Goal: Task Accomplishment & Management: Manage account settings

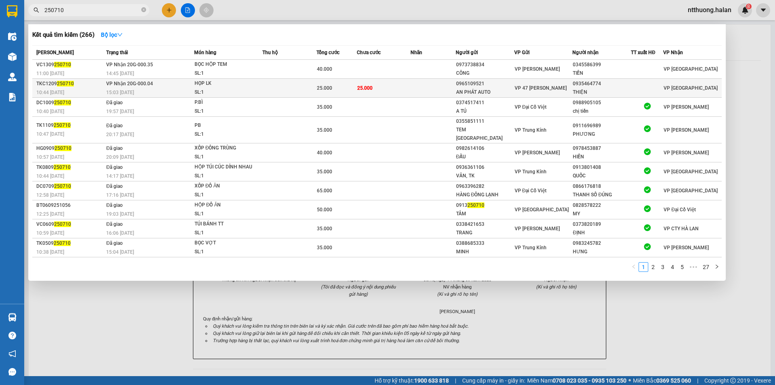
click at [694, 95] on section "Kết quả tìm kiếm ( 266 ) Bộ lọc Mã ĐH Trạng thái Món hàng Thu hộ Tổng cước Chưa…" at bounding box center [387, 192] width 775 height 385
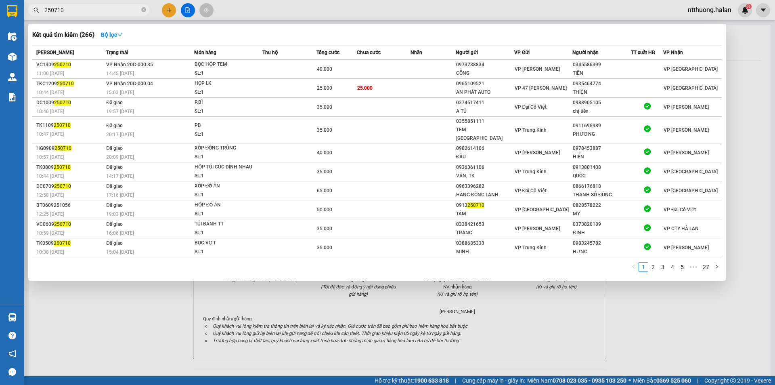
click at [170, 15] on div at bounding box center [387, 192] width 775 height 385
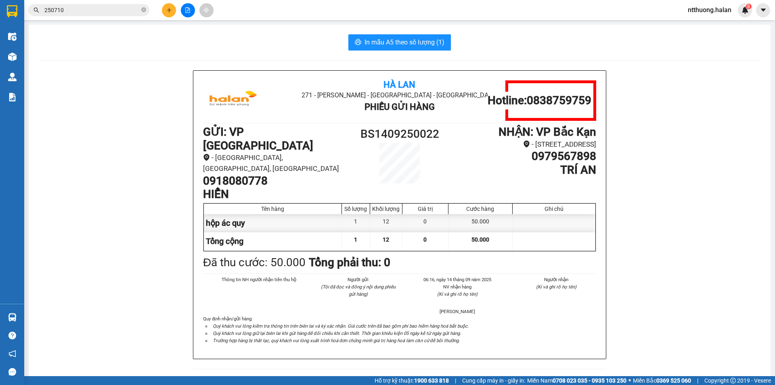
click at [166, 16] on button at bounding box center [169, 10] width 14 height 14
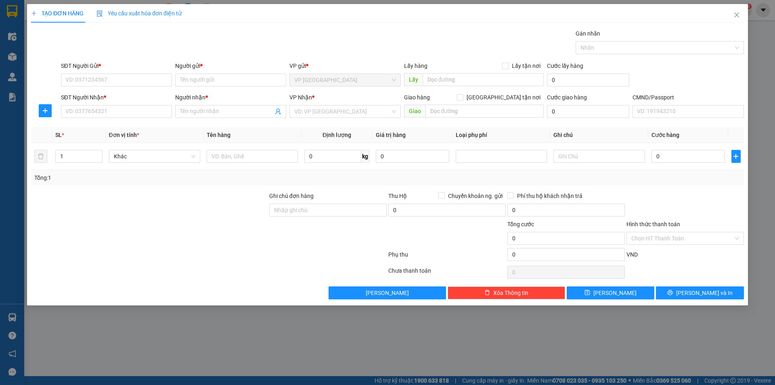
click at [171, 13] on span "Yêu cầu xuất hóa đơn điện tử" at bounding box center [138, 13] width 85 height 6
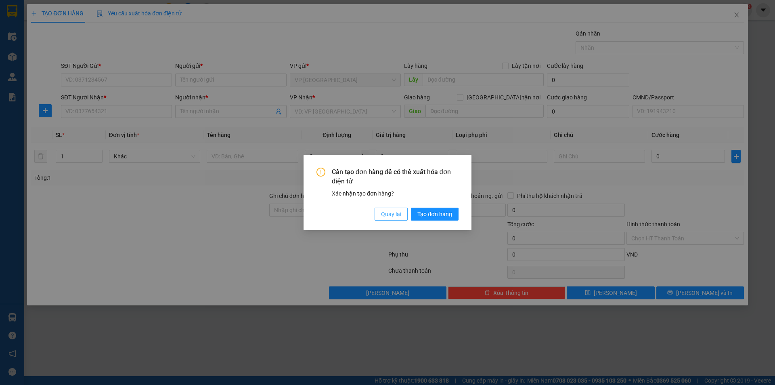
drag, startPoint x: 387, startPoint y: 215, endPoint x: 346, endPoint y: 200, distance: 43.3
click at [386, 215] on span "Quay lại" at bounding box center [391, 213] width 20 height 9
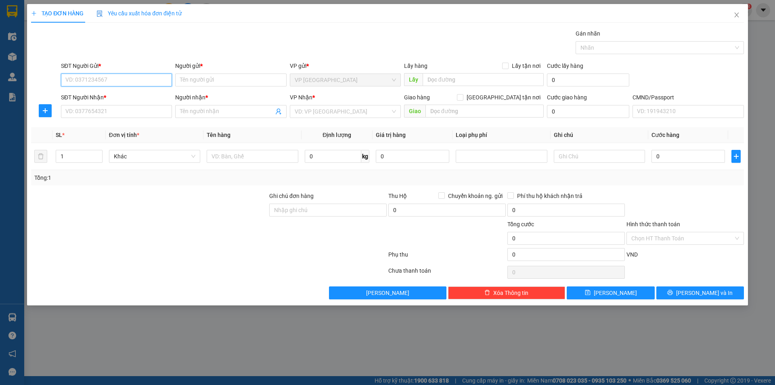
click at [112, 81] on input "SĐT Người Gửi *" at bounding box center [116, 79] width 111 height 13
type input "0"
type input "0985632622"
click at [121, 100] on div "0985632622 - DƯƠNG" at bounding box center [116, 96] width 101 height 9
type input "DƯƠNG"
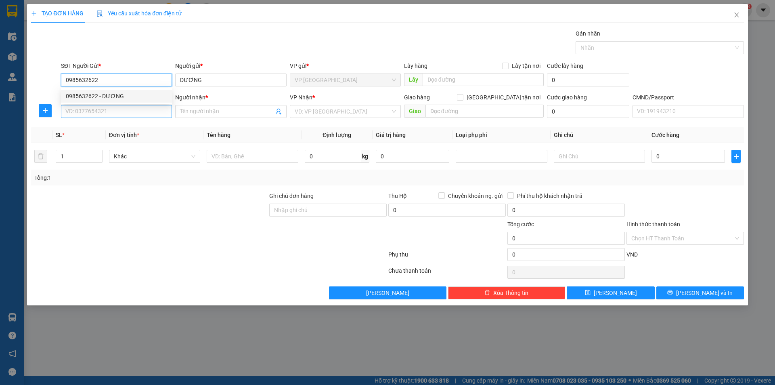
type input "0985632622"
click at [124, 115] on input "SĐT Người Nhận *" at bounding box center [116, 111] width 111 height 13
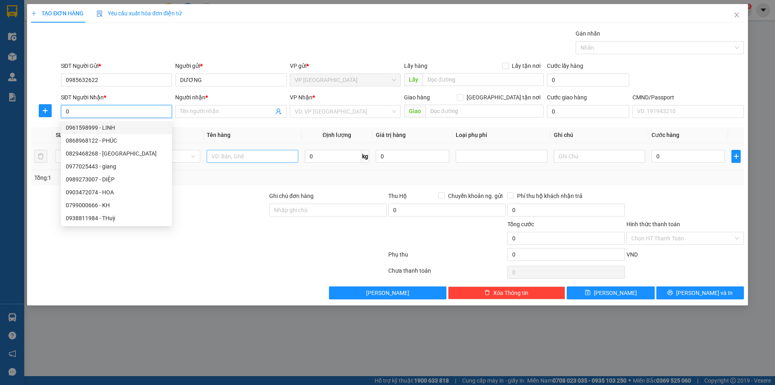
type input "0"
click at [243, 157] on input "text" at bounding box center [252, 156] width 91 height 13
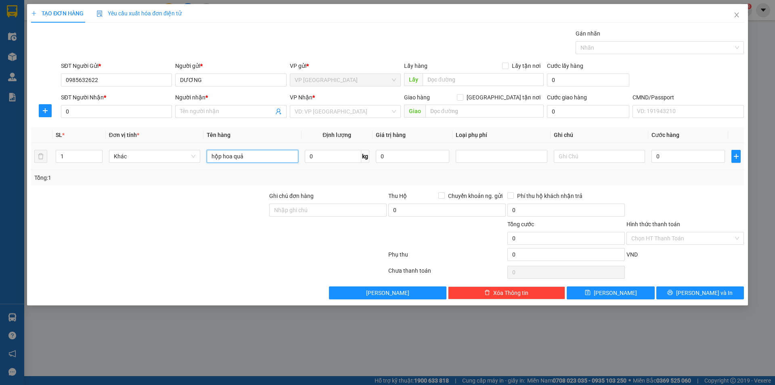
type input "hộp hoa quả"
click at [117, 114] on input "0" at bounding box center [116, 111] width 111 height 13
type input "0913003756"
click at [203, 113] on input "Người nhận *" at bounding box center [226, 111] width 93 height 9
type input "h"
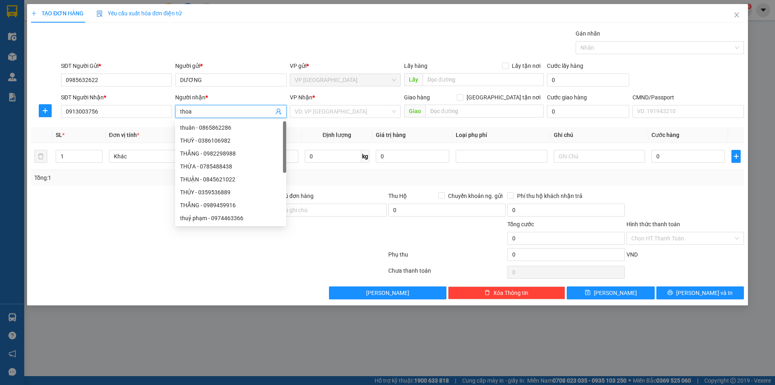
type input "thoa"
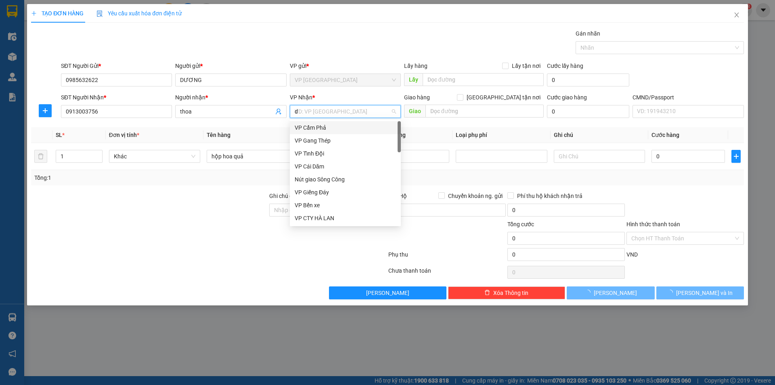
type input "dc"
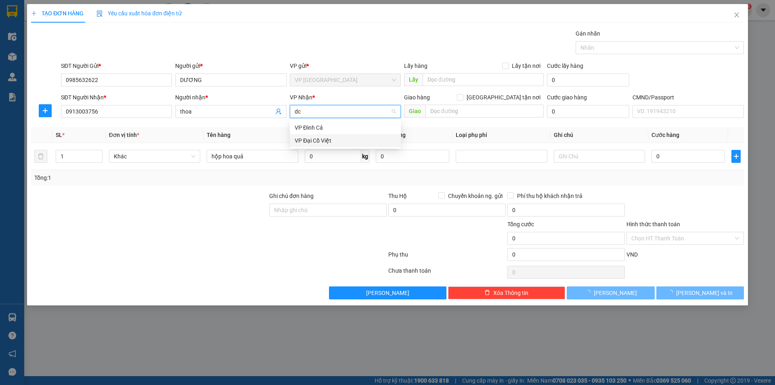
click at [330, 138] on div "VP Đại Cồ Việt" at bounding box center [345, 140] width 101 height 9
click at [314, 158] on input "0" at bounding box center [333, 156] width 57 height 13
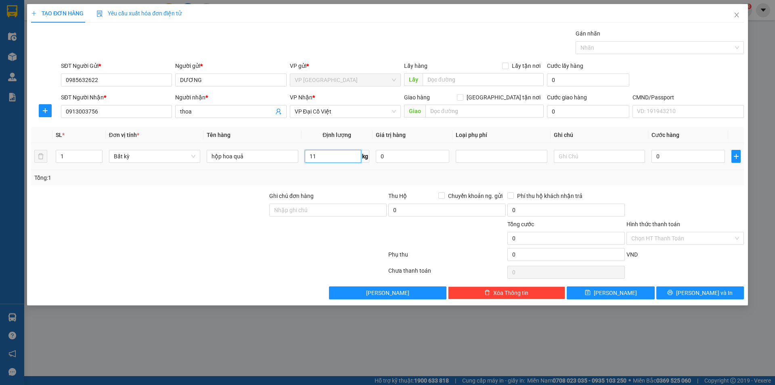
type input "11"
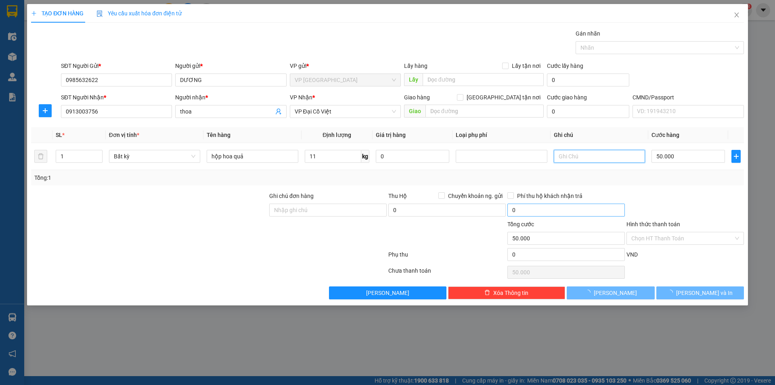
type input "50.000"
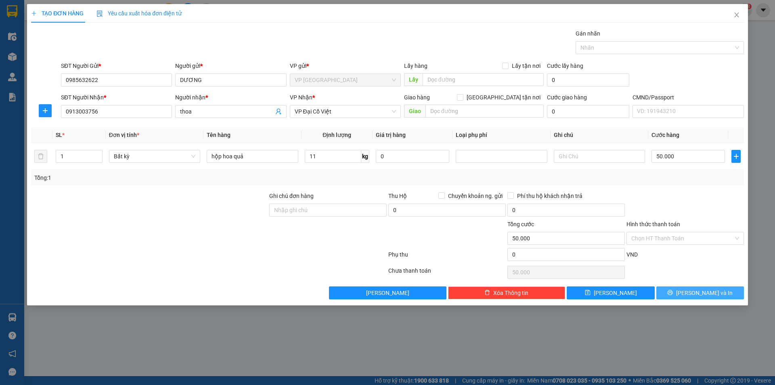
click at [670, 295] on button "[PERSON_NAME] và In" at bounding box center [700, 292] width 88 height 13
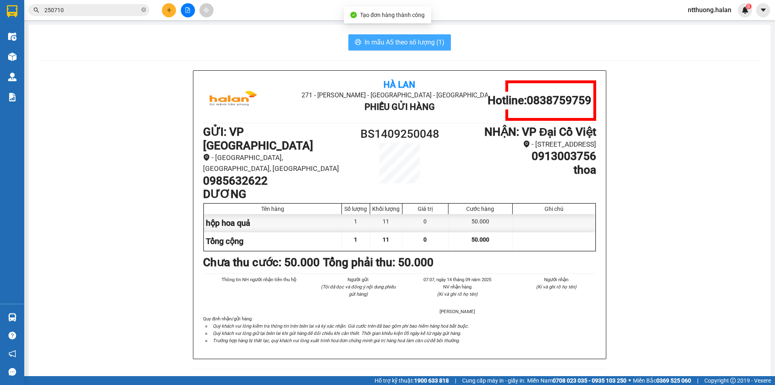
click at [413, 48] on button "In mẫu A5 theo số lượng (1)" at bounding box center [399, 42] width 103 height 16
click at [172, 14] on button at bounding box center [169, 10] width 14 height 14
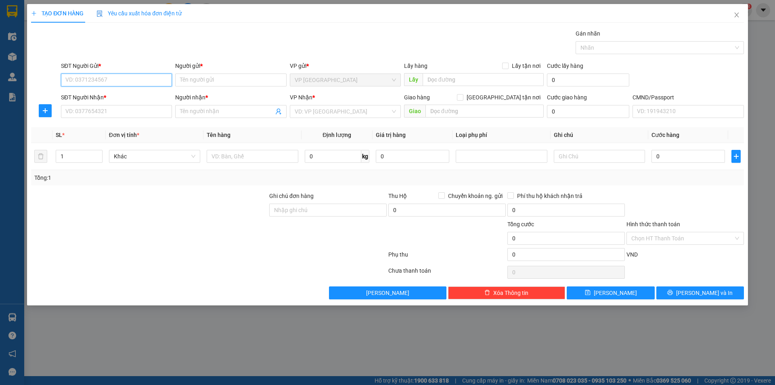
click at [129, 81] on input "SĐT Người Gửi *" at bounding box center [116, 79] width 111 height 13
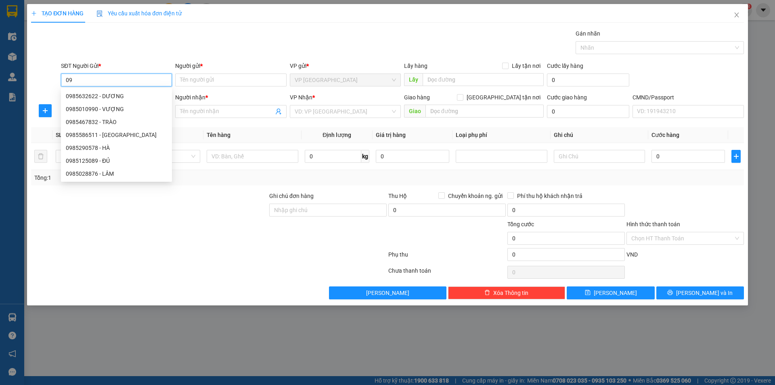
type input "0"
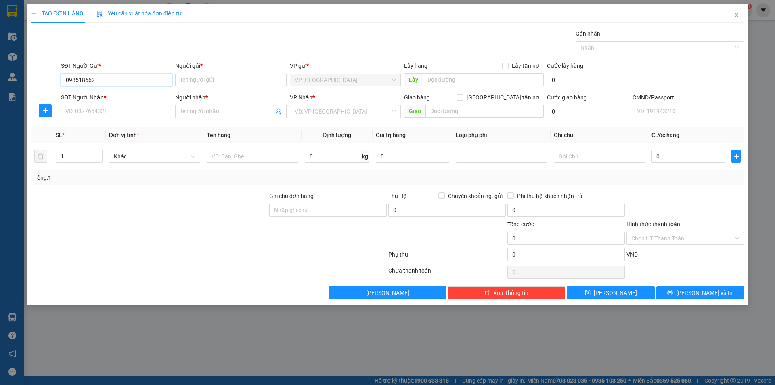
type input "0985186622"
drag, startPoint x: 104, startPoint y: 80, endPoint x: 49, endPoint y: 83, distance: 54.6
click at [49, 83] on div "SĐT Người Gửi * 0985186622 0985186622 Người gửi * Tên người gửi VP gửi * VP Bắc…" at bounding box center [387, 75] width 714 height 28
type input "0985186622"
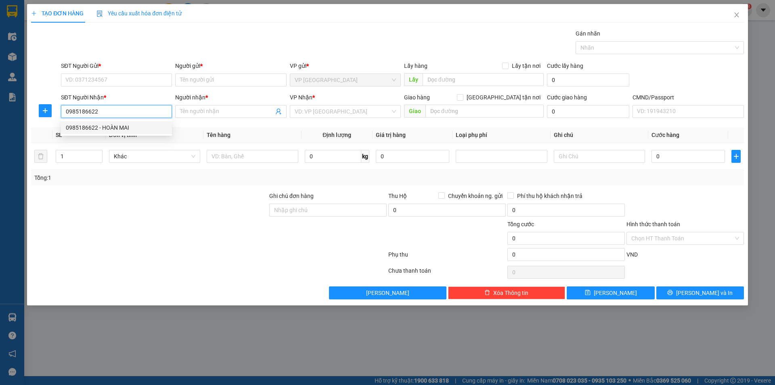
click at [109, 129] on div "0985186622 - HOÀN MAI" at bounding box center [116, 127] width 101 height 9
type input "HOÀN MAI"
type input "0985186622"
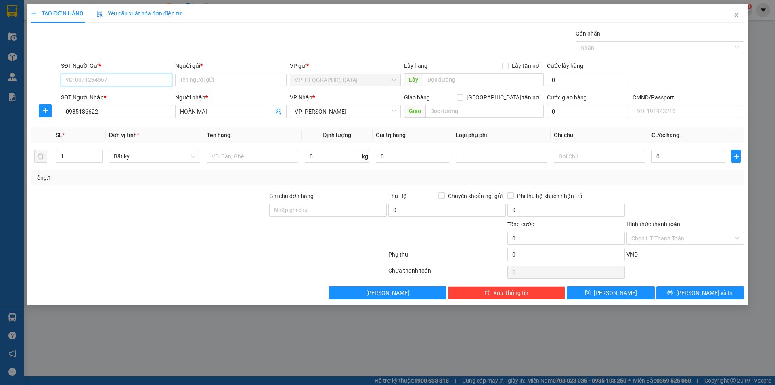
click at [105, 77] on input "SĐT Người Gửi *" at bounding box center [116, 79] width 111 height 13
type input "0396800806"
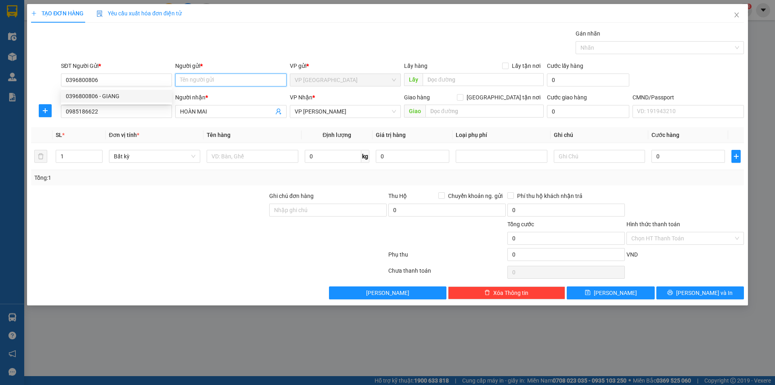
click at [202, 83] on input "Người gửi *" at bounding box center [230, 79] width 111 height 13
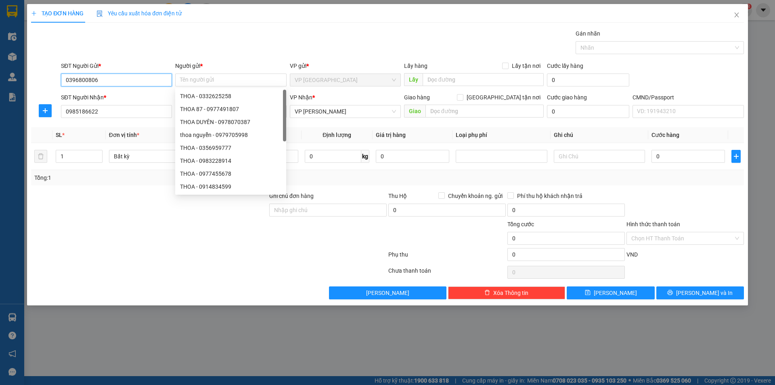
click at [132, 84] on input "0396800806" at bounding box center [116, 79] width 111 height 13
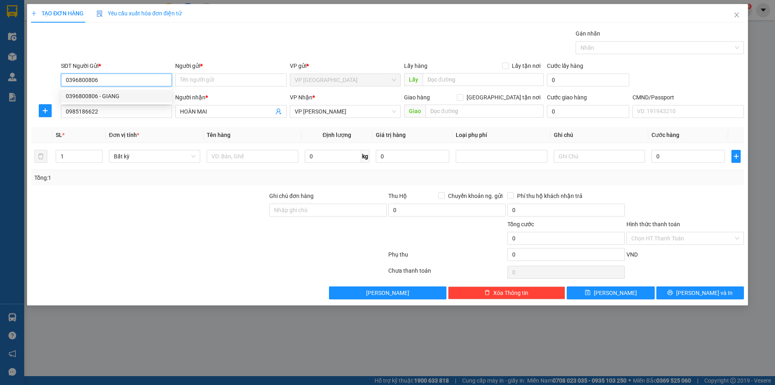
click at [121, 96] on div "0396800806 - GIANG" at bounding box center [116, 96] width 101 height 9
type input "GIANG"
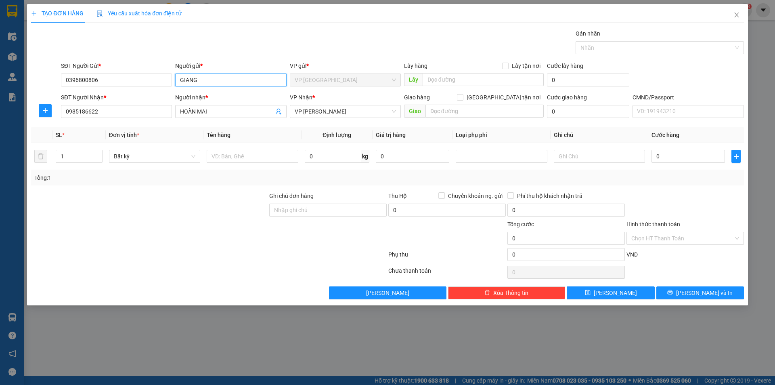
click at [210, 80] on input "GIANG" at bounding box center [230, 79] width 111 height 13
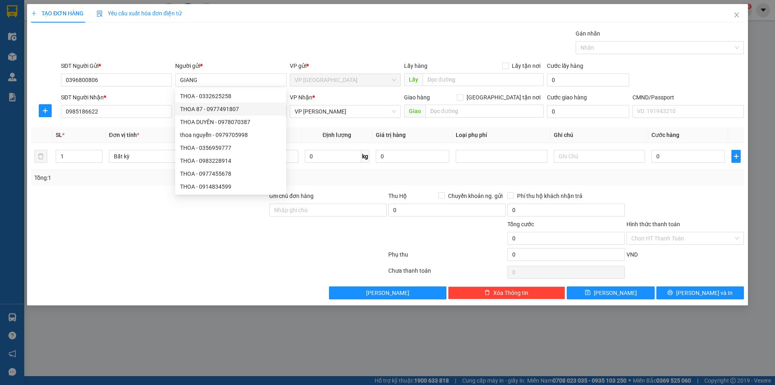
click at [366, 39] on div "Gói vận chuyển * Tiêu chuẩn Gán nhãn Nhãn" at bounding box center [402, 43] width 686 height 28
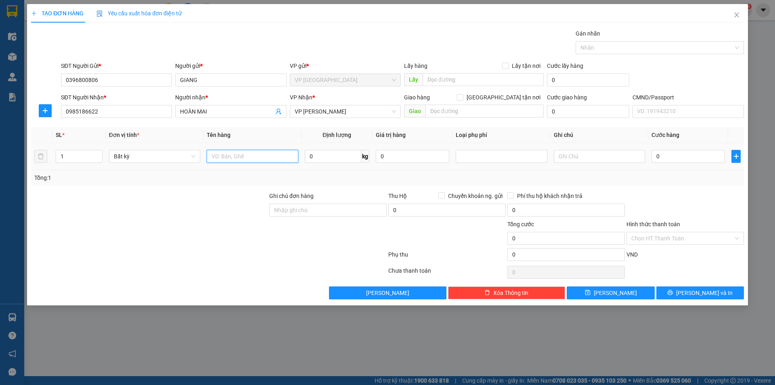
click at [267, 159] on input "text" at bounding box center [252, 156] width 91 height 13
type input "boc"
type input "2"
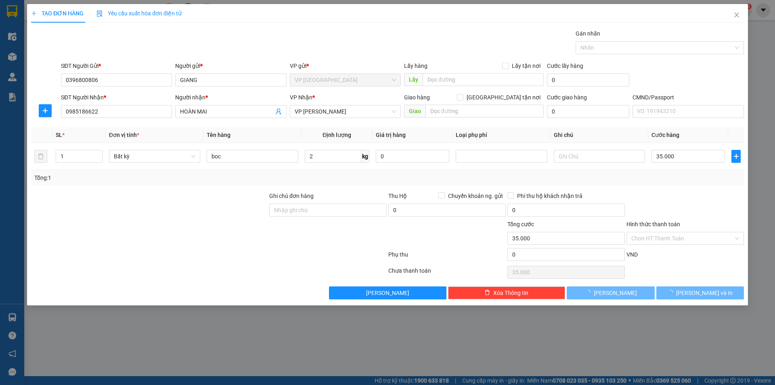
type input "35.000"
click at [688, 296] on button "[PERSON_NAME] và In" at bounding box center [700, 292] width 88 height 13
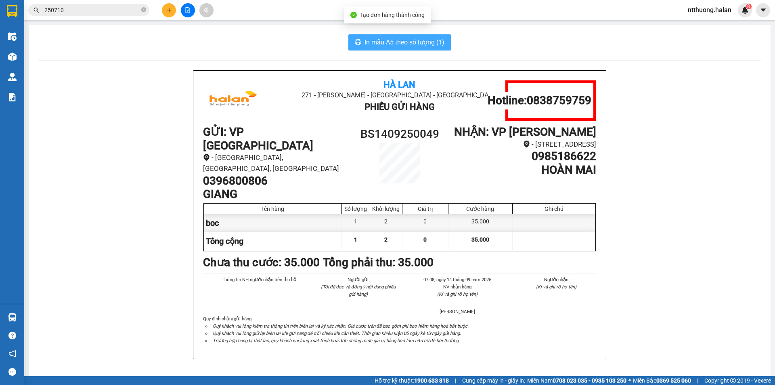
click at [396, 45] on span "In mẫu A5 theo số lượng (1)" at bounding box center [404, 42] width 80 height 10
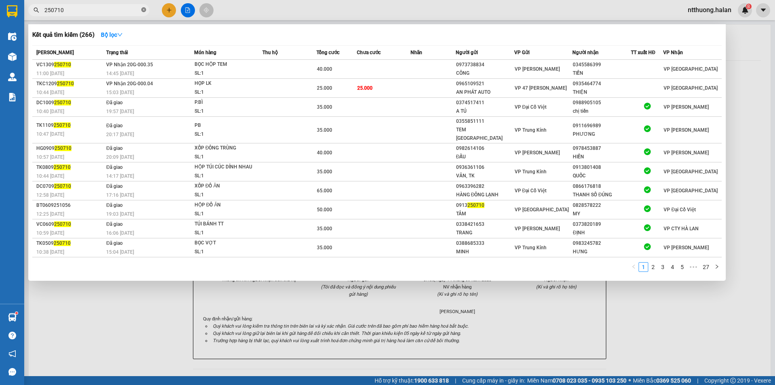
click at [144, 13] on span at bounding box center [143, 10] width 5 height 8
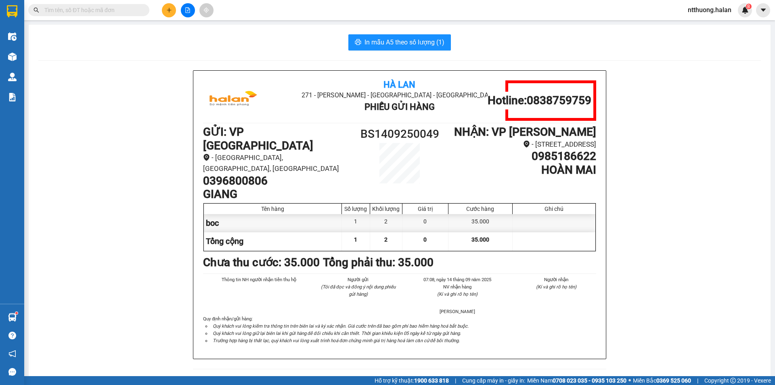
click at [116, 10] on input "text" at bounding box center [91, 10] width 95 height 9
click at [103, 12] on input "text" at bounding box center [91, 10] width 95 height 9
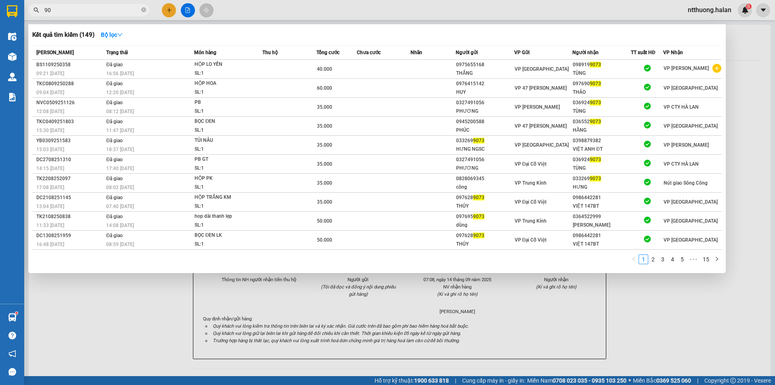
type input "9"
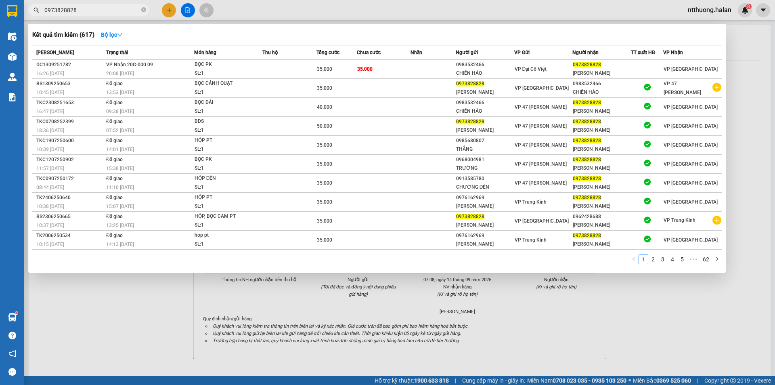
type input "0973828828"
click at [168, 13] on div at bounding box center [387, 192] width 775 height 385
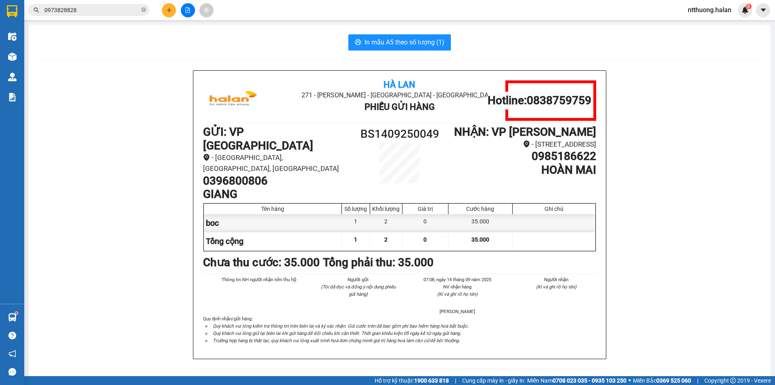
click at [168, 13] on button at bounding box center [169, 10] width 14 height 14
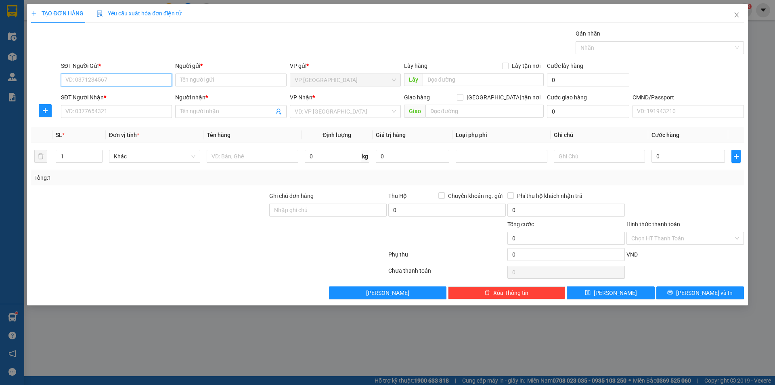
click at [117, 83] on input "SĐT Người Gửi *" at bounding box center [116, 79] width 111 height 13
type input "0982752793"
click at [94, 103] on div "0982752793 0982752793 - THẮNG" at bounding box center [116, 96] width 111 height 16
click at [117, 97] on div "SĐT Người Nhận *" at bounding box center [116, 97] width 111 height 9
click at [117, 105] on input "SĐT Người Nhận *" at bounding box center [116, 111] width 111 height 13
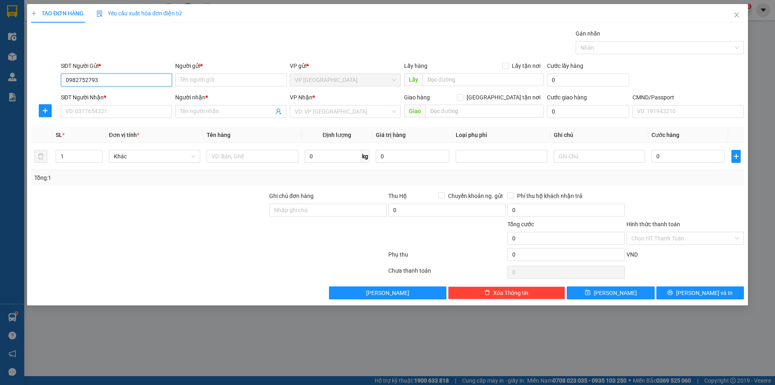
click at [128, 86] on input "0982752793" at bounding box center [116, 79] width 111 height 13
click at [124, 94] on div "0982752793 - THẮNG" at bounding box center [116, 96] width 101 height 9
type input "THẮNG"
type input "09827527930"
click at [105, 113] on input "SĐT Người Nhận *" at bounding box center [116, 111] width 111 height 13
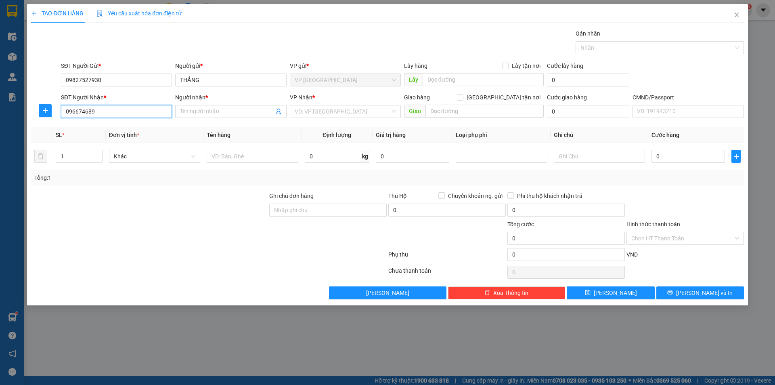
type input "0966746898"
drag, startPoint x: 105, startPoint y: 128, endPoint x: 144, endPoint y: 132, distance: 38.6
click at [109, 128] on div "0966746898 - QUÂN" at bounding box center [116, 127] width 101 height 9
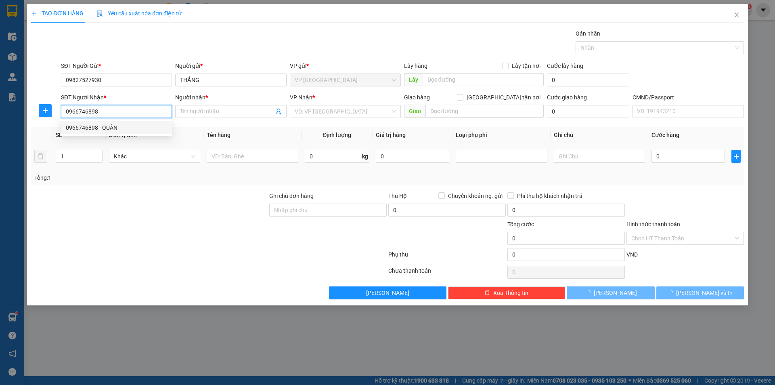
type input "QUÂN"
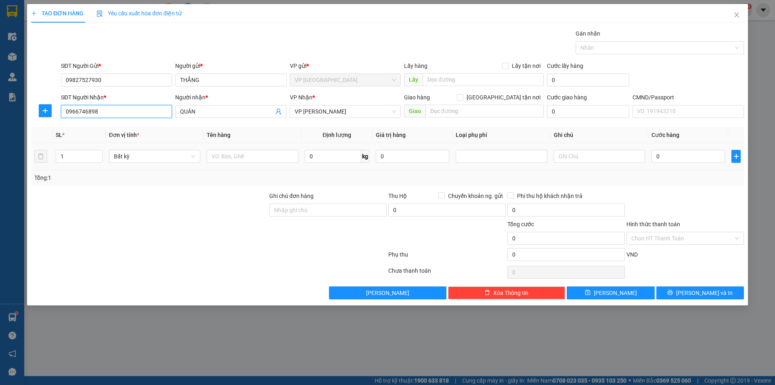
type input "0966746898"
click at [249, 165] on td at bounding box center [252, 156] width 98 height 27
click at [247, 157] on input "text" at bounding box center [252, 156] width 91 height 13
type input "h"
type input "HỘP ĐỒ ĂN"
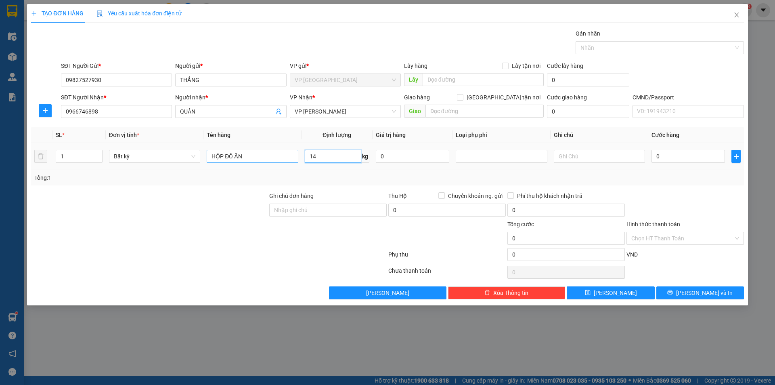
type input "14"
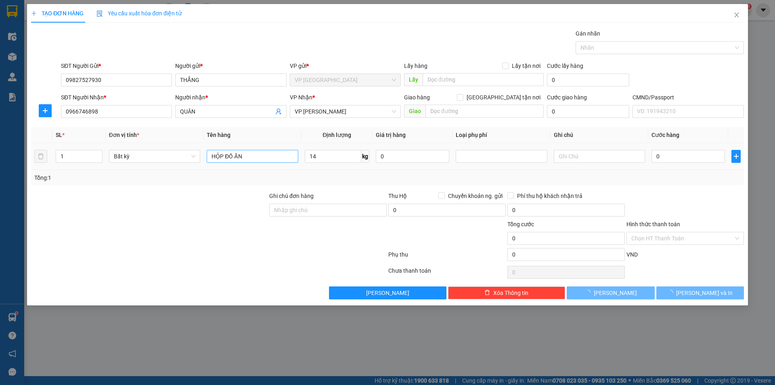
type input "50.000"
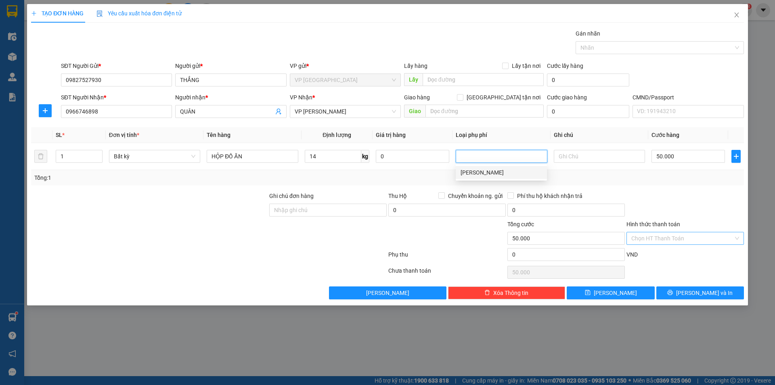
click at [655, 233] on input "Hình thức thanh toán" at bounding box center [682, 238] width 102 height 12
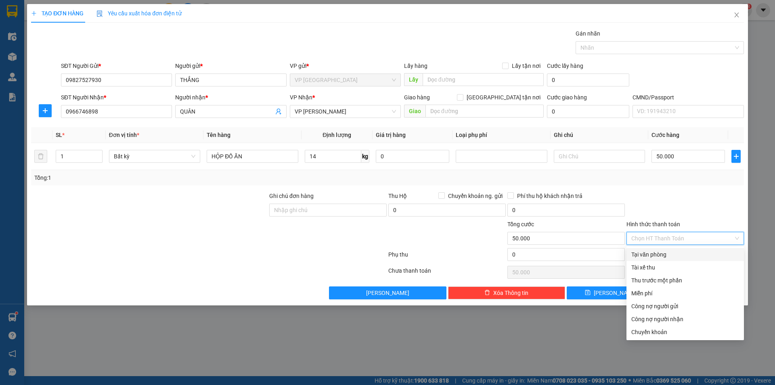
click at [658, 253] on div "Tại văn phòng" at bounding box center [685, 254] width 108 height 9
type input "0"
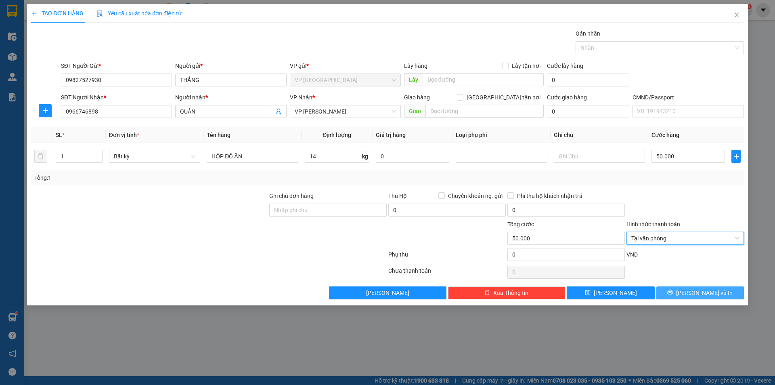
click at [679, 294] on button "[PERSON_NAME] và In" at bounding box center [700, 292] width 88 height 13
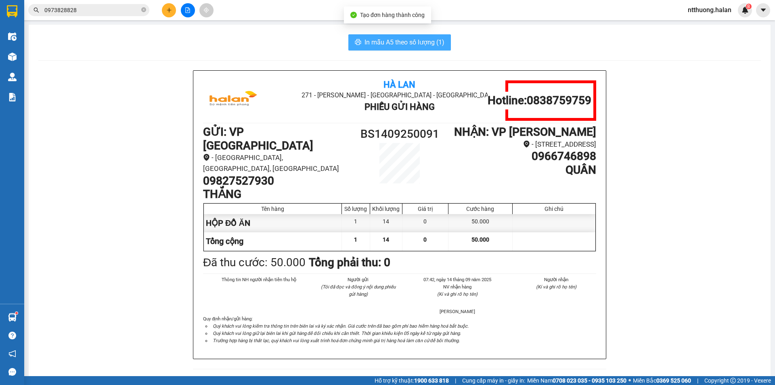
click at [355, 38] on button "In mẫu A5 theo số lượng (1)" at bounding box center [399, 42] width 103 height 16
click at [348, 34] on button "In mẫu A5 theo số lượng (1)" at bounding box center [399, 42] width 103 height 16
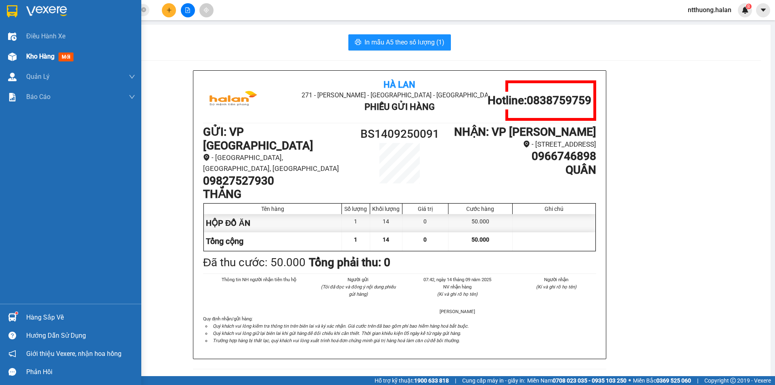
click at [10, 62] on div at bounding box center [12, 57] width 14 height 14
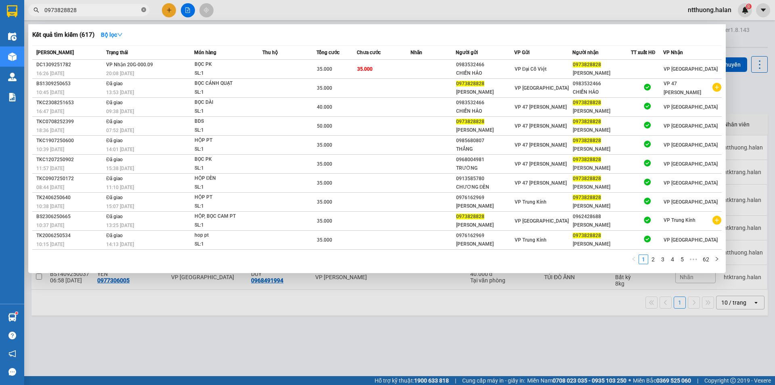
click at [147, 12] on span "0973828828" at bounding box center [88, 10] width 121 height 12
click at [144, 11] on icon "close-circle" at bounding box center [143, 9] width 5 height 5
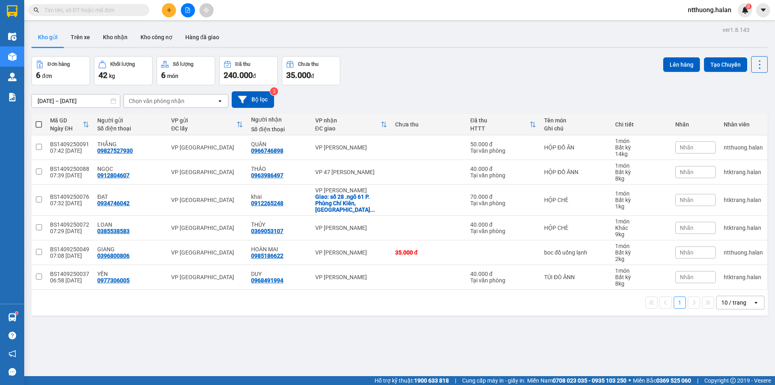
click at [126, 10] on input "text" at bounding box center [91, 10] width 95 height 9
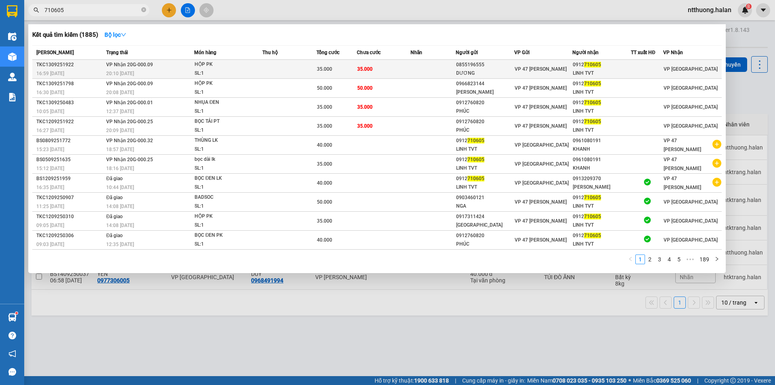
type input "710605"
click at [408, 75] on td "35.000" at bounding box center [384, 69] width 54 height 19
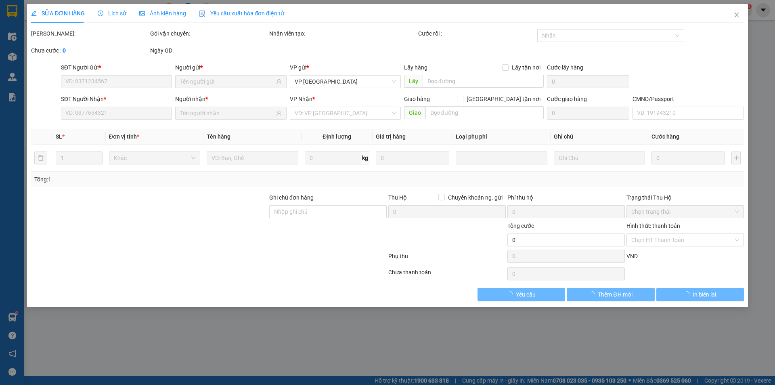
type input "0855196555"
type input "DƯƠNG"
type input "0912710605"
type input "LINH TVT"
type input "35.000"
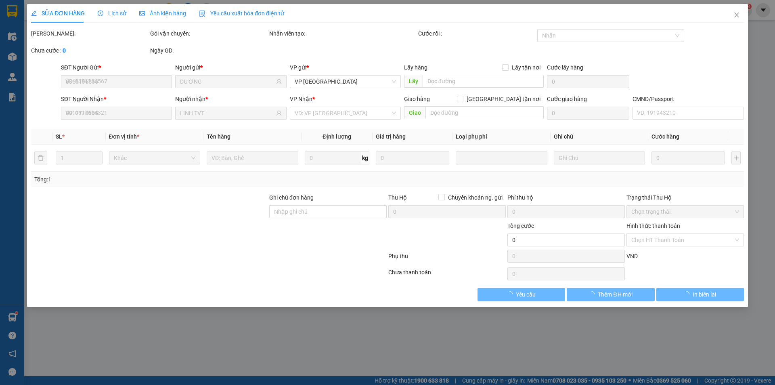
type input "35.000"
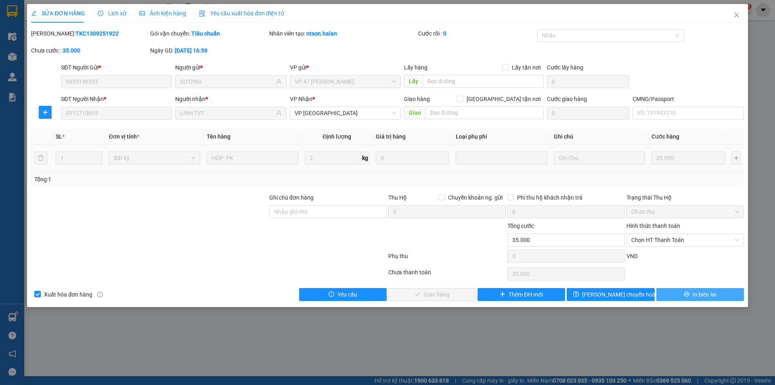
click at [679, 290] on button "In biên lai" at bounding box center [700, 294] width 88 height 13
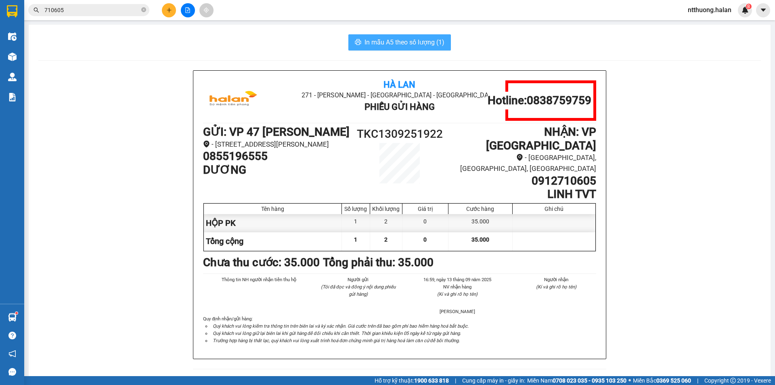
click at [396, 44] on span "In mẫu A5 theo số lượng (1)" at bounding box center [404, 42] width 80 height 10
click at [112, 12] on input "710605" at bounding box center [91, 10] width 95 height 9
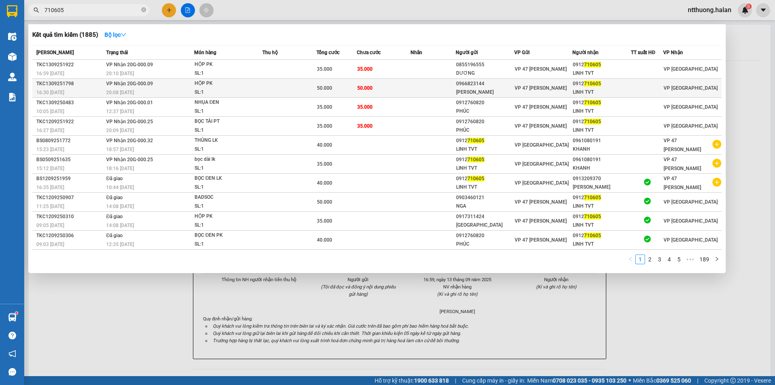
click at [355, 90] on div "50.000" at bounding box center [337, 88] width 40 height 9
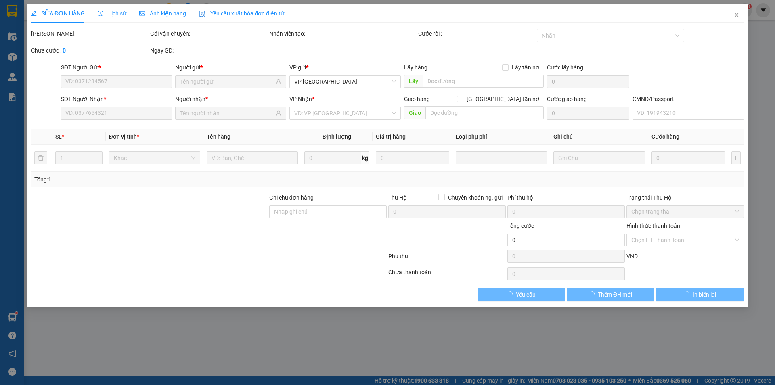
type input "0966823144"
type input "MINH KHÔI"
type input "0912710605"
type input "LINH TVT"
type input "50.000"
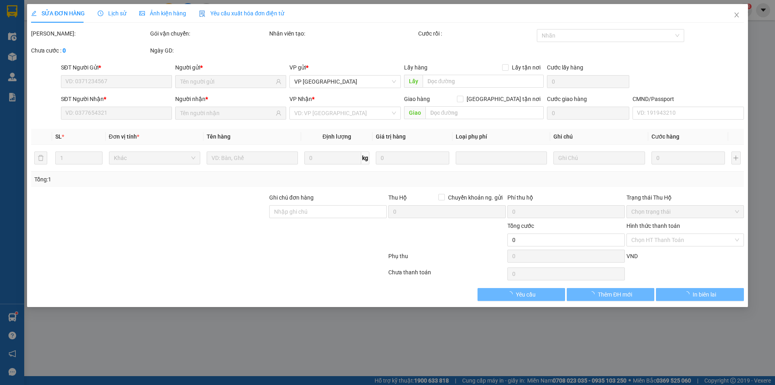
type input "50.000"
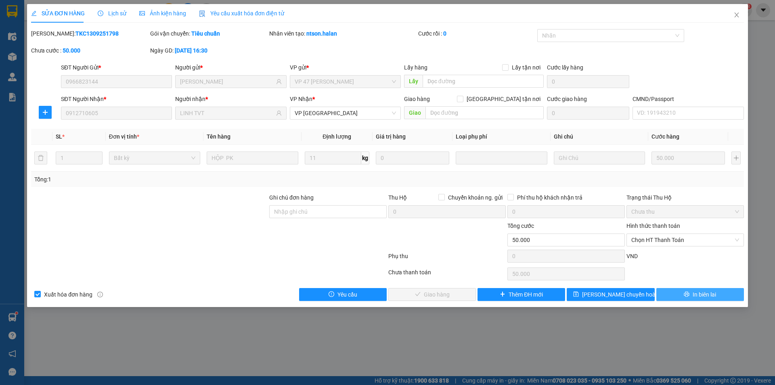
click at [692, 290] on button "In biên lai" at bounding box center [700, 294] width 88 height 13
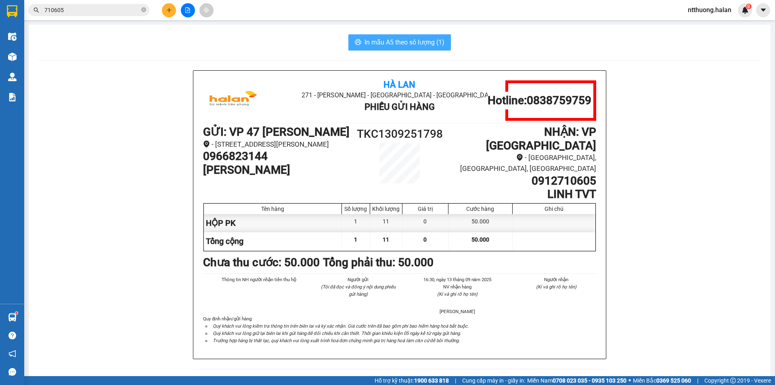
click at [416, 37] on button "In mẫu A5 theo số lượng (1)" at bounding box center [399, 42] width 103 height 16
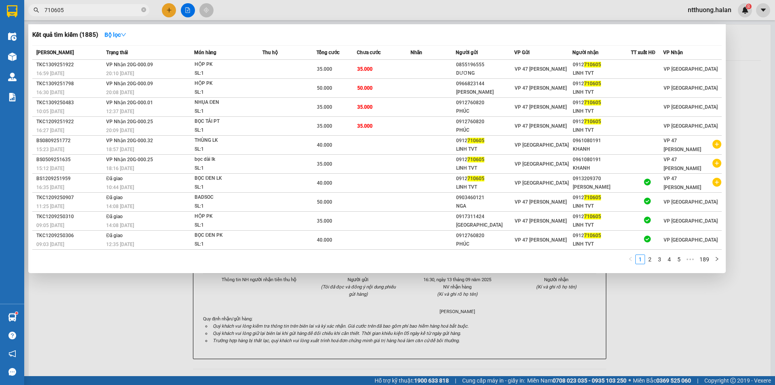
click at [116, 13] on input "710605" at bounding box center [91, 10] width 95 height 9
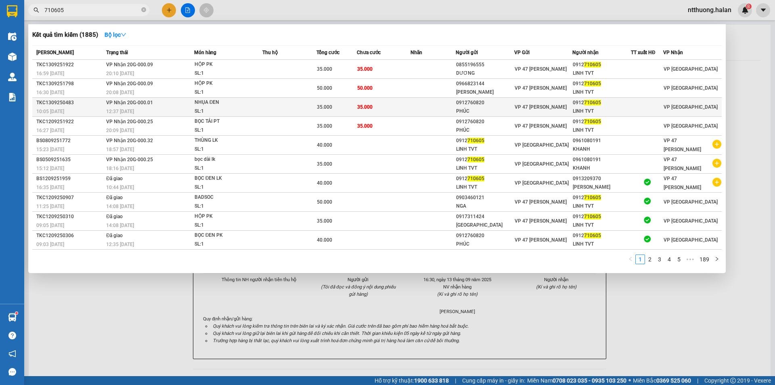
click at [344, 112] on td "35.000" at bounding box center [336, 107] width 40 height 19
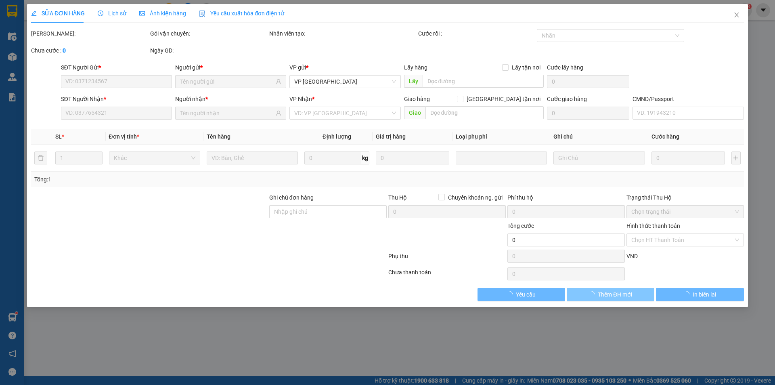
type input "0912760820"
type input "PHÚC"
type input "0912710605"
type input "LINH TVT"
type input "35.000"
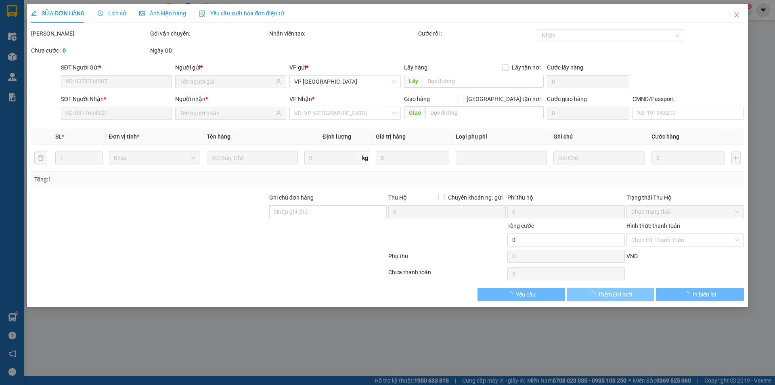
type input "35.000"
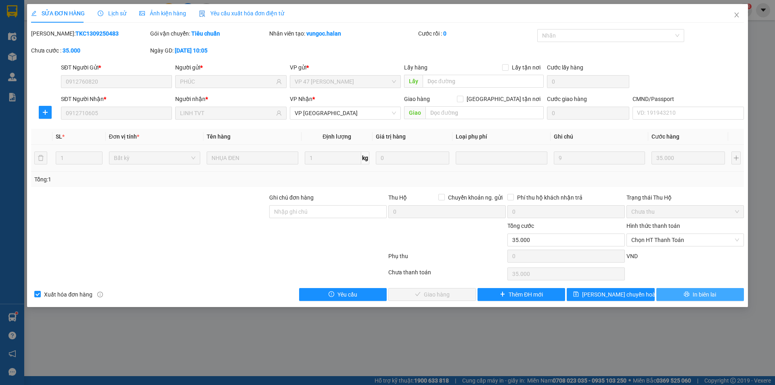
click at [712, 292] on span "In biên lai" at bounding box center [704, 294] width 23 height 9
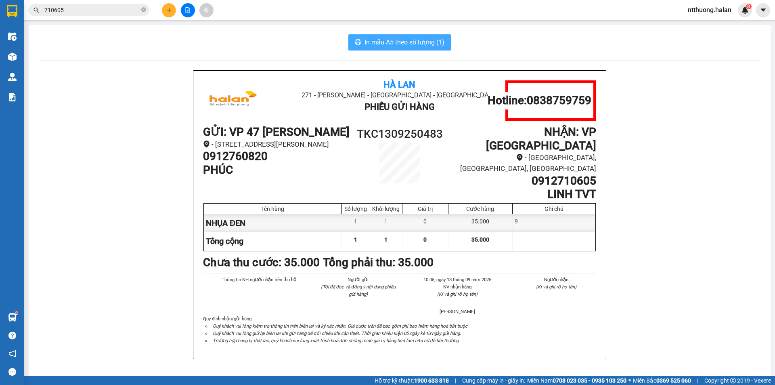
click at [396, 47] on span "In mẫu A5 theo số lượng (1)" at bounding box center [404, 42] width 80 height 10
click at [96, 5] on span "710605" at bounding box center [88, 10] width 121 height 12
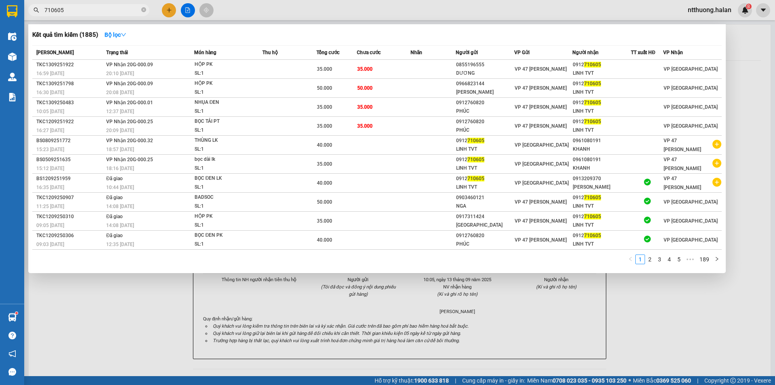
click at [96, 11] on input "710605" at bounding box center [91, 10] width 95 height 9
click at [368, 122] on span "35.000" at bounding box center [364, 125] width 15 height 6
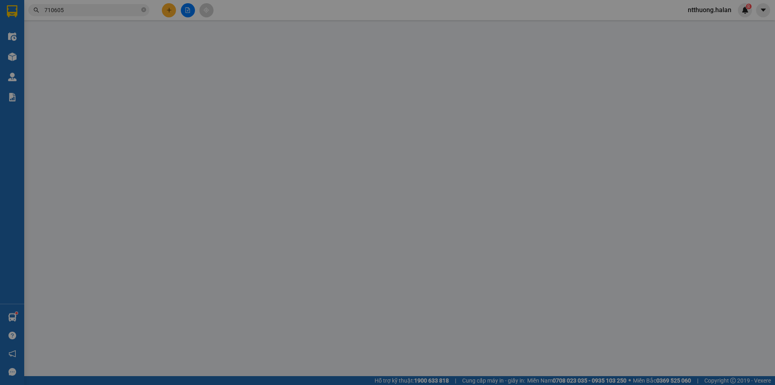
type input "0912760820"
type input "PHÚC"
type input "0912710605"
type input "LINH TVT"
type input "35.000"
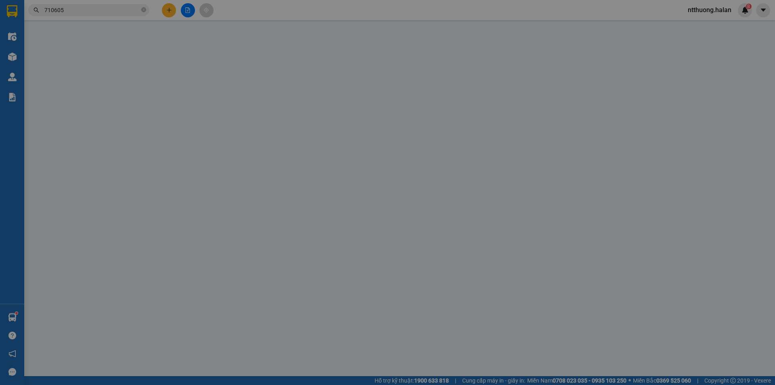
type input "35.000"
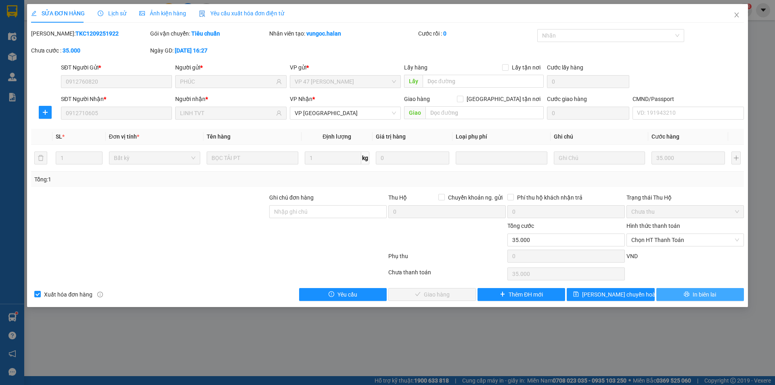
click at [680, 291] on button "In biên lai" at bounding box center [700, 294] width 88 height 13
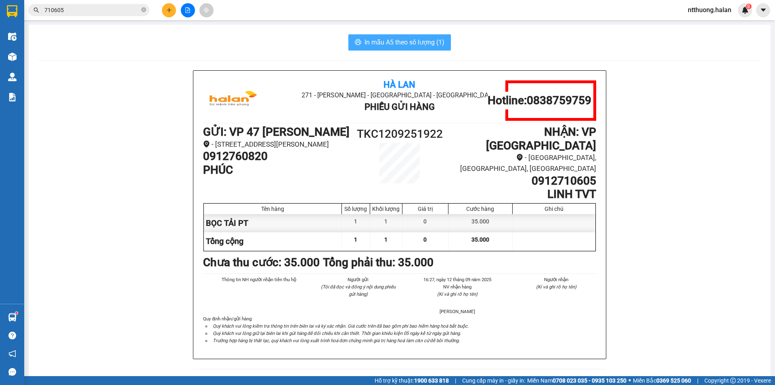
click at [408, 42] on span "In mẫu A5 theo số lượng (1)" at bounding box center [404, 42] width 80 height 10
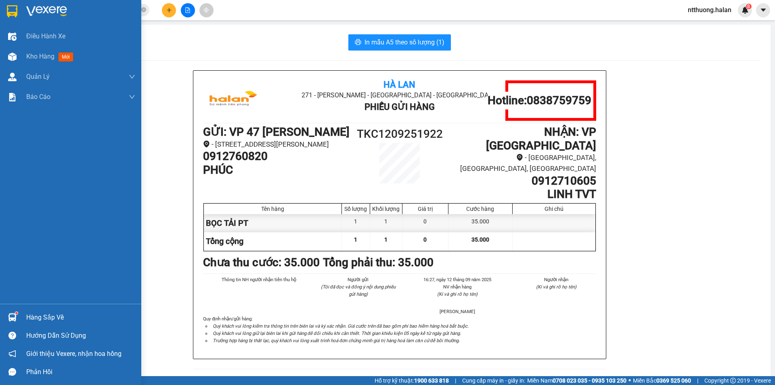
click at [26, 320] on div "Hàng sắp về" at bounding box center [80, 317] width 109 height 12
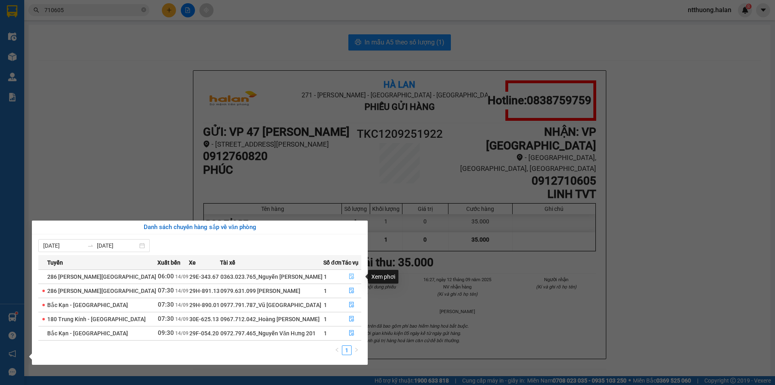
click at [352, 274] on icon "file-done" at bounding box center [352, 276] width 6 height 6
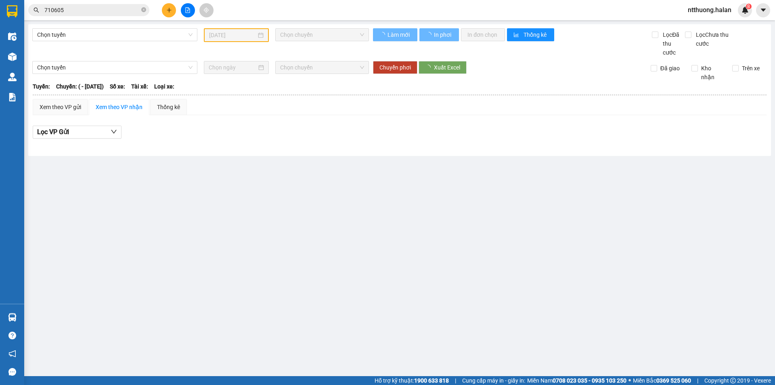
type input "[DATE]"
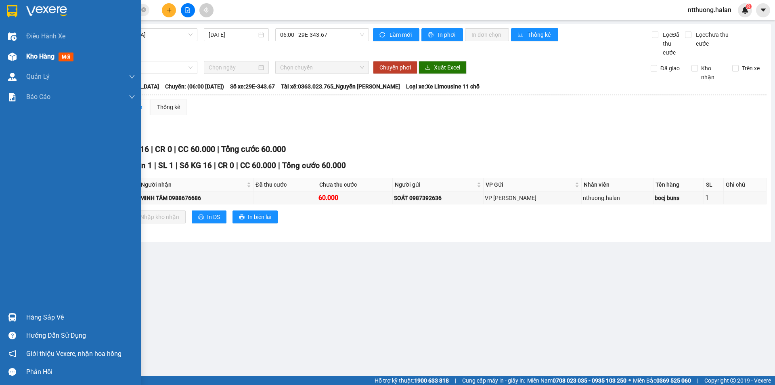
click at [26, 52] on div "Kho hàng mới" at bounding box center [70, 56] width 141 height 20
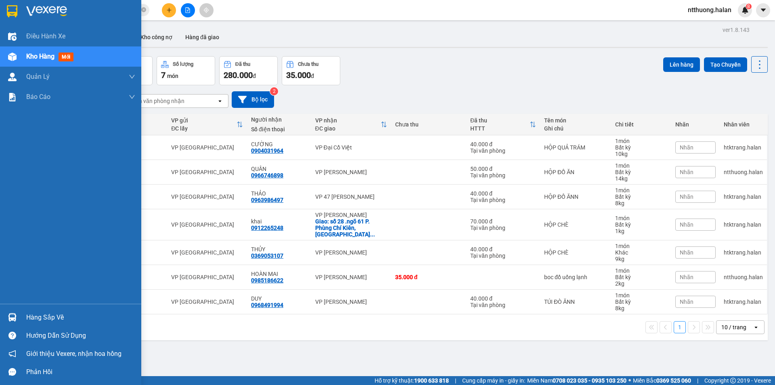
click at [19, 314] on div at bounding box center [12, 317] width 14 height 14
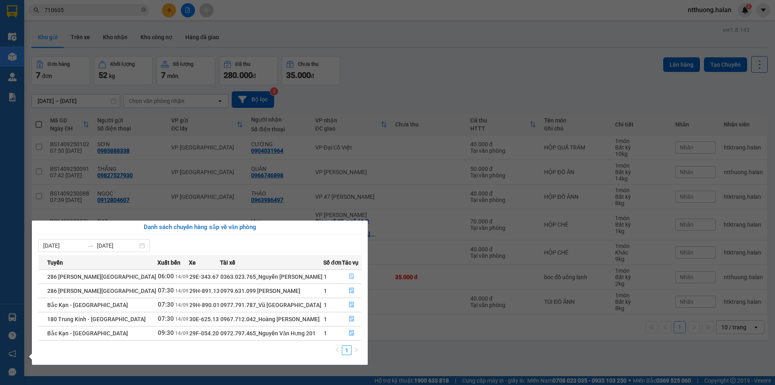
click at [349, 275] on icon "file-done" at bounding box center [352, 276] width 6 height 6
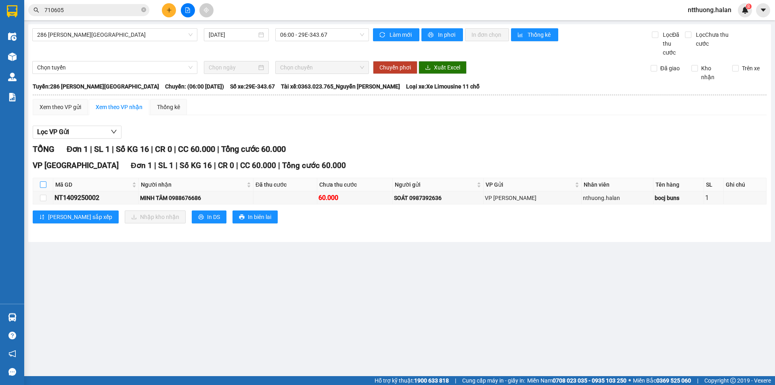
click at [41, 183] on input "checkbox" at bounding box center [43, 184] width 6 height 6
checkbox input "true"
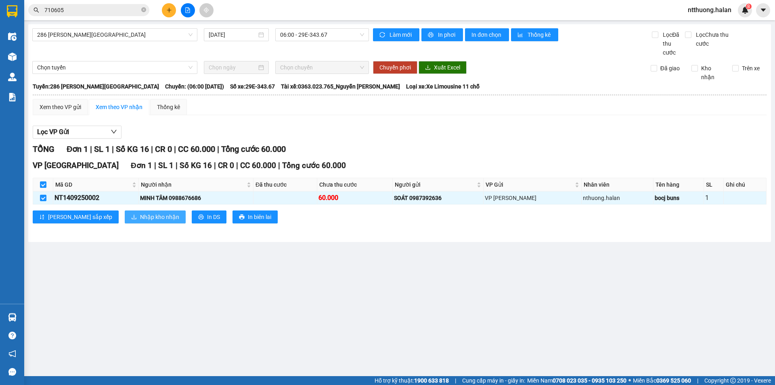
click at [140, 220] on span "Nhập kho nhận" at bounding box center [159, 216] width 39 height 9
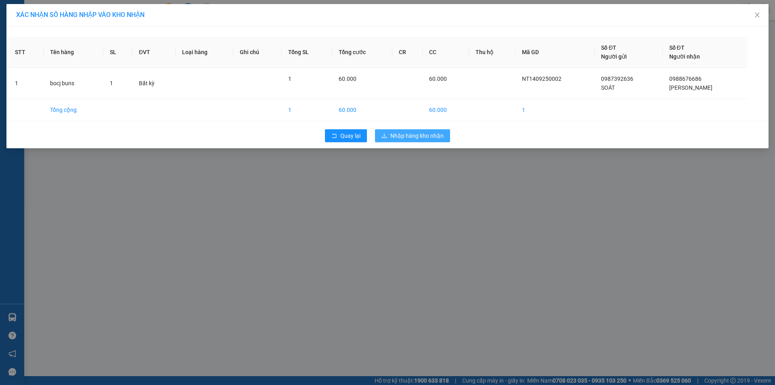
click at [400, 134] on span "Nhập hàng kho nhận" at bounding box center [416, 135] width 53 height 9
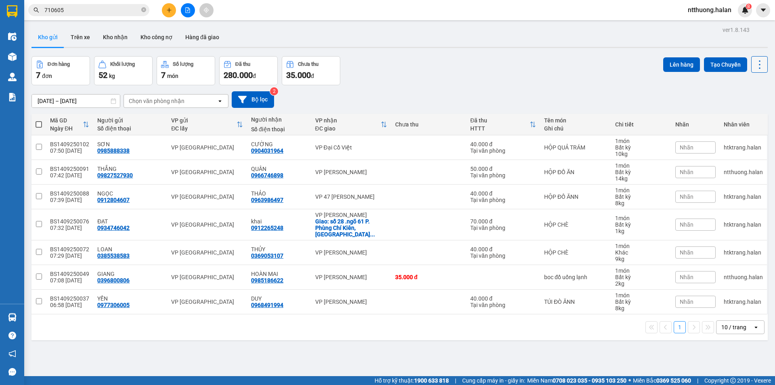
click at [754, 66] on icon at bounding box center [759, 64] width 11 height 11
click at [741, 116] on span "Làm mới" at bounding box center [742, 115] width 22 height 8
click at [755, 61] on icon at bounding box center [759, 64] width 11 height 11
click at [740, 117] on span "Làm mới" at bounding box center [742, 115] width 22 height 8
click at [751, 64] on button at bounding box center [759, 64] width 17 height 17
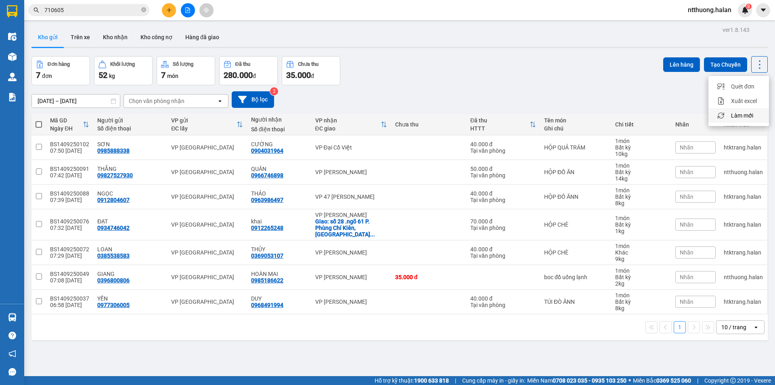
click at [735, 117] on span "Làm mới" at bounding box center [742, 115] width 22 height 8
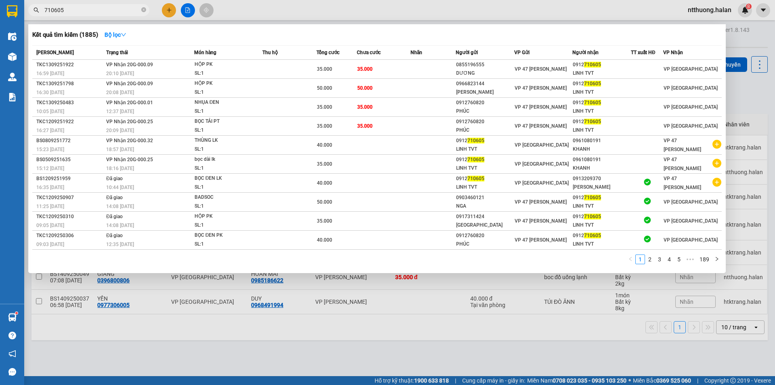
click at [96, 7] on input "710605" at bounding box center [91, 10] width 95 height 9
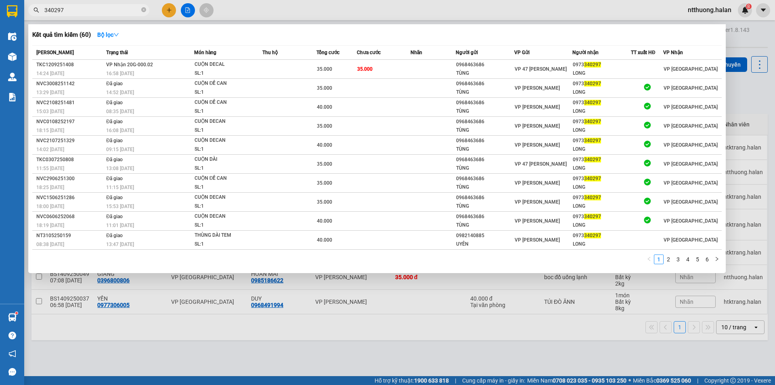
type input "340297"
click at [758, 45] on div at bounding box center [387, 192] width 775 height 385
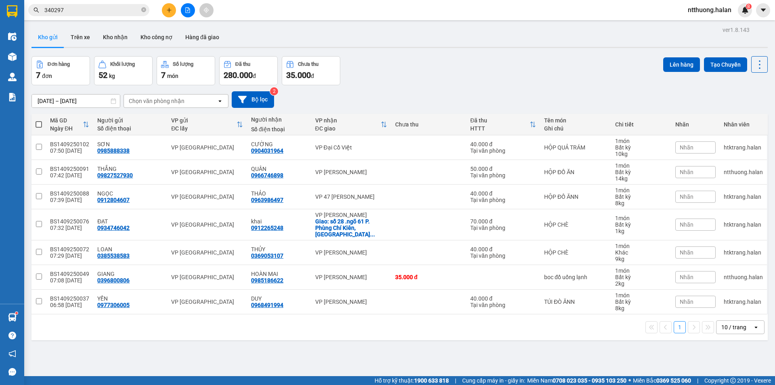
click at [709, 10] on span "ntthuong.halan" at bounding box center [709, 10] width 57 height 10
click at [704, 23] on span "Đăng xuất" at bounding box center [713, 25] width 40 height 9
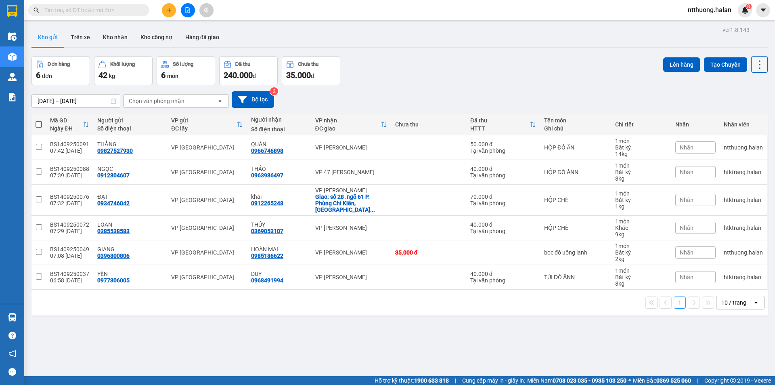
click at [759, 66] on button at bounding box center [759, 64] width 17 height 17
click at [749, 114] on span "Làm mới" at bounding box center [742, 115] width 22 height 8
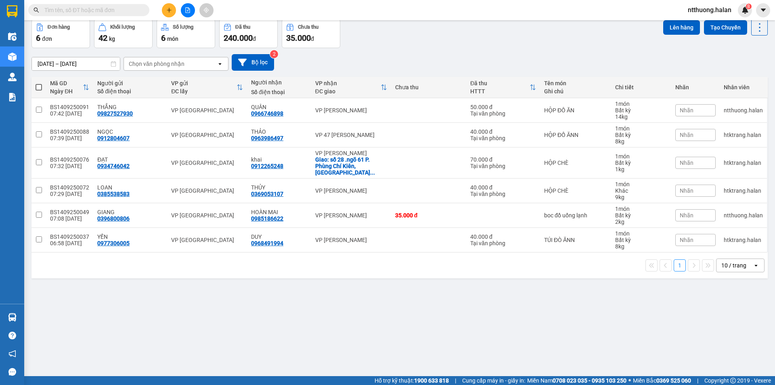
click at [120, 13] on input "text" at bounding box center [91, 10] width 95 height 9
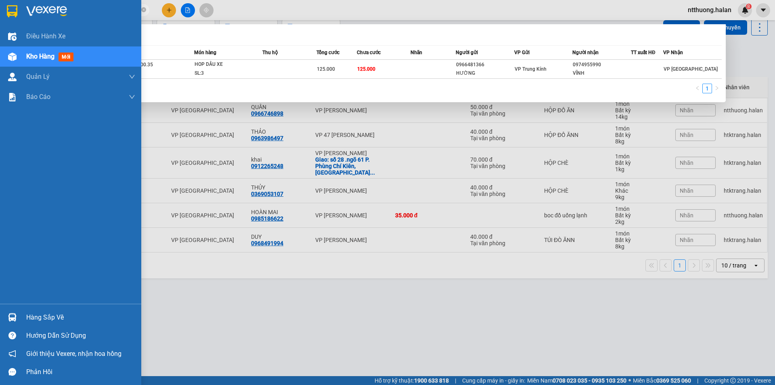
type input "1309251913"
click at [33, 313] on div "Hàng sắp về" at bounding box center [80, 317] width 109 height 12
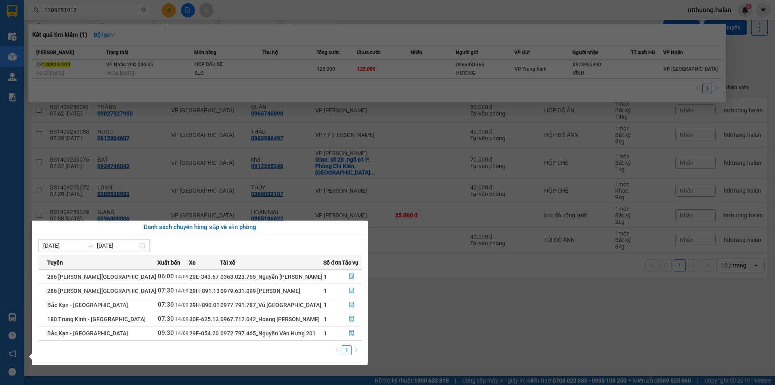
click at [384, 299] on section "Kết quả tìm kiếm ( 1 ) Bộ lọc Mã ĐH Trạng thái Món hàng Thu hộ Tổng cước Chưa c…" at bounding box center [387, 192] width 775 height 385
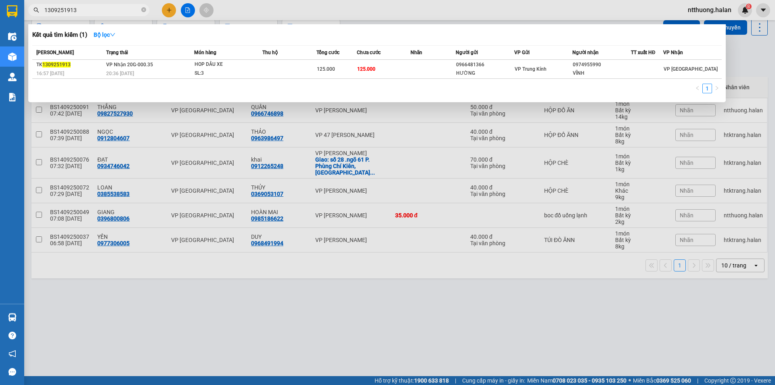
click at [163, 15] on div at bounding box center [387, 192] width 775 height 385
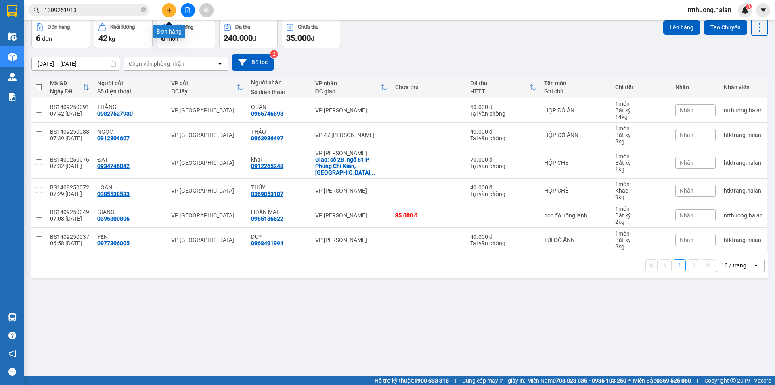
click at [164, 14] on button at bounding box center [169, 10] width 14 height 14
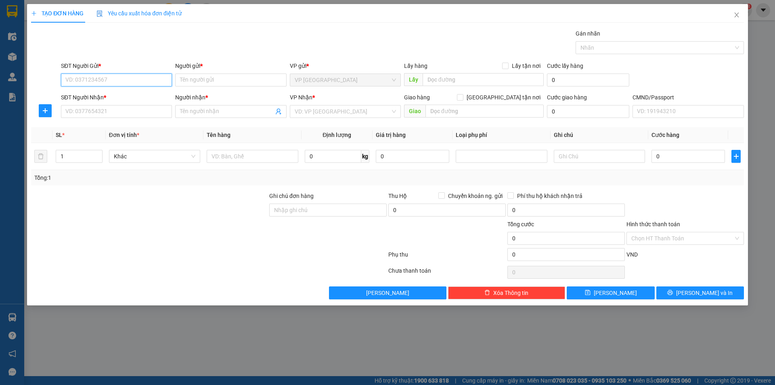
click at [124, 82] on input "SĐT Người Gửi *" at bounding box center [116, 79] width 111 height 13
click at [107, 96] on div "0395934925 - THUỶ" at bounding box center [116, 96] width 101 height 9
type input "0395934925"
type input "THUỶ"
type input "0395934925"
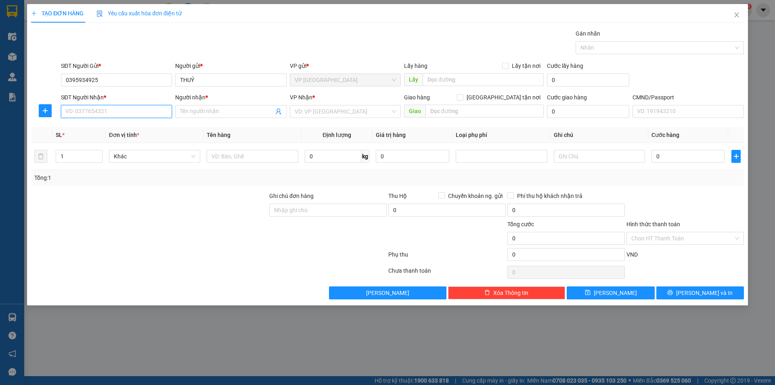
click at [121, 111] on input "SĐT Người Nhận *" at bounding box center [116, 111] width 111 height 13
drag, startPoint x: 96, startPoint y: 127, endPoint x: 197, endPoint y: 154, distance: 104.6
click at [98, 128] on div "0975999856 - TRUNG" at bounding box center [116, 127] width 101 height 9
type input "0975999856"
type input "TRUNG"
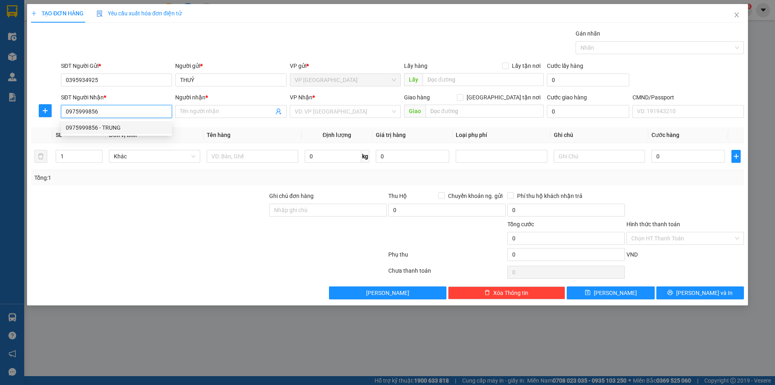
checkbox input "true"
type input "254 Đ. Lạc Long Quân, Bưởi, Tây Hồ, Hà Nội, Việt Nam"
type input "35.000"
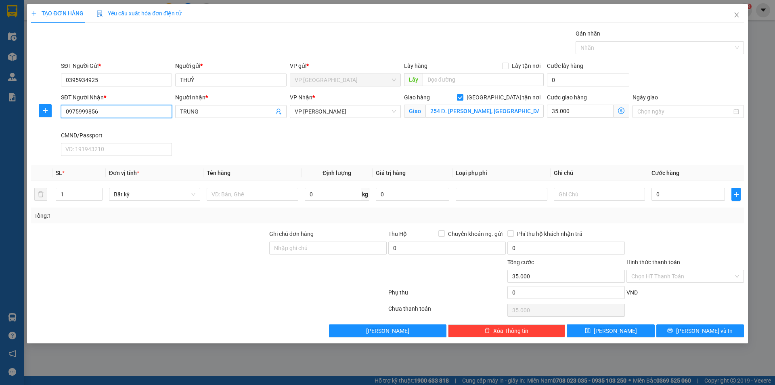
type input "0975999856"
click at [625, 111] on span at bounding box center [622, 111] width 16 height 13
click at [624, 110] on icon "dollar-circle" at bounding box center [621, 110] width 6 height 6
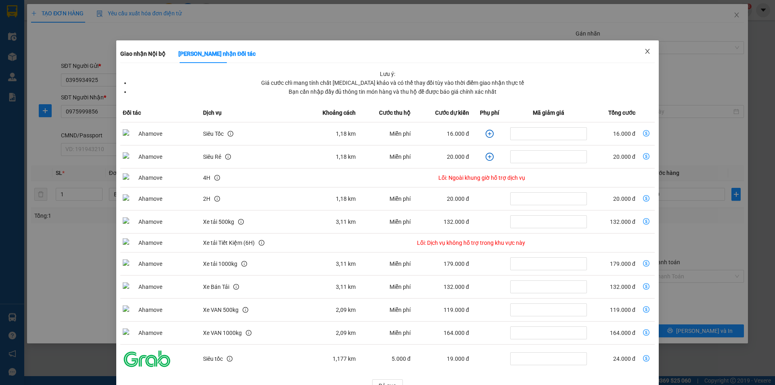
click at [645, 53] on icon "close" at bounding box center [647, 51] width 4 height 5
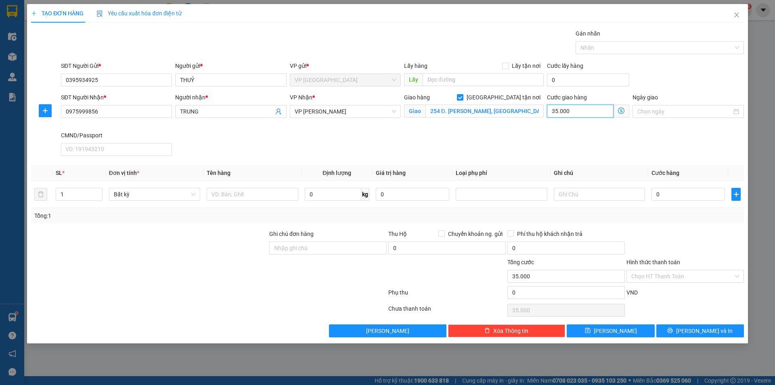
click at [570, 110] on input "35.000" at bounding box center [580, 111] width 67 height 13
type input "3"
type input "30"
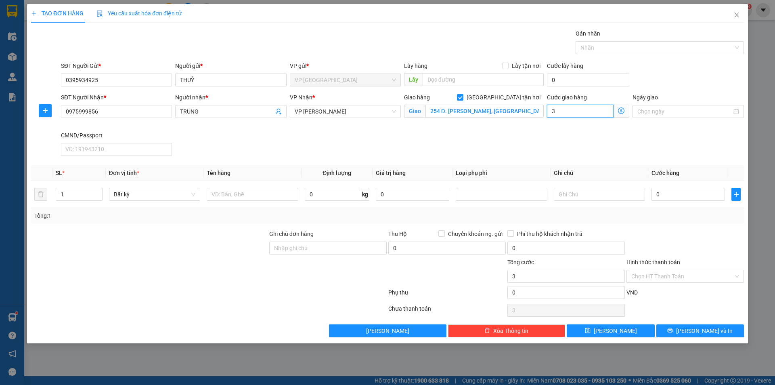
type input "30"
type input "30.000"
click at [274, 188] on input "text" at bounding box center [252, 194] width 91 height 13
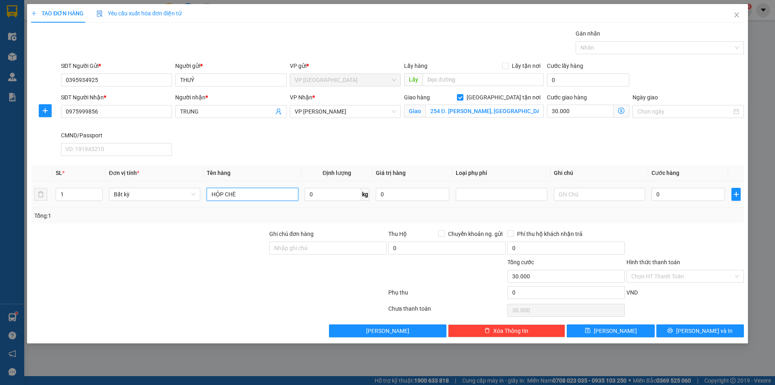
type input "HỘP CHÈ"
type input "5"
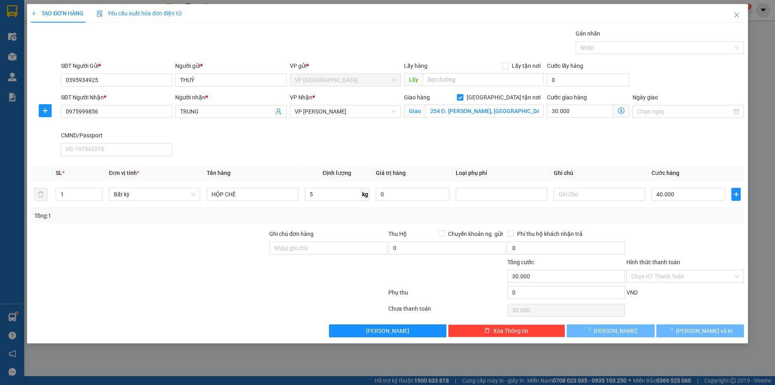
type input "40.000"
type input "70.000"
click at [695, 329] on span "[PERSON_NAME] và In" at bounding box center [704, 330] width 57 height 9
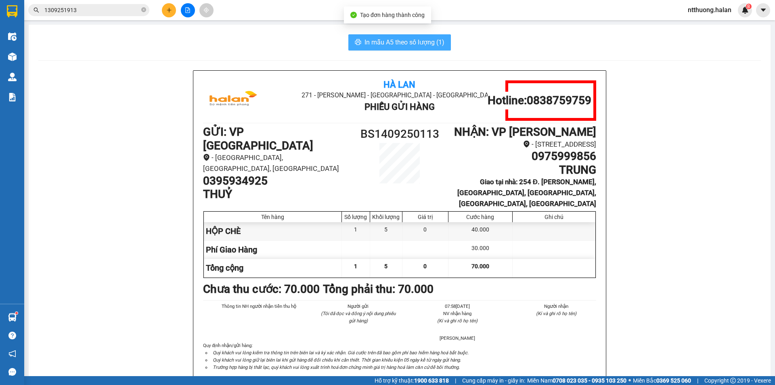
click at [428, 42] on span "In mẫu A5 theo số lượng (1)" at bounding box center [404, 42] width 80 height 10
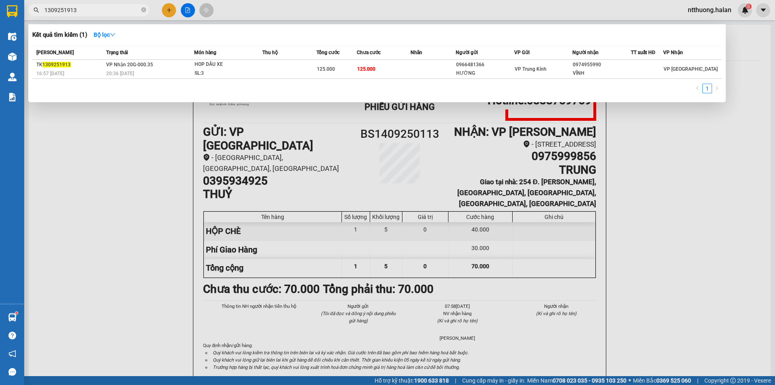
click at [113, 9] on input "1309251913" at bounding box center [91, 10] width 95 height 9
click at [117, 10] on input "1309251115" at bounding box center [91, 10] width 95 height 9
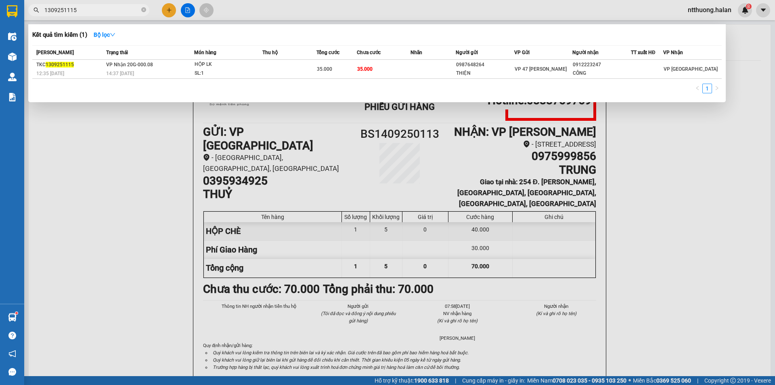
click at [117, 10] on input "1309251115" at bounding box center [91, 10] width 95 height 9
click at [117, 9] on input "1309251115" at bounding box center [91, 10] width 95 height 9
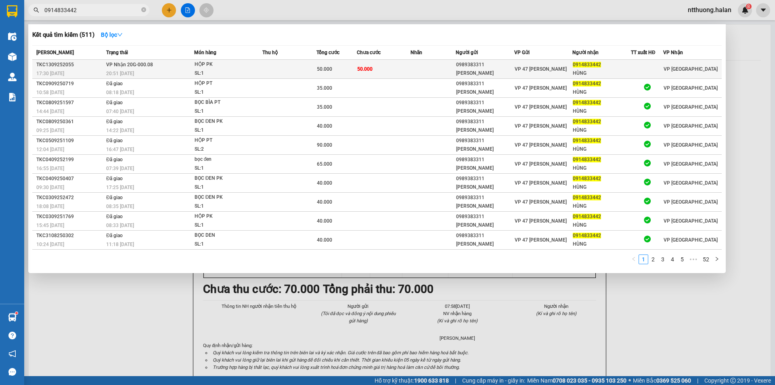
type input "0914833442"
click at [219, 66] on div "HỘP PK" at bounding box center [225, 64] width 61 height 9
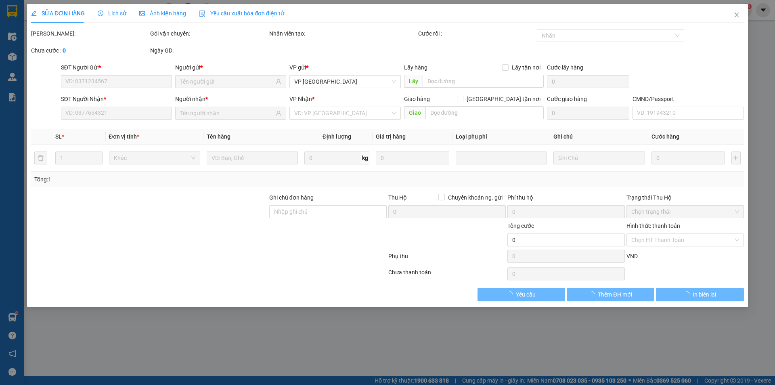
type input "0989383311"
type input "DƯƠNG VIỆT"
type input "0914833442"
type input "HÙNG"
type input "50.000"
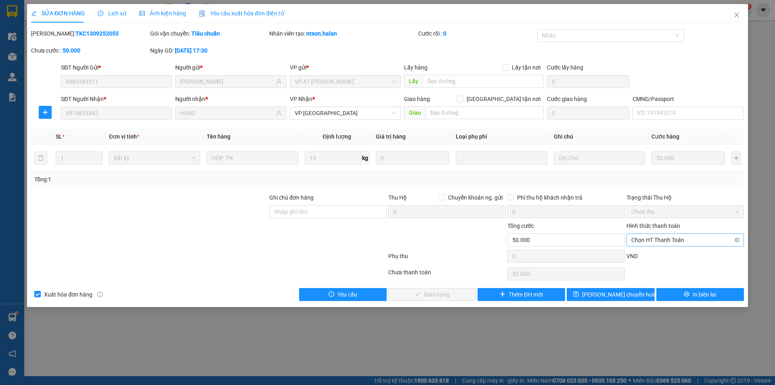
click at [659, 239] on span "Chọn HT Thanh Toán" at bounding box center [685, 240] width 108 height 12
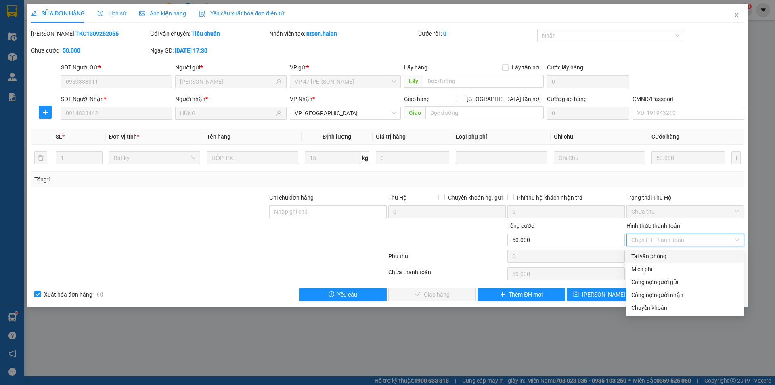
click at [650, 256] on div "Tại văn phòng" at bounding box center [685, 255] width 108 height 9
type input "0"
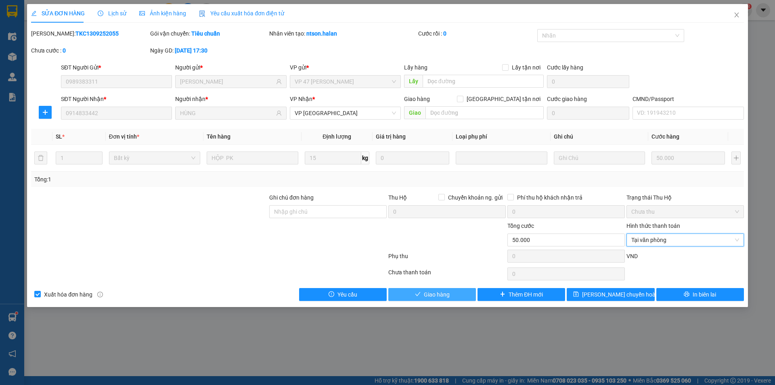
click at [453, 294] on button "Giao hàng" at bounding box center [432, 294] width 88 height 13
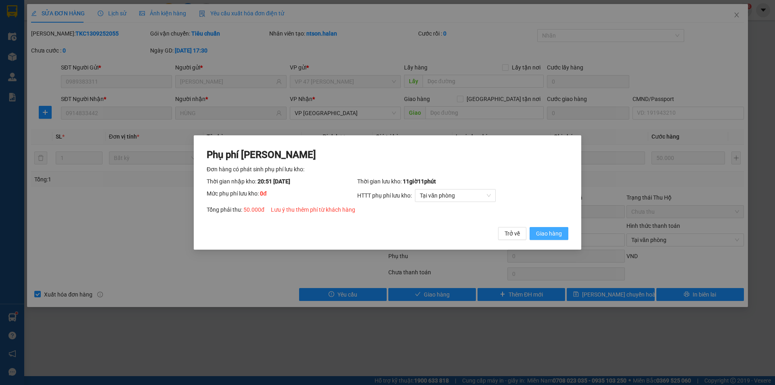
click at [550, 232] on span "Giao hàng" at bounding box center [549, 233] width 26 height 9
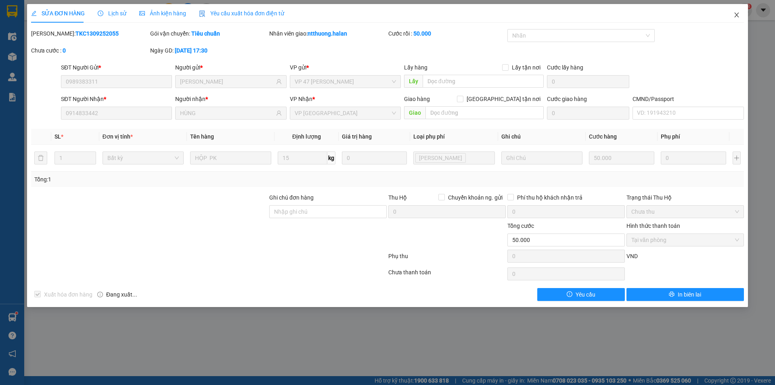
click at [735, 15] on icon "close" at bounding box center [736, 15] width 6 height 6
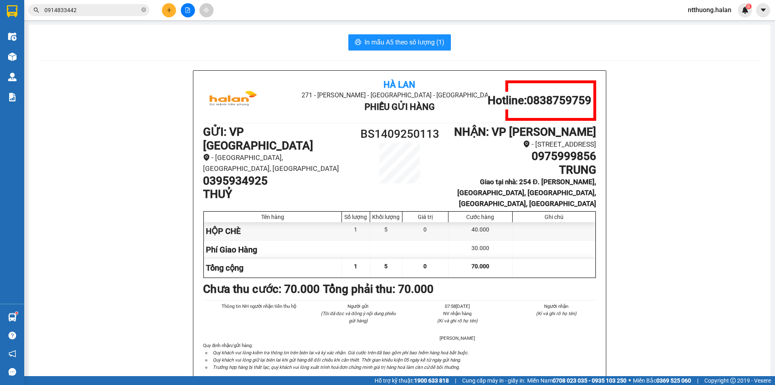
click at [701, 13] on span "ntthuong.halan" at bounding box center [709, 10] width 57 height 10
click at [697, 21] on span "Đăng xuất" at bounding box center [713, 25] width 40 height 9
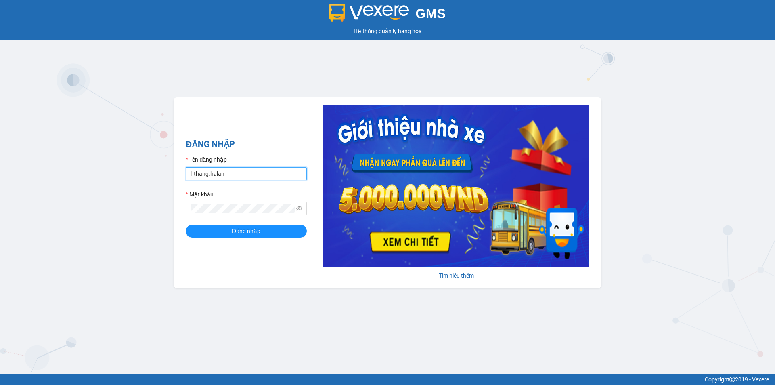
click at [240, 176] on input "hthang.halan" at bounding box center [246, 173] width 121 height 13
type input "httuyen.halan"
click at [231, 231] on button "Đăng nhập" at bounding box center [246, 230] width 121 height 13
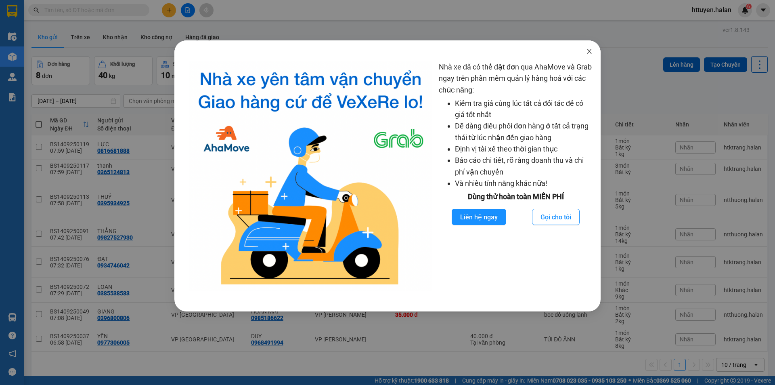
click at [590, 53] on icon "close" at bounding box center [589, 51] width 6 height 6
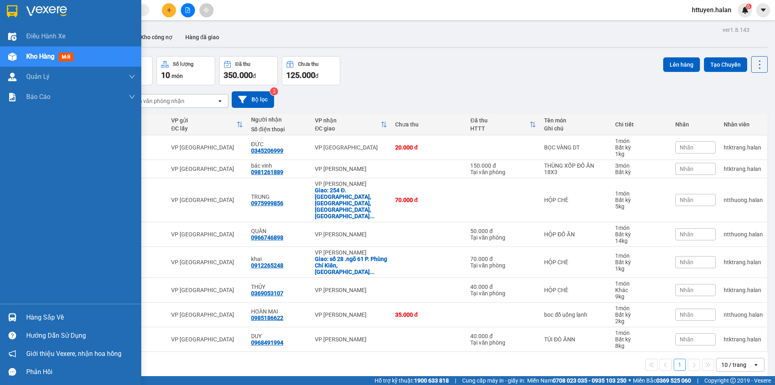
click at [46, 311] on div "Hàng sắp về" at bounding box center [80, 317] width 109 height 12
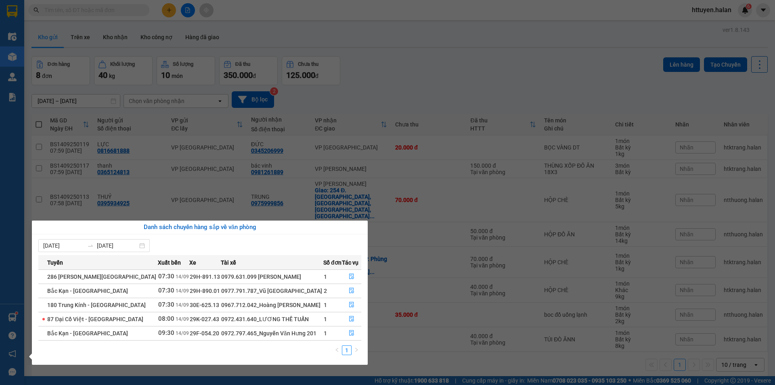
click at [401, 90] on section "Kết quả tìm kiếm ( 0 ) Bộ lọc No Data httuyen.halan 6 Điều hành xe Kho hàng mới…" at bounding box center [387, 192] width 775 height 385
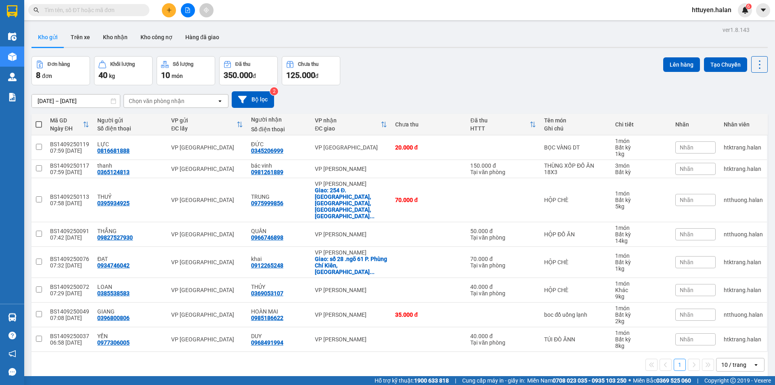
click at [166, 8] on icon "plus" at bounding box center [169, 10] width 6 height 6
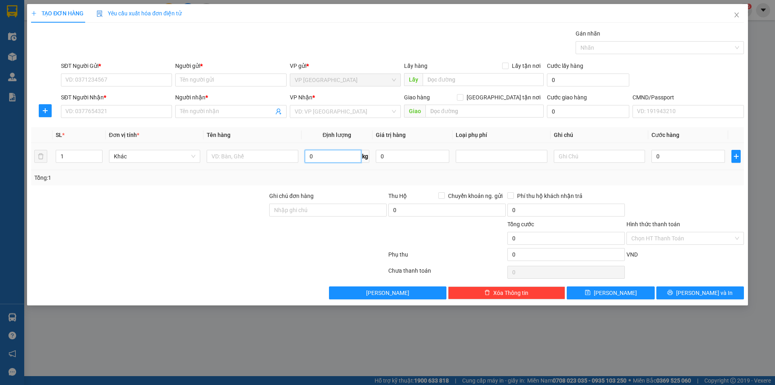
click at [320, 159] on input "0" at bounding box center [333, 156] width 57 height 13
type input "9"
click at [263, 158] on input "text" at bounding box center [252, 156] width 91 height 13
type input "XỐP ĐỒ ĂN"
click at [329, 157] on input "9" at bounding box center [333, 156] width 57 height 13
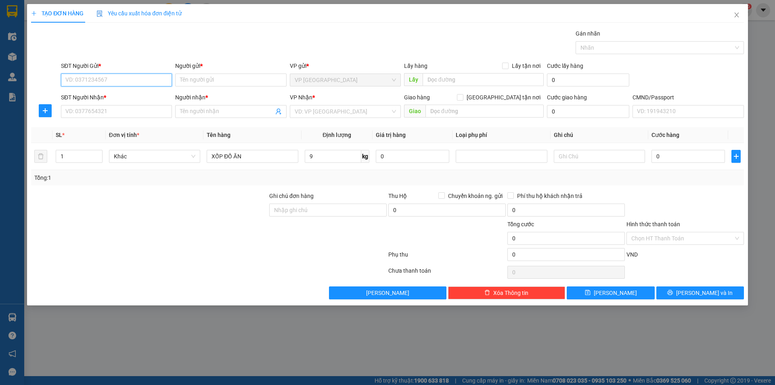
click at [134, 82] on input "SĐT Người Gửi *" at bounding box center [116, 79] width 111 height 13
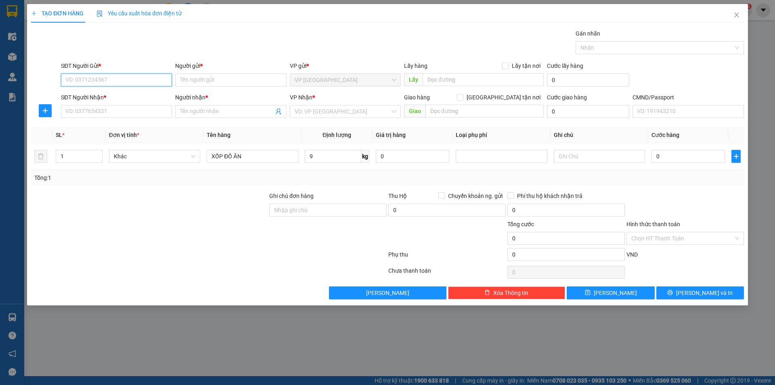
click at [138, 82] on input "SĐT Người Gửi *" at bounding box center [116, 79] width 111 height 13
type input "0966722024"
drag, startPoint x: 117, startPoint y: 96, endPoint x: 115, endPoint y: 103, distance: 8.0
click at [117, 96] on div "0966722024 - thảo" at bounding box center [116, 96] width 101 height 9
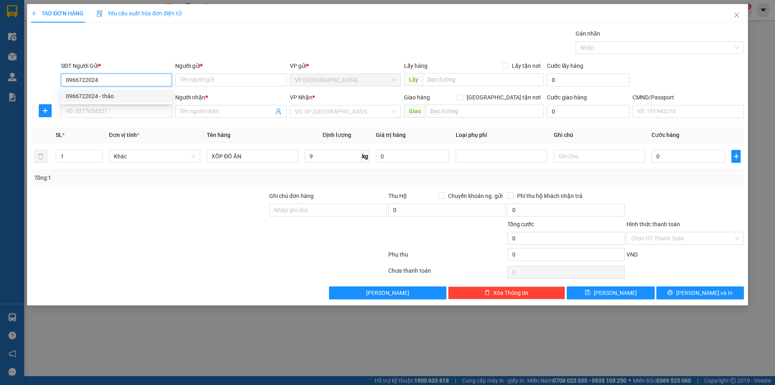
type input "thảo"
type input "0966722024"
click at [109, 110] on input "SĐT Người Nhận *" at bounding box center [116, 111] width 111 height 13
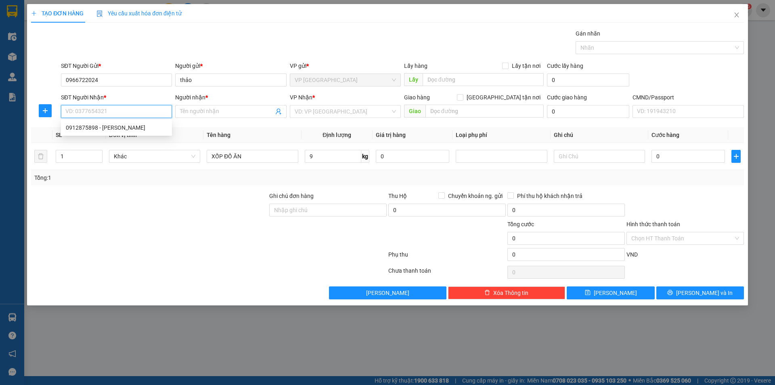
click at [107, 113] on input "SĐT Người Nhận *" at bounding box center [116, 111] width 111 height 13
click at [89, 80] on input "0966722024" at bounding box center [116, 79] width 111 height 13
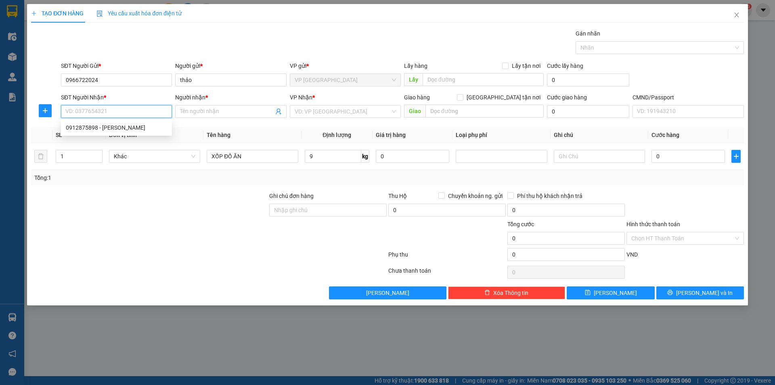
paste input "0966722024"
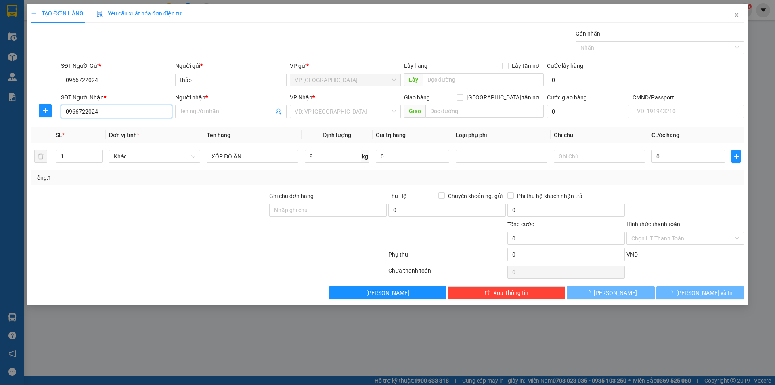
click at [102, 111] on input "0966722024" at bounding box center [116, 111] width 111 height 13
click at [102, 112] on input "0966722024" at bounding box center [116, 111] width 111 height 13
type input "0966722024"
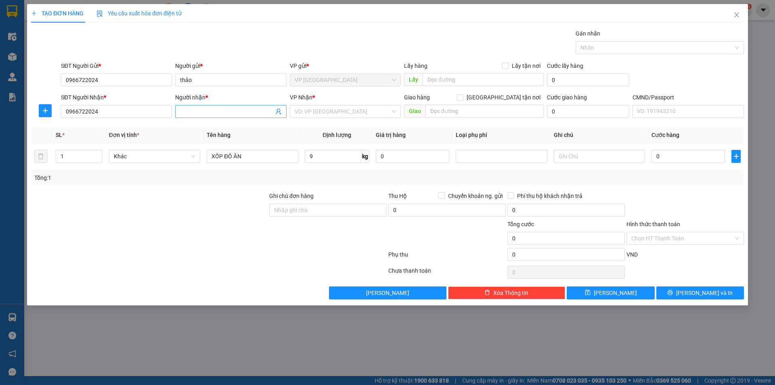
click at [184, 112] on input "Người nhận *" at bounding box center [226, 111] width 93 height 9
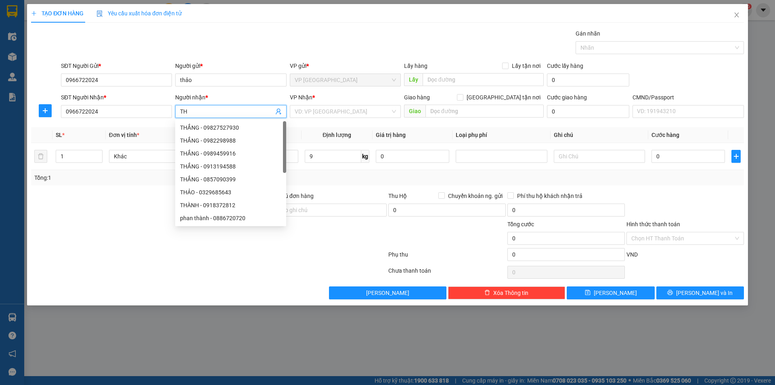
type input "T"
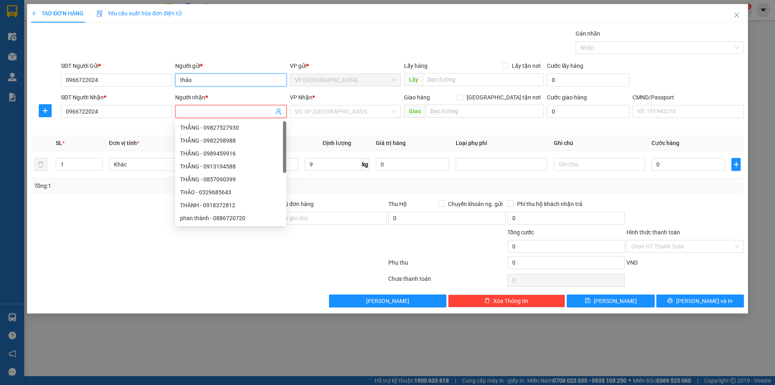
click at [192, 76] on input "thảo" at bounding box center [230, 79] width 111 height 13
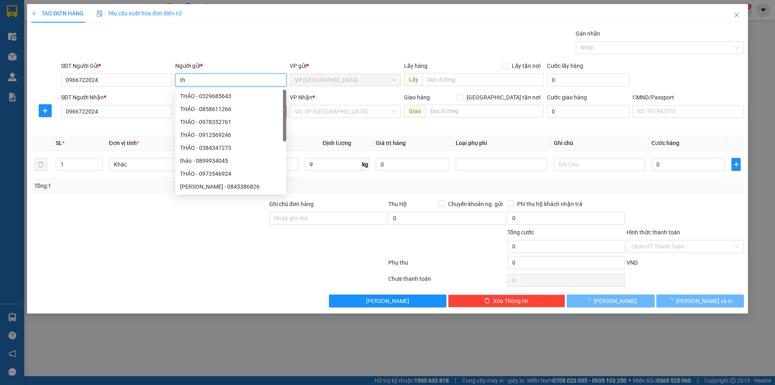
type input "t"
type input "THẢN"
click at [98, 109] on input "0966722024" at bounding box center [116, 111] width 111 height 13
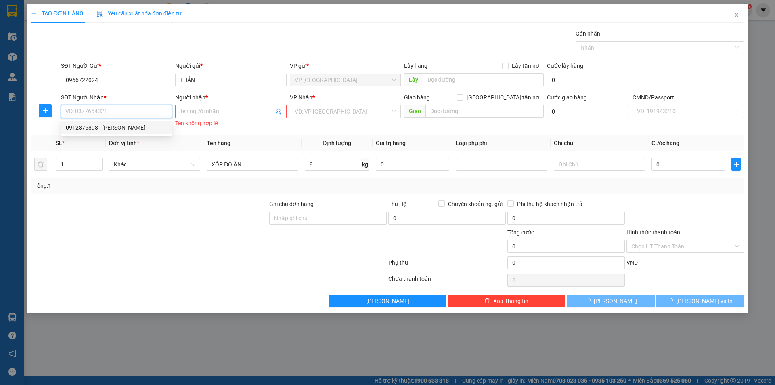
click at [91, 127] on div "0912875898 - huyền" at bounding box center [116, 127] width 101 height 9
type input "0912875898"
type input "huyền"
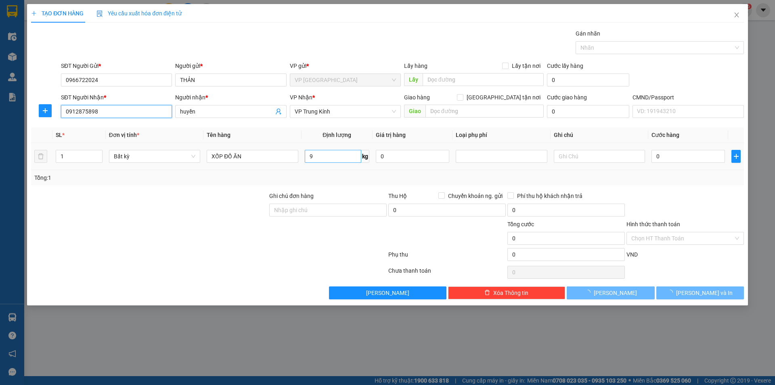
type input "0912875898"
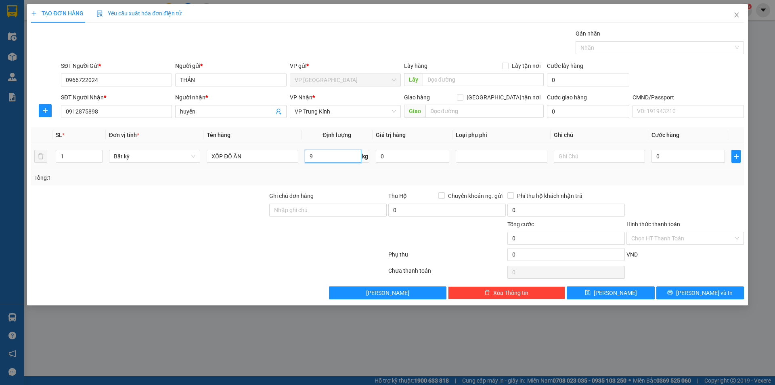
click at [330, 158] on input "9" at bounding box center [333, 156] width 57 height 13
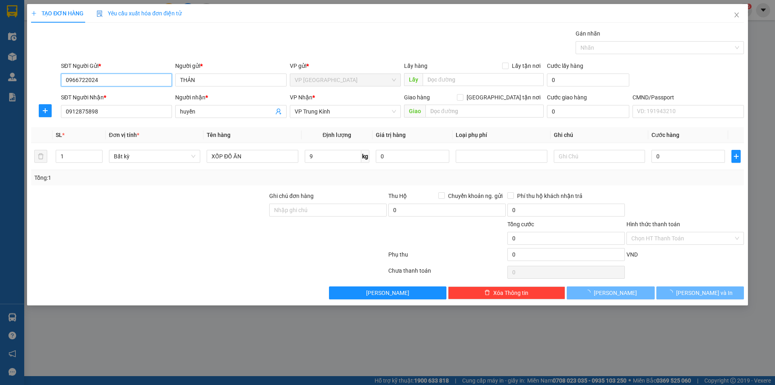
click at [78, 77] on input "0966722024" at bounding box center [116, 79] width 111 height 13
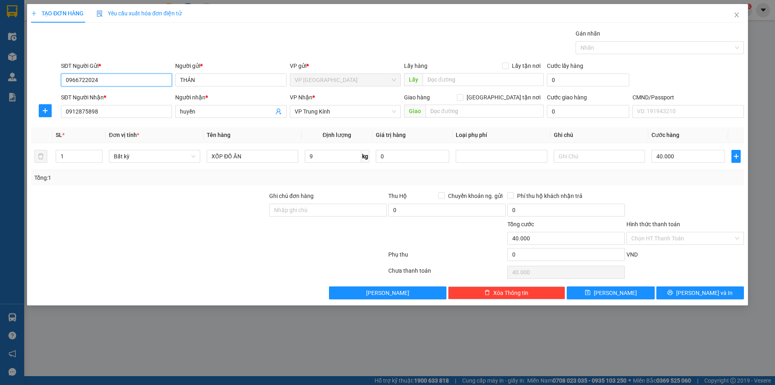
type input "40.000"
drag, startPoint x: 78, startPoint y: 77, endPoint x: 73, endPoint y: 76, distance: 5.3
click at [73, 76] on input "0966722024" at bounding box center [116, 79] width 111 height 13
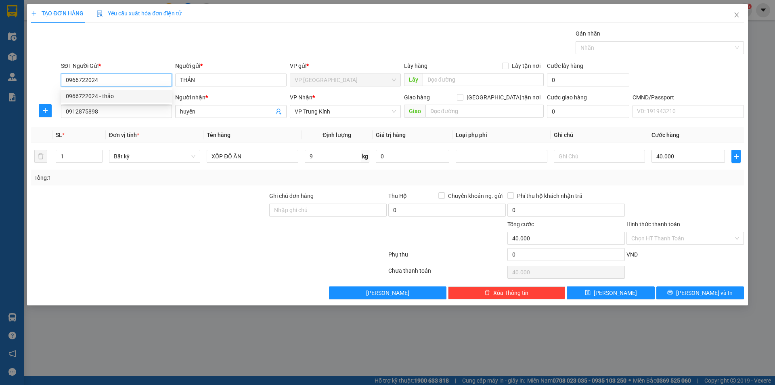
click at [73, 76] on input "0966722024" at bounding box center [116, 79] width 111 height 13
drag, startPoint x: 72, startPoint y: 77, endPoint x: 65, endPoint y: 77, distance: 6.9
click at [65, 77] on input "0966722024" at bounding box center [116, 79] width 111 height 13
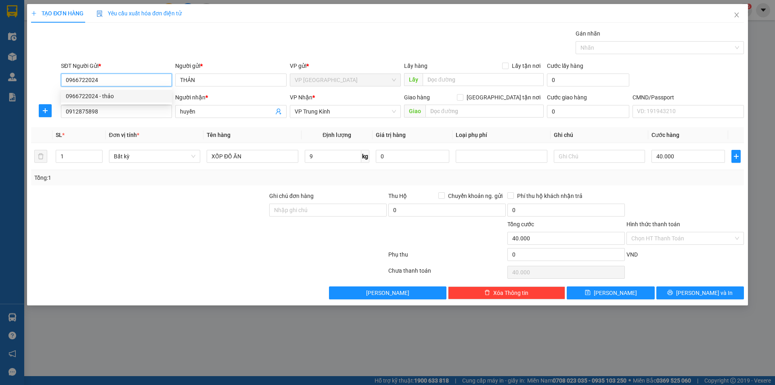
click at [73, 79] on input "0966722024" at bounding box center [116, 79] width 111 height 13
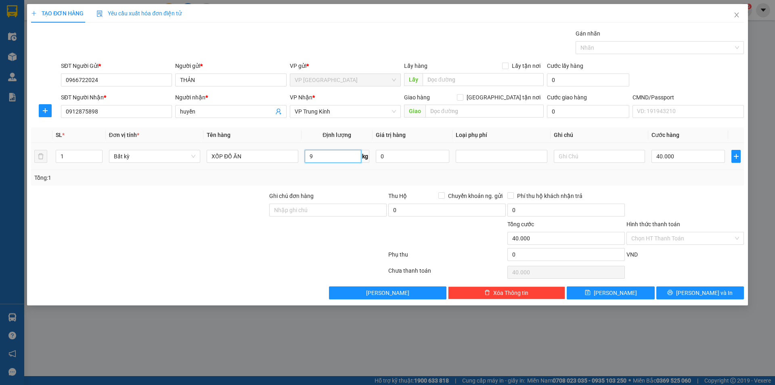
click at [324, 154] on input "9" at bounding box center [333, 156] width 57 height 13
click at [249, 156] on input "XỐP ĐỒ ĂN" at bounding box center [252, 156] width 91 height 13
type input "XỐP ĐỒ ĂN (TRỨNG )"
click at [327, 157] on input "9" at bounding box center [333, 156] width 57 height 13
click at [658, 224] on label "Hình thức thanh toán" at bounding box center [653, 224] width 54 height 6
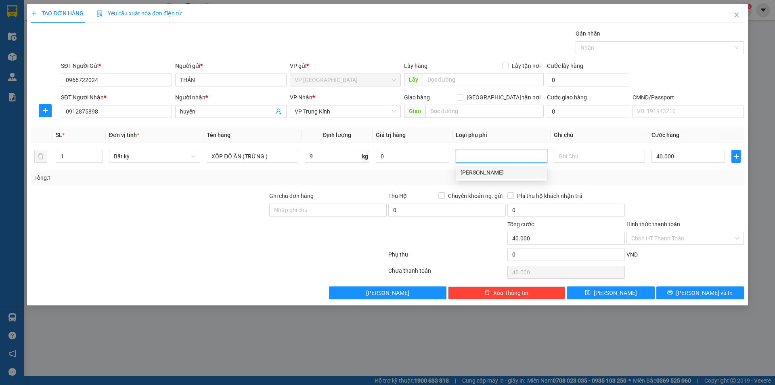
click at [658, 232] on input "Hình thức thanh toán" at bounding box center [682, 238] width 102 height 12
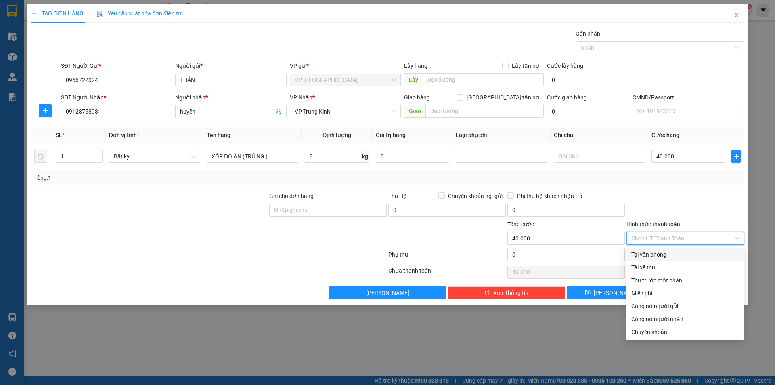
click at [654, 253] on div "Tại văn phòng" at bounding box center [685, 254] width 108 height 9
type input "0"
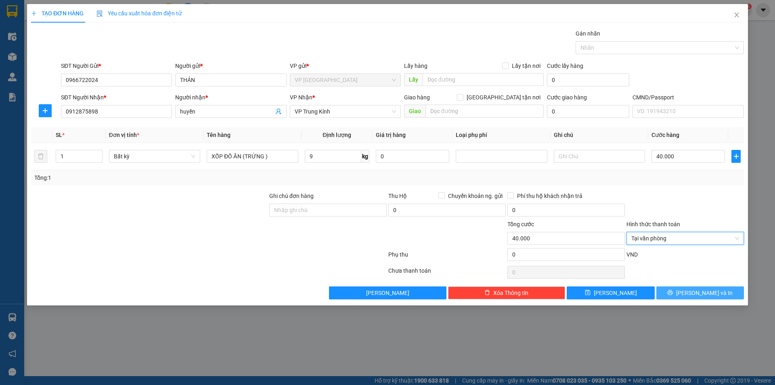
click at [674, 297] on button "[PERSON_NAME] và In" at bounding box center [700, 292] width 88 height 13
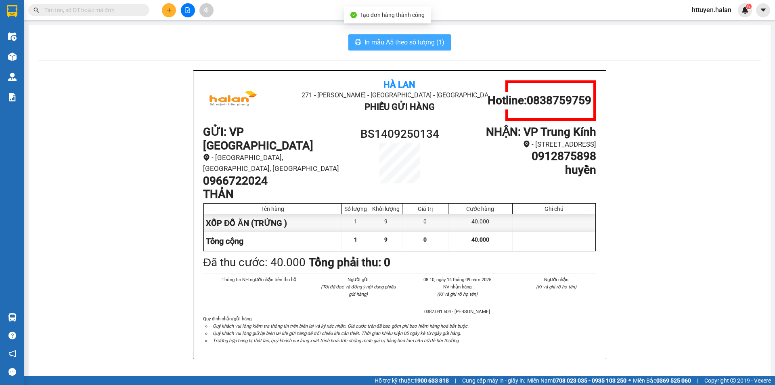
click at [408, 42] on span "In mẫu A5 theo số lượng (1)" at bounding box center [404, 42] width 80 height 10
click at [106, 12] on input "text" at bounding box center [91, 10] width 95 height 9
click at [105, 13] on input "text" at bounding box center [91, 10] width 95 height 9
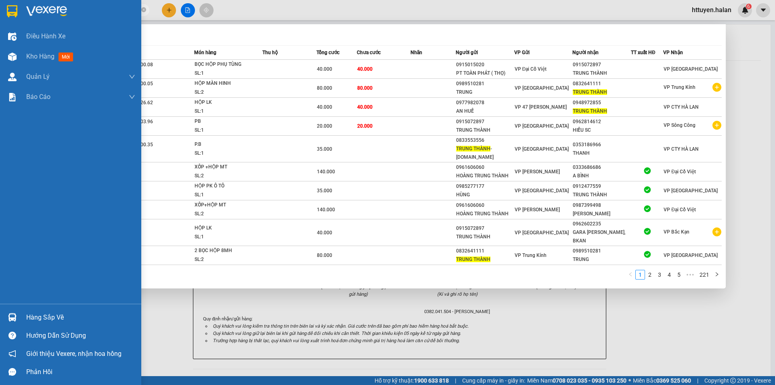
drag, startPoint x: 35, startPoint y: 320, endPoint x: 38, endPoint y: 302, distance: 18.3
click at [36, 320] on div "Hàng sắp về" at bounding box center [80, 317] width 109 height 12
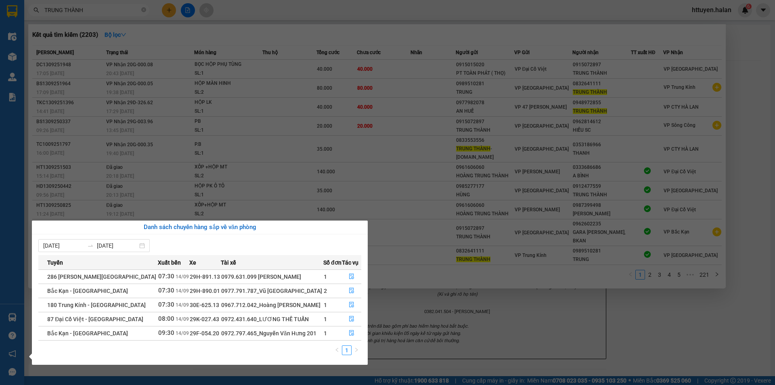
click at [110, 10] on section "Kết quả tìm kiếm ( 2203 ) Bộ lọc Mã ĐH Trạng thái Món hàng Thu hộ Tổng cước Chư…" at bounding box center [387, 192] width 775 height 385
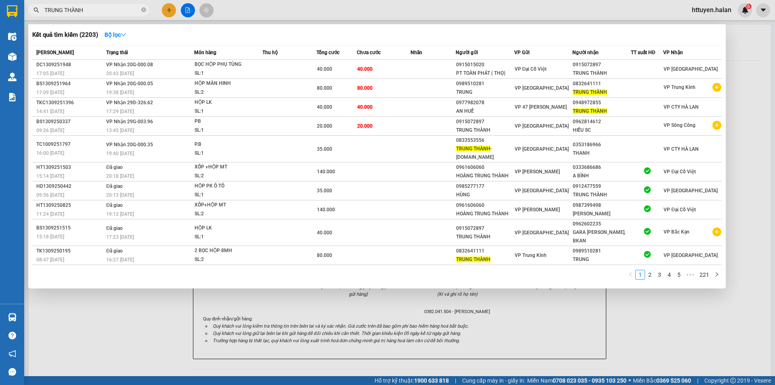
click at [110, 10] on input "TRUNG THÀNH" at bounding box center [91, 10] width 95 height 9
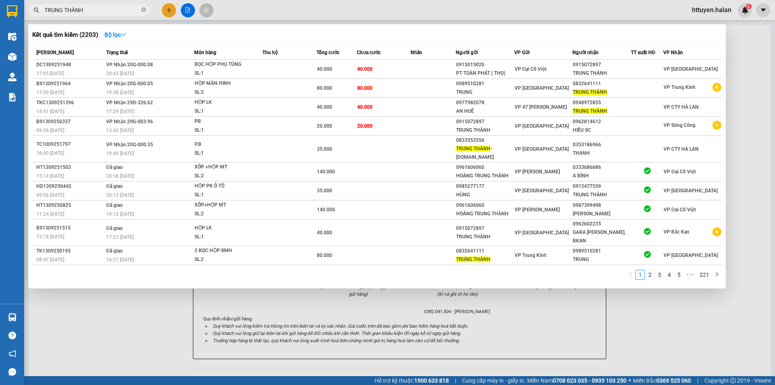
click at [110, 10] on input "TRUNG THÀNH" at bounding box center [91, 10] width 95 height 9
click at [99, 11] on input "TRUNG THÀNH" at bounding box center [91, 10] width 95 height 9
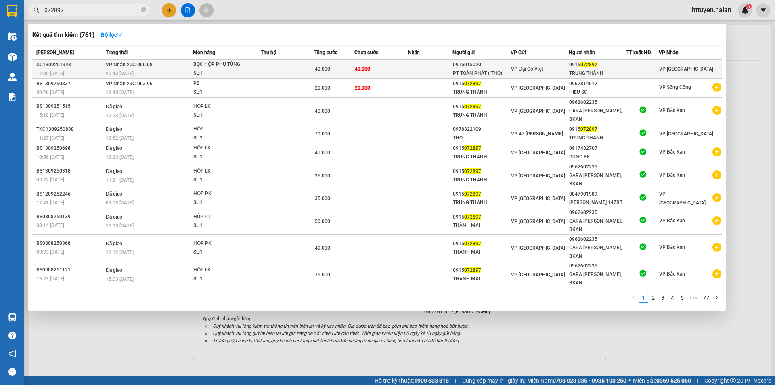
type input "072897"
click at [176, 67] on td "VP Nhận 20G-000.08 20:43 - 13/09" at bounding box center [148, 69] width 89 height 19
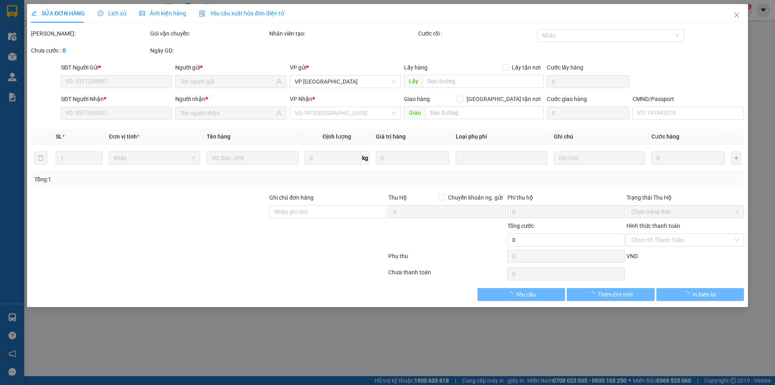
type input "0915015020"
type input "PT TOÀN PHÁT ( THỌ)"
type input "0915072897"
type input "TRUNG THÀNH"
type input "40.000"
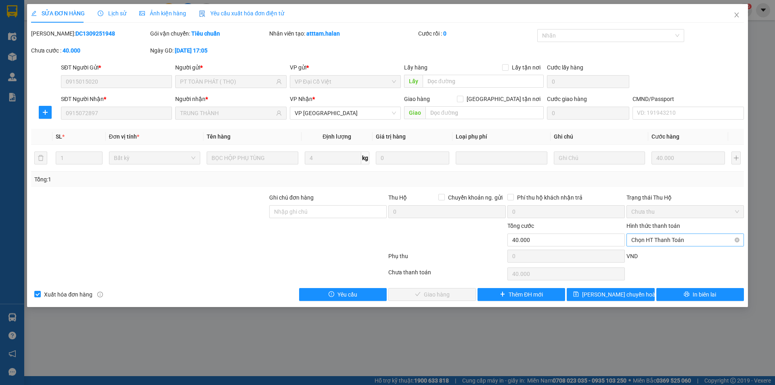
click at [655, 237] on span "Chọn HT Thanh Toán" at bounding box center [685, 240] width 108 height 12
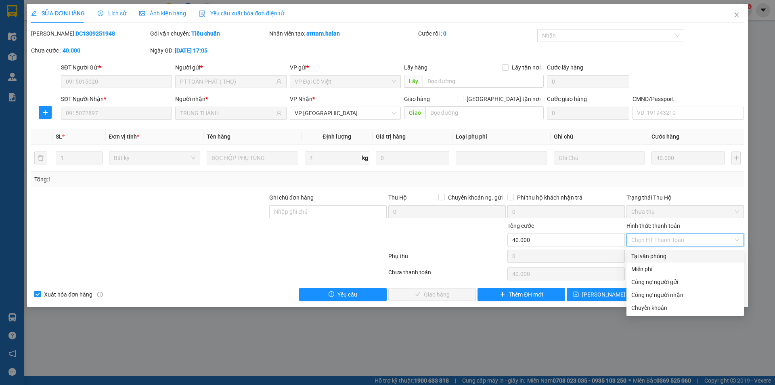
click at [646, 252] on div "Tại văn phòng" at bounding box center [685, 255] width 108 height 9
type input "0"
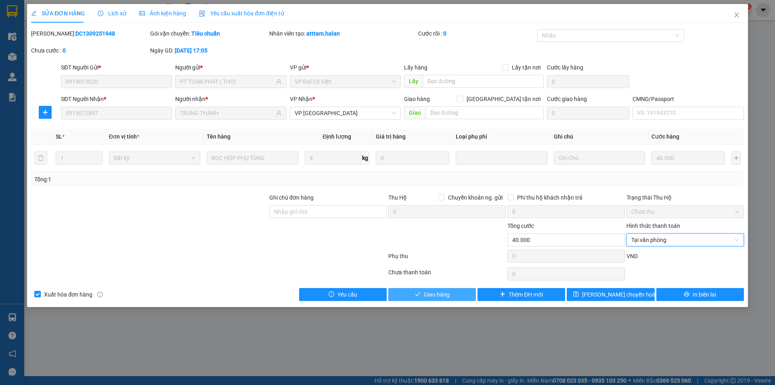
click at [423, 293] on button "Giao hàng" at bounding box center [432, 294] width 88 height 13
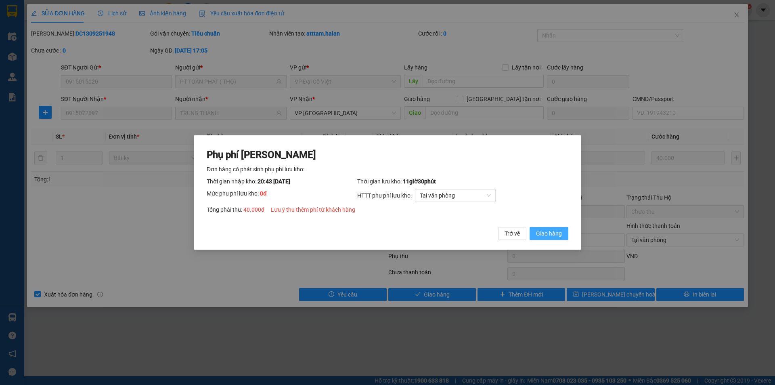
click at [549, 235] on span "Giao hàng" at bounding box center [549, 233] width 26 height 9
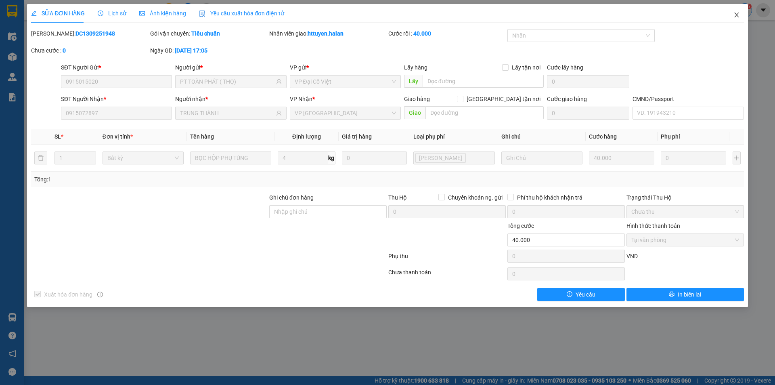
click at [740, 14] on span "Close" at bounding box center [736, 15] width 23 height 23
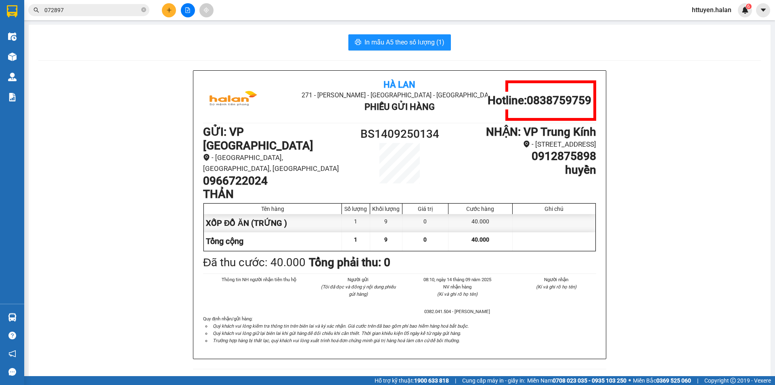
click at [97, 14] on input "072897" at bounding box center [91, 10] width 95 height 9
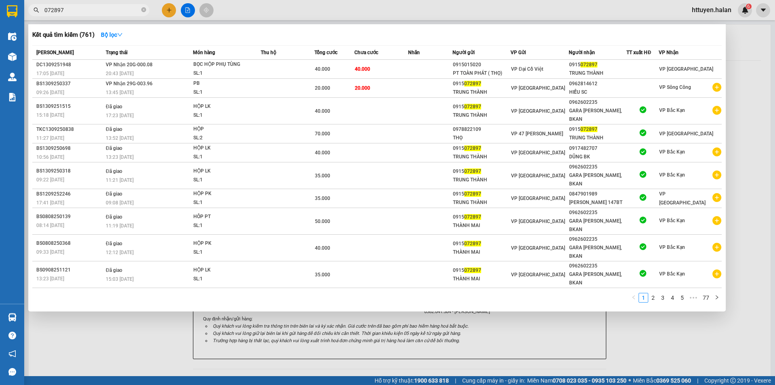
click at [97, 14] on input "072897" at bounding box center [91, 10] width 95 height 9
click at [97, 11] on input "072897" at bounding box center [91, 10] width 95 height 9
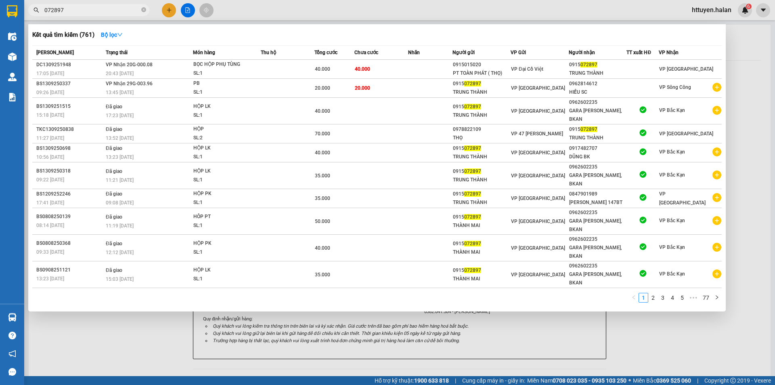
click at [97, 11] on input "072897" at bounding box center [91, 10] width 95 height 9
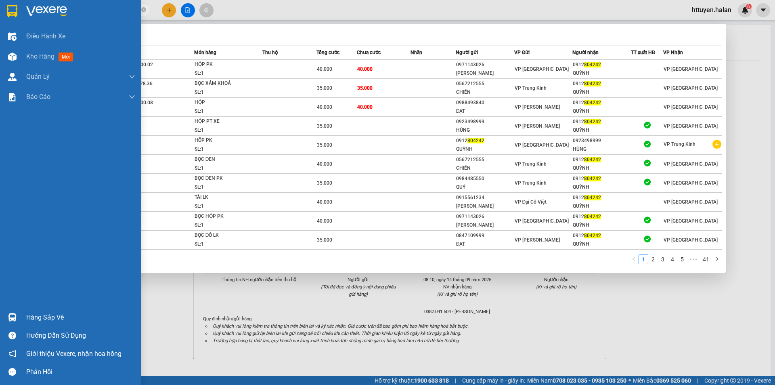
click at [36, 320] on div "Hàng sắp về" at bounding box center [80, 317] width 109 height 12
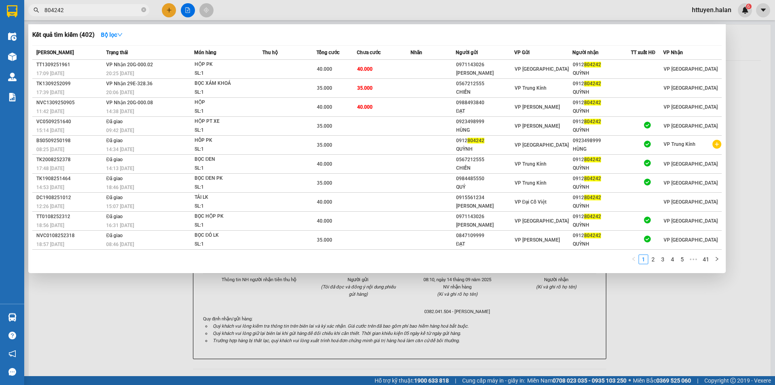
click at [68, 5] on section "Kết quả tìm kiếm ( 402 ) Bộ lọc Mã ĐH Trạng thái Món hàng Thu hộ Tổng cước Chưa…" at bounding box center [387, 192] width 775 height 385
click at [68, 5] on span "804242" at bounding box center [88, 10] width 121 height 12
click at [70, 11] on input "804242" at bounding box center [91, 10] width 95 height 9
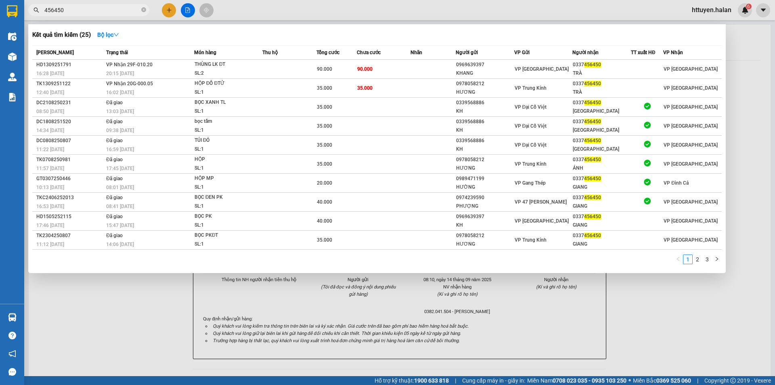
click at [69, 8] on input "456450" at bounding box center [91, 10] width 95 height 9
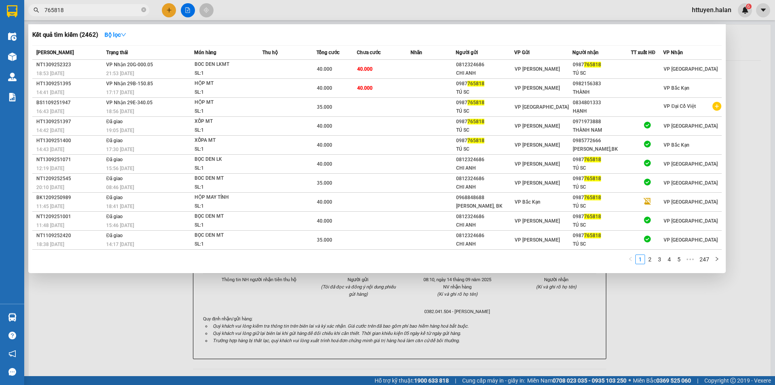
click at [67, 8] on input "765818" at bounding box center [91, 10] width 95 height 9
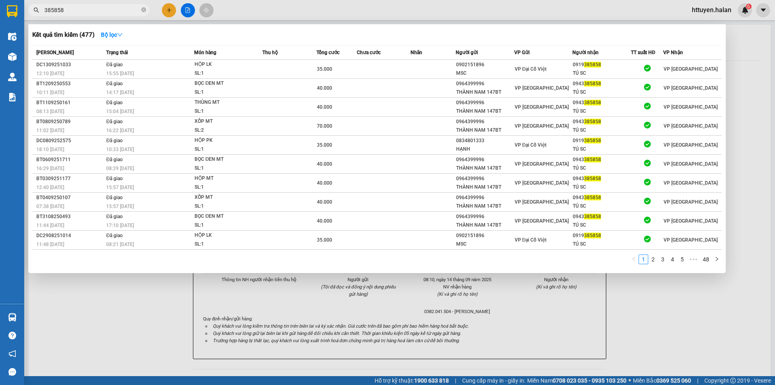
click at [108, 15] on span "385858" at bounding box center [88, 10] width 121 height 12
click at [109, 11] on input "385858" at bounding box center [91, 10] width 95 height 9
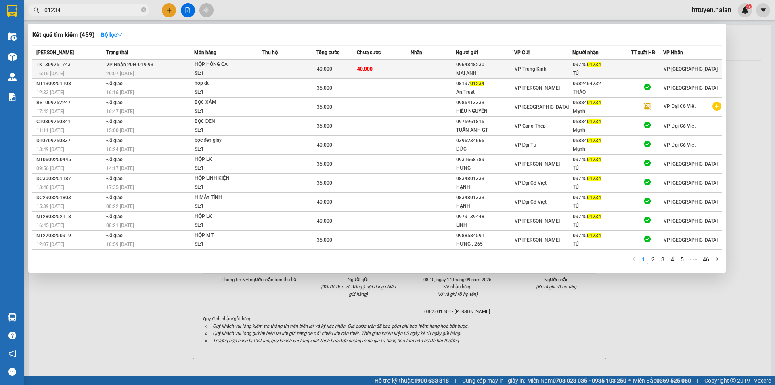
type input "01234"
click at [176, 69] on div "20:07 - 13/09" at bounding box center [150, 73] width 88 height 9
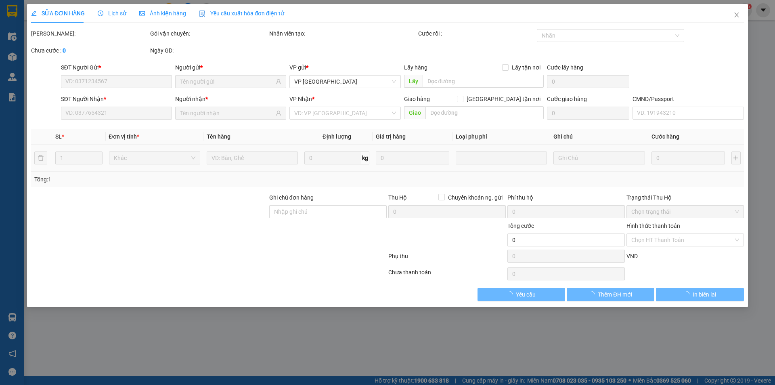
type input "0964848230"
type input "MAI ANH"
type input "0974501234"
type input "TÚ"
type input "40.000"
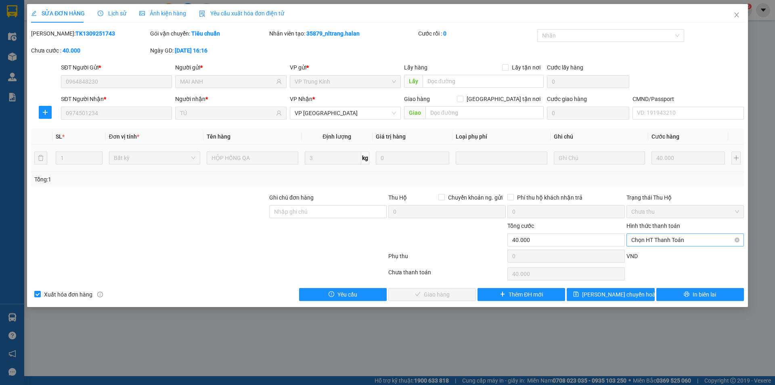
click at [655, 240] on span "Chọn HT Thanh Toán" at bounding box center [685, 240] width 108 height 12
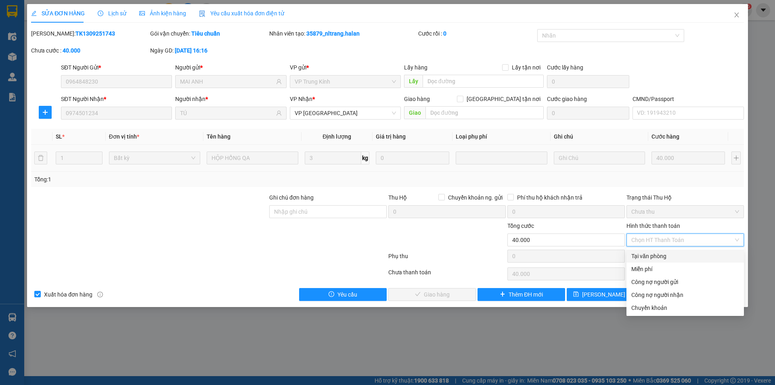
click at [642, 253] on div "Tại văn phòng" at bounding box center [685, 255] width 108 height 9
type input "0"
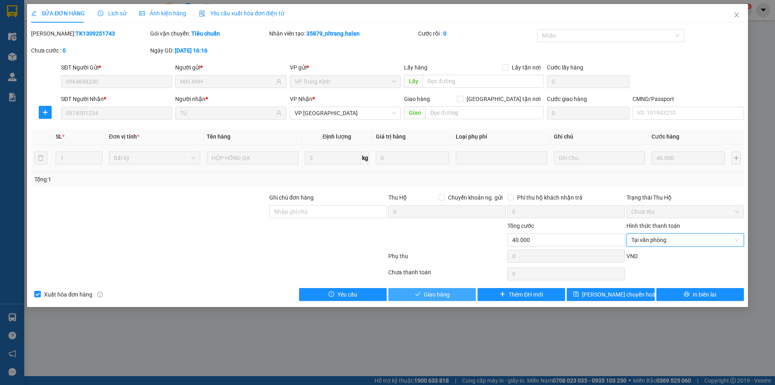
click at [442, 297] on span "Giao hàng" at bounding box center [437, 294] width 26 height 9
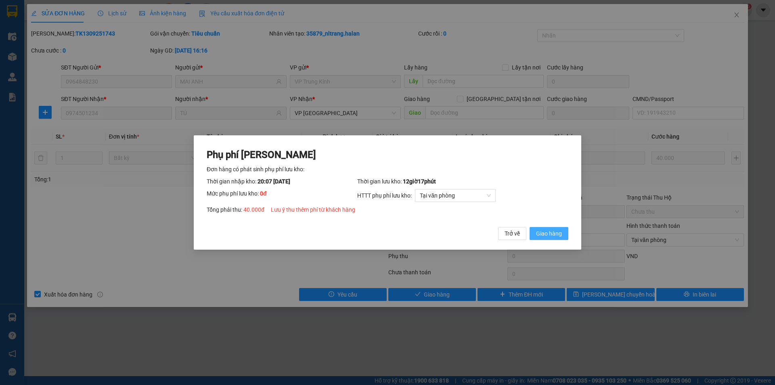
click at [549, 231] on span "Giao hàng" at bounding box center [549, 233] width 26 height 9
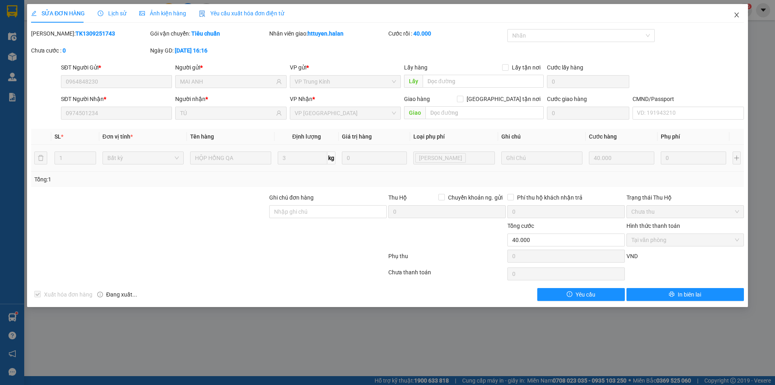
click at [741, 15] on span "Close" at bounding box center [736, 15] width 23 height 23
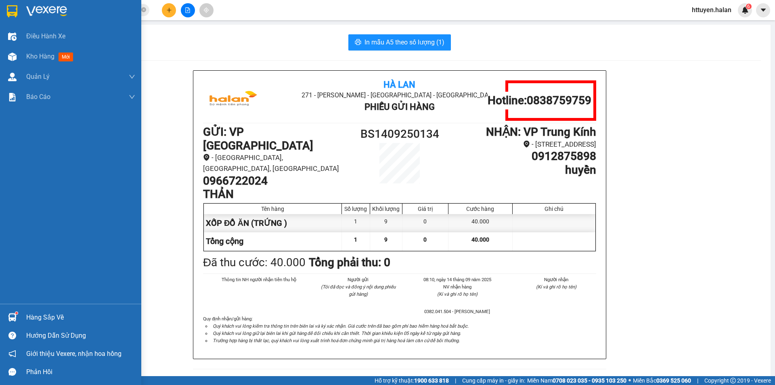
click at [51, 316] on div "Hàng sắp về" at bounding box center [80, 317] width 109 height 12
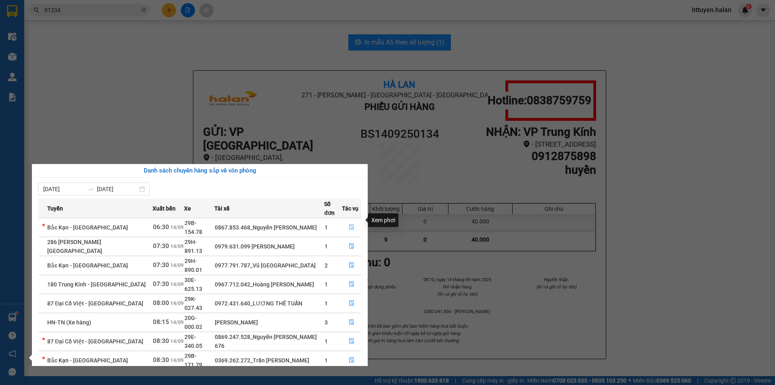
click at [351, 224] on icon "file-done" at bounding box center [351, 227] width 5 height 6
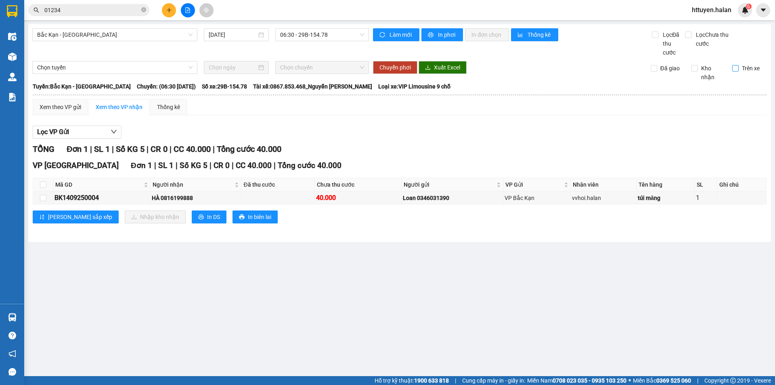
click at [735, 69] on input "Trên xe" at bounding box center [735, 68] width 6 height 6
checkbox input "true"
click at [43, 184] on input "checkbox" at bounding box center [43, 184] width 6 height 6
checkbox input "true"
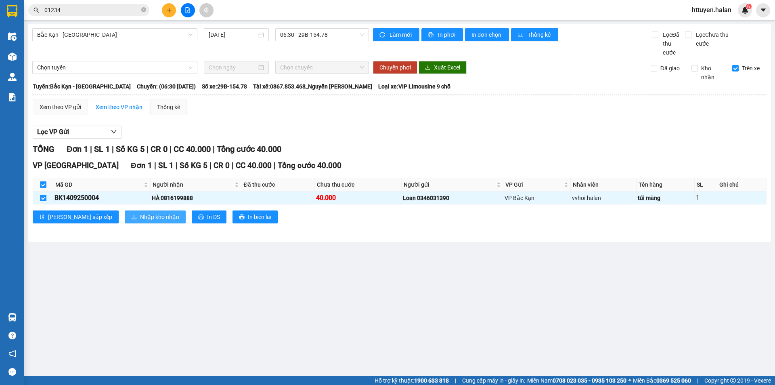
click at [140, 217] on span "Nhập kho nhận" at bounding box center [159, 216] width 39 height 9
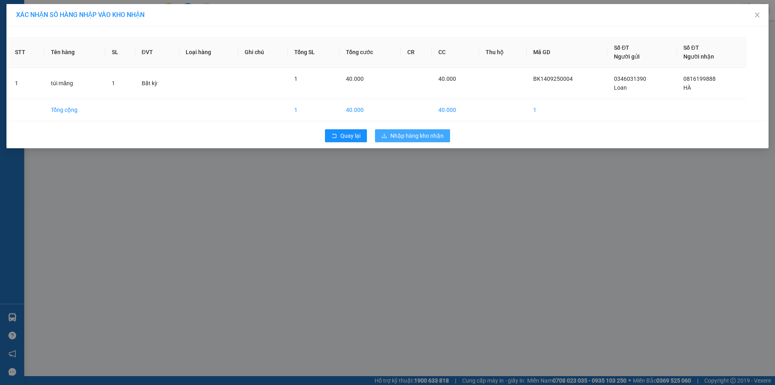
click at [411, 130] on button "Nhập hàng kho nhận" at bounding box center [412, 135] width 75 height 13
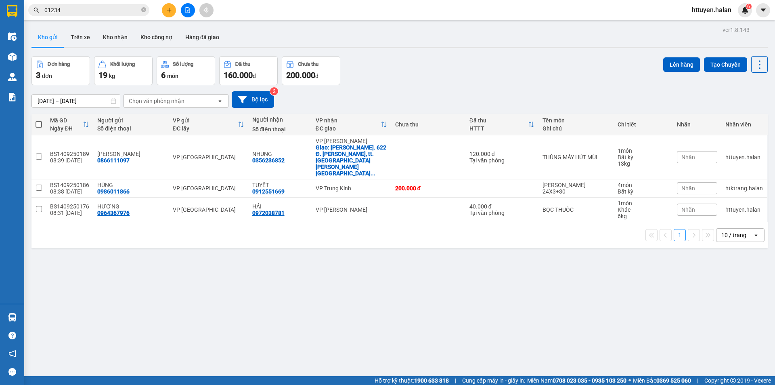
click at [166, 8] on icon "plus" at bounding box center [169, 10] width 6 height 6
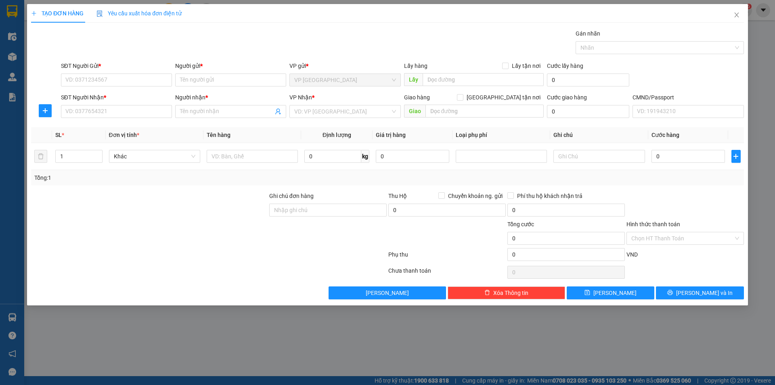
click at [167, 12] on div "Yêu cầu xuất hóa đơn điện tử" at bounding box center [138, 13] width 85 height 19
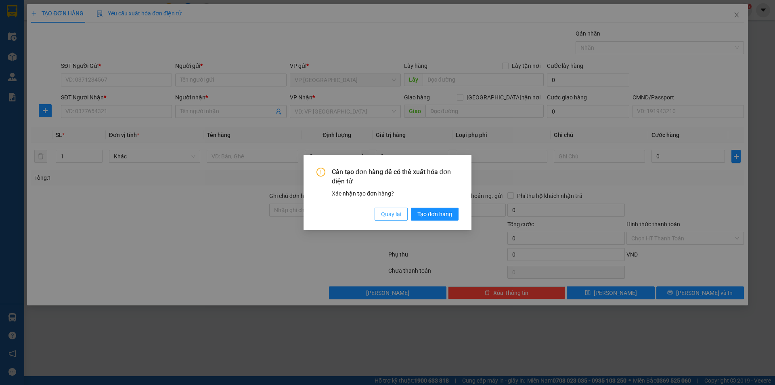
click at [396, 220] on button "Quay lại" at bounding box center [391, 213] width 33 height 13
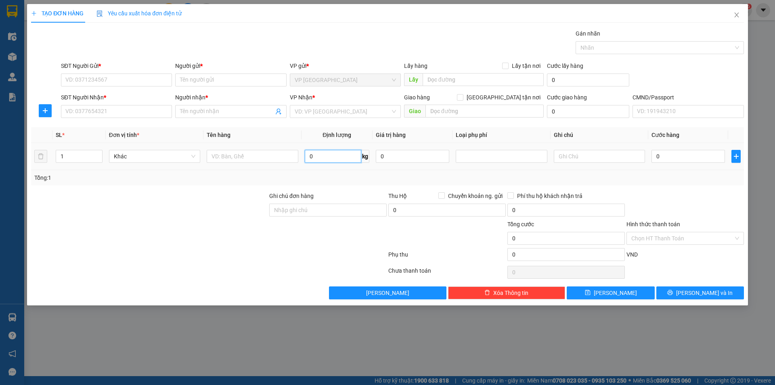
click at [327, 157] on input "0" at bounding box center [333, 156] width 57 height 13
type input "17"
click at [112, 82] on input "SĐT Người Gửi *" at bounding box center [116, 79] width 111 height 13
click at [112, 81] on input "SĐT Người Gửi *" at bounding box center [116, 79] width 111 height 13
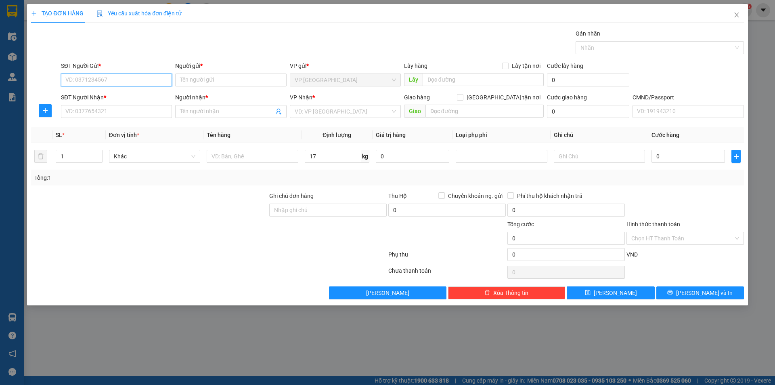
click at [112, 81] on input "SĐT Người Gửi *" at bounding box center [116, 79] width 111 height 13
click at [112, 81] on input "0978039036" at bounding box center [116, 79] width 111 height 13
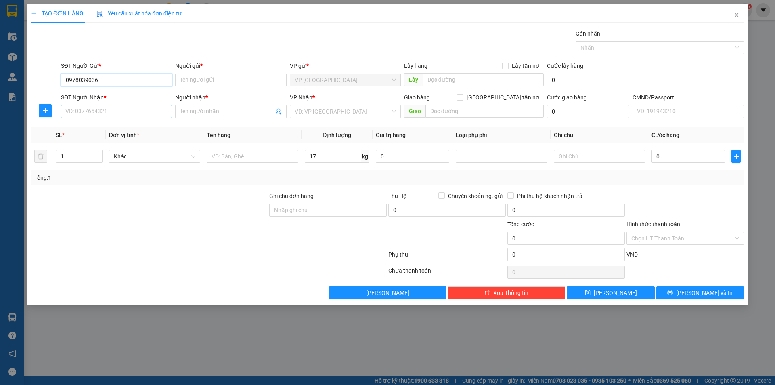
type input "0978039036"
click at [103, 110] on input "SĐT Người Nhận *" at bounding box center [116, 111] width 111 height 13
click at [183, 77] on input "Người gửi *" at bounding box center [230, 79] width 111 height 13
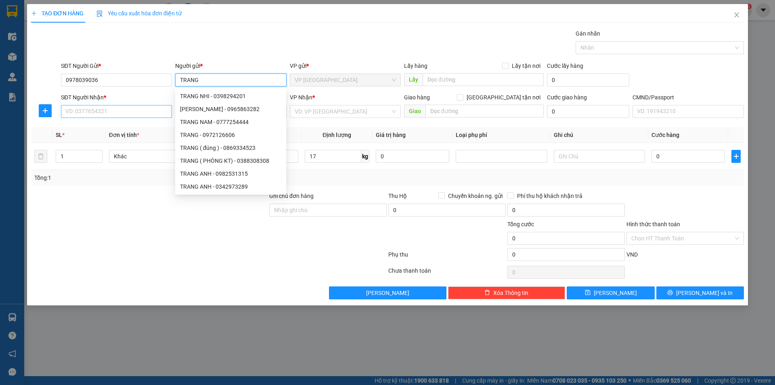
type input "TRANG"
click at [124, 108] on input "SĐT Người Nhận *" at bounding box center [116, 111] width 111 height 13
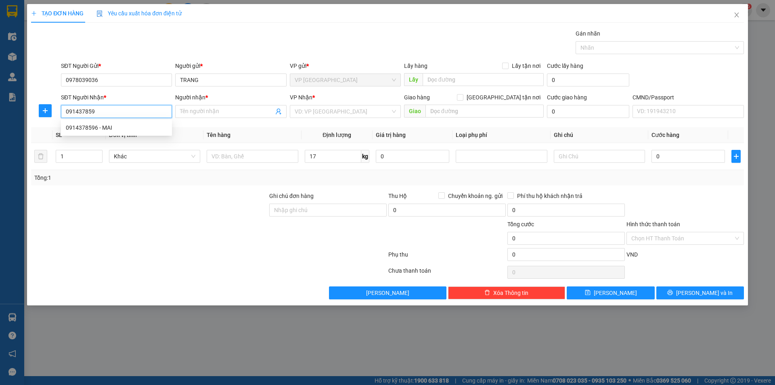
type input "0914378596"
click at [99, 128] on div "0914378596 - MAI" at bounding box center [116, 127] width 101 height 9
type input "MAI"
checkbox input "true"
type input "19A Ng. 126 Khuất Duy Tiến, Nhân Chính, Thanh Xuân, Hà Nội 100002, Việt Nam"
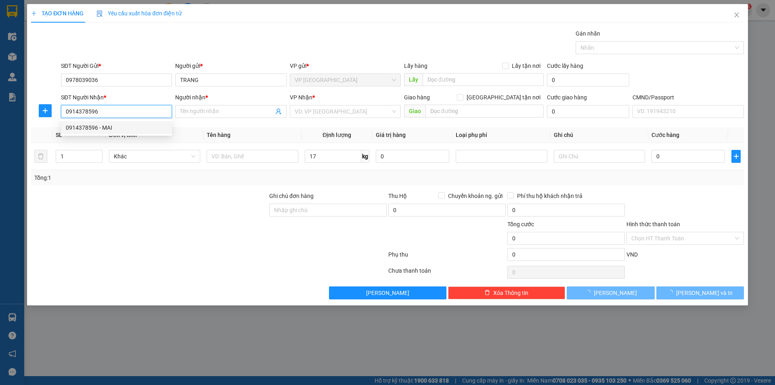
type input "35.000"
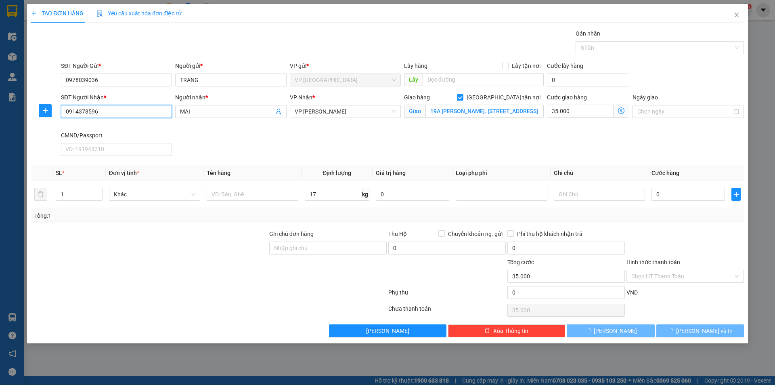
type input "0914378596"
click at [222, 157] on div "SĐT Người Nhận * 0914378596 0914378596 Người nhận * MAI VP Nhận * VP Nguyễn Trã…" at bounding box center [402, 126] width 686 height 66
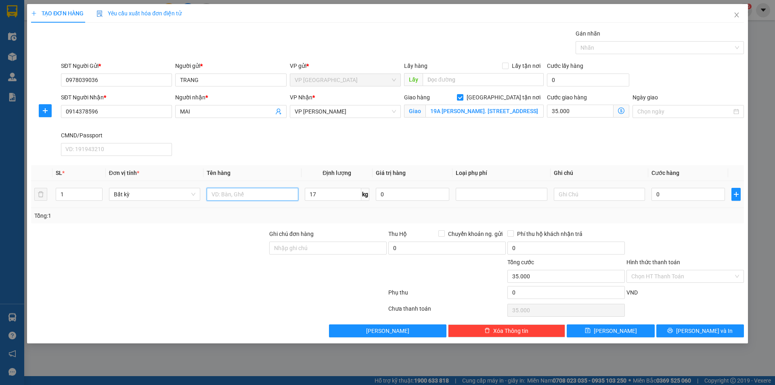
click at [231, 191] on input "text" at bounding box center [252, 194] width 91 height 13
type input "THÙNG HOA QUẢ"
click at [449, 112] on input "19A Ng. 126 Khuất Duy Tiến, Nhân Chính, Thanh Xuân, Hà Nội 100002, Việt Nam" at bounding box center [484, 111] width 118 height 13
click at [448, 112] on input "19A Ng. 126 Khuất Duy Tiến, Nhân Chính, Thanh Xuân, Hà Nội 100002, Việt Nam" at bounding box center [484, 111] width 118 height 13
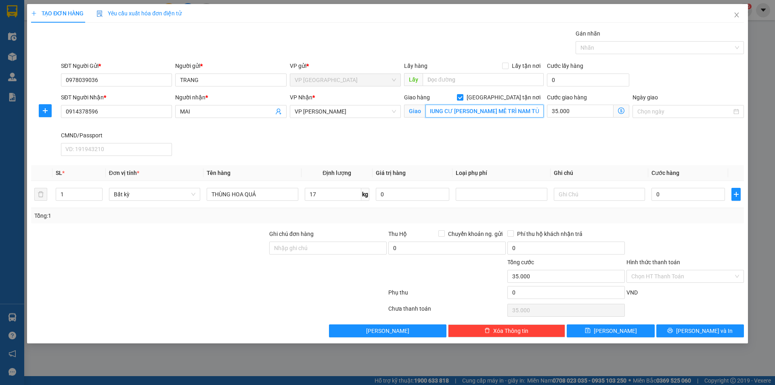
scroll to position [0, 8]
click at [460, 109] on input "CHUNG CƯ GREENBAY MÊ TRÌ NAM TỪ LIÊM" at bounding box center [484, 111] width 118 height 13
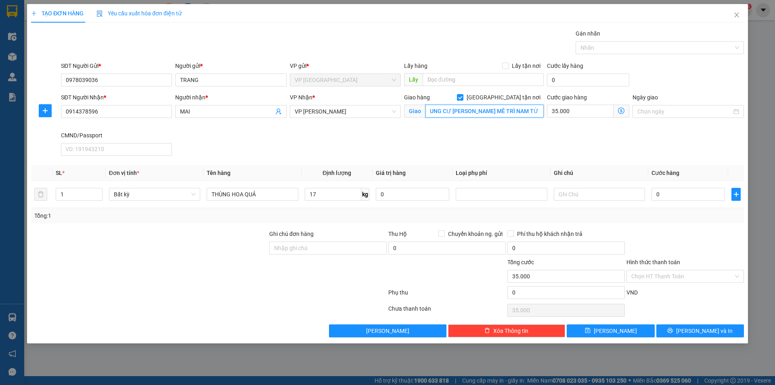
scroll to position [0, 0]
paste input "Greenbay, XQWM+HQ9, Mễ Trì, Nam Từ Liêm, Hà Nội, Việt Nam"
click at [449, 110] on input "Greenbay, XQWM+HQ9, Mễ Trì, Nam Từ Liêm, Hà Nội, Việt Nam" at bounding box center [484, 111] width 118 height 13
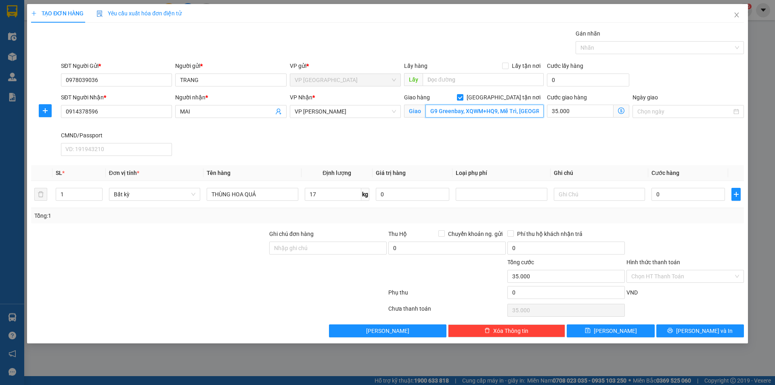
type input "G9 Greenbay, XQWM+HQ9, Mễ Trì, Nam Từ Liêm, Hà Nội, Việt Nam"
click at [620, 111] on icon "dollar-circle" at bounding box center [621, 110] width 6 height 6
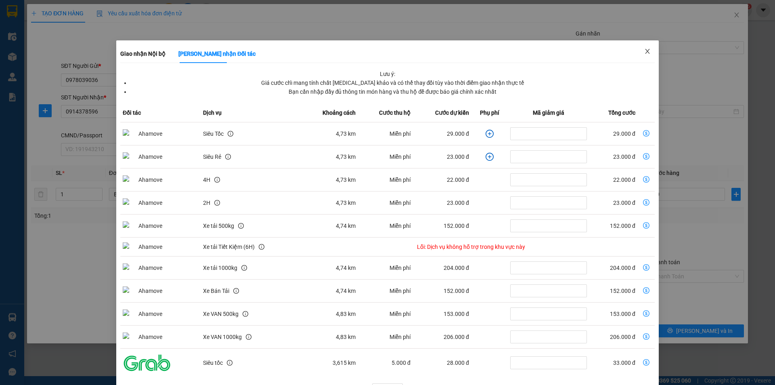
click at [644, 50] on icon "close" at bounding box center [647, 51] width 6 height 6
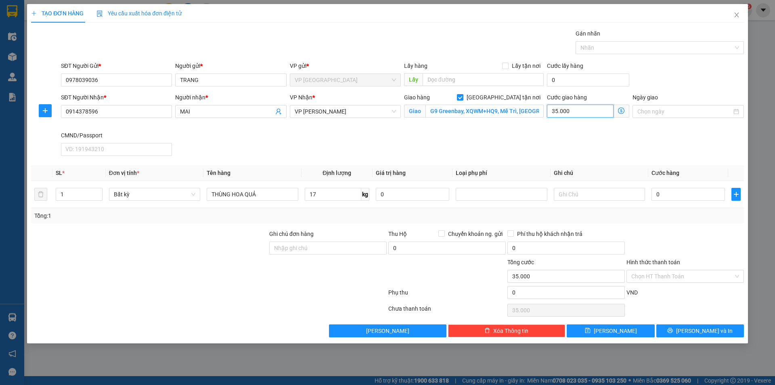
click at [581, 111] on input "35.000" at bounding box center [580, 111] width 67 height 13
type input "5"
type input "50"
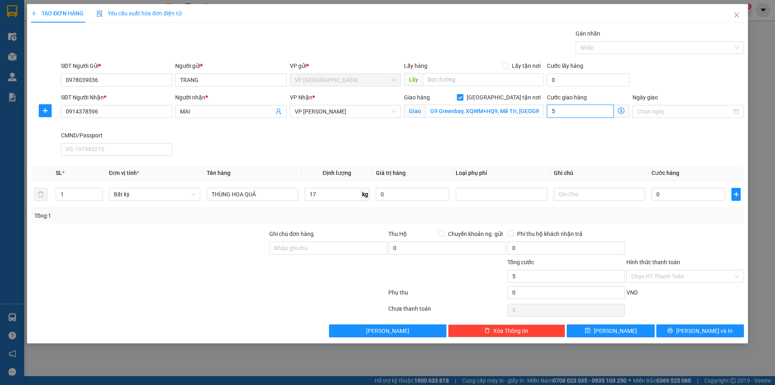
type input "50"
type input "50.000"
click at [329, 193] on input "17" at bounding box center [333, 194] width 57 height 13
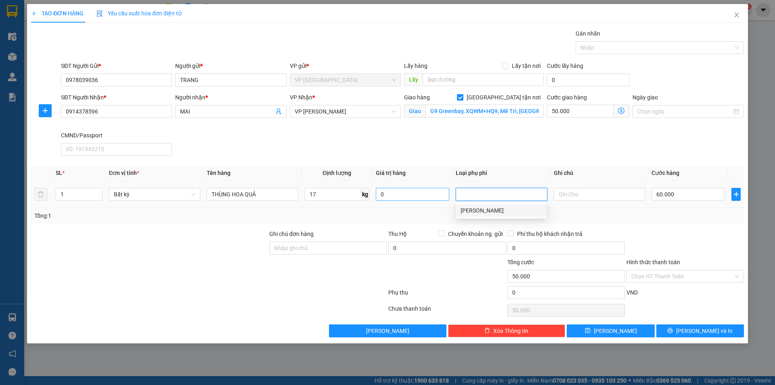
type input "60.000"
type input "110.000"
click at [619, 109] on icon "dollar-circle" at bounding box center [621, 110] width 6 height 6
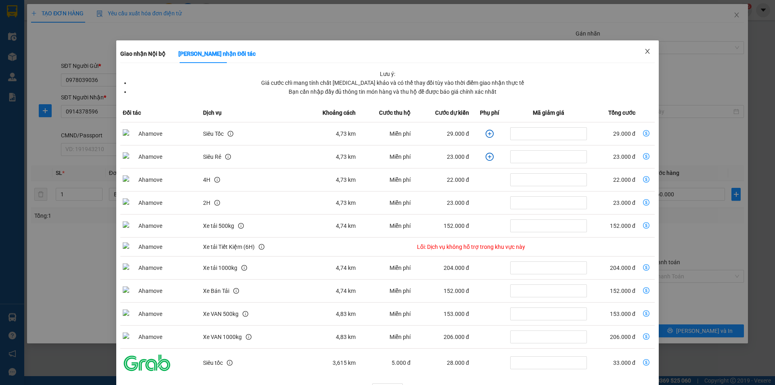
drag, startPoint x: 642, startPoint y: 51, endPoint x: 673, endPoint y: 140, distance: 94.2
click at [644, 50] on icon "close" at bounding box center [647, 51] width 6 height 6
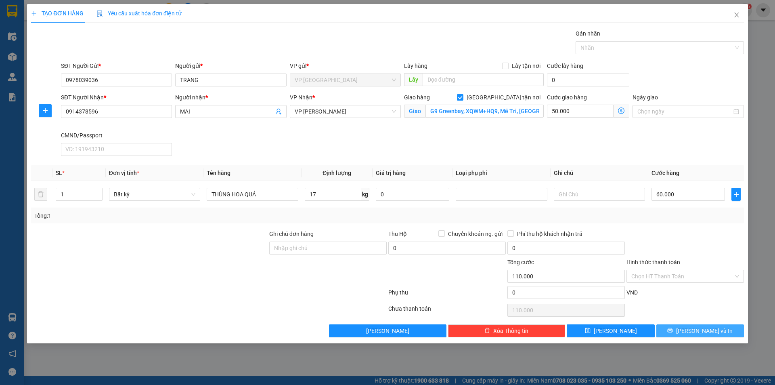
click at [670, 329] on button "[PERSON_NAME] và In" at bounding box center [700, 330] width 88 height 13
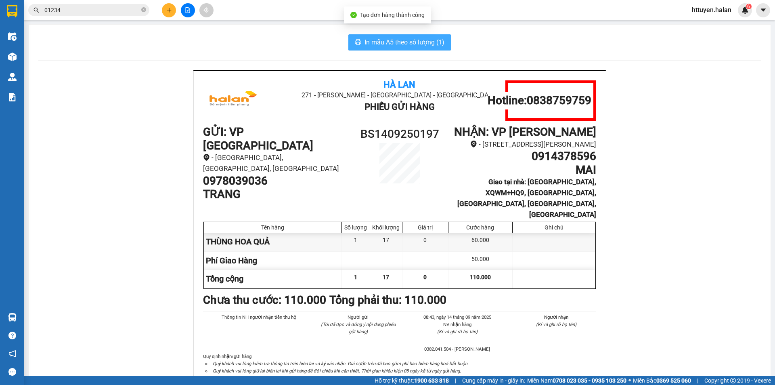
click at [407, 44] on span "In mẫu A5 theo số lượng (1)" at bounding box center [404, 42] width 80 height 10
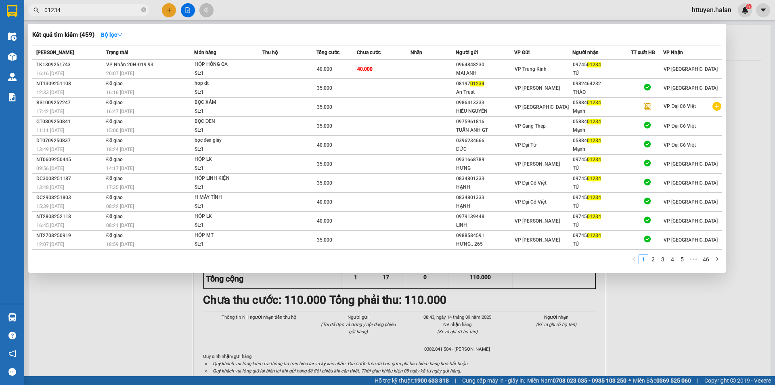
click at [141, 10] on span "01234" at bounding box center [88, 10] width 121 height 12
click at [750, 134] on div at bounding box center [387, 192] width 775 height 385
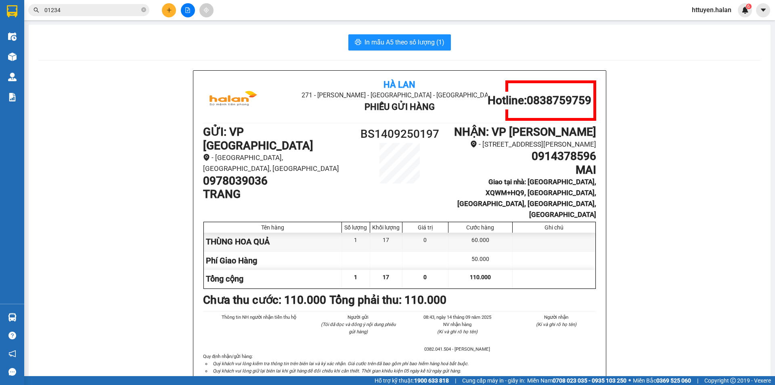
click at [172, 10] on button at bounding box center [169, 10] width 14 height 14
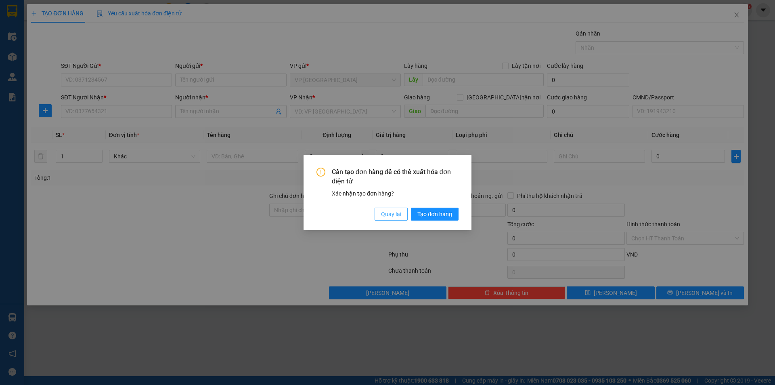
click at [397, 213] on span "Quay lại" at bounding box center [391, 213] width 20 height 9
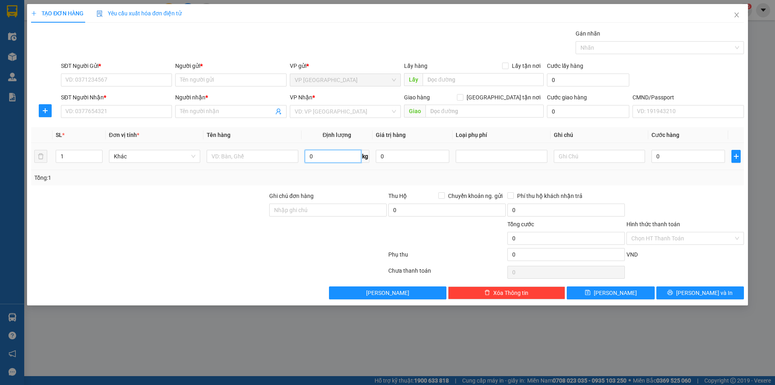
click at [332, 157] on input "0" at bounding box center [333, 156] width 57 height 13
type input "10"
click at [272, 156] on input "text" at bounding box center [252, 156] width 91 height 13
type input "BỌC GẠO"
click at [124, 79] on input "SĐT Người Gửi *" at bounding box center [116, 79] width 111 height 13
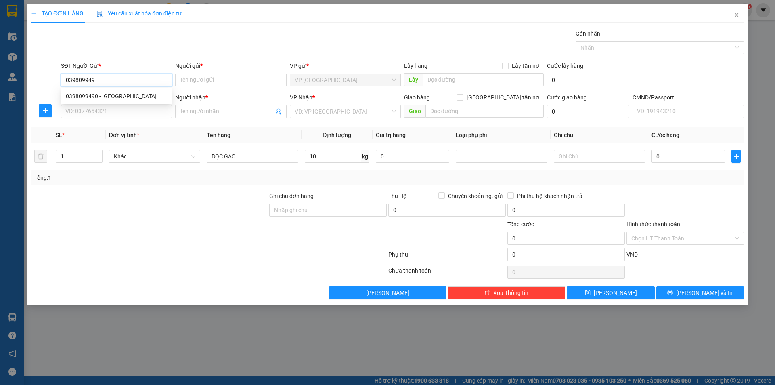
type input "0398099490"
click at [110, 97] on div "0398099490 - HÀ" at bounding box center [116, 96] width 101 height 9
type input "HÀ"
type input "0398099490"
click at [106, 111] on input "SĐT Người Nhận *" at bounding box center [116, 111] width 111 height 13
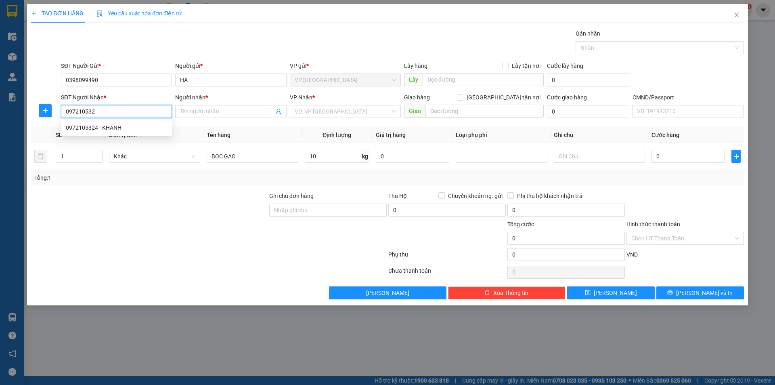
type input "0972105324"
click at [101, 127] on div "0972105324 - KHÁNH" at bounding box center [116, 127] width 101 height 9
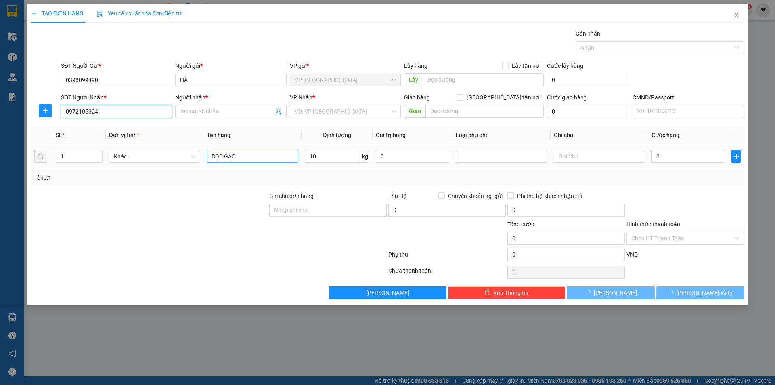
type input "KHÁNH"
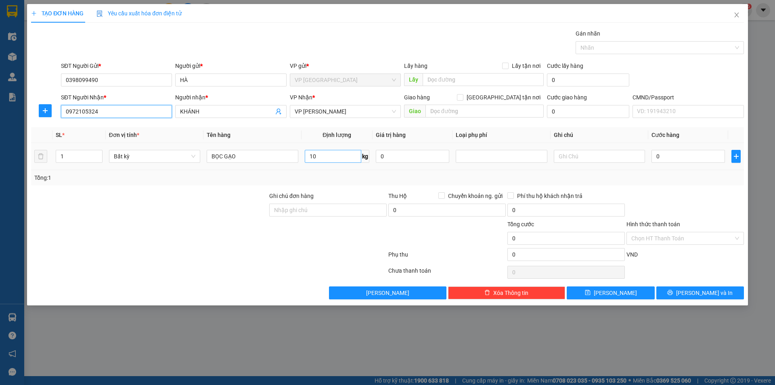
type input "0972105324"
click at [327, 159] on input "10" at bounding box center [333, 156] width 57 height 13
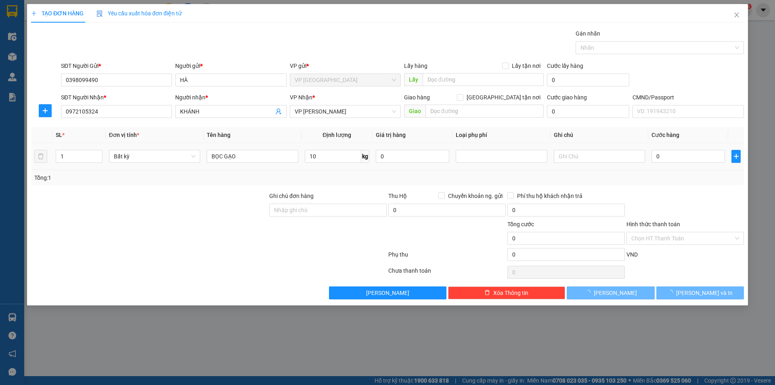
type input "40.000"
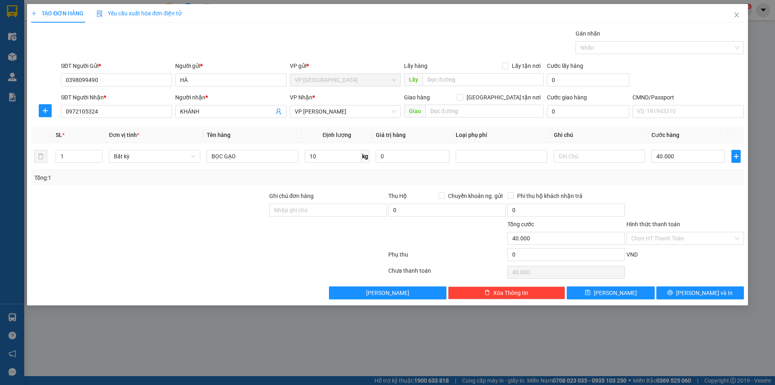
click at [653, 225] on label "Hình thức thanh toán" at bounding box center [653, 224] width 54 height 6
click at [653, 232] on input "Hình thức thanh toán" at bounding box center [682, 238] width 102 height 12
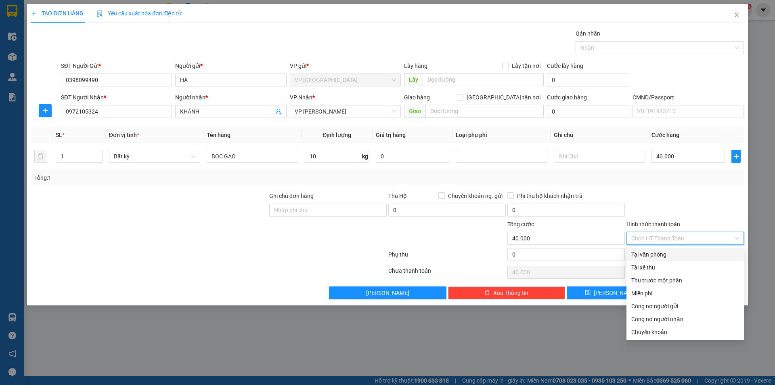
click at [647, 255] on div "Tại văn phòng" at bounding box center [685, 254] width 108 height 9
type input "0"
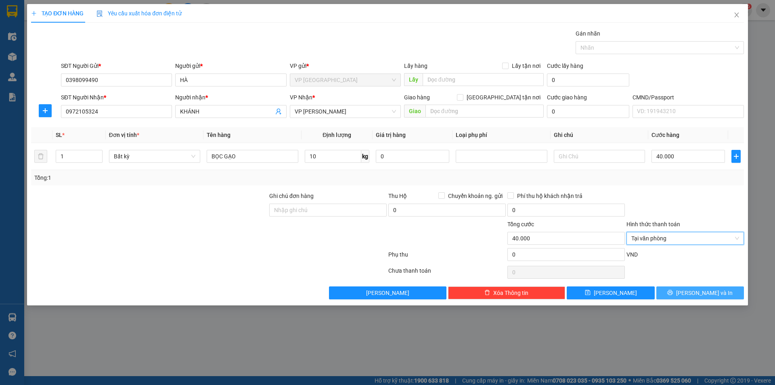
click at [677, 296] on button "[PERSON_NAME] và In" at bounding box center [700, 292] width 88 height 13
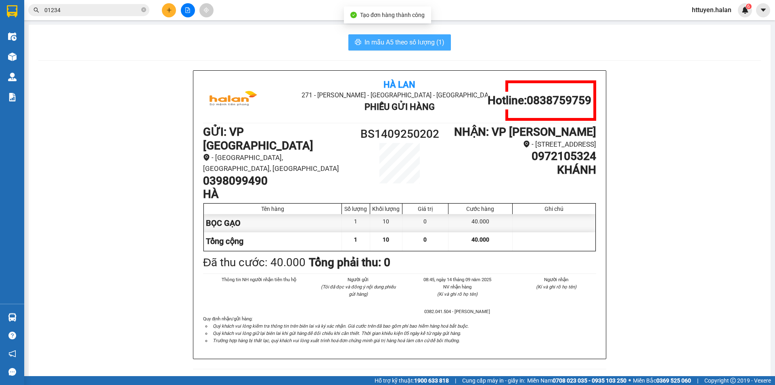
click at [385, 42] on span "In mẫu A5 theo số lượng (1)" at bounding box center [404, 42] width 80 height 10
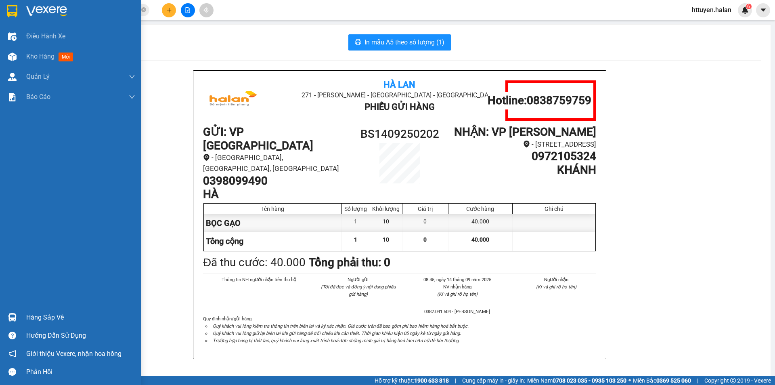
click at [30, 314] on div "Hàng sắp về" at bounding box center [80, 317] width 109 height 12
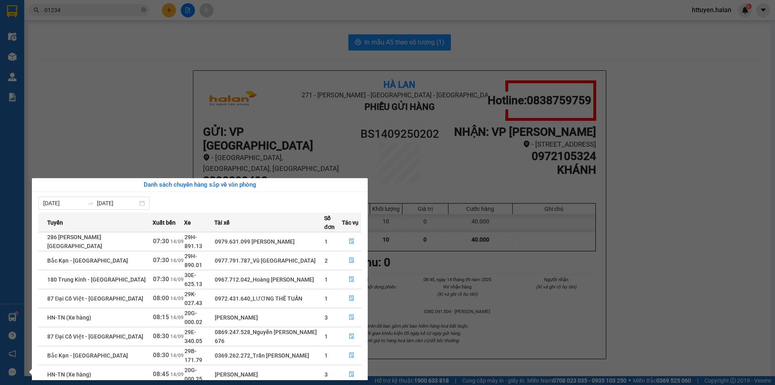
click at [145, 9] on section "Kết quả tìm kiếm ( 459 ) Bộ lọc Mã ĐH Trạng thái Món hàng Thu hộ Tổng cước Chưa…" at bounding box center [387, 192] width 775 height 385
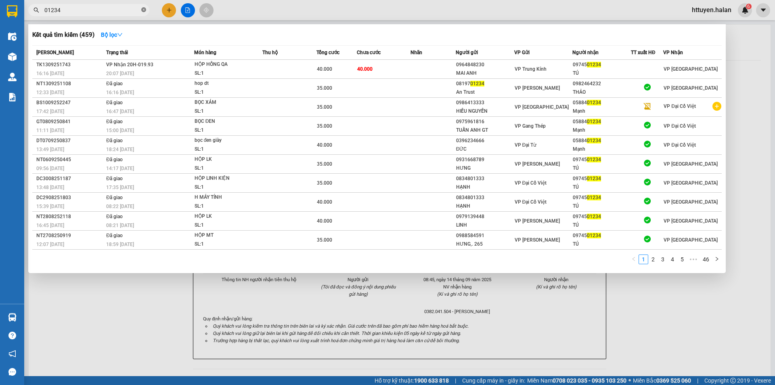
click at [144, 10] on icon "close-circle" at bounding box center [143, 9] width 5 height 5
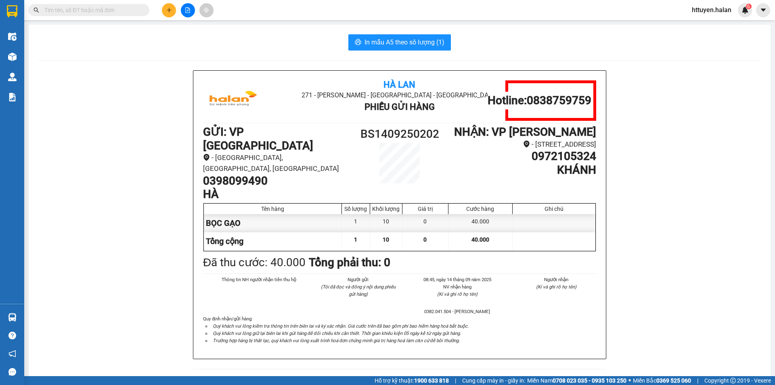
click at [144, 47] on div "In mẫu A5 theo số lượng (1)" at bounding box center [399, 42] width 722 height 16
click at [144, 46] on div "In mẫu A5 theo số lượng (1)" at bounding box center [399, 42] width 722 height 16
click at [126, 12] on input "text" at bounding box center [91, 10] width 95 height 9
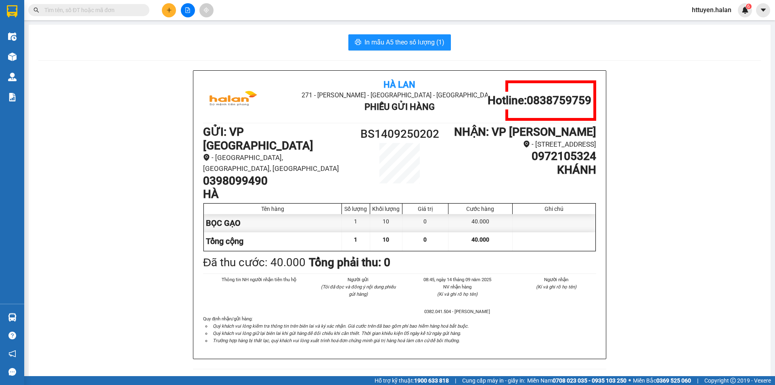
click at [126, 12] on input "text" at bounding box center [91, 10] width 95 height 9
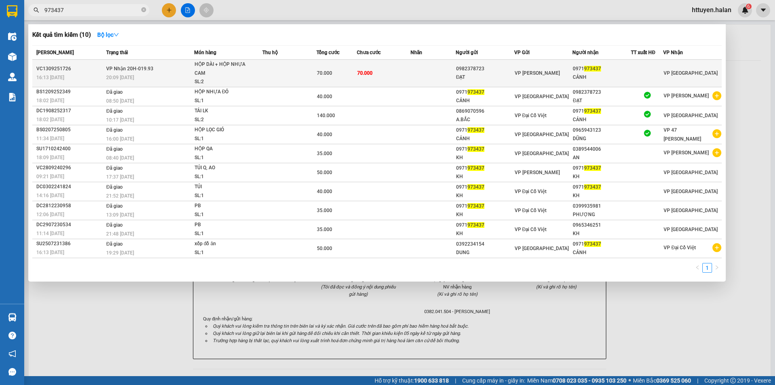
type input "973437"
click at [178, 67] on td "VP Nhận 20H-019.93 20:09 - 13/09" at bounding box center [149, 73] width 90 height 27
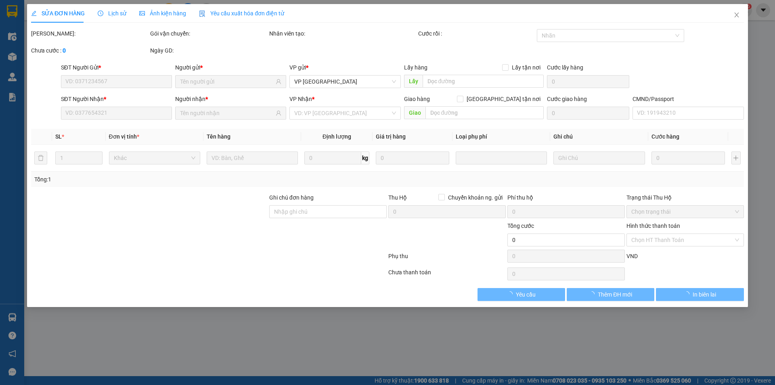
type input "0982378723"
type input "ĐẠT"
type input "0971973437"
type input "CẢNH"
type input "70.000"
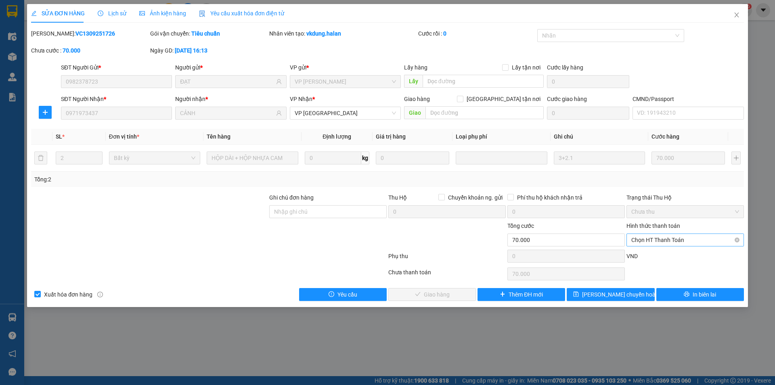
click at [660, 240] on span "Chọn HT Thanh Toán" at bounding box center [685, 240] width 108 height 12
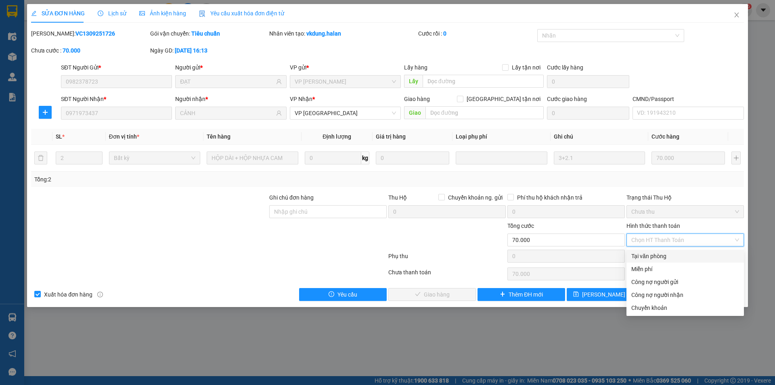
click at [650, 255] on div "Tại văn phòng" at bounding box center [685, 255] width 108 height 9
type input "0"
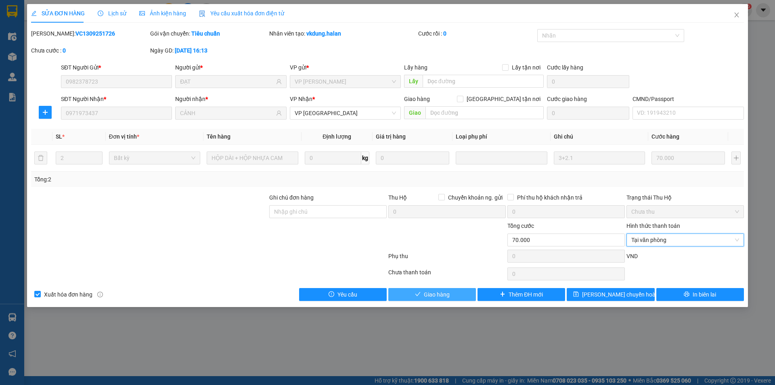
click at [452, 295] on button "Giao hàng" at bounding box center [432, 294] width 88 height 13
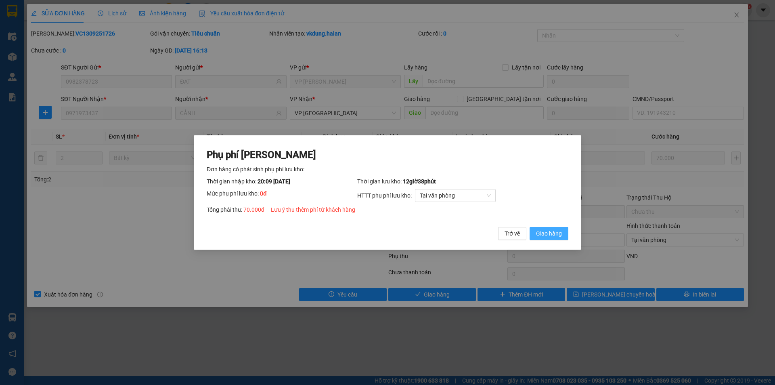
click at [540, 232] on span "Giao hàng" at bounding box center [549, 233] width 26 height 9
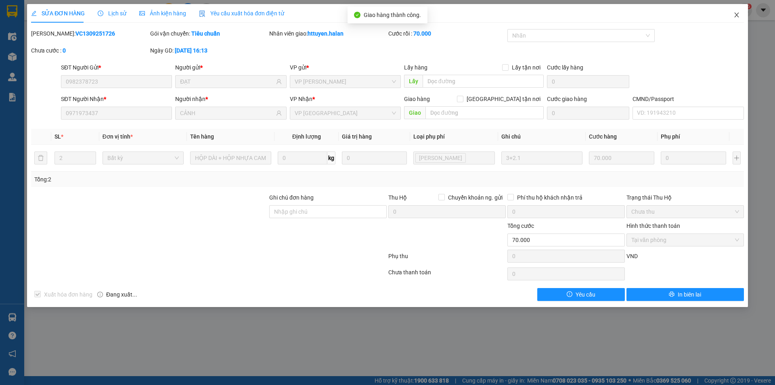
click at [736, 14] on icon "close" at bounding box center [736, 15] width 6 height 6
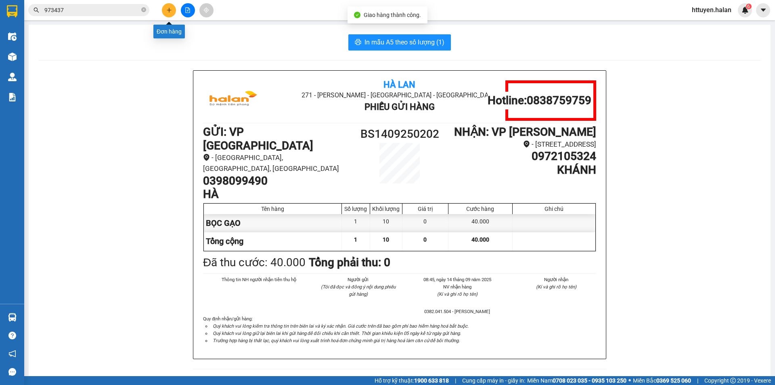
click at [168, 11] on icon "plus" at bounding box center [169, 10] width 6 height 6
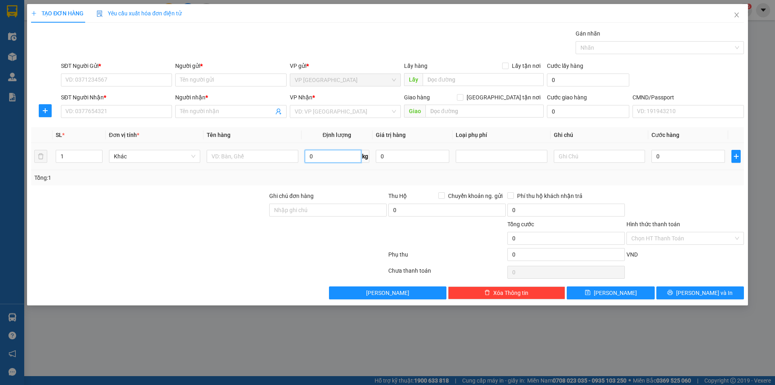
click at [315, 157] on input "0" at bounding box center [333, 156] width 57 height 13
type input "6"
click at [272, 159] on input "text" at bounding box center [252, 156] width 91 height 13
type input "XỐP QUẢ HỒNG"
click at [96, 81] on input "SĐT Người Gửi *" at bounding box center [116, 79] width 111 height 13
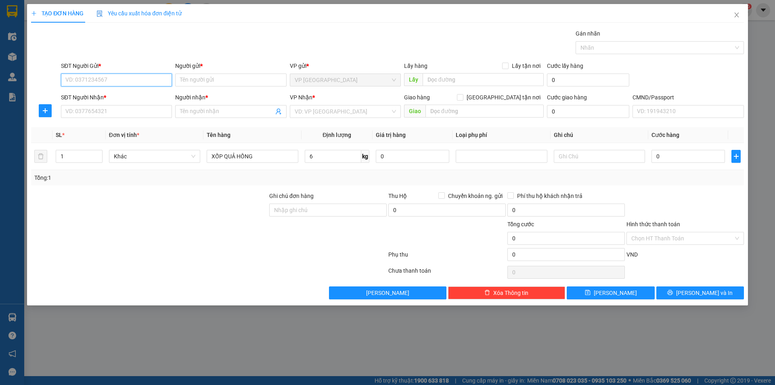
click at [96, 81] on input "SĐT Người Gửi *" at bounding box center [116, 79] width 111 height 13
type input "0983520818"
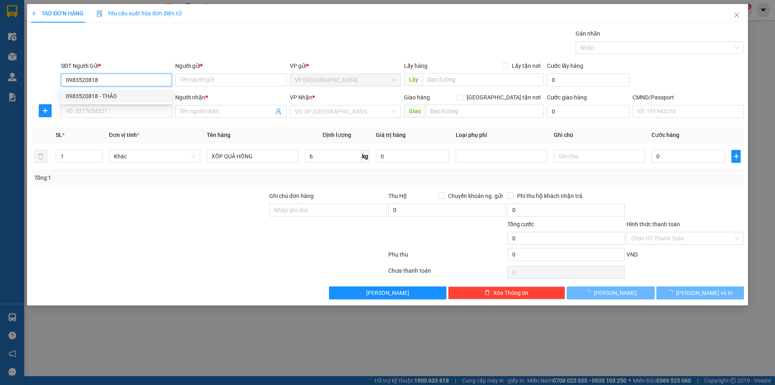
click at [107, 95] on div "0983520818 - THẢO" at bounding box center [116, 96] width 101 height 9
type input "THẢO"
type input "0983520818"
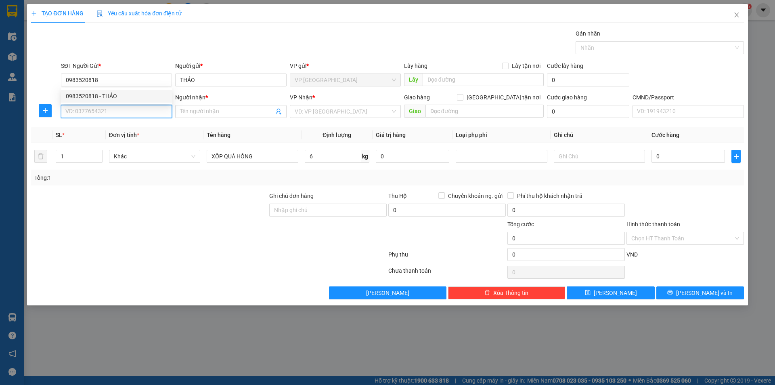
click at [100, 109] on input "SĐT Người Nhận *" at bounding box center [116, 111] width 111 height 13
click at [112, 111] on input "0333567818" at bounding box center [116, 111] width 111 height 13
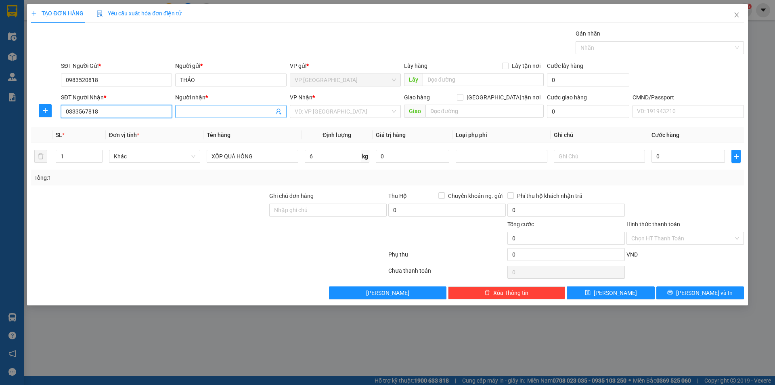
type input "0333567818"
click at [227, 112] on input "Người nhận *" at bounding box center [226, 111] width 93 height 9
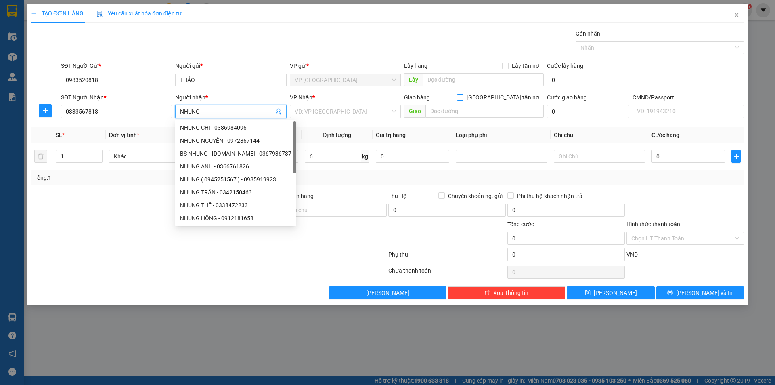
type input "NHUNG"
click at [463, 94] on input "[GEOGRAPHIC_DATA] tận nơi" at bounding box center [460, 97] width 6 height 6
checkbox input "true"
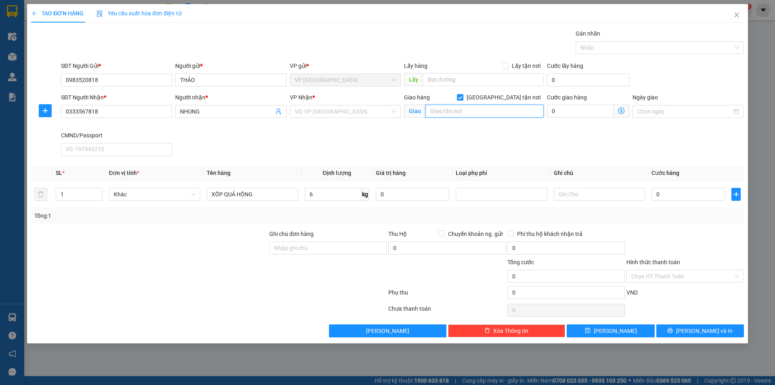
click at [466, 111] on input "text" at bounding box center [484, 111] width 118 height 13
click at [466, 111] on input "CHUNG CƯ THE MATRIXONE LÊ QUANG ĐẠO MỄ TRÌ" at bounding box center [484, 111] width 118 height 13
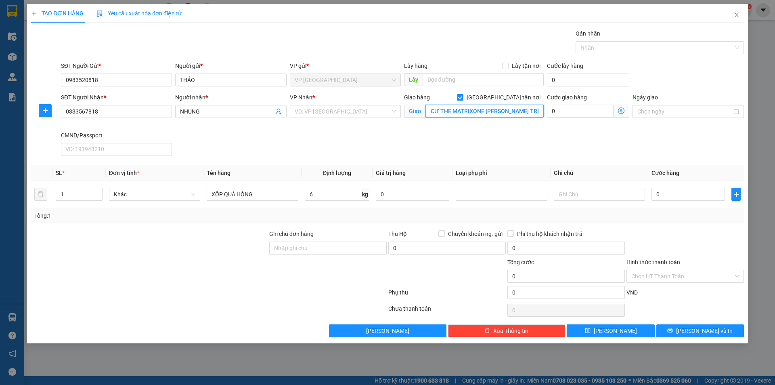
scroll to position [0, 0]
paste input "The Ruby - The Matrix One, 2Q5F+FPV, Đ.Lê Quang Đạo, Mễ Trì, Nam Từ Liêm, Hà Nộ…"
click at [453, 111] on input "The Ruby - The Matrix One, 2Q5F+FPV, Đ.Lê Quang Đạo, Mễ Trì, Nam Từ Liêm, Hà Nộ…" at bounding box center [484, 111] width 118 height 13
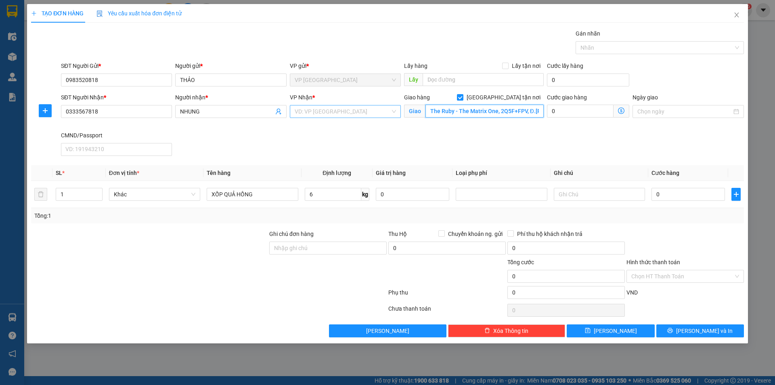
type input "The Ruby - The Matrix One, 2Q5F+FPV, Đ.Lê Quang Đạo, Mễ Trì, Nam Từ Liêm, Hà Nộ…"
click at [337, 110] on input "search" at bounding box center [343, 111] width 96 height 12
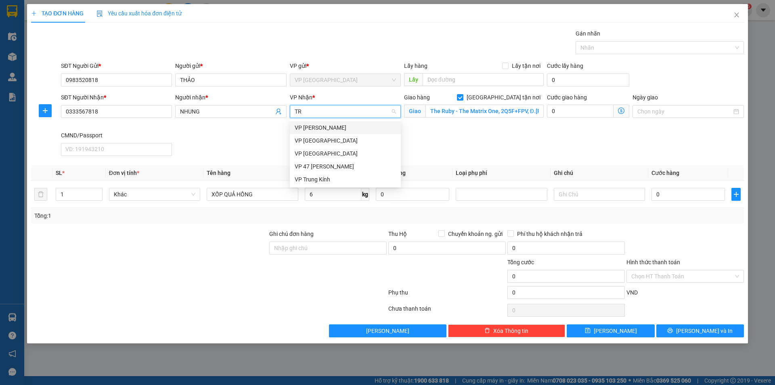
type input "TRU"
drag, startPoint x: 321, startPoint y: 138, endPoint x: 564, endPoint y: 121, distance: 243.6
click at [320, 138] on div "VP Trung Kính" at bounding box center [345, 140] width 101 height 9
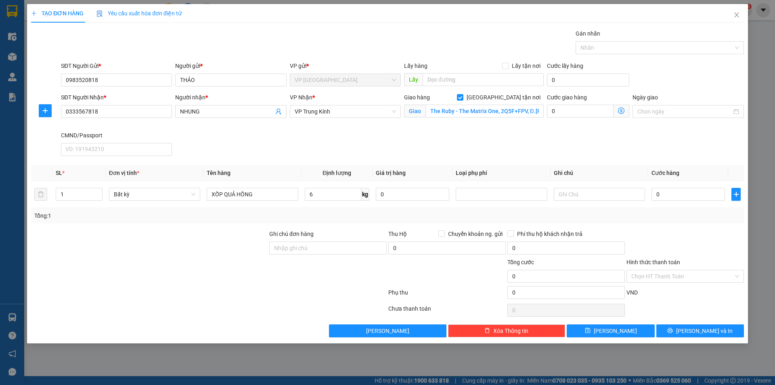
click at [621, 111] on icon "dollar-circle" at bounding box center [621, 110] width 6 height 6
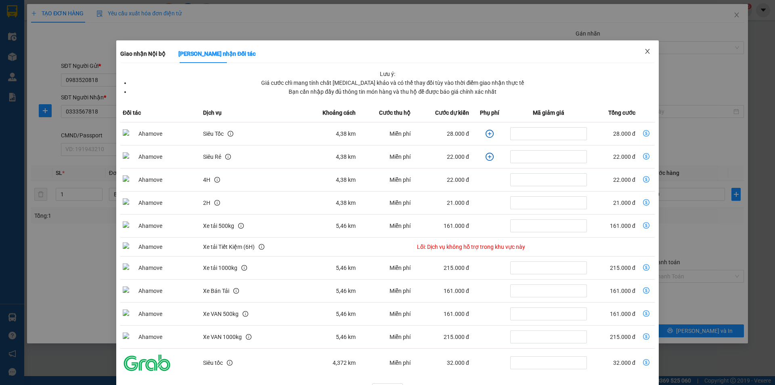
click at [641, 47] on span "Close" at bounding box center [647, 51] width 23 height 23
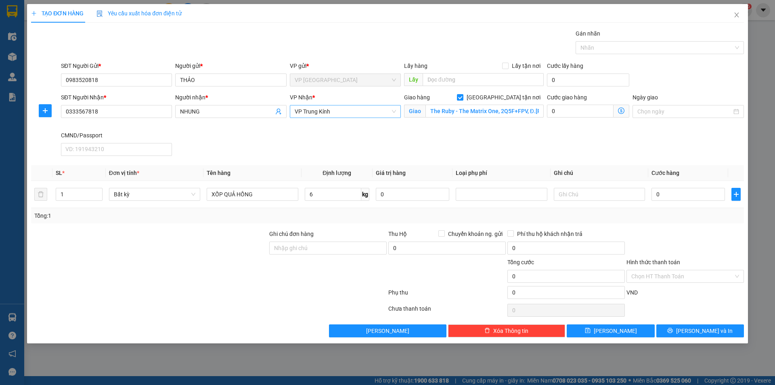
click at [335, 108] on span "VP Trung Kính" at bounding box center [345, 111] width 101 height 12
type input "NGUYE"
click at [322, 134] on div "VP [PERSON_NAME]" at bounding box center [345, 140] width 111 height 13
click at [620, 110] on icon "dollar-circle" at bounding box center [621, 110] width 6 height 6
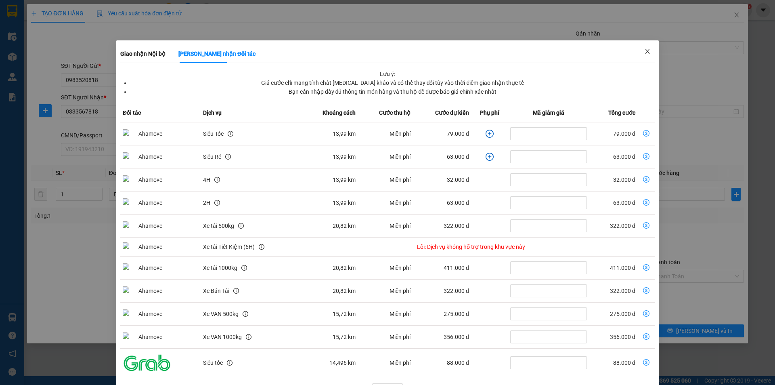
click at [644, 53] on icon "close" at bounding box center [647, 51] width 6 height 6
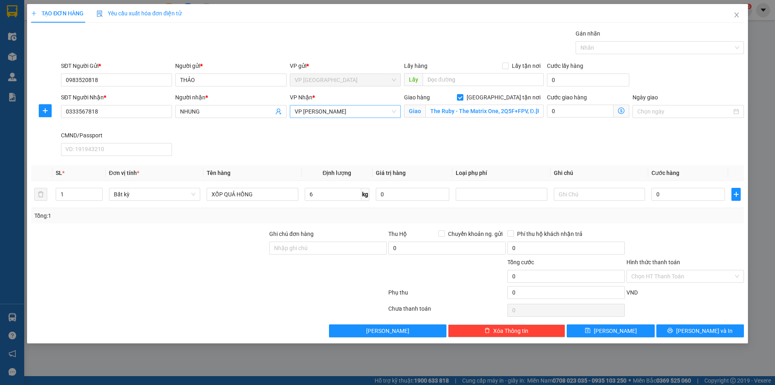
click at [343, 113] on span "VP [PERSON_NAME]" at bounding box center [345, 111] width 101 height 12
type input "NGUY"
click at [333, 124] on div "VP [PERSON_NAME]" at bounding box center [345, 127] width 101 height 9
click at [622, 109] on icon "dollar-circle" at bounding box center [621, 110] width 6 height 6
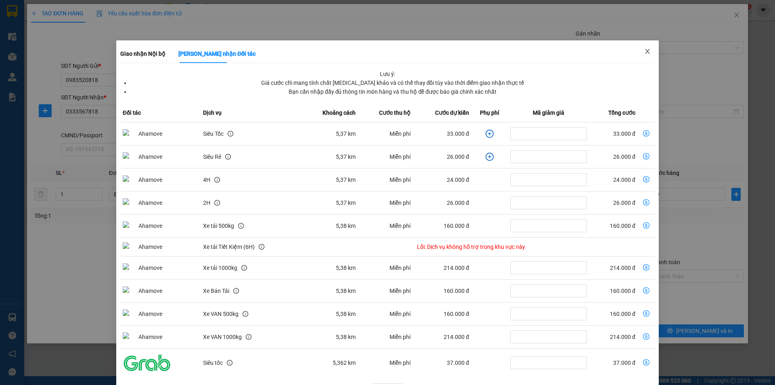
drag, startPoint x: 643, startPoint y: 52, endPoint x: 622, endPoint y: 57, distance: 21.1
click at [645, 51] on icon "close" at bounding box center [647, 51] width 6 height 6
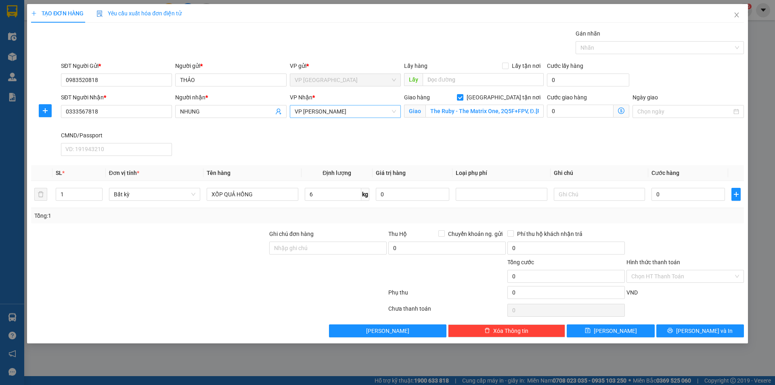
click at [356, 111] on span "VP [PERSON_NAME]" at bounding box center [345, 111] width 101 height 12
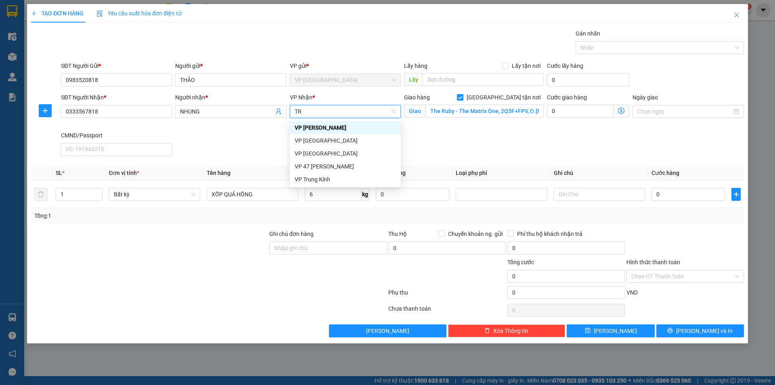
type input "TRU"
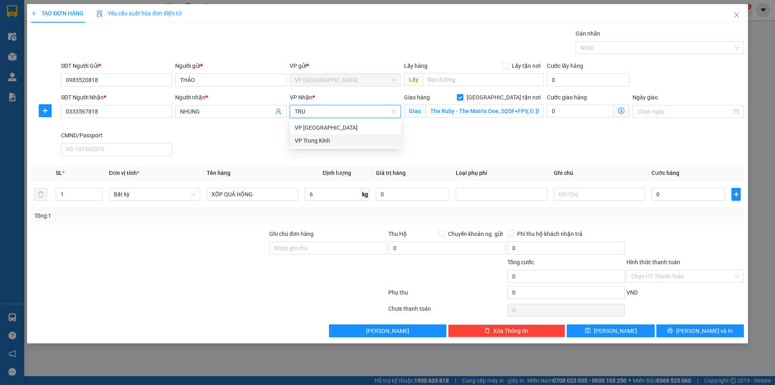
click at [319, 138] on div "VP Trung Kính" at bounding box center [345, 140] width 101 height 9
click at [327, 193] on input "6" at bounding box center [333, 194] width 57 height 13
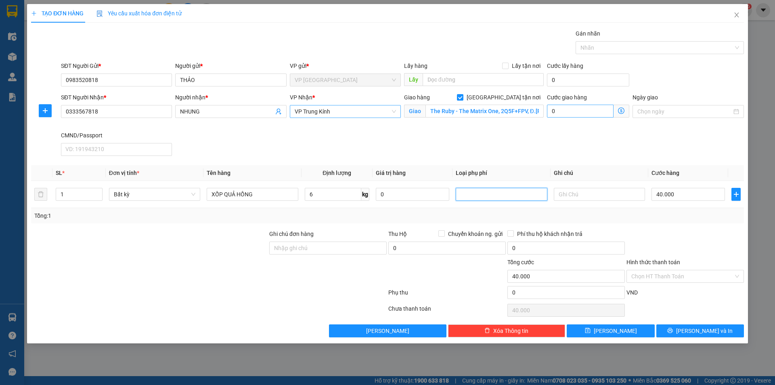
type input "40.000"
click at [619, 111] on icon "dollar-circle" at bounding box center [621, 110] width 6 height 6
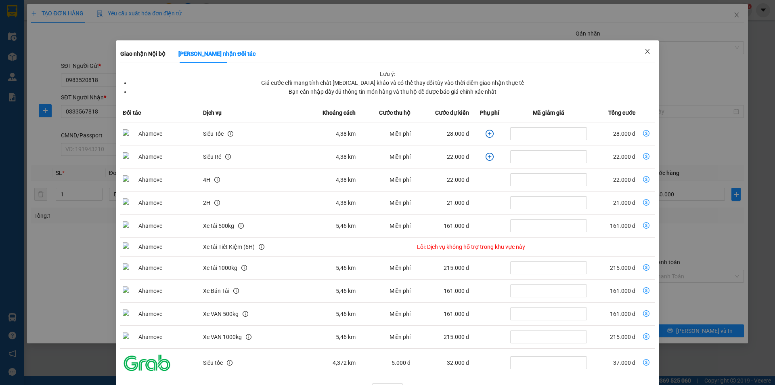
drag, startPoint x: 645, startPoint y: 51, endPoint x: 618, endPoint y: 91, distance: 47.9
click at [646, 51] on span "Close" at bounding box center [647, 51] width 23 height 23
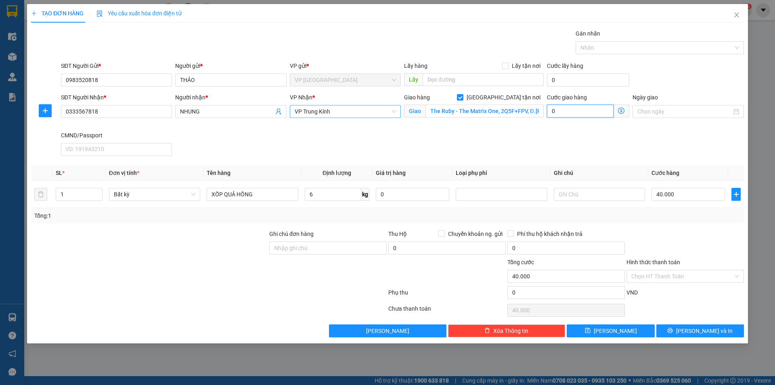
click at [591, 111] on input "0" at bounding box center [580, 111] width 67 height 13
type input "40.004"
type input "4"
type input "40.045"
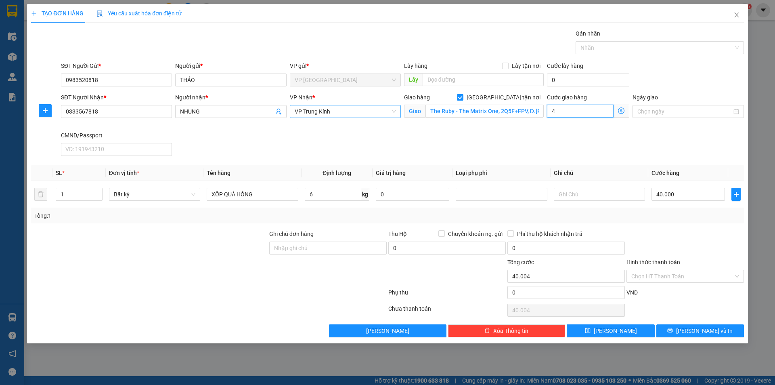
type input "40.045"
type input "45.000"
type input "85.000"
click at [454, 107] on input "The Ruby - The Matrix One, 2Q5F+FPV, Đ.Lê Quang Đạo, Mễ Trì, Nam Từ Liêm, Hà Nộ…" at bounding box center [484, 111] width 118 height 13
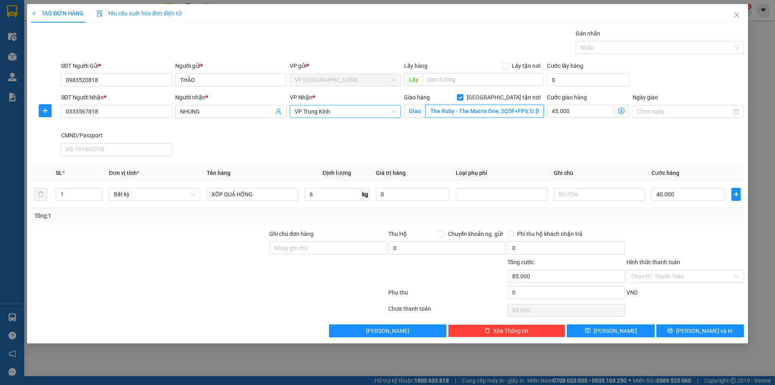
click at [447, 109] on input "The Ruby - The Matrix One, 2Q5F+FPV, Đ.Lê Quang Đạo, Mễ Trì, Nam Từ Liêm, Hà Nộ…" at bounding box center [484, 111] width 118 height 13
click at [443, 112] on input "The Ruby - The Matrix One, 2Q5F+FPV, Đ.Lê Quang Đạo, Mễ Trì, Nam Từ Liêm, Hà Nộ…" at bounding box center [484, 111] width 118 height 13
click at [456, 109] on input "The Ruby - The Matrix One, 2Q5F+FPV, Đ.Lê Quang Đạo, Mễ Trì, Nam Từ Liêm, Hà Nộ…" at bounding box center [484, 111] width 118 height 13
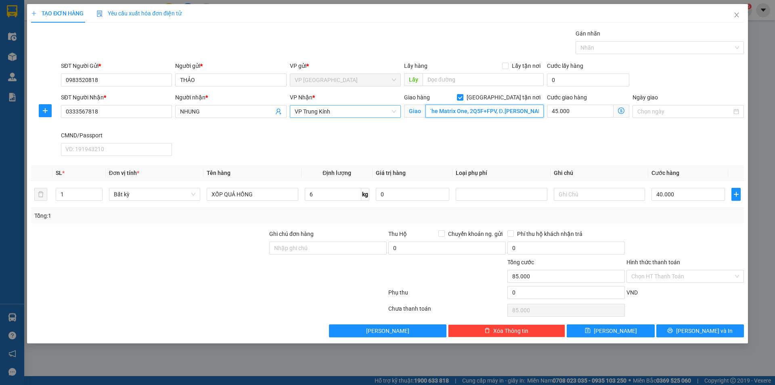
scroll to position [0, 0]
type input "The Matrix One, 2Q5F+FPV, Đ.Lê Quang Đạo, Mễ Trì, Nam Từ Liêm, Hà Nội, Việt Nam"
click at [621, 110] on icon "dollar-circle" at bounding box center [621, 110] width 6 height 6
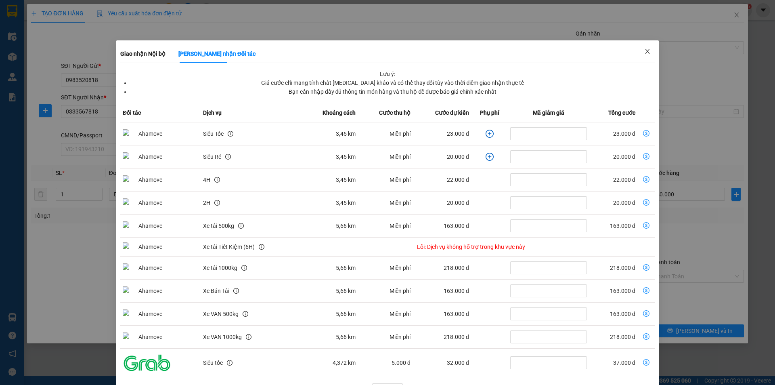
click at [639, 57] on span "Close" at bounding box center [647, 51] width 23 height 23
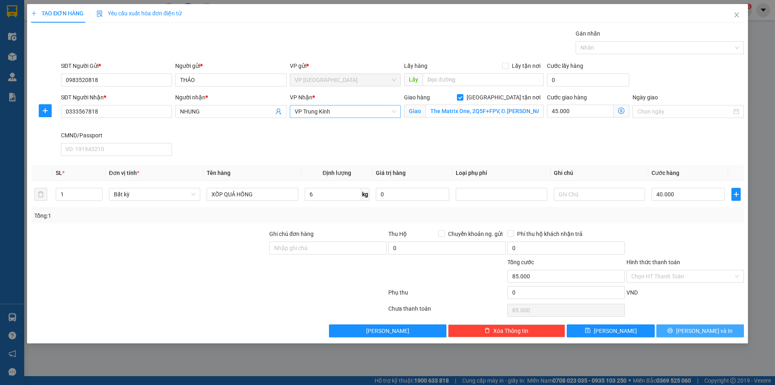
click at [676, 334] on button "[PERSON_NAME] và In" at bounding box center [700, 330] width 88 height 13
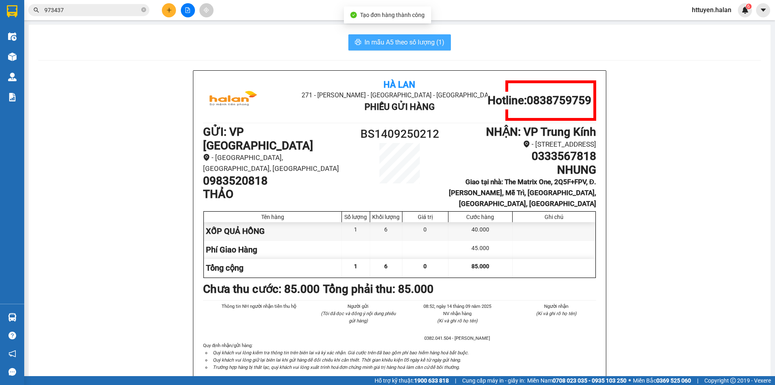
click at [425, 44] on span "In mẫu A5 theo số lượng (1)" at bounding box center [404, 42] width 80 height 10
click at [143, 9] on icon "close-circle" at bounding box center [143, 9] width 5 height 5
click at [132, 9] on input "text" at bounding box center [91, 10] width 95 height 9
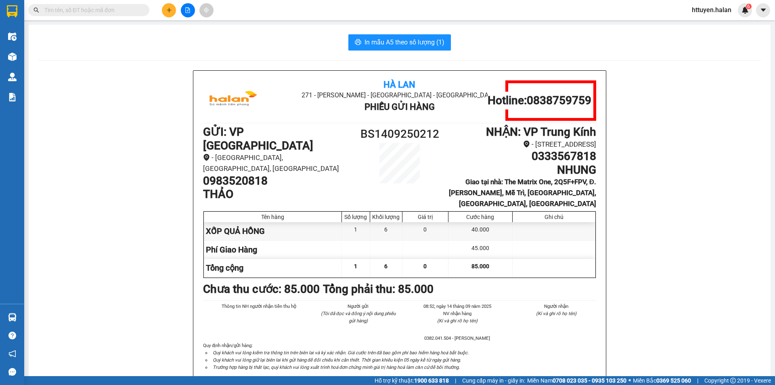
click at [169, 11] on icon "plus" at bounding box center [169, 10] width 0 height 4
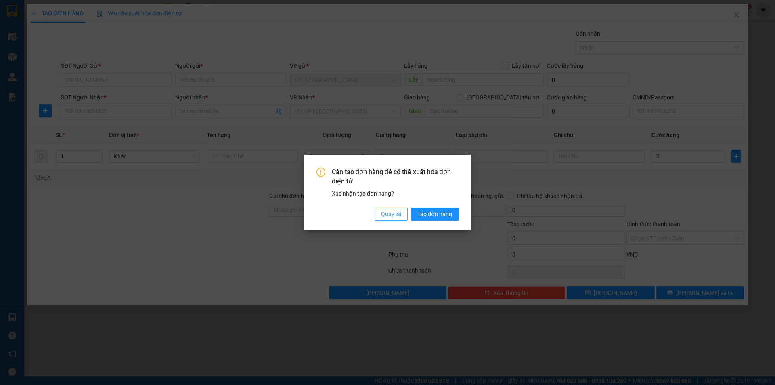
click at [379, 215] on button "Quay lại" at bounding box center [391, 213] width 33 height 13
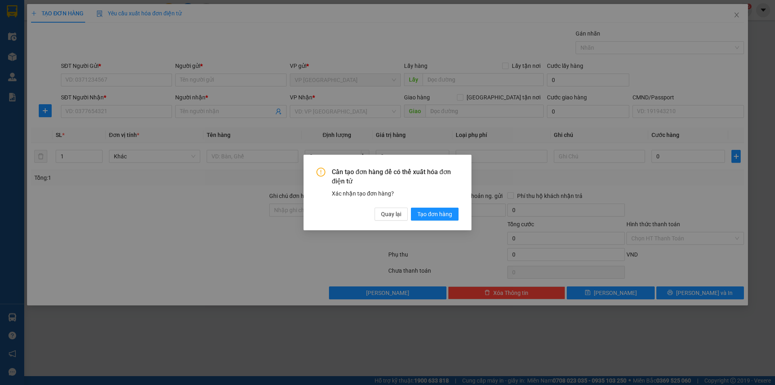
click at [136, 74] on div "Cần tạo đơn hàng để có thể xuất hóa đơn điện tử Xác nhận tạo đơn hàng? Quay lại…" at bounding box center [387, 192] width 775 height 385
click at [384, 213] on span "Quay lại" at bounding box center [391, 213] width 20 height 9
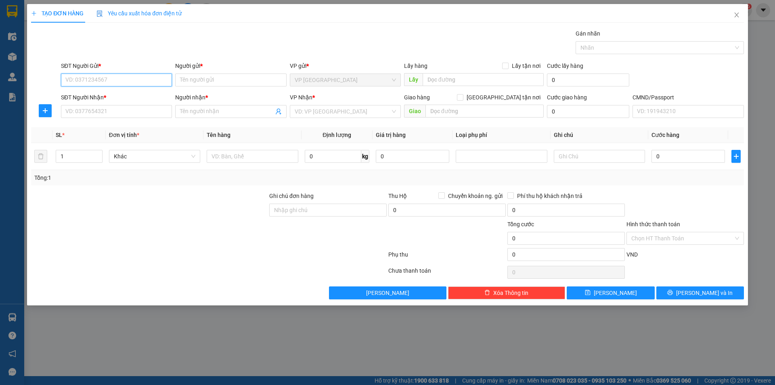
click at [148, 81] on input "SĐT Người Gửi *" at bounding box center [116, 79] width 111 height 13
click at [148, 83] on input "SĐT Người Gửi *" at bounding box center [116, 79] width 111 height 13
click at [147, 87] on div "SĐT Người Gửi * VD: 0371234567" at bounding box center [116, 75] width 111 height 28
type input "0973851816"
click at [131, 92] on div "0973851816 - BS LƯỢNG" at bounding box center [116, 96] width 101 height 9
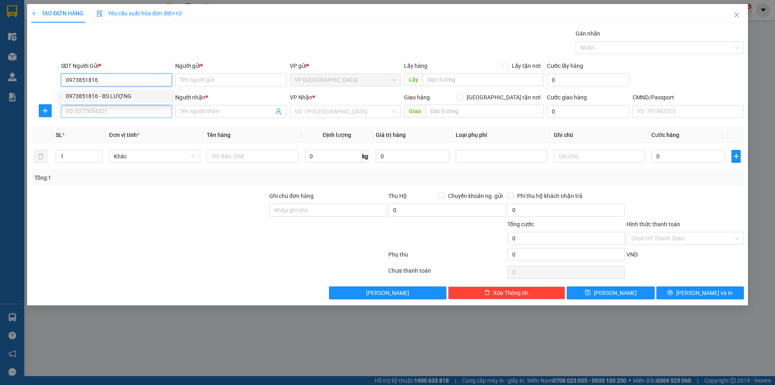
type input "BS LƯỢNG"
type input "0973851816"
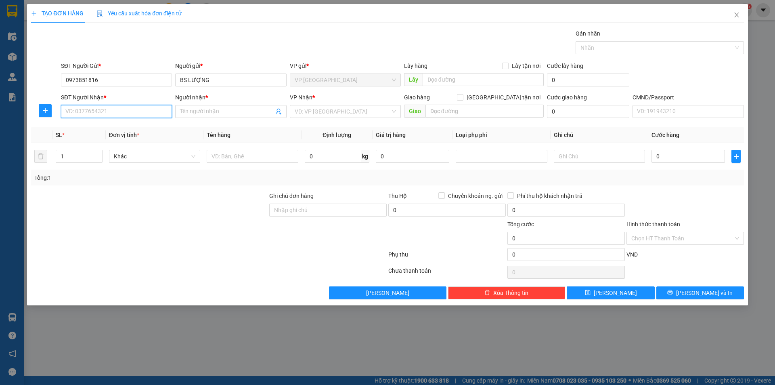
click at [120, 110] on input "SĐT Người Nhận *" at bounding box center [116, 111] width 111 height 13
type input "0977041369"
click at [119, 110] on input "0977041369" at bounding box center [116, 111] width 111 height 13
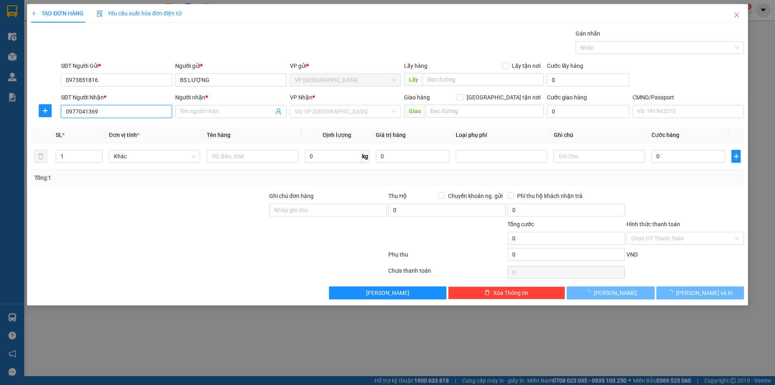
click at [119, 110] on input "0977041369" at bounding box center [116, 111] width 111 height 13
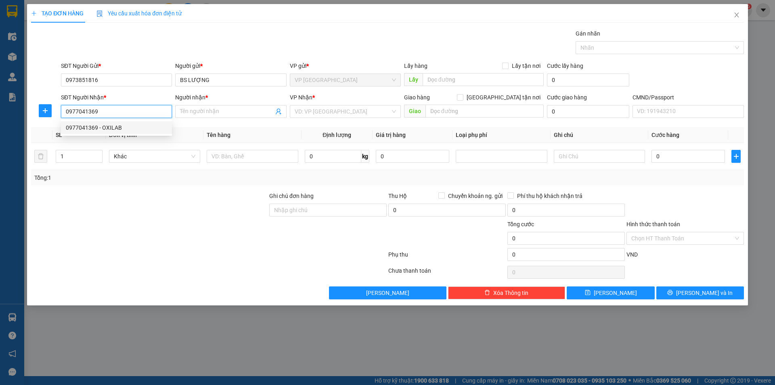
click at [113, 127] on div "0977041369 - OXILAB" at bounding box center [116, 127] width 101 height 9
type input "OXILAB"
type input "0977041369"
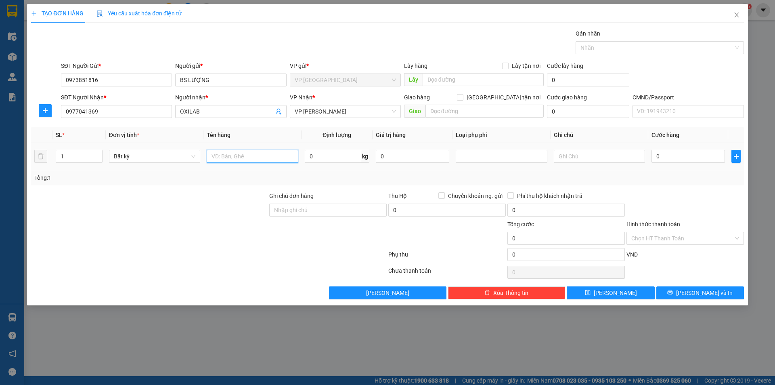
click at [241, 157] on input "text" at bounding box center [252, 156] width 91 height 13
type input "HỘP RĂNG"
click at [316, 158] on input "0" at bounding box center [333, 156] width 57 height 13
type input "1"
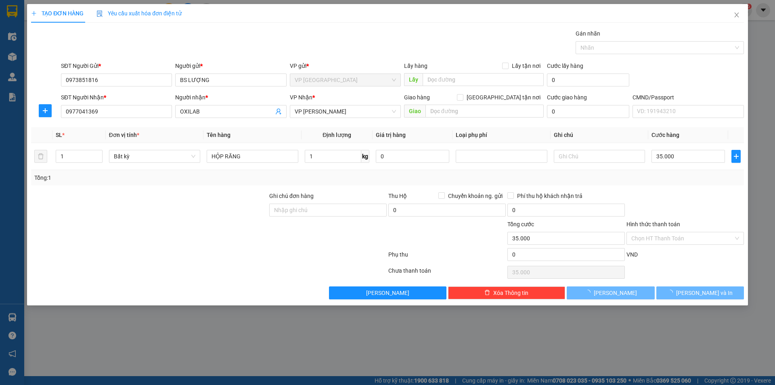
type input "35.000"
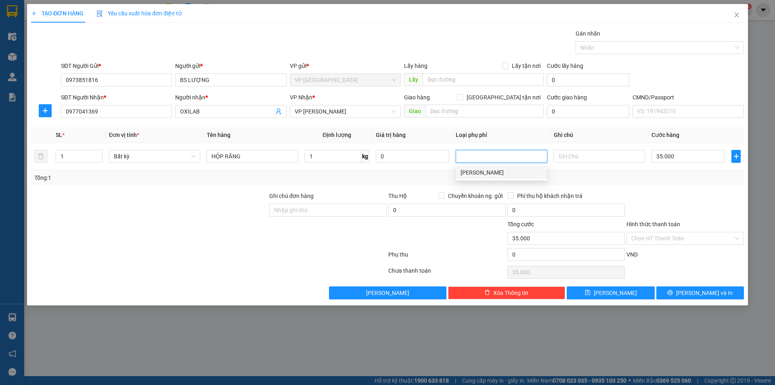
click at [655, 223] on label "Hình thức thanh toán" at bounding box center [653, 224] width 54 height 6
click at [655, 232] on input "Hình thức thanh toán" at bounding box center [682, 238] width 102 height 12
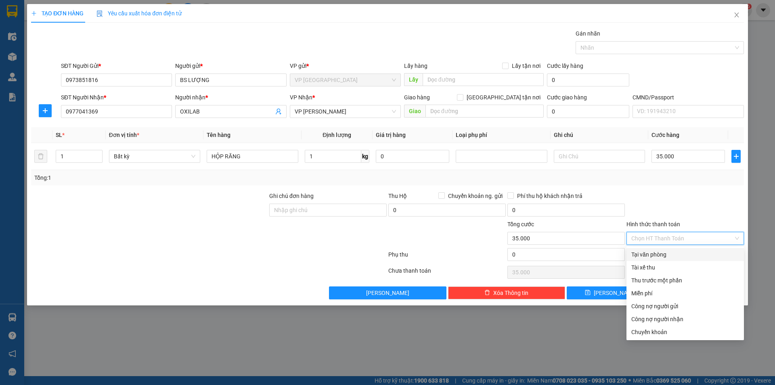
click at [646, 255] on div "Tại văn phòng" at bounding box center [685, 254] width 108 height 9
type input "0"
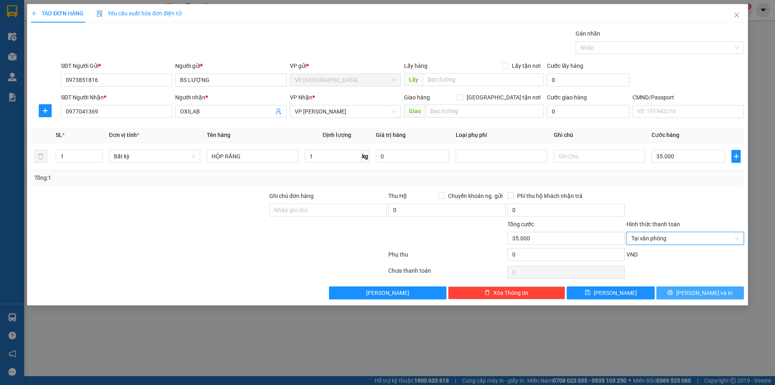
click at [667, 293] on button "[PERSON_NAME] và In" at bounding box center [700, 292] width 88 height 13
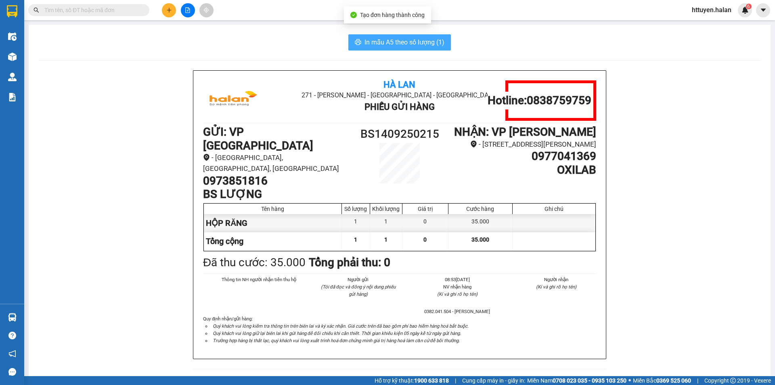
click at [405, 41] on span "In mẫu A5 theo số lượng (1)" at bounding box center [404, 42] width 80 height 10
click at [153, 52] on div "In mẫu A5 theo số lượng (1) Hà Lan 271 - Dương Tự Minh - Phường Tân Long - Thái…" at bounding box center [400, 361] width 742 height 672
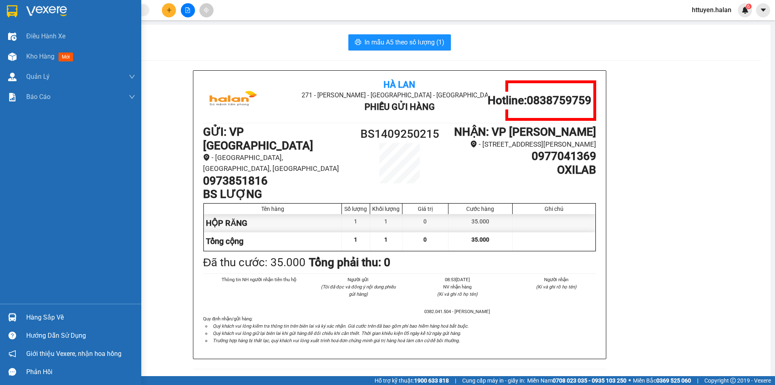
click at [35, 316] on div "Hàng sắp về" at bounding box center [80, 317] width 109 height 12
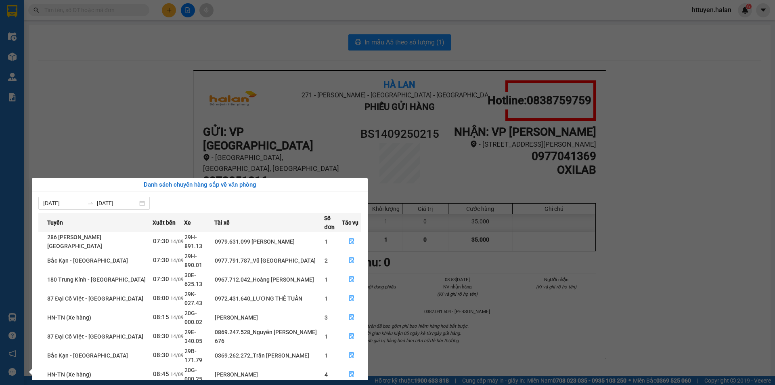
drag, startPoint x: 221, startPoint y: 34, endPoint x: 242, endPoint y: 1, distance: 38.9
click at [223, 31] on section "Kết quả tìm kiếm ( 10 ) Bộ lọc Mã ĐH Trạng thái Món hàng Thu hộ Tổng cước Chưa …" at bounding box center [387, 192] width 775 height 385
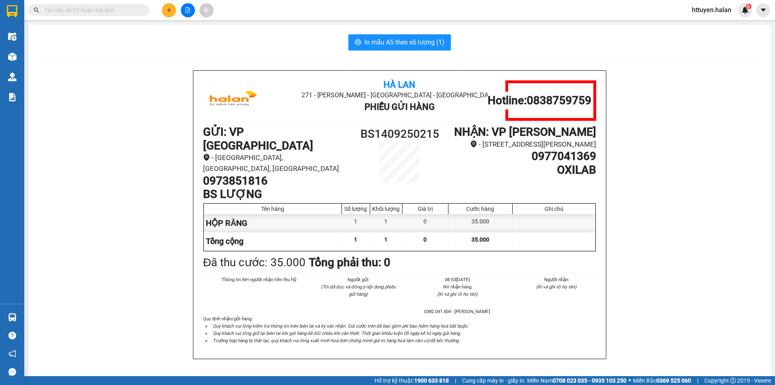
drag, startPoint x: 158, startPoint y: 63, endPoint x: 90, endPoint y: 53, distance: 69.0
click at [158, 63] on div "In mẫu A5 theo số lượng (1) Hà Lan 271 - Dương Tự Minh - Phường Tân Long - Thái…" at bounding box center [400, 361] width 742 height 672
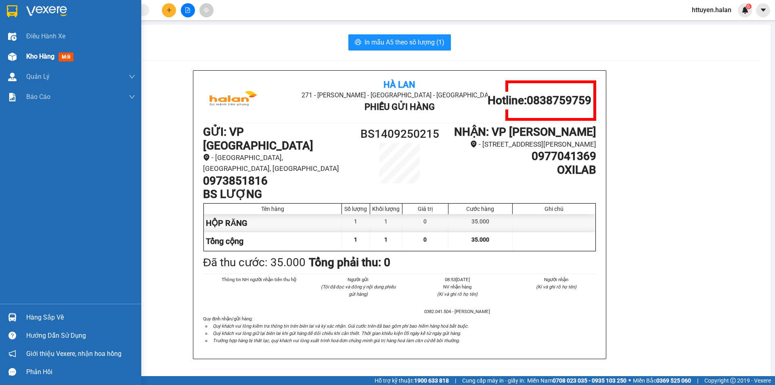
click at [71, 57] on span "mới" at bounding box center [66, 56] width 15 height 9
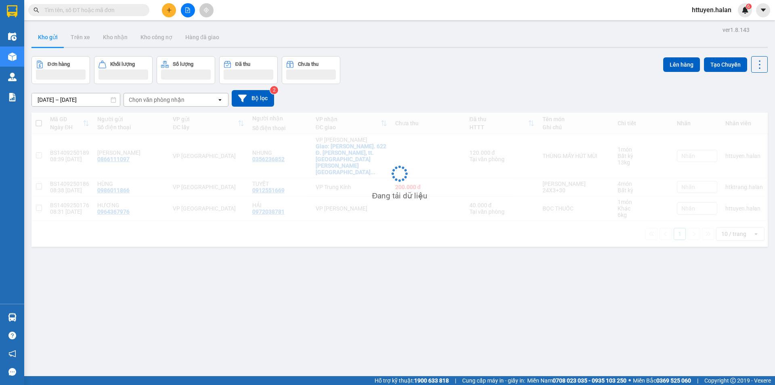
click at [159, 101] on div "Chọn văn phòng nhận" at bounding box center [157, 100] width 56 height 8
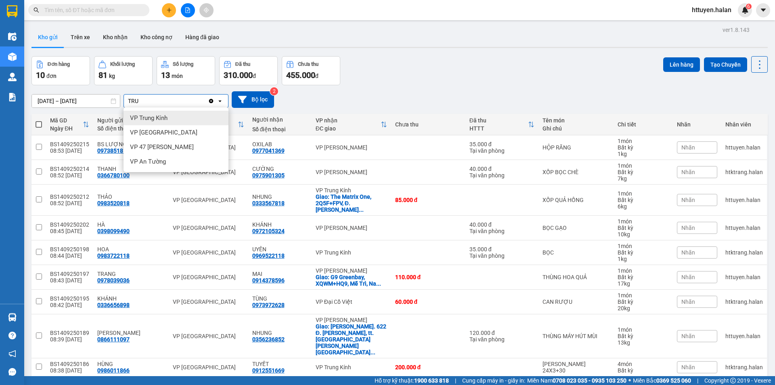
type input "TRU"
click at [154, 116] on span "VP Trung Kính" at bounding box center [149, 118] width 38 height 8
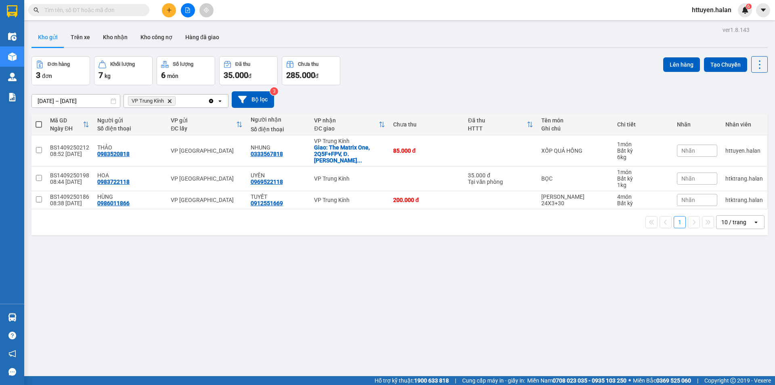
click at [40, 124] on span at bounding box center [39, 124] width 6 height 6
click at [39, 120] on input "checkbox" at bounding box center [39, 120] width 0 height 0
checkbox input "true"
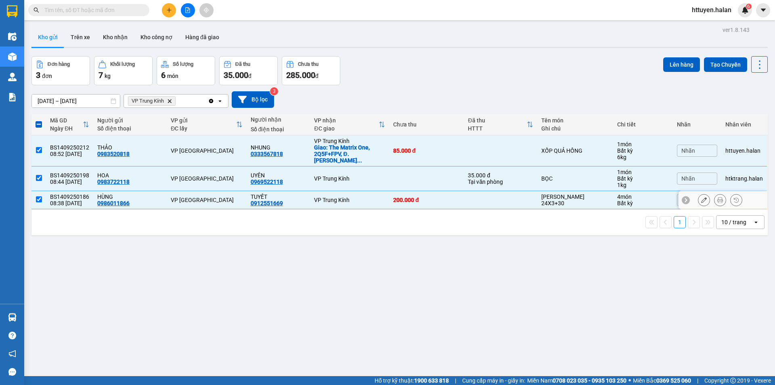
click at [44, 193] on td at bounding box center [38, 200] width 15 height 18
checkbox input "false"
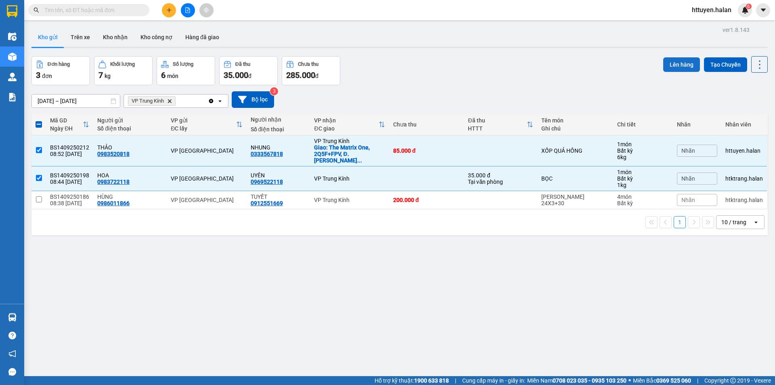
click at [670, 61] on button "Lên hàng" at bounding box center [681, 64] width 37 height 15
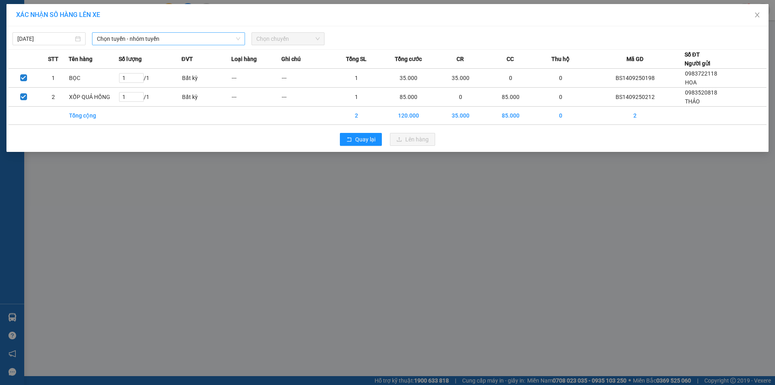
click at [186, 36] on span "Chọn tuyến - nhóm tuyến" at bounding box center [168, 39] width 143 height 12
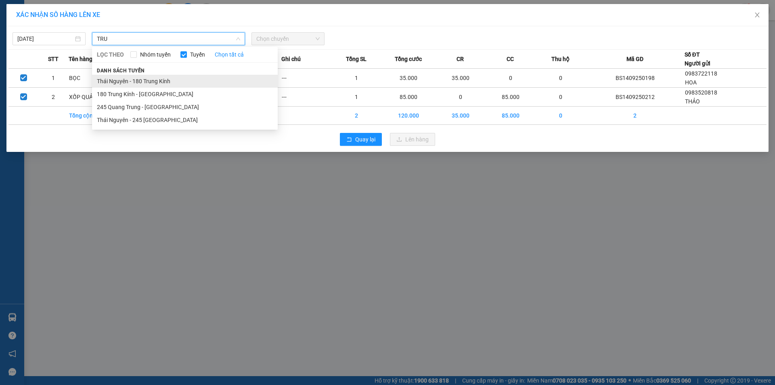
type input "TRU"
drag, startPoint x: 129, startPoint y: 82, endPoint x: 251, endPoint y: 42, distance: 128.8
click at [134, 82] on li "Thái Nguyên - 180 Trung Kính" at bounding box center [185, 81] width 186 height 13
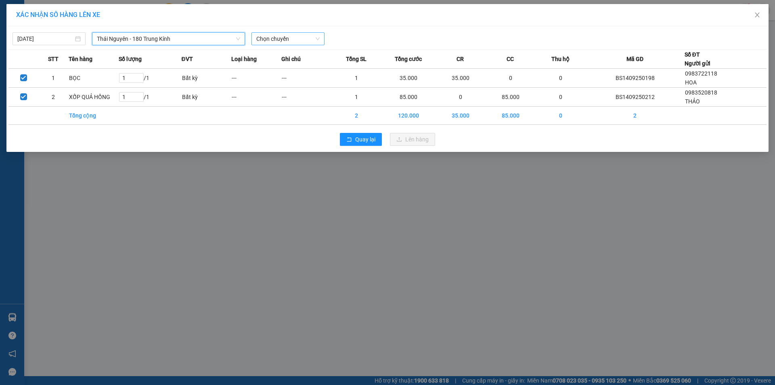
click at [262, 40] on span "Chọn chuyến" at bounding box center [287, 39] width 63 height 12
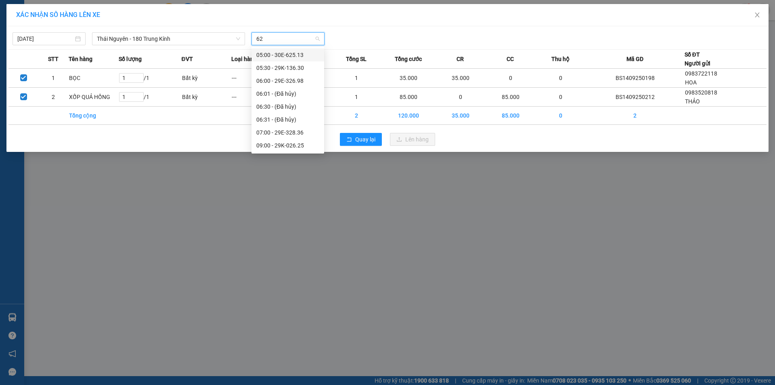
type input "625"
click at [261, 71] on div "09:00 - 29K-026.25" at bounding box center [287, 67] width 63 height 9
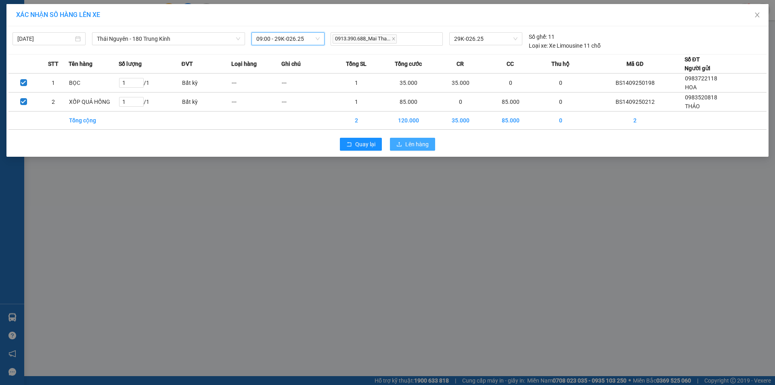
click at [405, 144] on button "Lên hàng" at bounding box center [412, 144] width 45 height 13
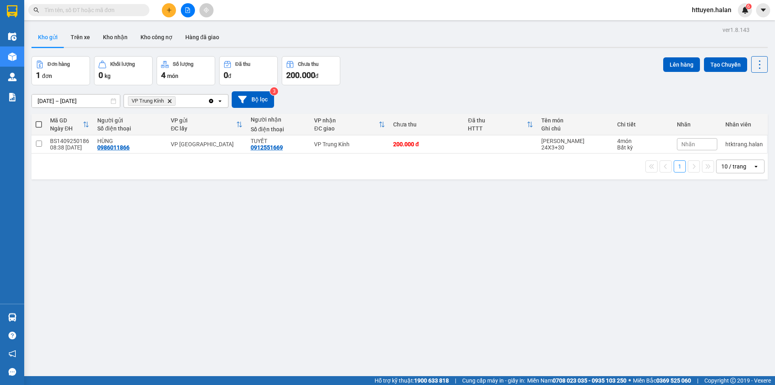
click at [170, 102] on icon "Delete" at bounding box center [169, 100] width 5 height 5
click at [154, 100] on div "Chọn văn phòng nhận" at bounding box center [157, 101] width 56 height 8
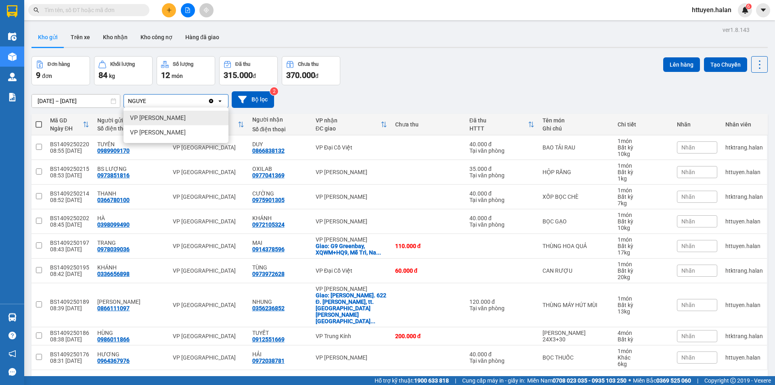
type input "NGUYE"
click at [147, 120] on span "VP [PERSON_NAME]" at bounding box center [158, 118] width 56 height 8
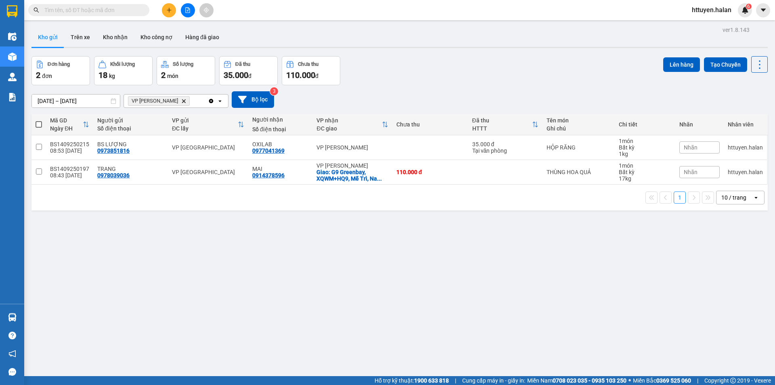
click at [40, 123] on span at bounding box center [39, 124] width 6 height 6
click at [39, 120] on input "checkbox" at bounding box center [39, 120] width 0 height 0
checkbox input "true"
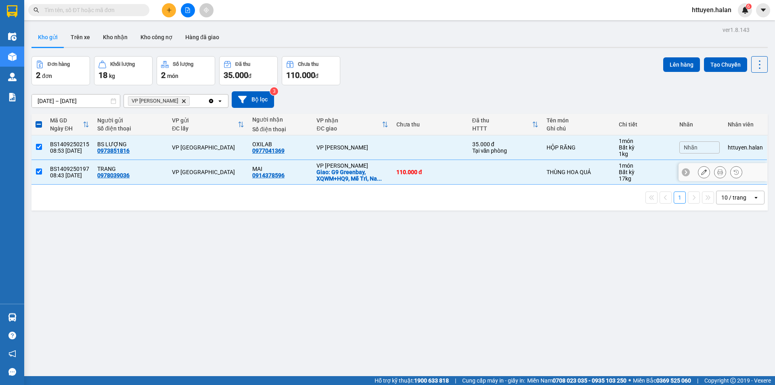
click at [40, 169] on input "checkbox" at bounding box center [39, 171] width 6 height 6
checkbox input "false"
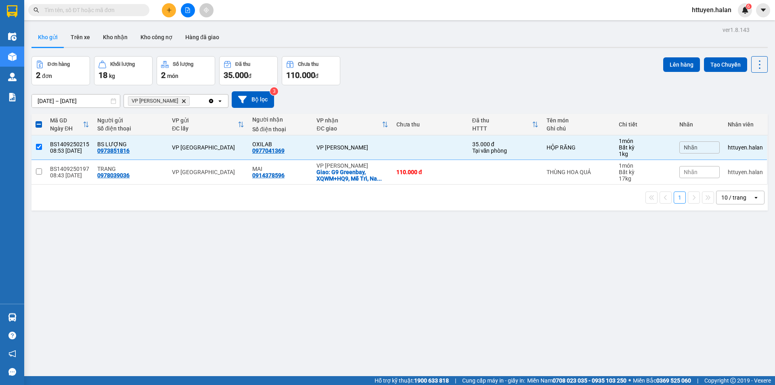
click at [209, 99] on icon "Clear all" at bounding box center [211, 101] width 6 height 6
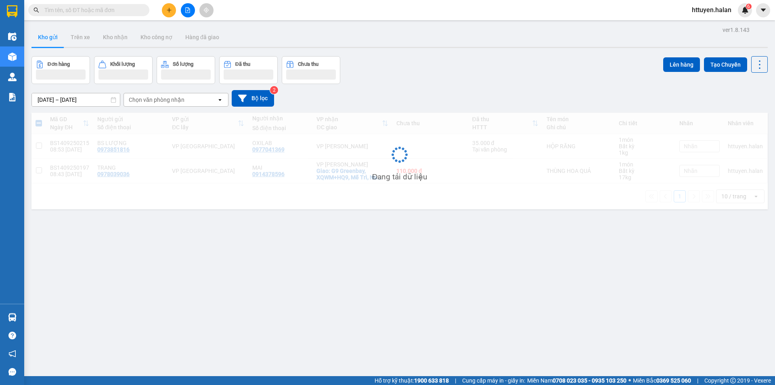
checkbox input "false"
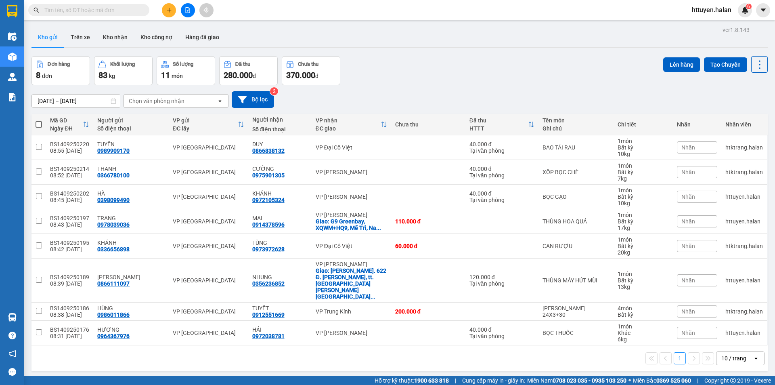
click at [104, 10] on input "text" at bounding box center [91, 10] width 95 height 9
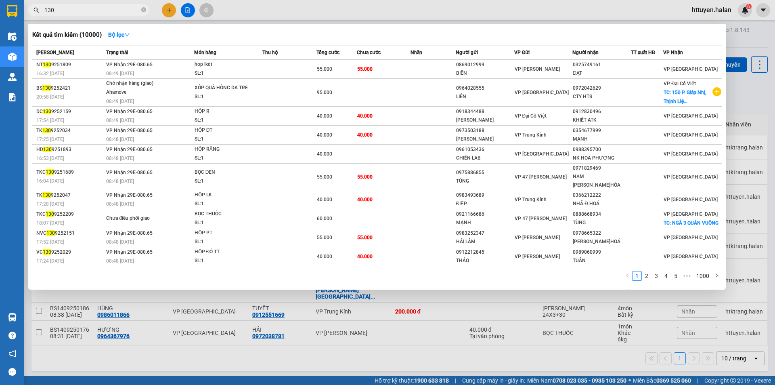
type input "130"
drag, startPoint x: 287, startPoint y: 325, endPoint x: 278, endPoint y: 295, distance: 32.2
click at [288, 327] on div at bounding box center [387, 192] width 775 height 385
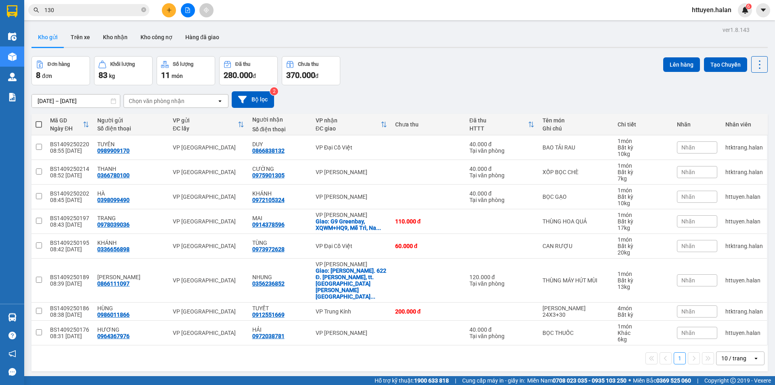
click at [171, 103] on div "Chọn văn phòng nhận" at bounding box center [157, 101] width 56 height 8
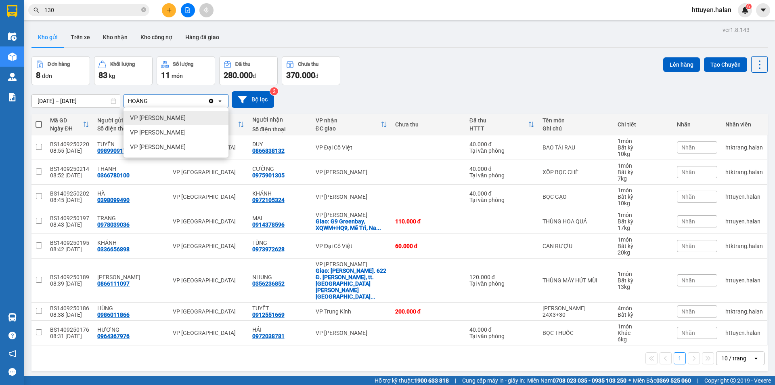
type input "HOÀNG"
click at [158, 112] on div "VP [PERSON_NAME]" at bounding box center [176, 118] width 105 height 15
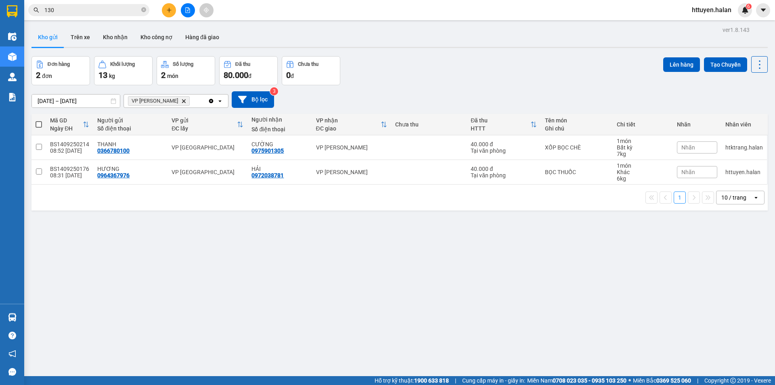
click at [41, 125] on span at bounding box center [39, 124] width 6 height 6
click at [39, 120] on input "checkbox" at bounding box center [39, 120] width 0 height 0
checkbox input "true"
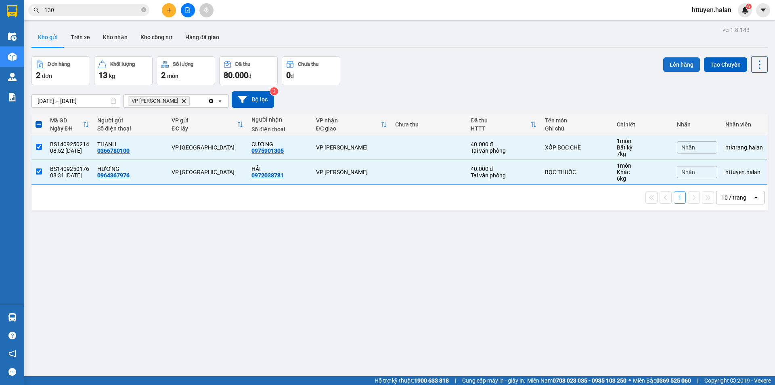
click at [674, 63] on button "Lên hàng" at bounding box center [681, 64] width 37 height 15
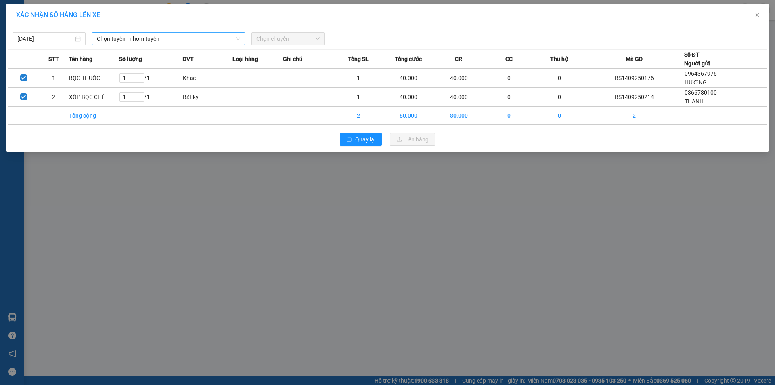
click at [184, 40] on span "Chọn tuyến - nhóm tuyến" at bounding box center [168, 39] width 143 height 12
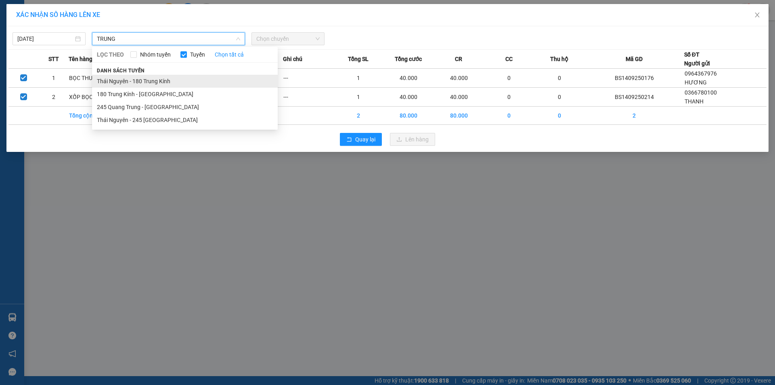
type input "TRUNG"
drag, startPoint x: 157, startPoint y: 80, endPoint x: 253, endPoint y: 53, distance: 99.2
click at [157, 79] on li "Thái Nguyên - 180 Trung Kính" at bounding box center [185, 81] width 186 height 13
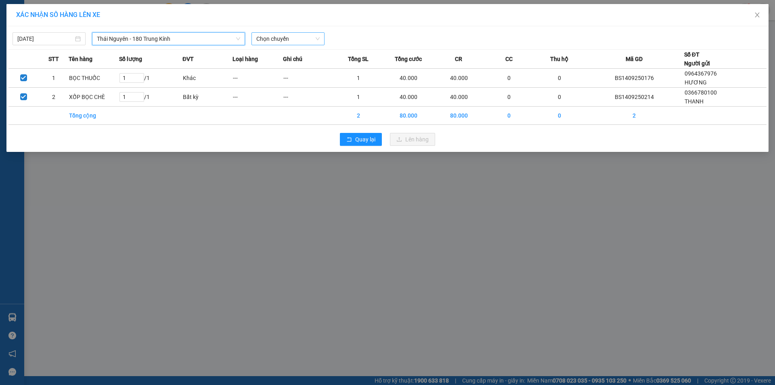
click at [278, 40] on span "Chọn chuyến" at bounding box center [287, 39] width 63 height 12
type input "625"
click at [282, 67] on div "09:00 - 29K-026.25" at bounding box center [287, 67] width 63 height 9
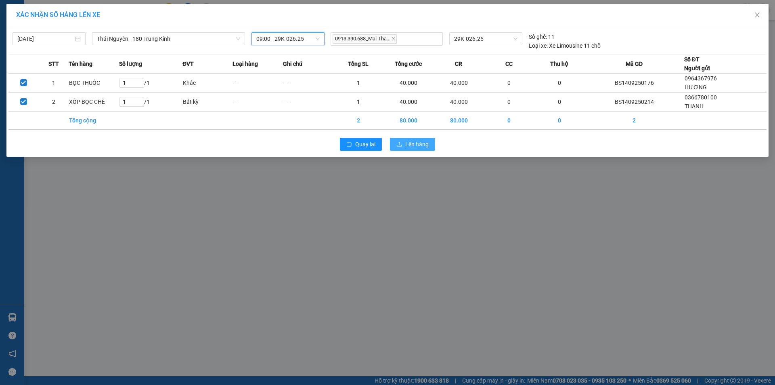
click at [408, 145] on span "Lên hàng" at bounding box center [416, 144] width 23 height 9
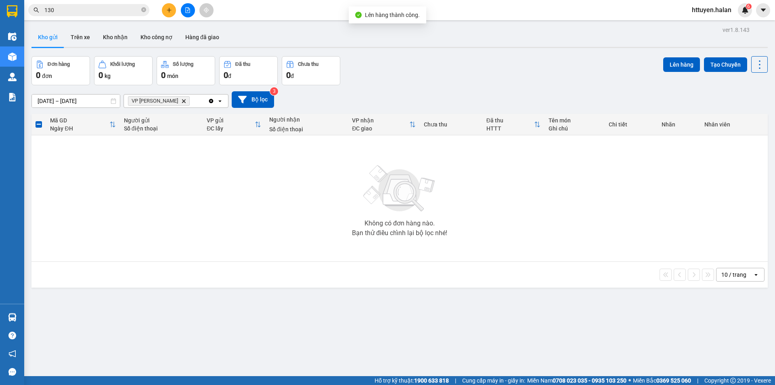
click at [210, 101] on icon "Clear all" at bounding box center [211, 100] width 4 height 4
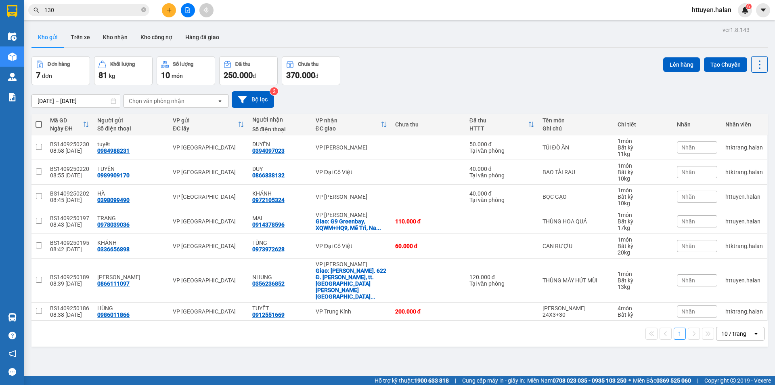
click at [130, 11] on input "130" at bounding box center [91, 10] width 95 height 9
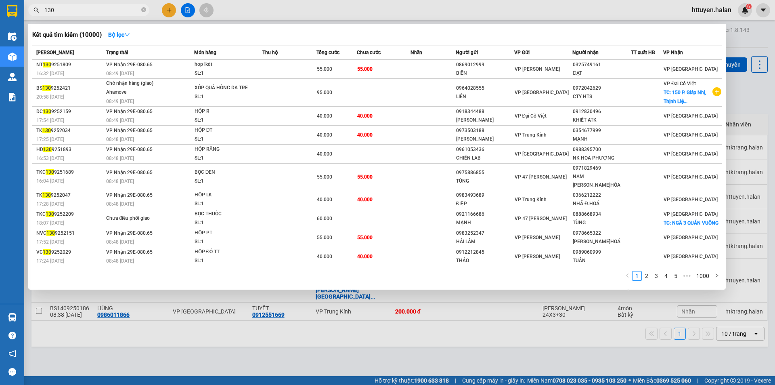
click at [130, 11] on input "130" at bounding box center [91, 10] width 95 height 9
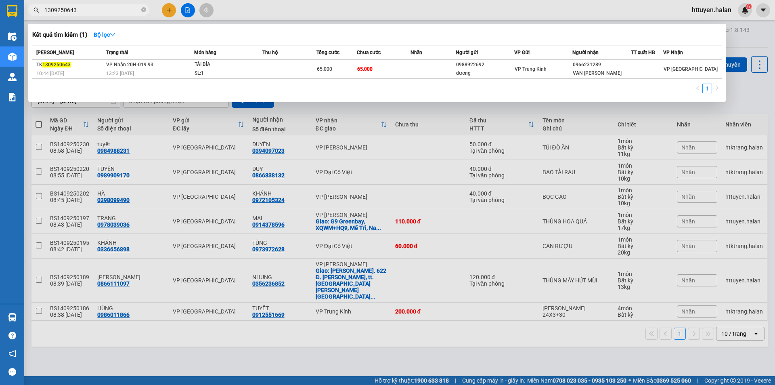
type input "1309250643"
click at [280, 139] on div at bounding box center [387, 192] width 775 height 385
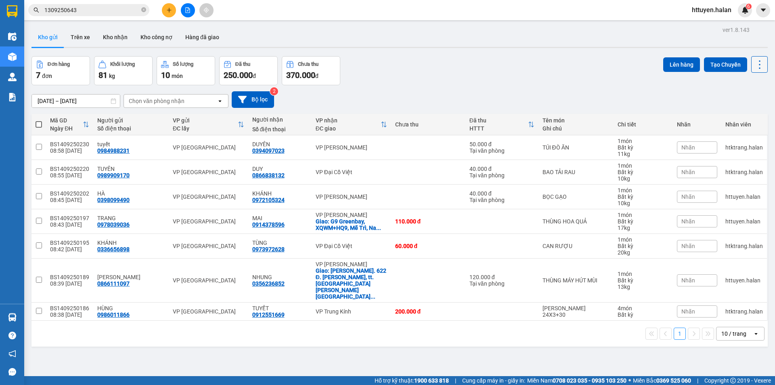
click at [756, 64] on icon at bounding box center [759, 64] width 11 height 11
click at [742, 114] on span "Làm mới" at bounding box center [742, 115] width 22 height 8
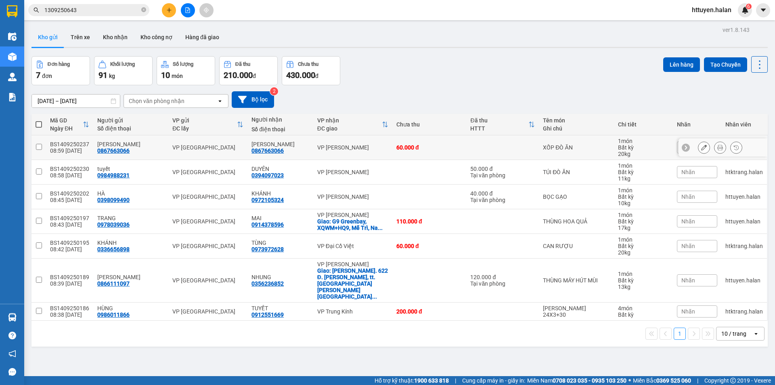
drag, startPoint x: 38, startPoint y: 145, endPoint x: 56, endPoint y: 140, distance: 18.9
click at [39, 145] on input "checkbox" at bounding box center [39, 147] width 6 height 6
checkbox input "true"
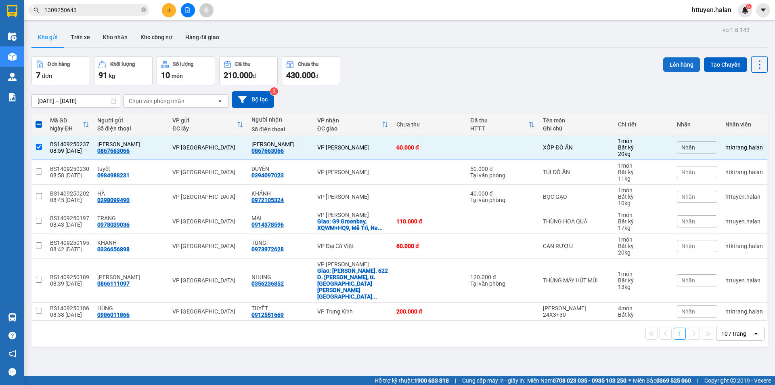
click at [668, 62] on button "Lên hàng" at bounding box center [681, 64] width 37 height 15
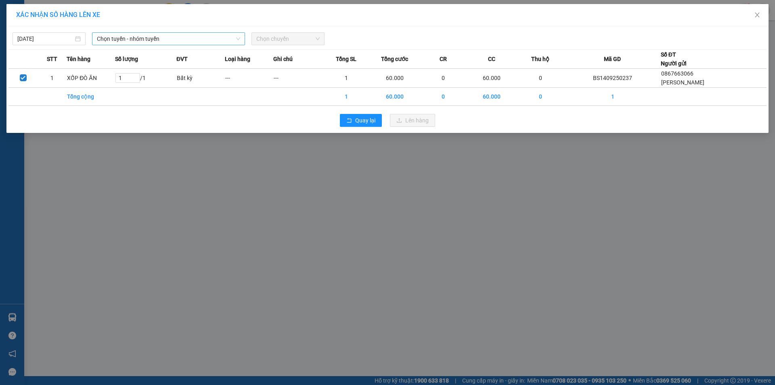
click at [108, 38] on span "Chọn tuyến - nhóm tuyến" at bounding box center [168, 39] width 143 height 12
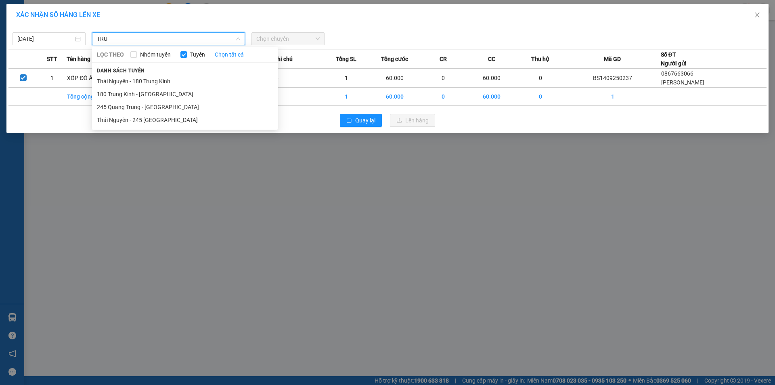
type input "TRU"
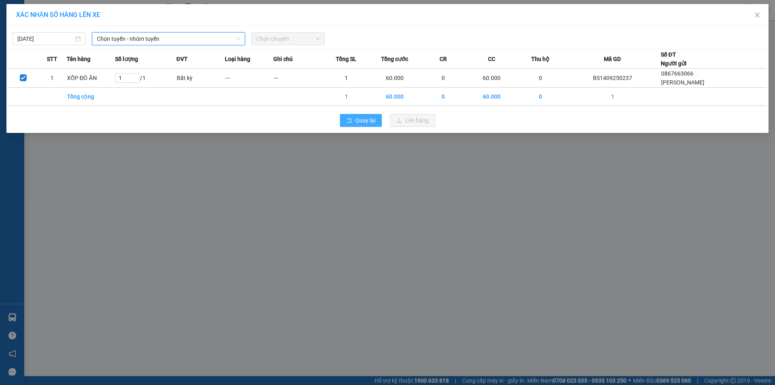
drag, startPoint x: 369, startPoint y: 119, endPoint x: 0, endPoint y: 61, distance: 373.5
click at [369, 119] on span "Quay lại" at bounding box center [365, 120] width 20 height 9
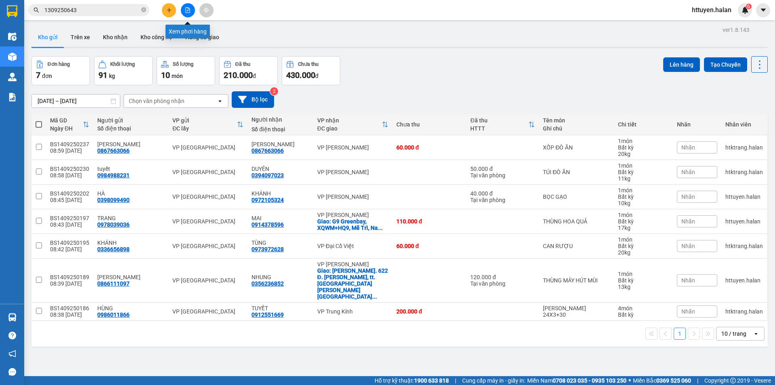
click at [189, 11] on icon "file-add" at bounding box center [188, 10] width 6 height 6
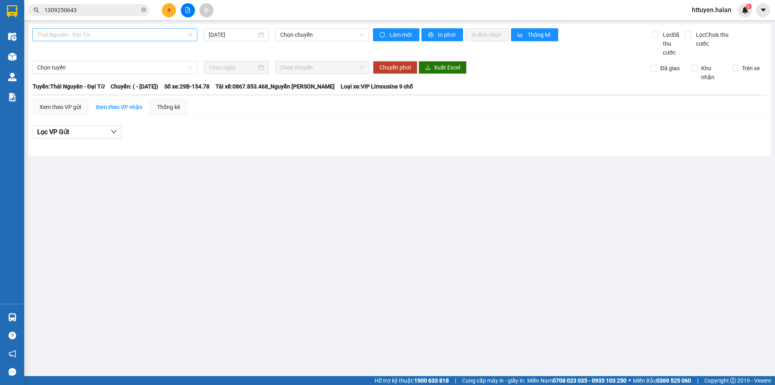
click at [155, 31] on span "Thái Nguyên - Đại Từ" at bounding box center [114, 35] width 155 height 12
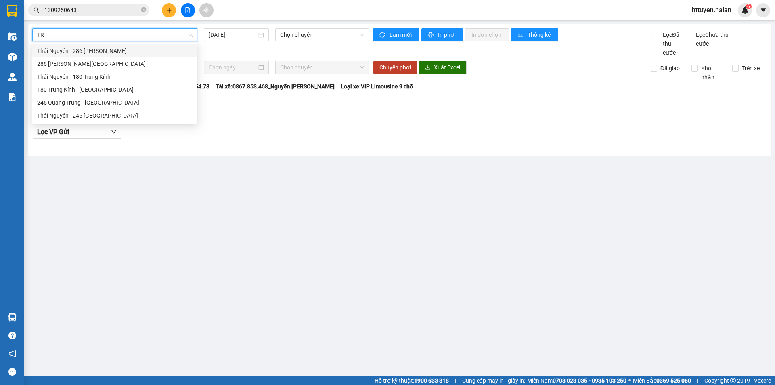
type input "TRU"
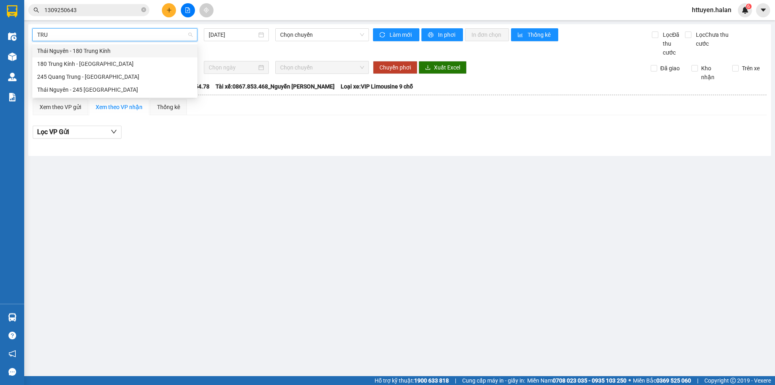
click at [105, 50] on div "Thái Nguyên - 180 Trung Kính" at bounding box center [114, 50] width 155 height 9
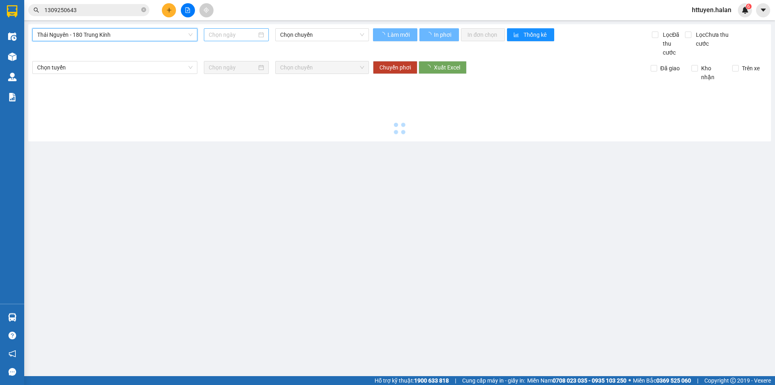
type input "[DATE]"
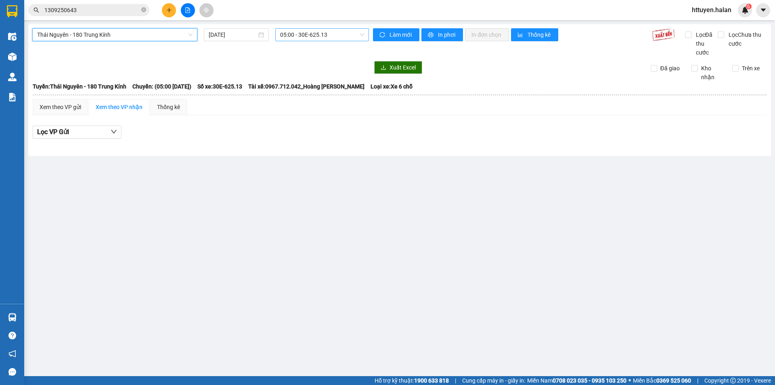
click at [286, 34] on span "05:00 - 30E-625.13" at bounding box center [322, 35] width 84 height 12
type input "625"
click at [294, 63] on div "09:00 - 29K-026.25" at bounding box center [311, 63] width 63 height 9
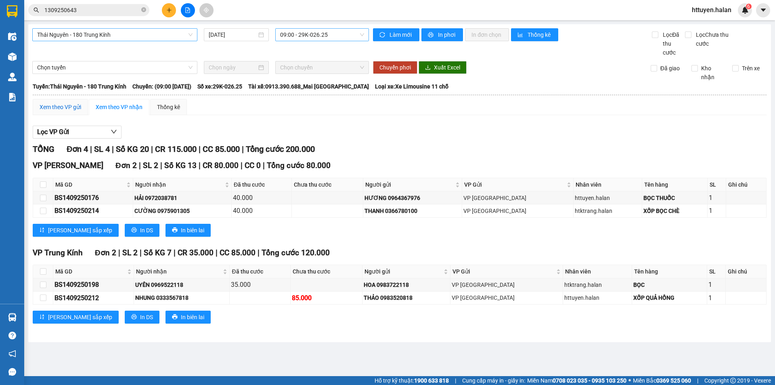
click at [69, 108] on div "Xem theo VP gửi" at bounding box center [61, 107] width 42 height 9
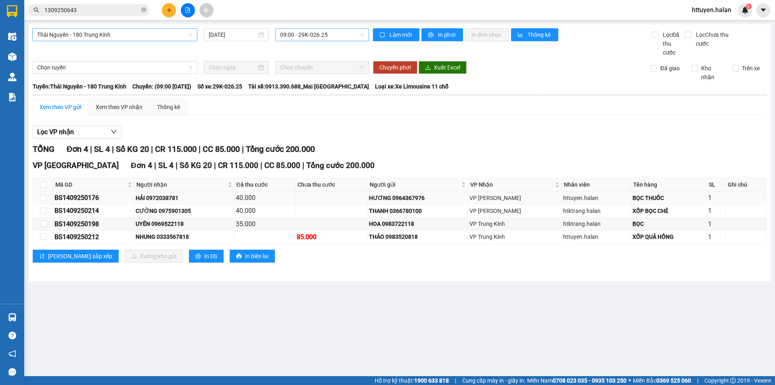
click at [38, 194] on td at bounding box center [43, 197] width 20 height 13
click at [42, 197] on input "checkbox" at bounding box center [43, 198] width 6 height 6
checkbox input "true"
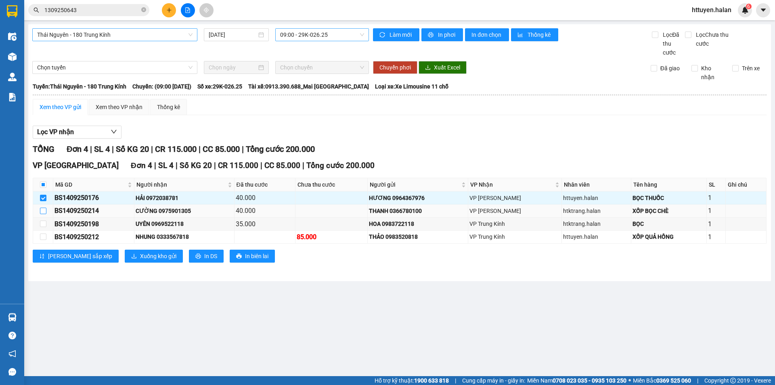
click at [42, 207] on label at bounding box center [43, 210] width 6 height 9
click at [42, 207] on input "checkbox" at bounding box center [43, 210] width 6 height 6
checkbox input "true"
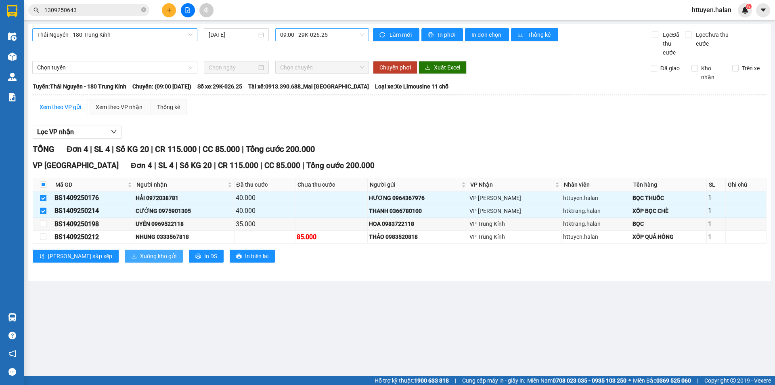
click at [140, 258] on span "Xuống kho gửi" at bounding box center [158, 255] width 36 height 9
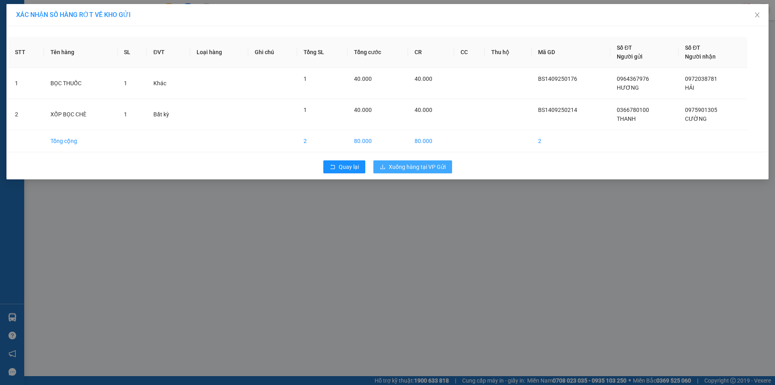
click at [415, 168] on span "Xuống hàng tại VP Gửi" at bounding box center [417, 166] width 57 height 9
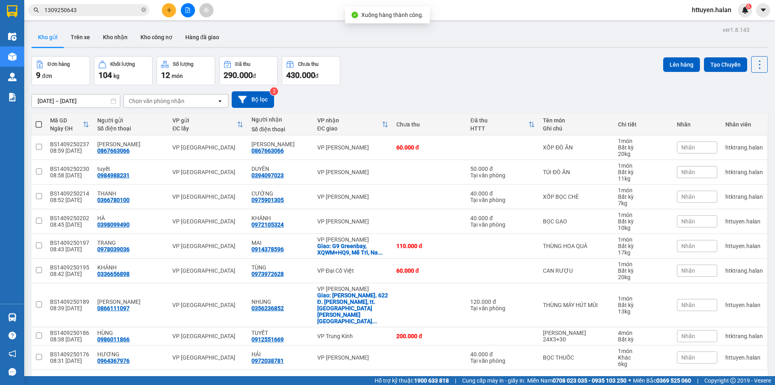
click at [191, 103] on div "Chọn văn phòng nhận" at bounding box center [170, 100] width 93 height 13
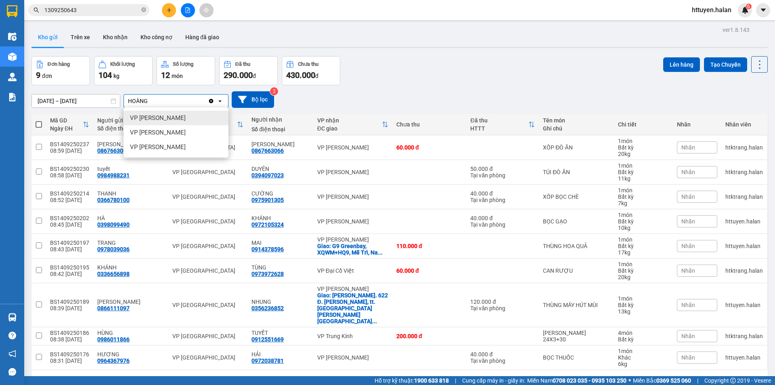
type input "HOÀNG"
click at [168, 117] on div "VP [PERSON_NAME]" at bounding box center [176, 118] width 105 height 15
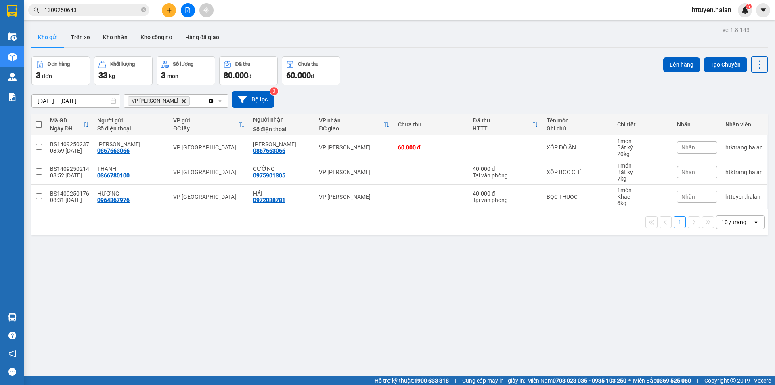
click at [39, 123] on span at bounding box center [39, 124] width 6 height 6
click at [39, 120] on input "checkbox" at bounding box center [39, 120] width 0 height 0
checkbox input "true"
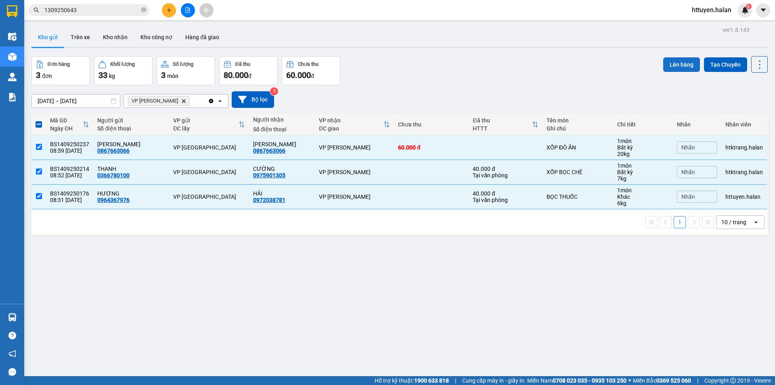
click at [671, 62] on button "Lên hàng" at bounding box center [681, 64] width 37 height 15
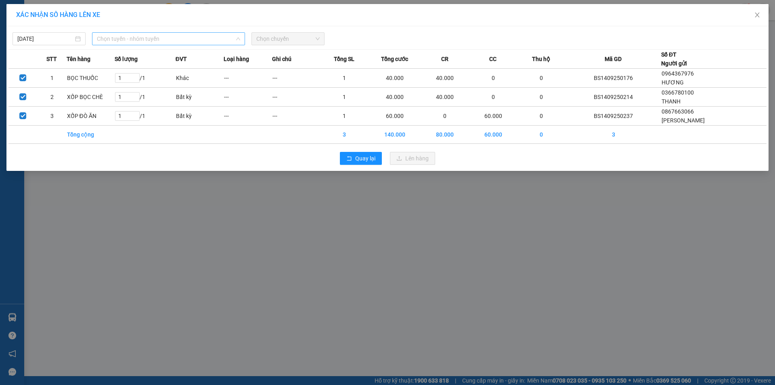
click at [137, 38] on span "Chọn tuyến - nhóm tuyến" at bounding box center [168, 39] width 143 height 12
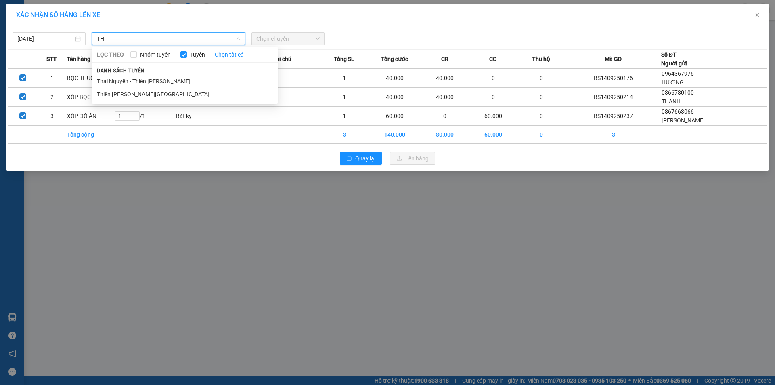
type input "THI"
click at [141, 79] on li "Thái Nguyên - Thiên Đường Bảo Sơn" at bounding box center [185, 81] width 186 height 13
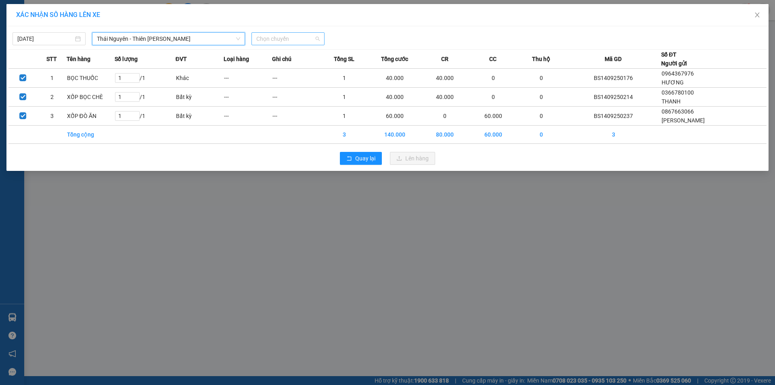
click at [287, 40] on span "Chọn chuyến" at bounding box center [287, 39] width 63 height 12
type input "603"
click at [276, 59] on div "09:00 - 29K-136.03" at bounding box center [287, 54] width 63 height 9
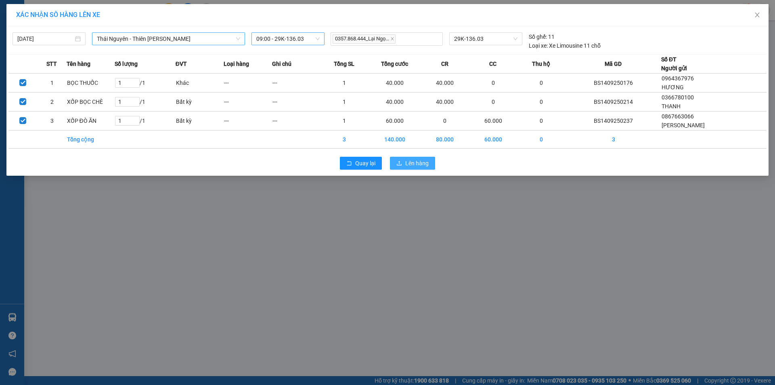
click at [419, 161] on span "Lên hàng" at bounding box center [416, 163] width 23 height 9
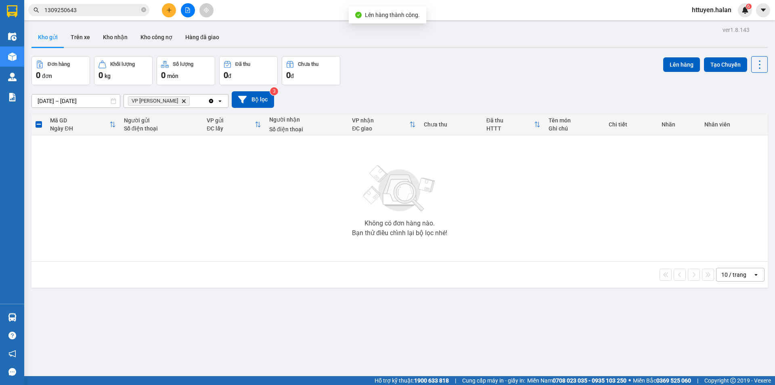
click at [181, 103] on icon "Delete" at bounding box center [183, 100] width 5 height 5
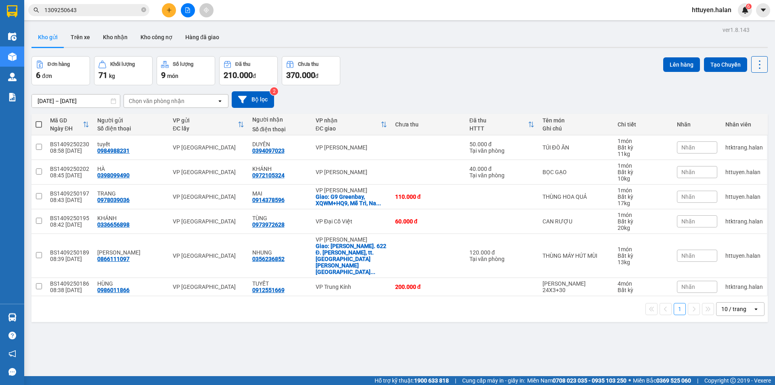
click at [754, 67] on icon at bounding box center [759, 64] width 11 height 11
click at [741, 115] on span "Làm mới" at bounding box center [742, 115] width 22 height 8
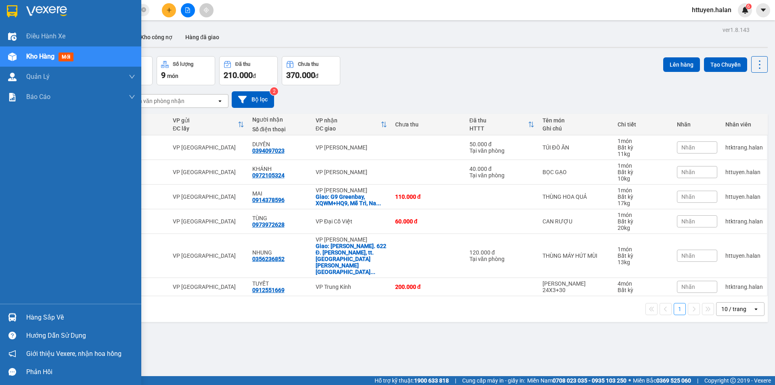
click at [51, 317] on div "Hàng sắp về" at bounding box center [80, 317] width 109 height 12
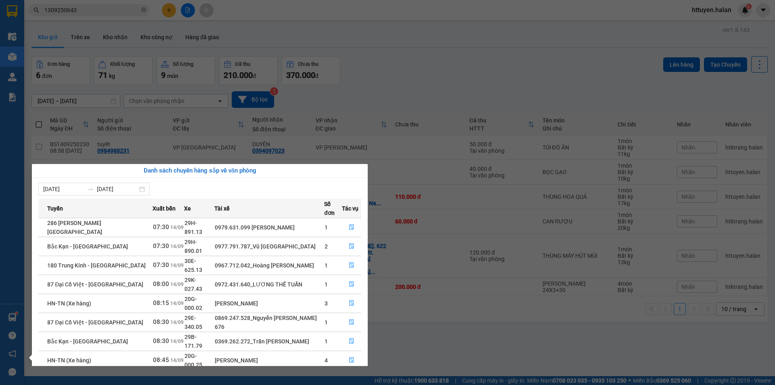
click at [387, 54] on section "Kết quả tìm kiếm ( 1 ) Bộ lọc Mã ĐH Trạng thái Món hàng Thu hộ Tổng cước Chưa c…" at bounding box center [387, 192] width 775 height 385
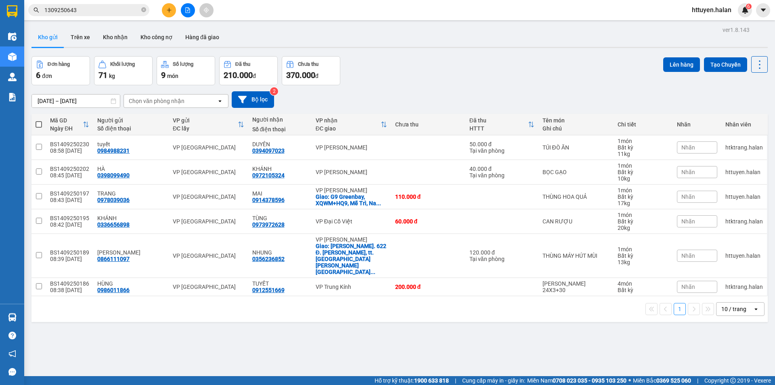
click at [76, 10] on input "1309250643" at bounding box center [91, 10] width 95 height 9
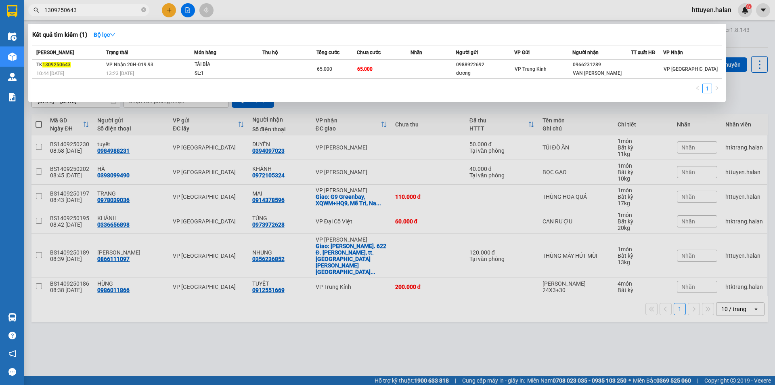
click at [76, 10] on input "1309250643" at bounding box center [91, 10] width 95 height 9
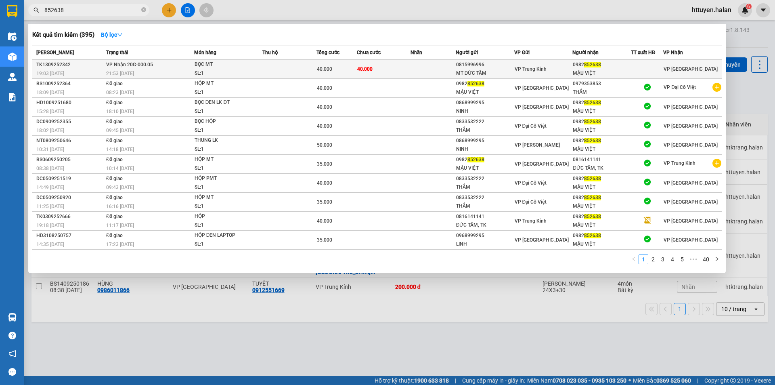
type input "852638"
click at [226, 66] on div "BỌC MT" at bounding box center [225, 64] width 61 height 9
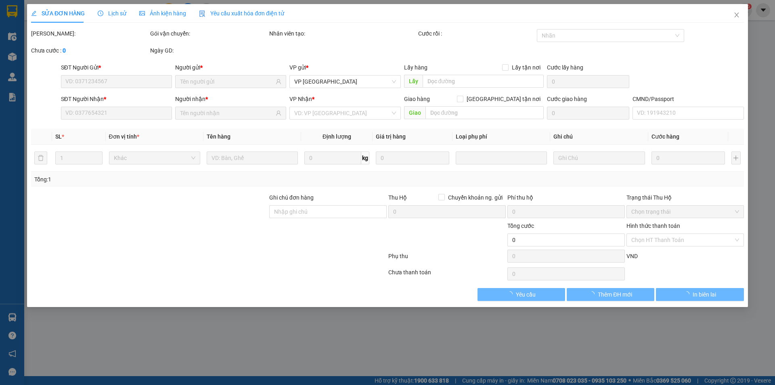
type input "0815996996"
type input "MT ĐỨC TÂM"
type input "0982852638"
type input "MẬU VIỆT"
type input "40.000"
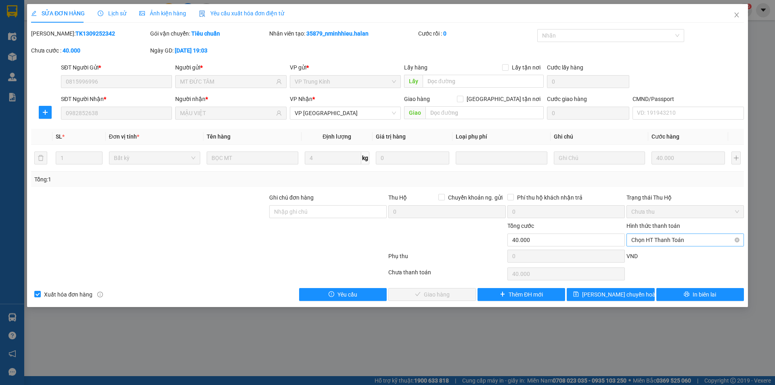
click at [647, 240] on span "Chọn HT Thanh Toán" at bounding box center [685, 240] width 108 height 12
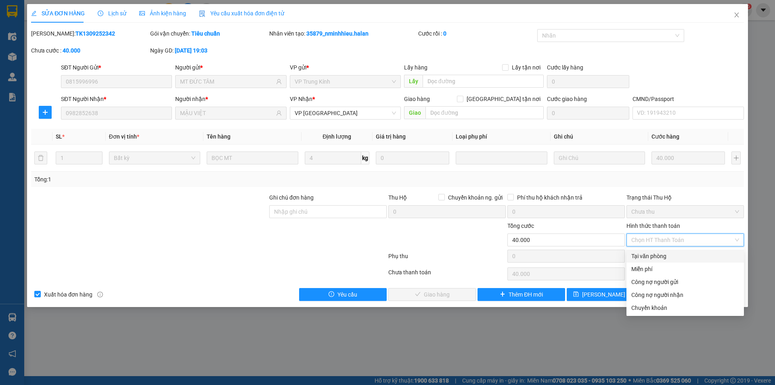
click at [638, 255] on div "Tại văn phòng" at bounding box center [685, 255] width 108 height 9
type input "0"
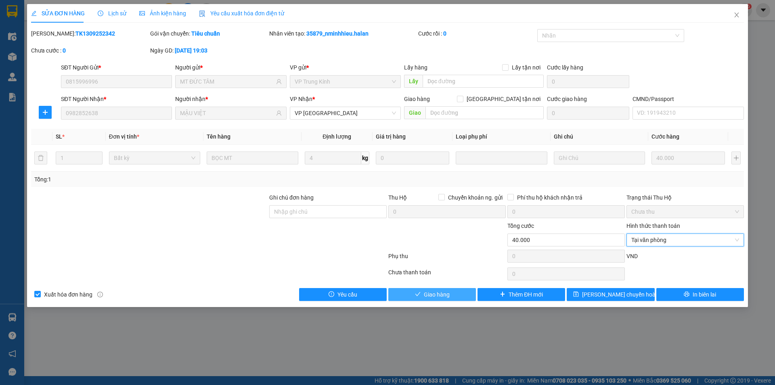
click at [454, 293] on button "Giao hàng" at bounding box center [432, 294] width 88 height 13
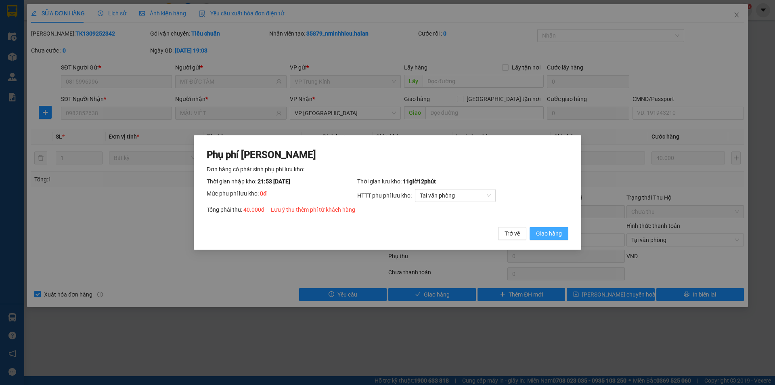
click at [545, 234] on span "Giao hàng" at bounding box center [549, 233] width 26 height 9
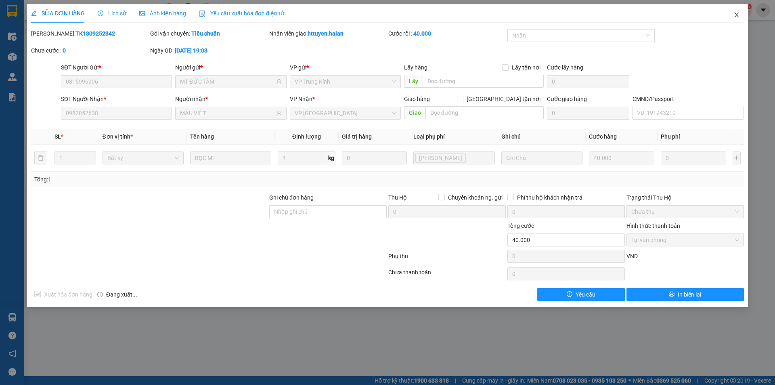
click at [733, 13] on icon "close" at bounding box center [736, 15] width 6 height 6
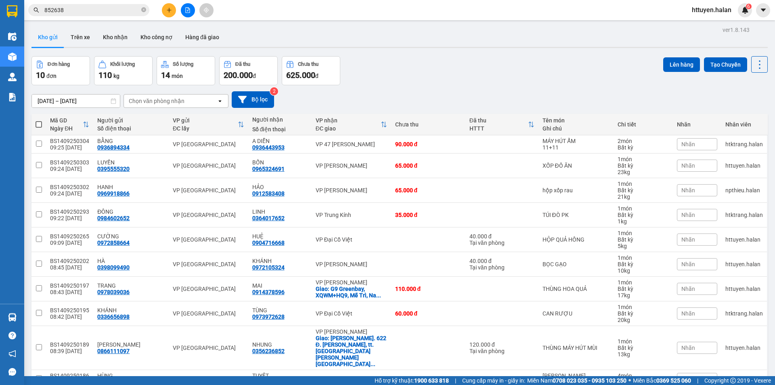
click at [146, 100] on div "Chọn văn phòng nhận" at bounding box center [157, 101] width 56 height 8
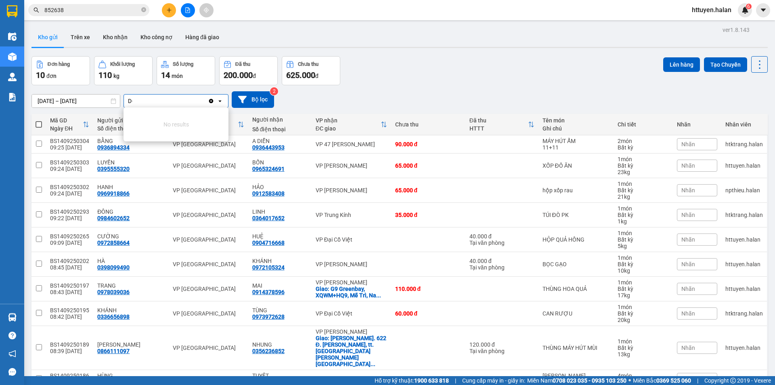
type input "D"
type input "ĐẠI"
click at [148, 135] on span "VP Đại Cồ Việt" at bounding box center [150, 132] width 41 height 8
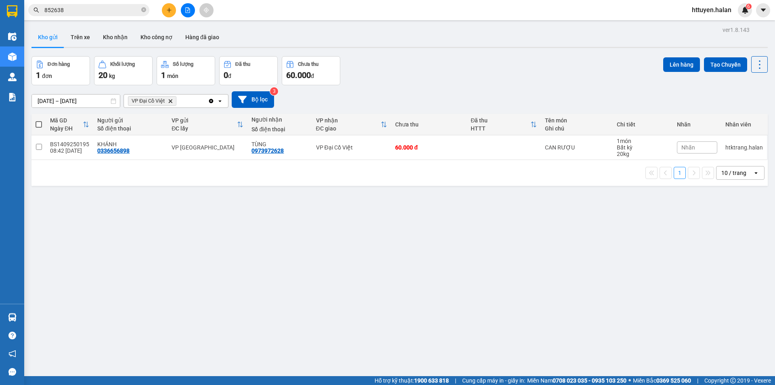
click at [197, 103] on div "VP Đại Cồ Việt Delete" at bounding box center [166, 100] width 84 height 13
type input "47"
click at [191, 119] on div "VP 47 [PERSON_NAME]" at bounding box center [176, 118] width 105 height 15
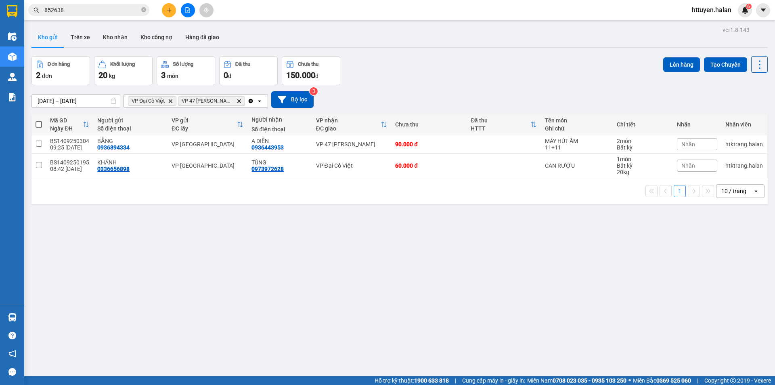
click at [392, 92] on div "01/08/2025 – 14/09/2025 Press the down arrow key to interact with the calendar …" at bounding box center [399, 99] width 736 height 17
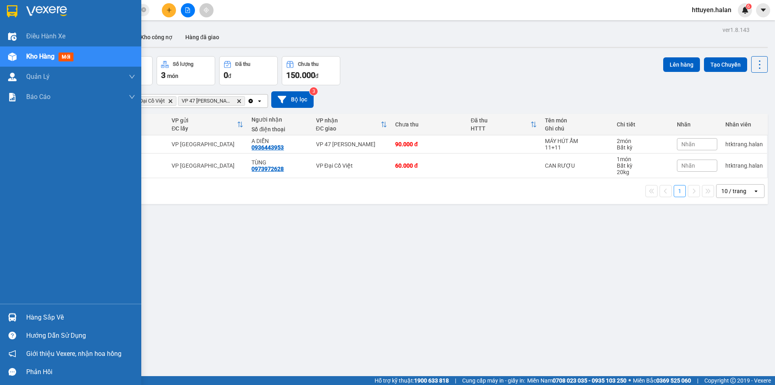
click at [36, 310] on div "Hàng sắp về" at bounding box center [70, 317] width 141 height 18
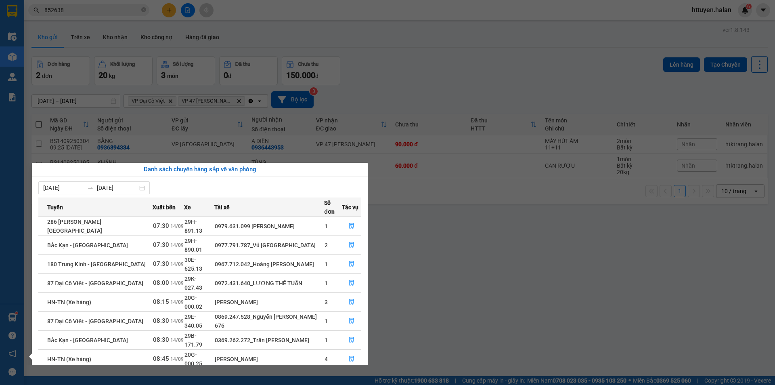
click at [475, 301] on section "Kết quả tìm kiếm ( 395 ) Bộ lọc Mã ĐH Trạng thái Món hàng Thu hộ Tổng cước Chưa…" at bounding box center [387, 192] width 775 height 385
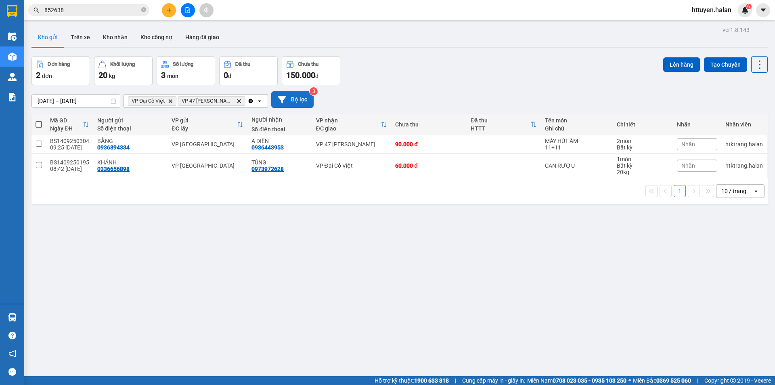
drag, startPoint x: 252, startPoint y: 100, endPoint x: 248, endPoint y: 99, distance: 4.5
click at [252, 99] on icon "Clear all" at bounding box center [250, 101] width 6 height 6
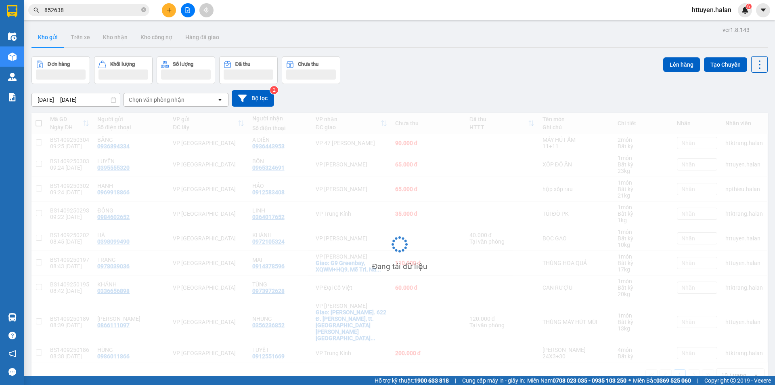
click at [196, 95] on div "Chọn văn phòng nhận" at bounding box center [170, 99] width 93 height 13
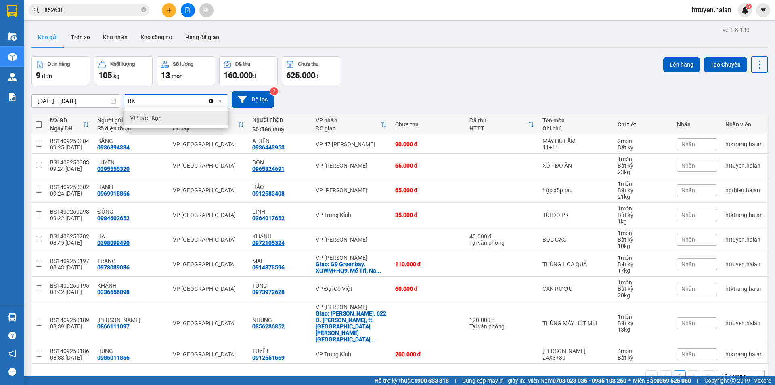
type input "BK"
click at [176, 123] on div "VP Bắc Kạn" at bounding box center [176, 118] width 105 height 15
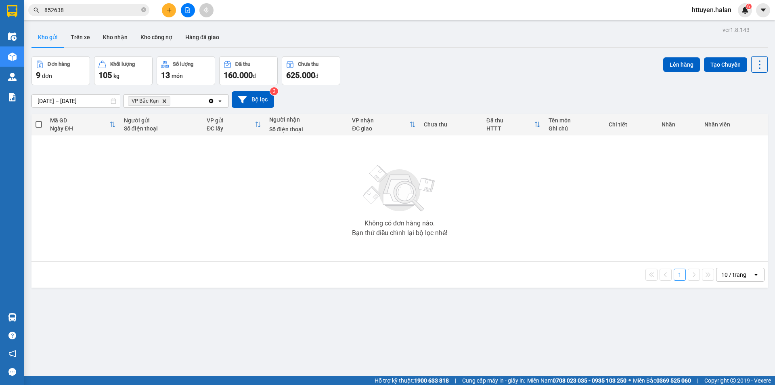
click at [212, 100] on icon "Clear all" at bounding box center [211, 100] width 4 height 4
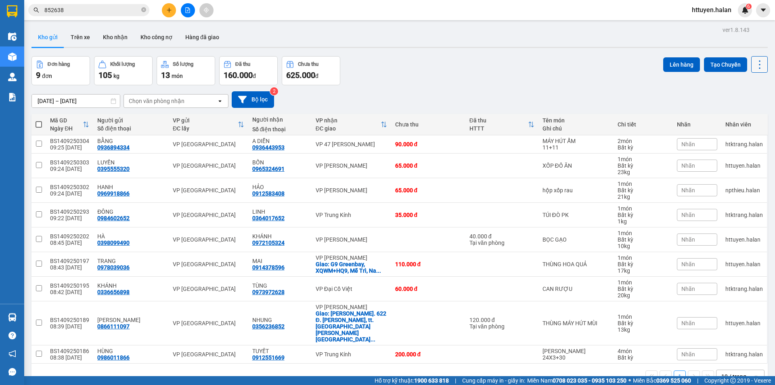
click at [754, 65] on icon at bounding box center [759, 64] width 11 height 11
click at [744, 116] on span "Làm mới" at bounding box center [742, 115] width 22 height 8
click at [169, 10] on icon "plus" at bounding box center [169, 10] width 0 height 4
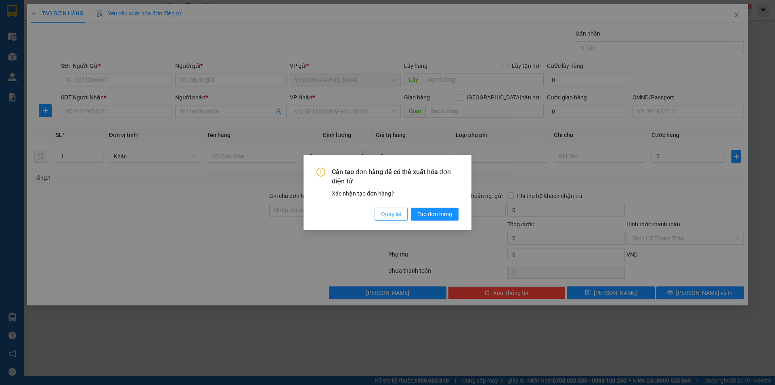
click at [385, 211] on span "Quay lại" at bounding box center [391, 213] width 20 height 9
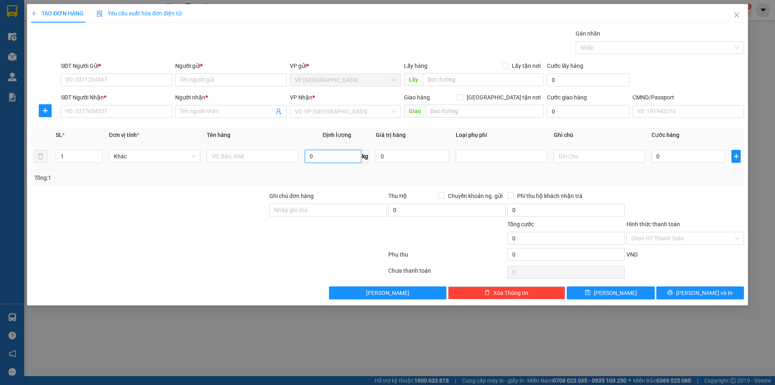
click at [334, 155] on input "0" at bounding box center [333, 156] width 57 height 13
type input "6"
click at [277, 154] on input "text" at bounding box center [252, 156] width 91 height 13
type input "HỘP BÁNH MỲ"
click at [153, 81] on input "SĐT Người Gửi *" at bounding box center [116, 79] width 111 height 13
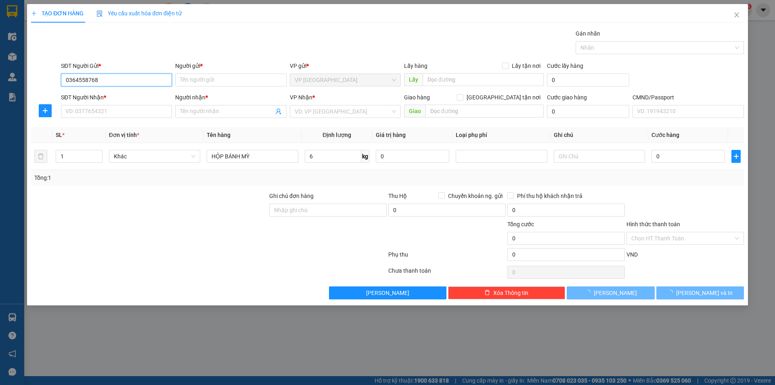
click at [153, 81] on input "0364558768" at bounding box center [116, 79] width 111 height 13
type input "0364558768"
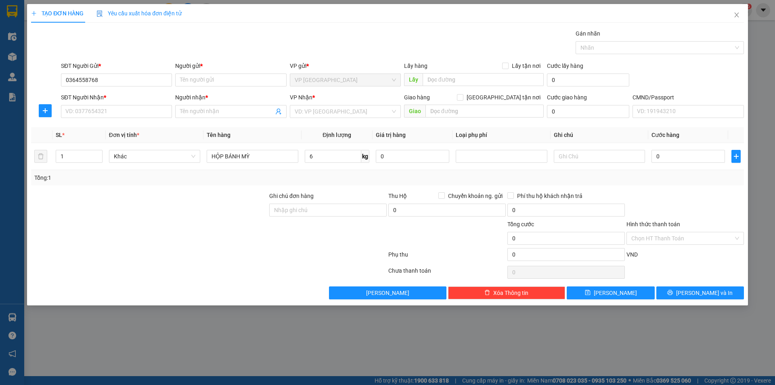
click at [113, 97] on div "SĐT Người Nhận *" at bounding box center [116, 97] width 111 height 9
click at [113, 105] on input "SĐT Người Nhận *" at bounding box center [116, 111] width 111 height 13
click at [102, 113] on input "SĐT Người Nhận *" at bounding box center [116, 111] width 111 height 13
click at [193, 78] on input "Người gửi *" at bounding box center [230, 79] width 111 height 13
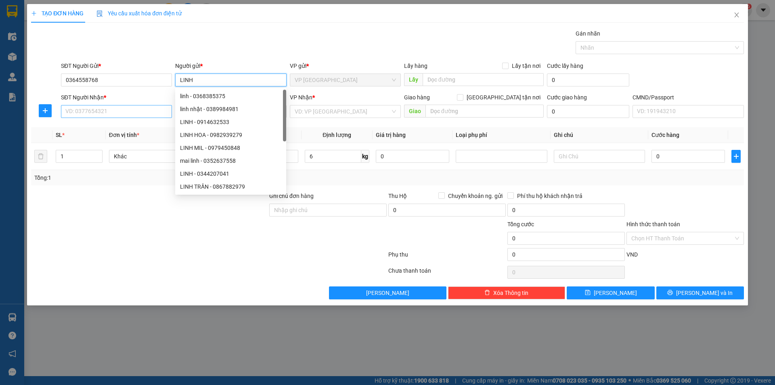
type input "LINH"
drag, startPoint x: 110, startPoint y: 115, endPoint x: 111, endPoint y: 110, distance: 4.9
click at [110, 111] on input "SĐT Người Nhận *" at bounding box center [116, 111] width 111 height 13
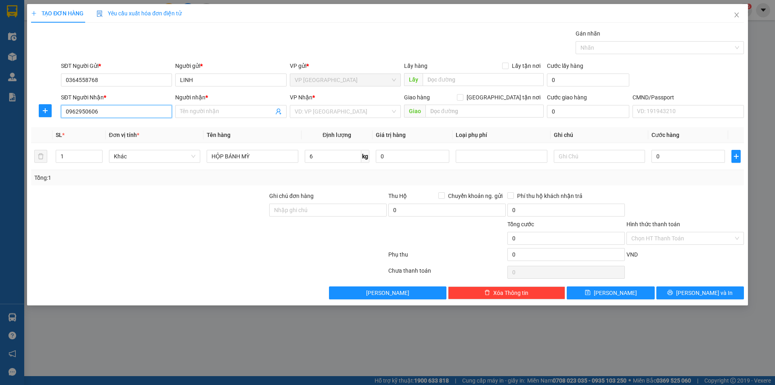
click at [118, 109] on input "0962950606" at bounding box center [116, 111] width 111 height 13
click at [119, 110] on input "0962950606" at bounding box center [116, 111] width 111 height 13
click at [110, 113] on input "0962950606" at bounding box center [116, 111] width 111 height 13
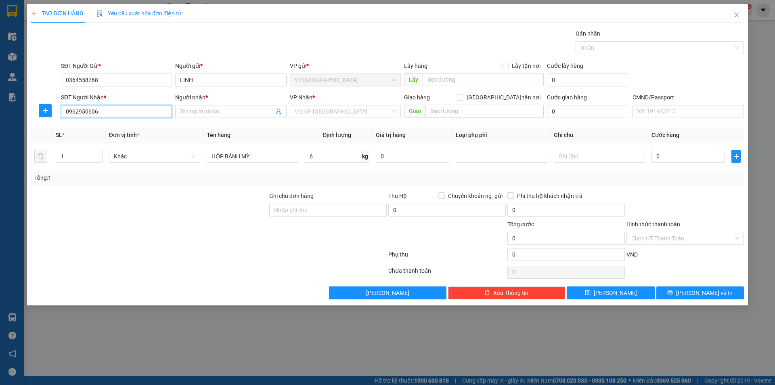
click at [109, 113] on input "0962950606" at bounding box center [116, 111] width 111 height 13
type input "0962950606"
click at [185, 109] on input "Người nhận *" at bounding box center [226, 111] width 93 height 9
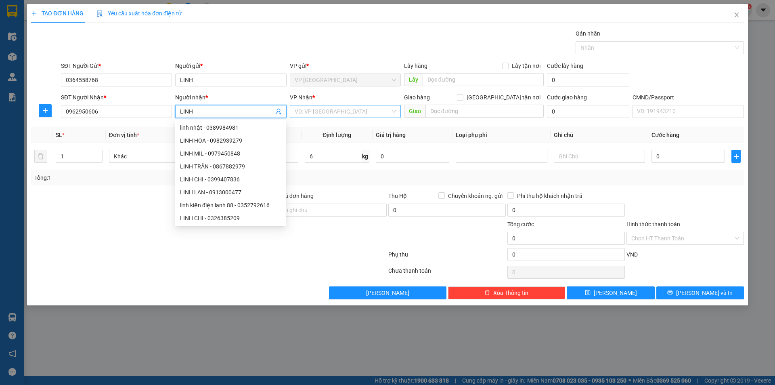
type input "LINH"
click at [314, 113] on input "search" at bounding box center [343, 111] width 96 height 12
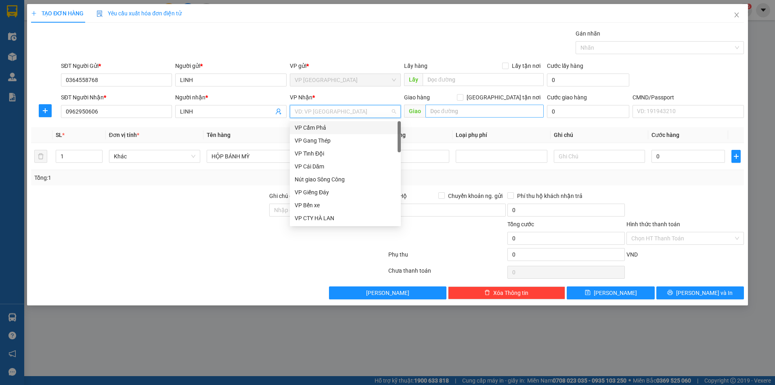
click at [508, 95] on span "[GEOGRAPHIC_DATA] tận nơi" at bounding box center [503, 97] width 80 height 9
click at [463, 95] on input "[GEOGRAPHIC_DATA] tận nơi" at bounding box center [460, 97] width 6 height 6
checkbox input "true"
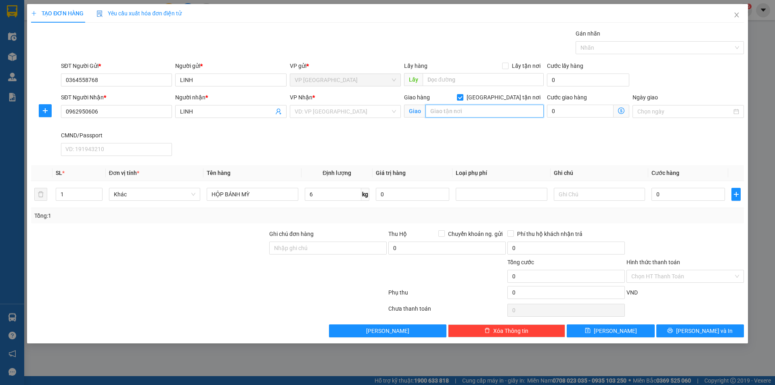
click at [472, 109] on input "text" at bounding box center [484, 111] width 118 height 13
click at [463, 105] on input "SẢNH HH2A 32 ĐẠI TỪ HOÀNG MAI" at bounding box center [484, 111] width 118 height 13
click at [465, 106] on input "SẢNH HH2A 32 ĐẠI TỪ HOÀNG MAI" at bounding box center [484, 111] width 118 height 13
type input "32 ĐẠI TỪ HOÀNG MAI"
click at [86, 82] on input "0364558768" at bounding box center [116, 79] width 111 height 13
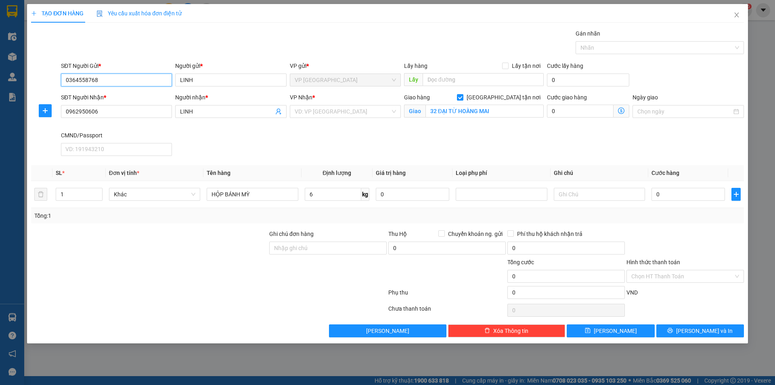
click at [86, 82] on input "0364558768" at bounding box center [116, 79] width 111 height 13
click at [88, 113] on input "0962950606" at bounding box center [116, 111] width 111 height 13
click at [88, 112] on input "0962950606" at bounding box center [116, 111] width 111 height 13
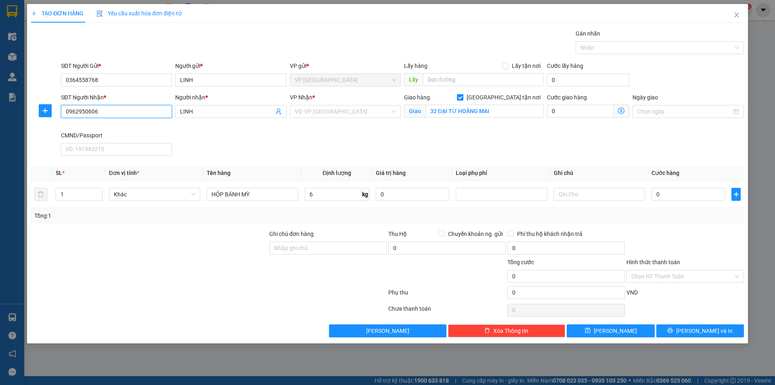
paste input "364558768"
type input "0364558768"
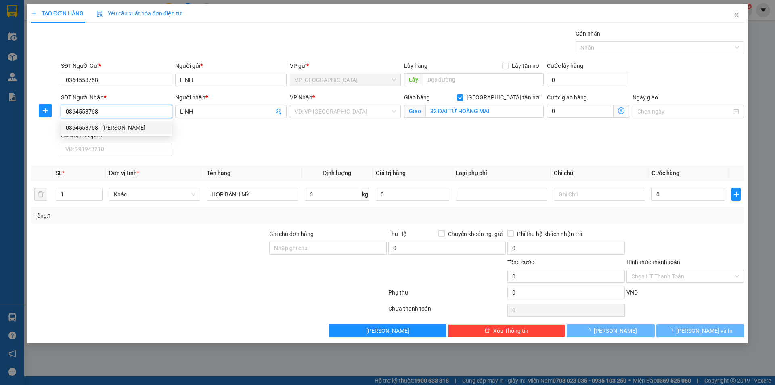
click at [108, 127] on div "0364558768 - linh" at bounding box center [116, 127] width 101 height 9
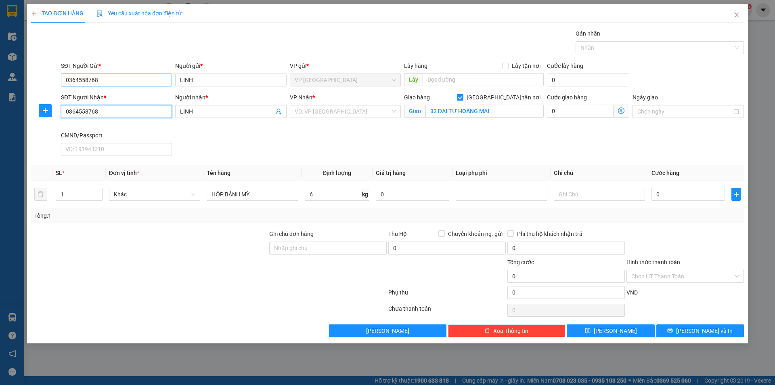
type input "linh"
type input "sảnh hh2, 32 P. Đại Từ, Đại Kim, Hoàng Mai, Hà Nội, Việt Nam"
type input "45.000"
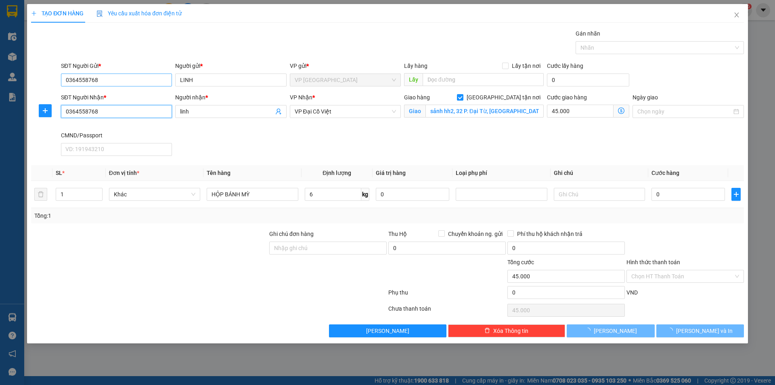
type input "0364558768"
click at [114, 80] on input "0364558768" at bounding box center [116, 79] width 111 height 13
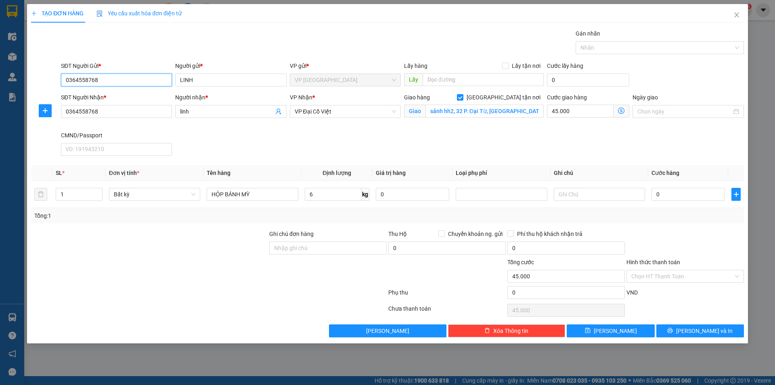
click at [114, 80] on input "0364558768" at bounding box center [116, 79] width 111 height 13
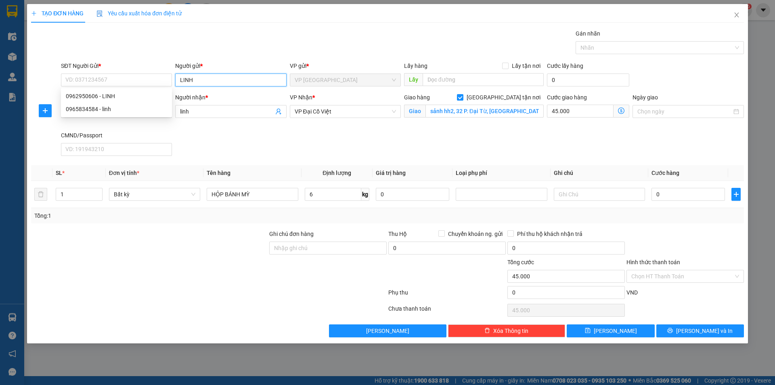
click at [189, 79] on input "LINH" at bounding box center [230, 79] width 111 height 13
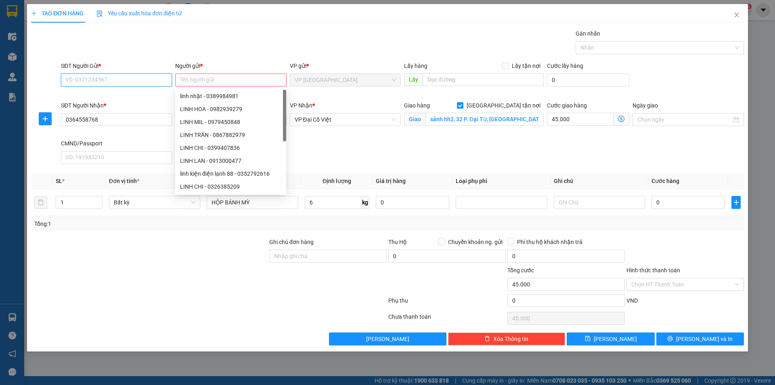
click at [136, 82] on input "SĐT Người Gửi *" at bounding box center [116, 79] width 111 height 13
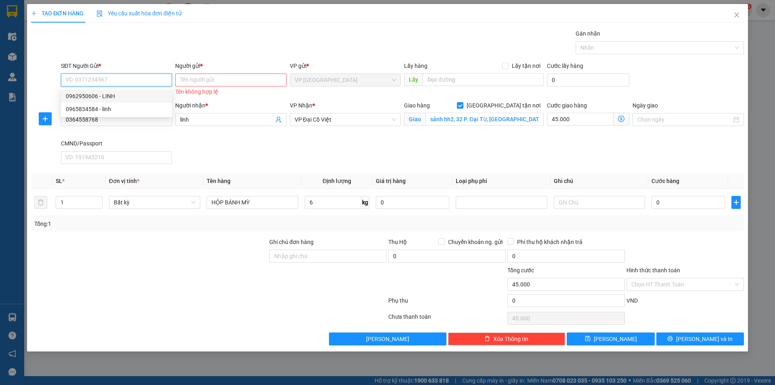
click at [93, 95] on div "0962950606 - LINH" at bounding box center [116, 96] width 101 height 9
type input "0962950606"
type input "LINH"
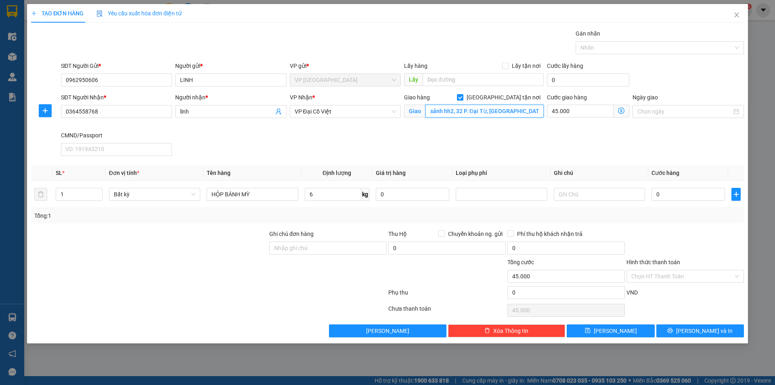
click at [454, 111] on input "sảnh hh2, 32 P. Đại Từ, Đại Kim, Hoàng Mai, Hà Nội, Việt Nam" at bounding box center [484, 111] width 118 height 13
click at [454, 111] on input "32 P. Đại Từ, Đại Kim, Hoàng Mai, Hà Nội, Việt Nam" at bounding box center [484, 111] width 118 height 13
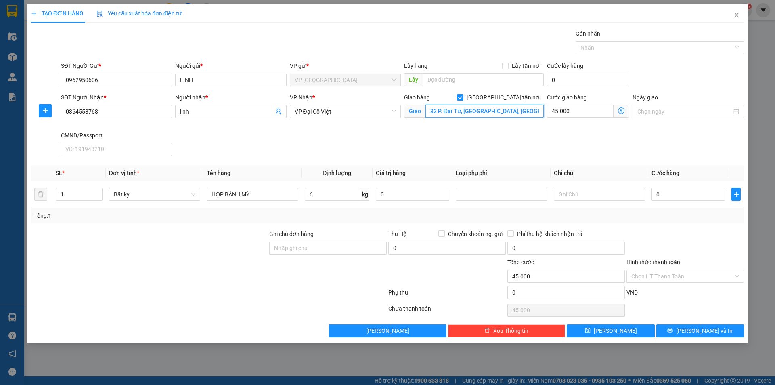
click at [454, 111] on input "32 P. Đại Từ, Đại Kim, Hoàng Mai, Hà Nội, Việt Nam" at bounding box center [484, 111] width 118 height 13
paste input "text"
type input "32 P. Đại Từ, Đại Kim, Hoàng Mai, Hà Nội, Việt Nam"
click at [328, 194] on input "6" at bounding box center [333, 194] width 57 height 13
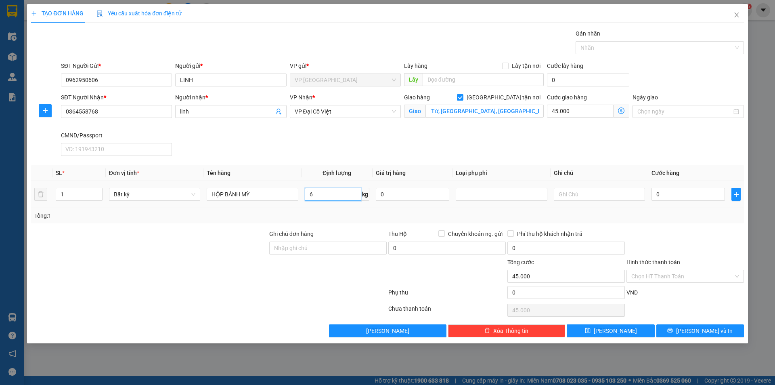
scroll to position [0, 0]
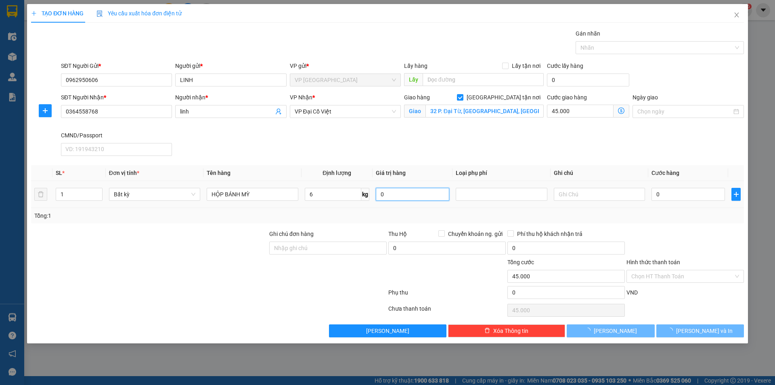
type input "40.000"
type input "85.000"
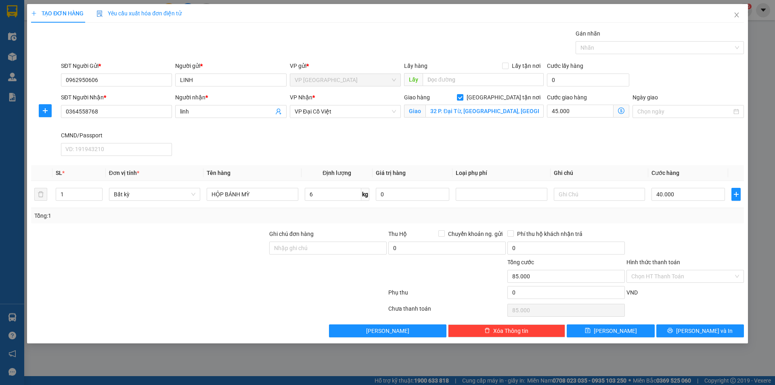
click at [621, 112] on icon "dollar-circle" at bounding box center [621, 110] width 6 height 6
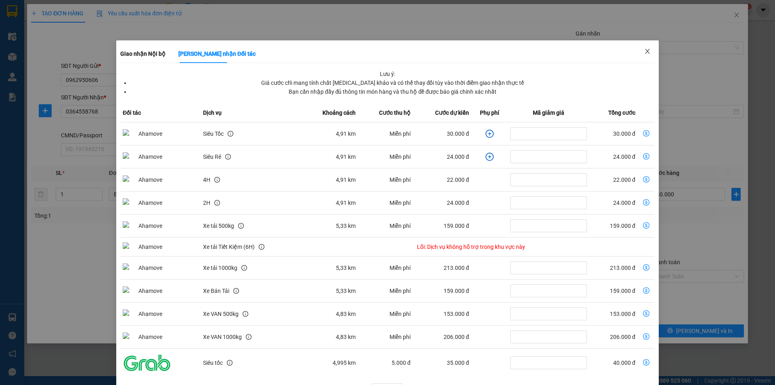
click at [644, 49] on icon "close" at bounding box center [647, 51] width 6 height 6
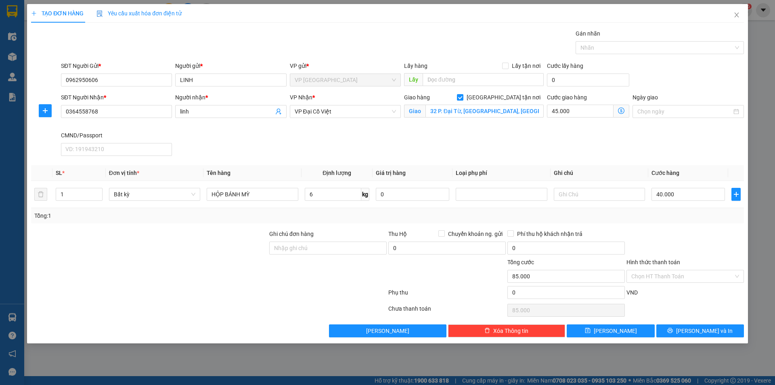
click at [562, 136] on div "SĐT Người Nhận * 0364558768 Người nhận * linh VP Nhận * VP Đại Cồ Việt Giao hàn…" at bounding box center [402, 126] width 686 height 66
click at [654, 262] on label "Hình thức thanh toán" at bounding box center [653, 262] width 54 height 6
click at [654, 270] on input "Hình thức thanh toán" at bounding box center [682, 276] width 102 height 12
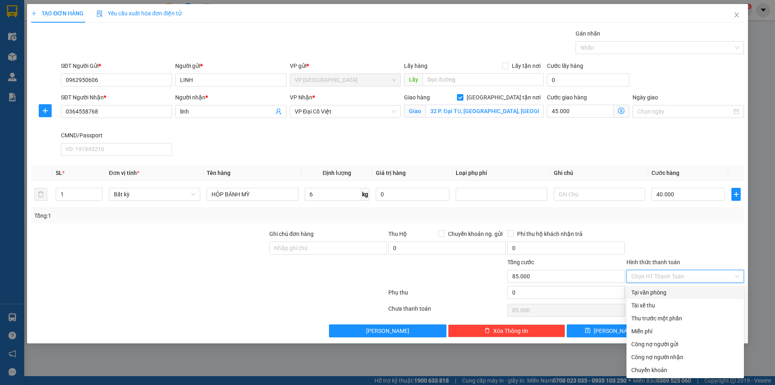
click at [651, 291] on div "Tại văn phòng" at bounding box center [685, 292] width 108 height 9
type input "0"
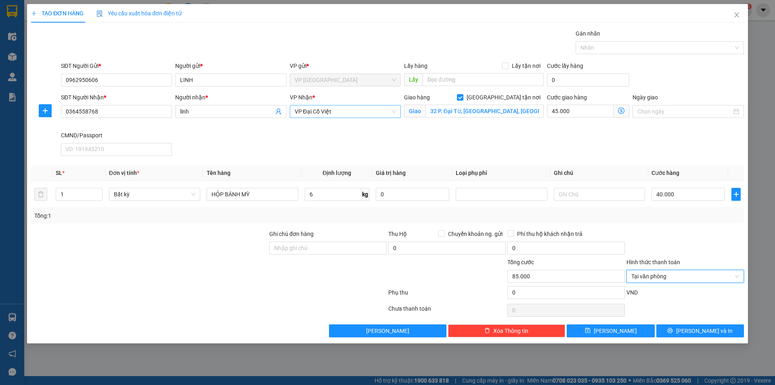
click at [330, 109] on span "VP Đại Cồ Việt" at bounding box center [345, 111] width 101 height 12
type input "47"
click at [337, 128] on div "VP 47 [PERSON_NAME]" at bounding box center [345, 127] width 101 height 9
click at [623, 111] on icon "dollar-circle" at bounding box center [621, 110] width 6 height 6
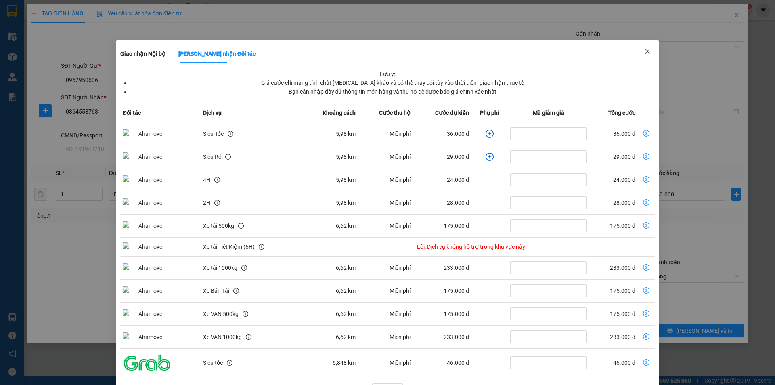
click at [644, 51] on icon "close" at bounding box center [647, 51] width 6 height 6
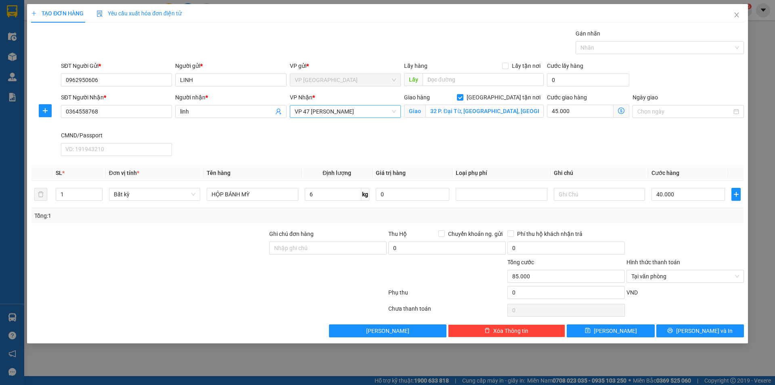
click at [372, 112] on span "VP 47 [PERSON_NAME]" at bounding box center [345, 111] width 101 height 12
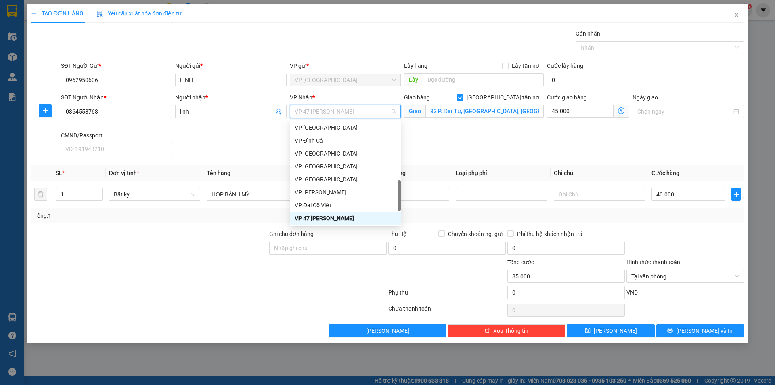
type input "D"
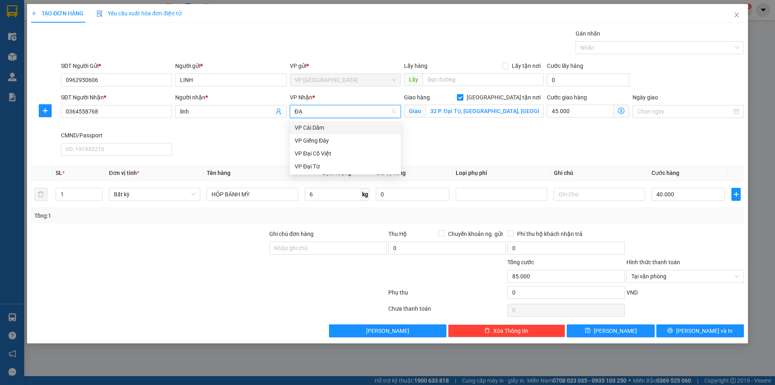
type input "ĐẠI"
click at [320, 126] on div "VP Đại Cồ Việt" at bounding box center [345, 127] width 101 height 9
click at [645, 262] on label "Hình thức thanh toán" at bounding box center [653, 262] width 54 height 6
click at [645, 270] on input "Hình thức thanh toán" at bounding box center [682, 276] width 102 height 12
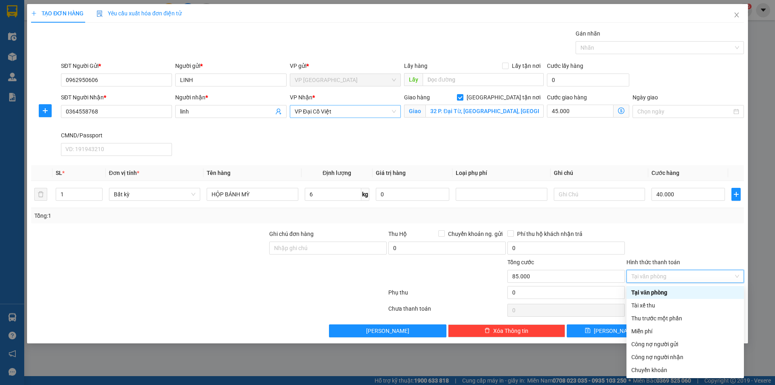
click at [643, 291] on div "Tại văn phòng" at bounding box center [685, 292] width 108 height 9
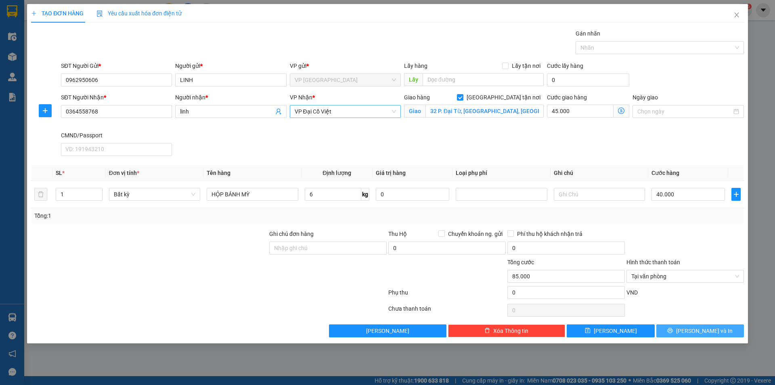
click at [675, 330] on button "[PERSON_NAME] và In" at bounding box center [700, 330] width 88 height 13
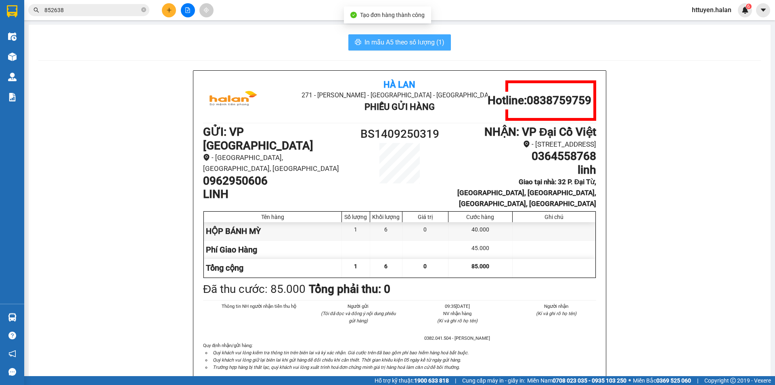
click at [404, 40] on span "In mẫu A5 theo số lượng (1)" at bounding box center [404, 42] width 80 height 10
click at [142, 9] on icon "close-circle" at bounding box center [143, 9] width 5 height 5
click at [128, 2] on div "Kết quả tìm kiếm ( 395 ) Bộ lọc Mã ĐH Trạng thái Món hàng Thu hộ Tổng cước Chưa…" at bounding box center [387, 10] width 775 height 20
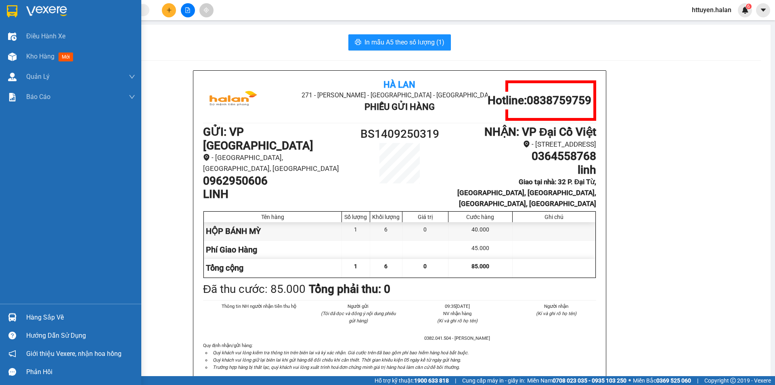
click at [57, 310] on div "Hàng sắp về" at bounding box center [70, 317] width 141 height 18
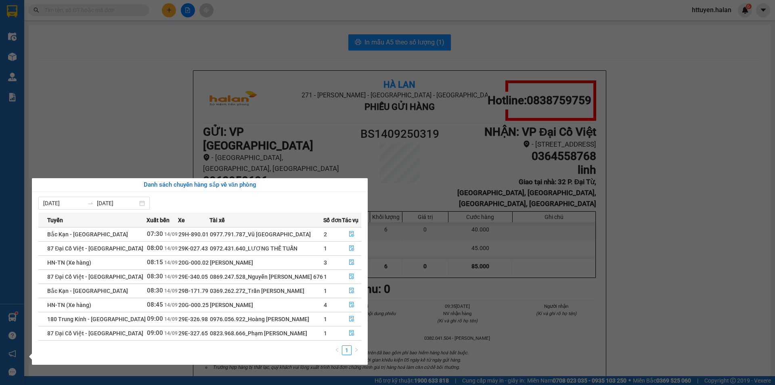
click at [280, 45] on section "Kết quả tìm kiếm ( 395 ) Bộ lọc Mã ĐH Trạng thái Món hàng Thu hộ Tổng cước Chưa…" at bounding box center [387, 192] width 775 height 385
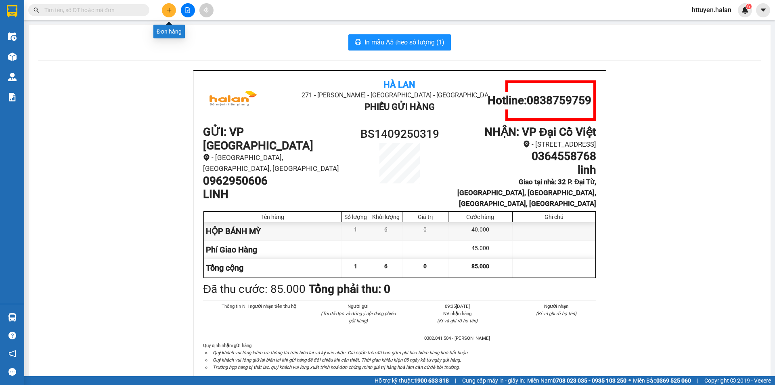
click at [167, 11] on icon "plus" at bounding box center [169, 10] width 6 height 6
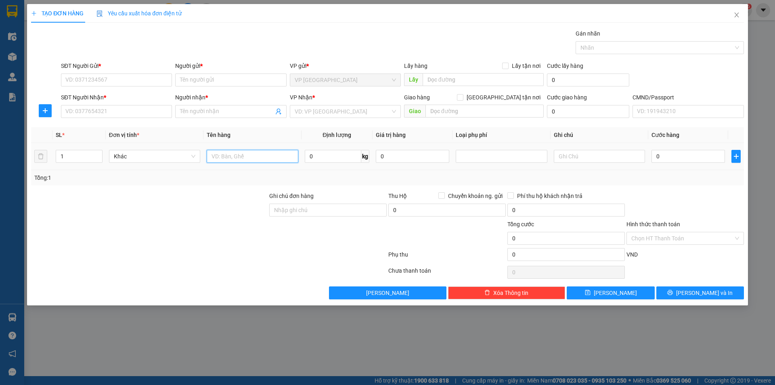
click at [266, 155] on input "text" at bounding box center [252, 156] width 91 height 13
type input "XỐP ĐỒ ĂN"
click at [133, 80] on input "SĐT Người Gửi *" at bounding box center [116, 79] width 111 height 13
click at [132, 80] on input "SĐT Người Gửi *" at bounding box center [116, 79] width 111 height 13
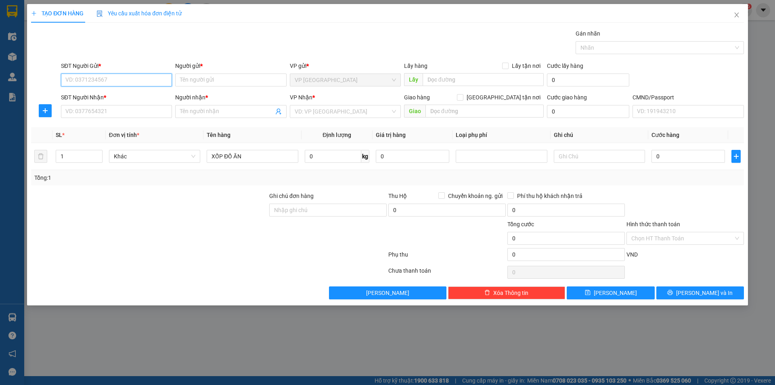
click at [132, 80] on input "SĐT Người Gửi *" at bounding box center [116, 79] width 111 height 13
click at [582, 159] on input "text" at bounding box center [599, 156] width 91 height 13
type input "YC VỀ"
click at [314, 110] on input "search" at bounding box center [343, 111] width 96 height 12
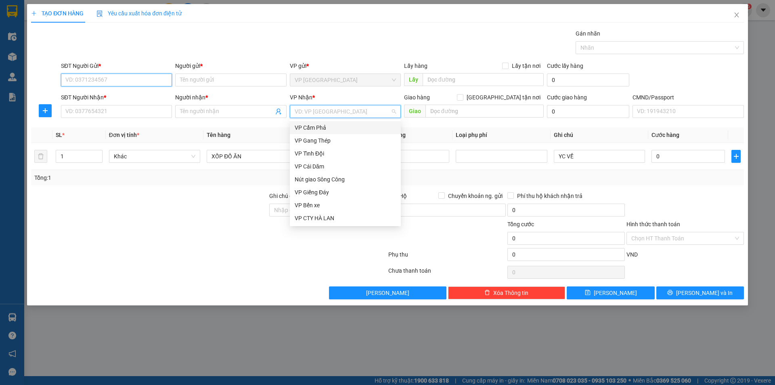
click at [101, 78] on input "SĐT Người Gửi *" at bounding box center [116, 79] width 111 height 13
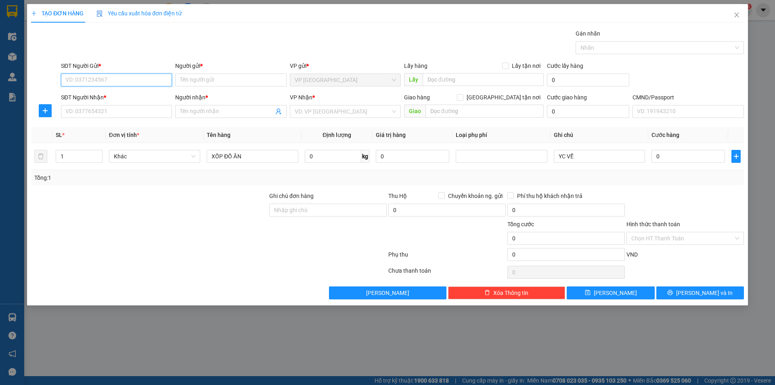
click at [122, 84] on input "SĐT Người Gửi *" at bounding box center [116, 79] width 111 height 13
type input "0987904090"
click at [191, 85] on input "Người gửi *" at bounding box center [230, 79] width 111 height 13
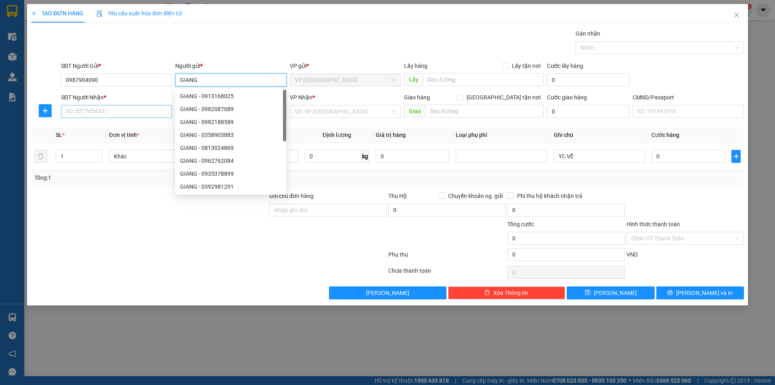
type input "GIANG"
click at [145, 111] on input "SĐT Người Nhận *" at bounding box center [116, 111] width 111 height 13
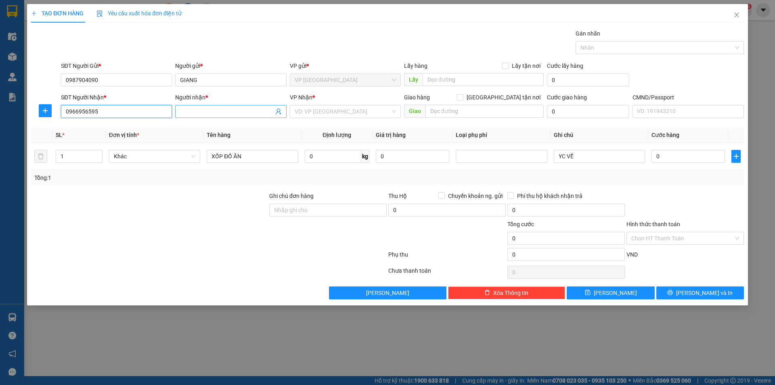
type input "0966956595"
click at [227, 114] on input "Người nhận *" at bounding box center [226, 111] width 93 height 9
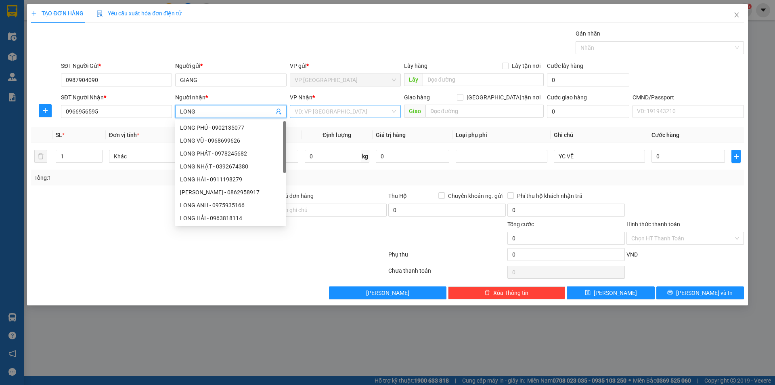
type input "LONG"
click at [328, 115] on input "search" at bounding box center [343, 111] width 96 height 12
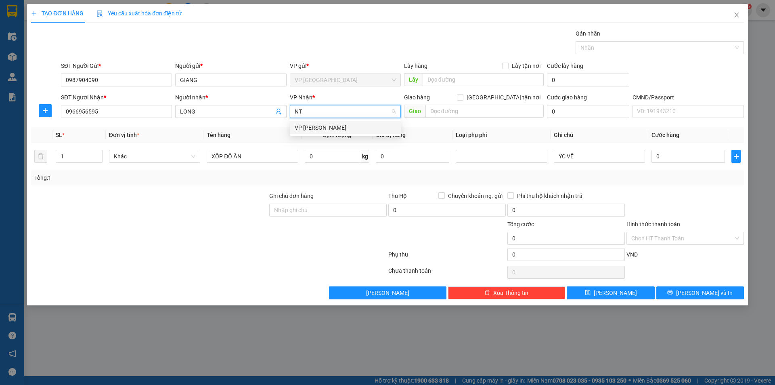
click at [318, 128] on div "VP [PERSON_NAME]" at bounding box center [345, 127] width 101 height 9
click at [316, 160] on input "0" at bounding box center [333, 156] width 57 height 13
click at [673, 242] on input "Hình thức thanh toán" at bounding box center [682, 238] width 102 height 12
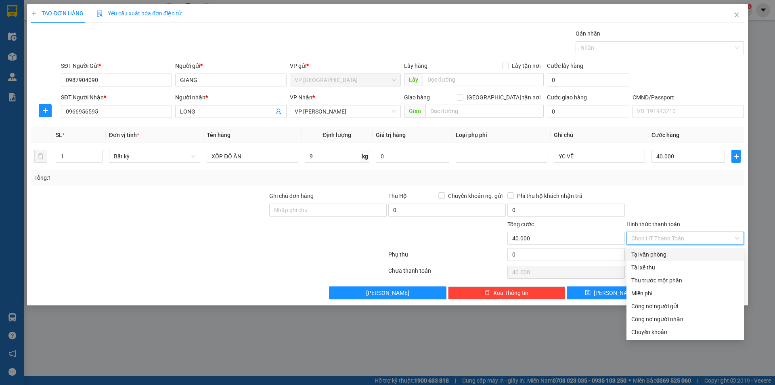
click at [662, 250] on div "Tại văn phòng" at bounding box center [685, 254] width 108 height 9
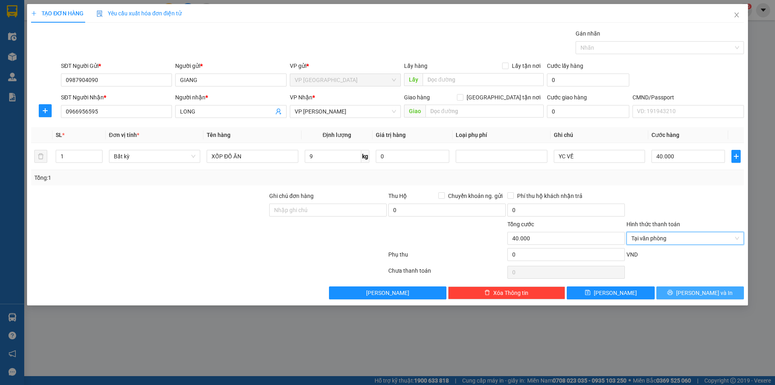
click at [695, 289] on span "[PERSON_NAME] và In" at bounding box center [704, 292] width 57 height 9
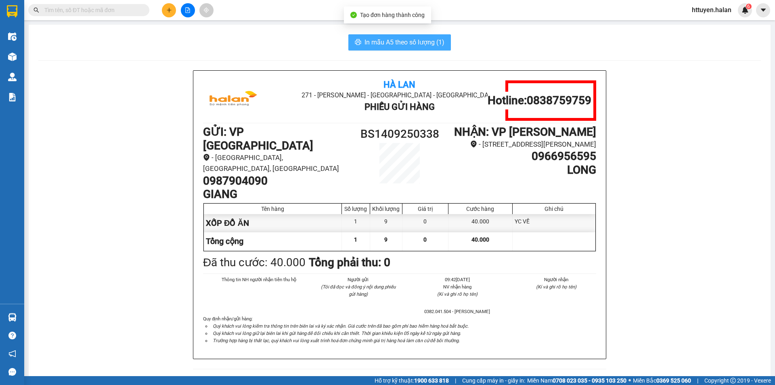
click at [389, 42] on span "In mẫu A5 theo số lượng (1)" at bounding box center [404, 42] width 80 height 10
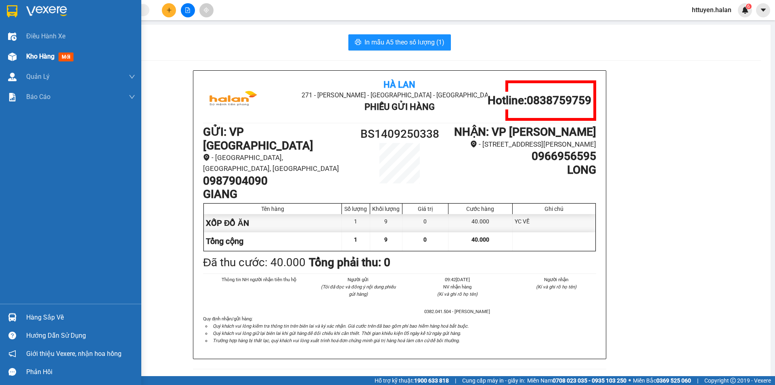
click at [59, 59] on span "mới" at bounding box center [66, 56] width 15 height 9
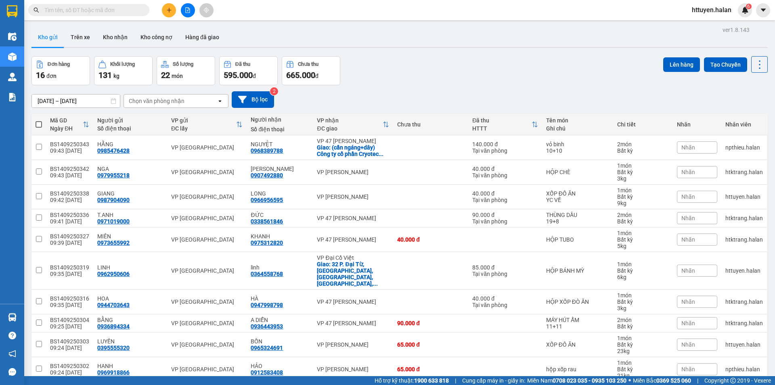
click at [197, 101] on div "Chọn văn phòng nhận" at bounding box center [170, 100] width 93 height 13
click at [171, 119] on div "VP [PERSON_NAME]" at bounding box center [176, 118] width 105 height 15
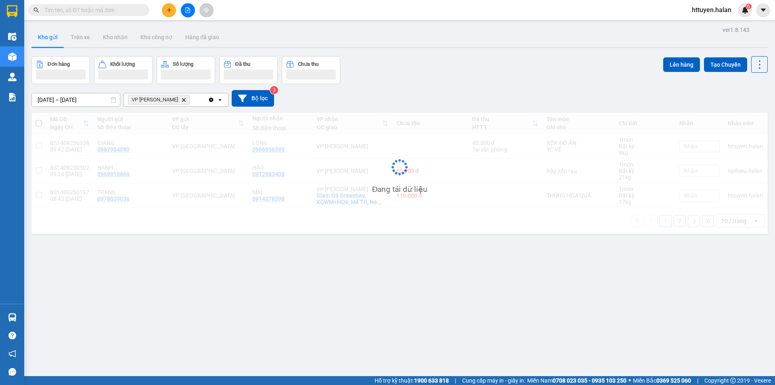
click at [185, 96] on div "VP Nguyễn Trãi Delete" at bounding box center [166, 99] width 84 height 13
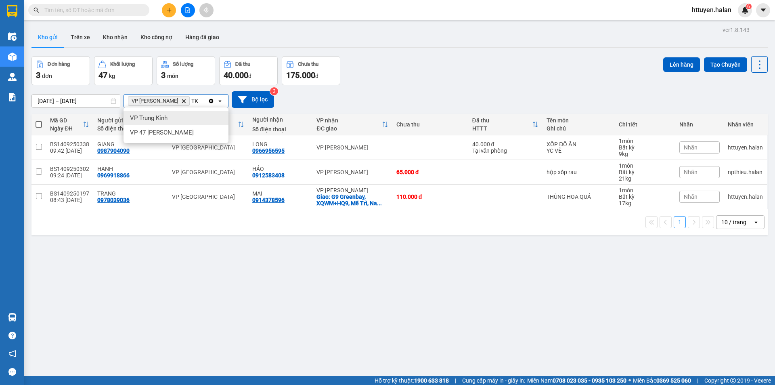
click at [172, 117] on div "VP Trung Kính" at bounding box center [176, 118] width 105 height 15
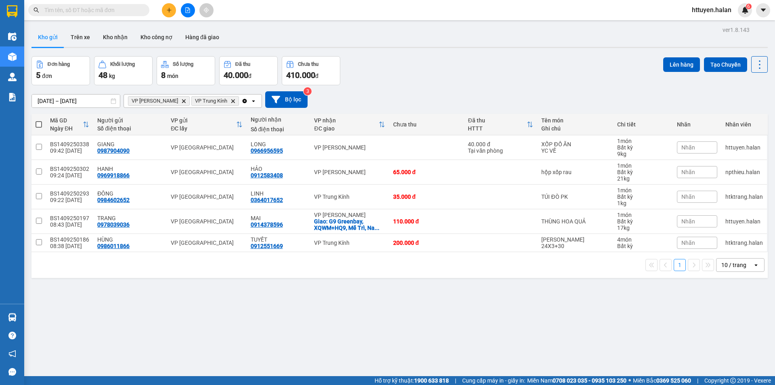
click at [252, 101] on icon at bounding box center [253, 101] width 3 height 2
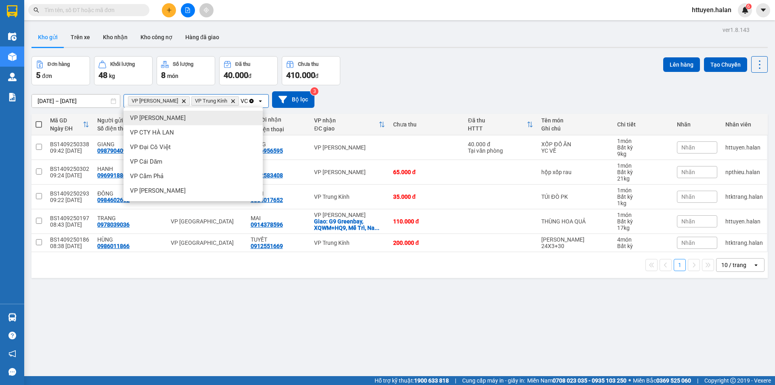
click at [178, 117] on div "VP [PERSON_NAME]" at bounding box center [193, 118] width 139 height 15
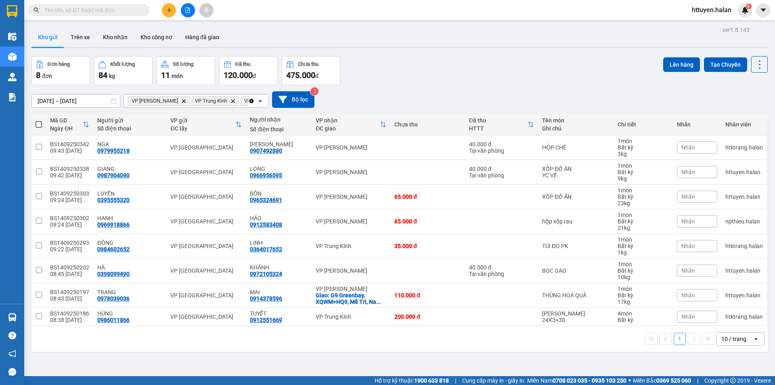
click at [40, 122] on span at bounding box center [39, 124] width 6 height 6
click at [39, 120] on input "checkbox" at bounding box center [39, 120] width 0 height 0
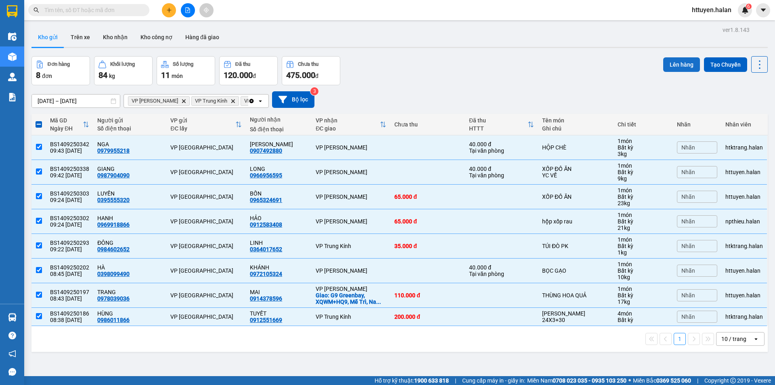
click at [678, 68] on button "Lên hàng" at bounding box center [681, 64] width 37 height 15
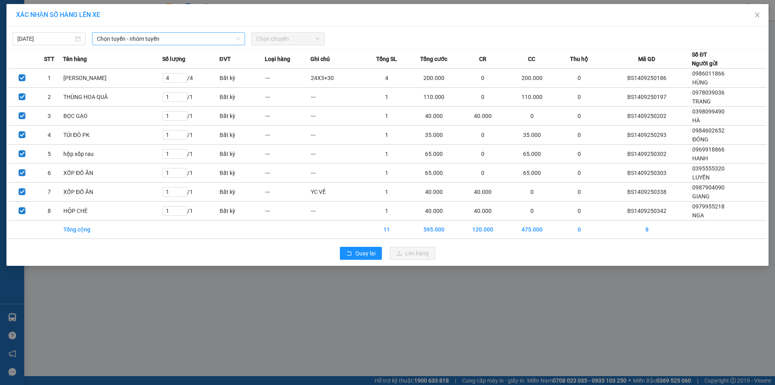
click at [144, 36] on span "Chọn tuyến - nhóm tuyến" at bounding box center [168, 39] width 143 height 12
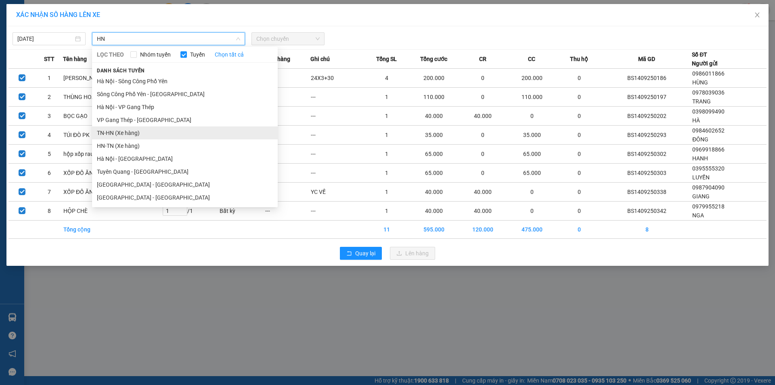
click at [103, 128] on li "TN-HN (Xe hàng)" at bounding box center [185, 132] width 186 height 13
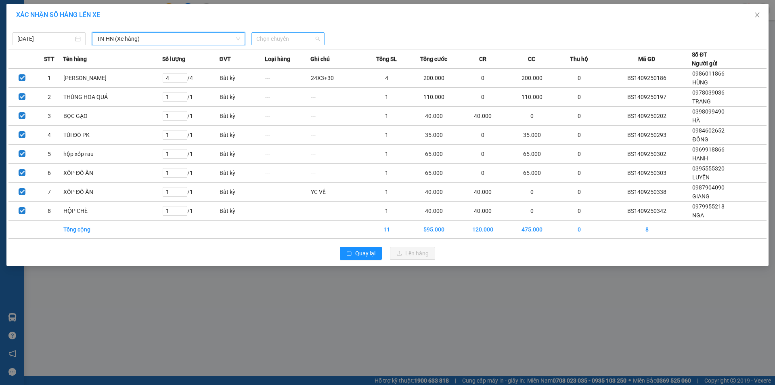
click at [281, 33] on span "Chọn chuyến" at bounding box center [287, 39] width 63 height 12
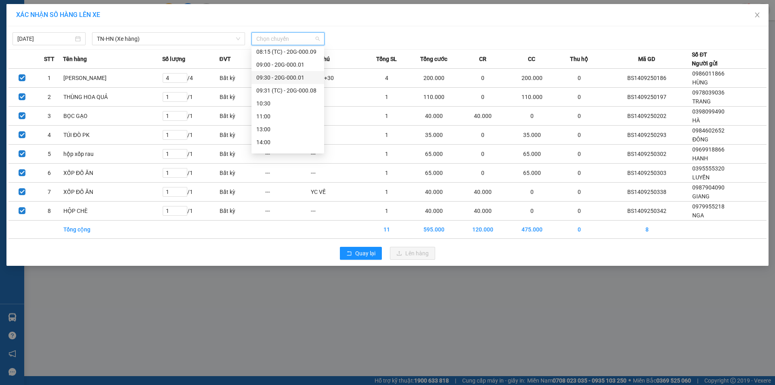
scroll to position [116, 0]
click at [298, 52] on div "09:31 (TC) - 20G-000.08" at bounding box center [287, 54] width 63 height 9
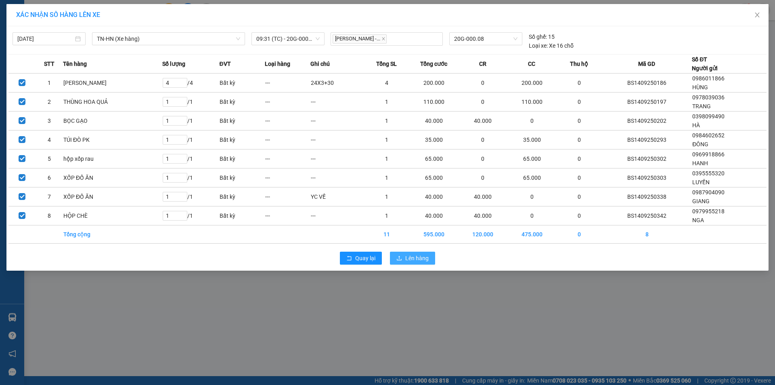
click at [400, 258] on icon "upload" at bounding box center [399, 258] width 6 height 6
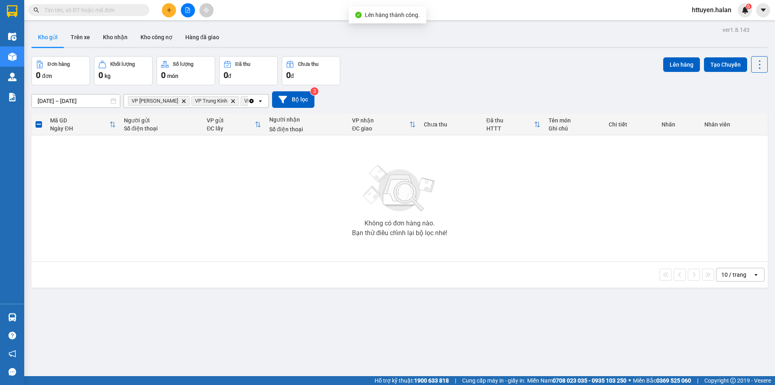
click at [251, 100] on icon "Clear all" at bounding box center [251, 100] width 4 height 4
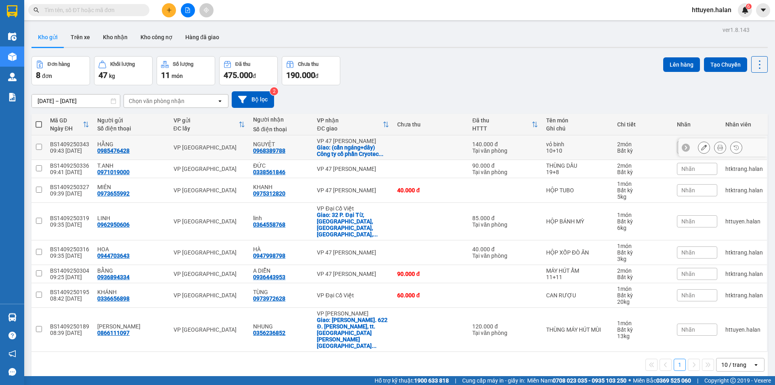
click at [325, 147] on div "Giao: (cần ngáng+dây) Công ty cổ phần Cryotec ..." at bounding box center [353, 150] width 72 height 13
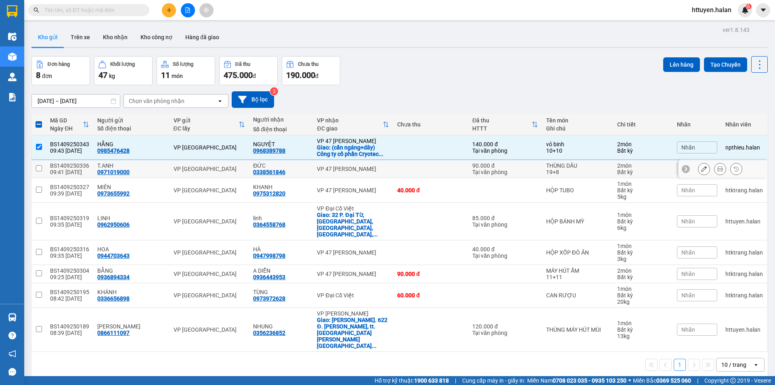
click at [324, 165] on div "VP 47 [PERSON_NAME]" at bounding box center [353, 168] width 72 height 6
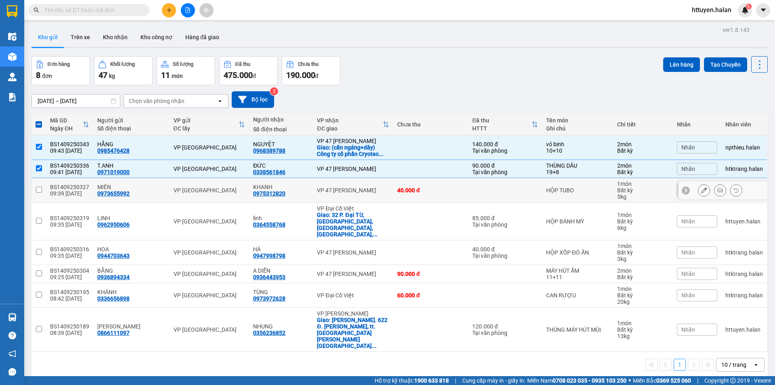
click at [328, 190] on div "VP 47 [PERSON_NAME]" at bounding box center [353, 190] width 72 height 6
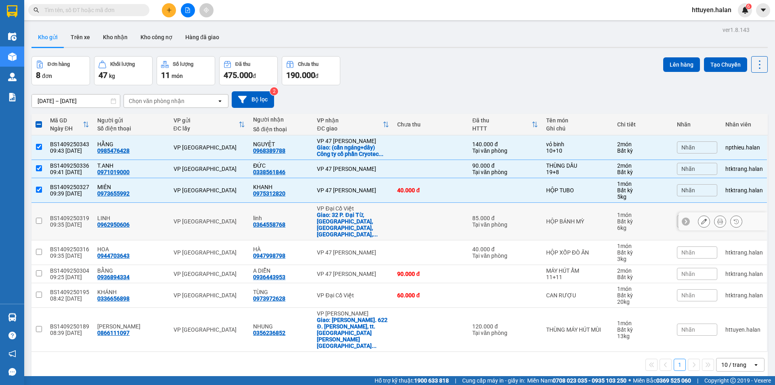
click at [333, 217] on div "Giao: 32 P. Đại Từ, Đại Kim, Hoàng Mai, Hà Nội, ..." at bounding box center [353, 224] width 72 height 26
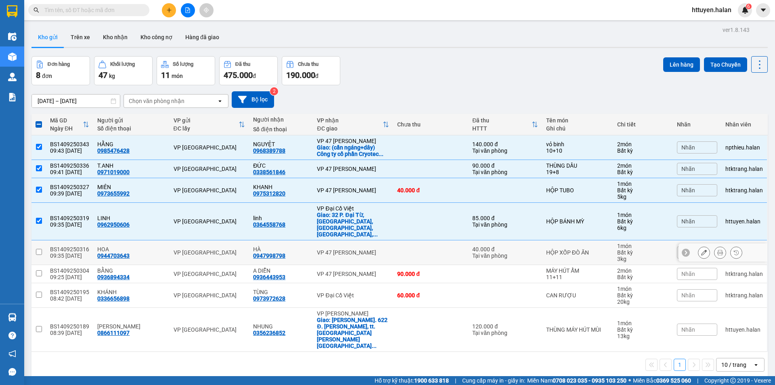
click at [341, 249] on div "VP 47 [PERSON_NAME]" at bounding box center [353, 252] width 72 height 6
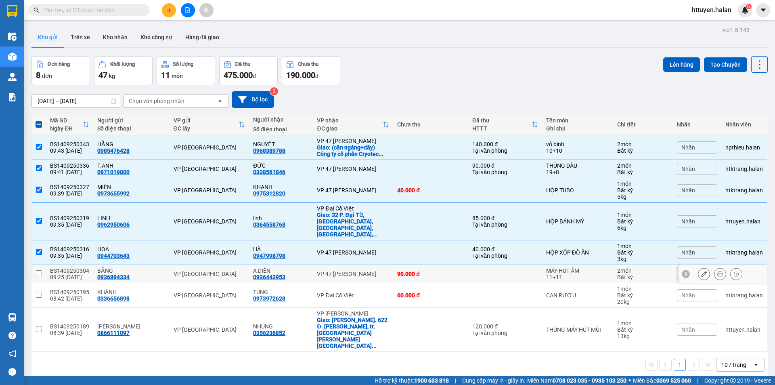
drag, startPoint x: 345, startPoint y: 261, endPoint x: 350, endPoint y: 277, distance: 17.0
click at [345, 270] on div "VP 47 [PERSON_NAME]" at bounding box center [353, 273] width 72 height 6
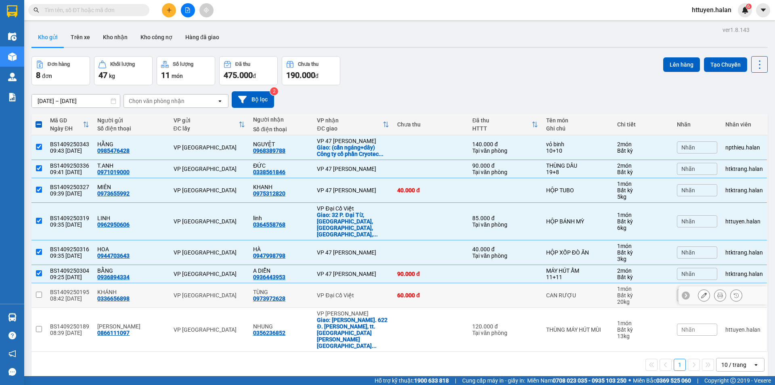
click at [350, 292] on div "VP Đại Cồ Việt" at bounding box center [353, 295] width 72 height 6
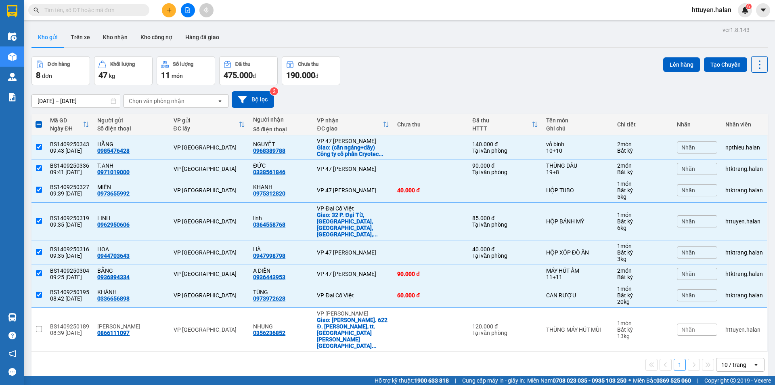
click at [366, 352] on div "1 10 / trang open" at bounding box center [399, 365] width 736 height 26
drag, startPoint x: 369, startPoint y: 310, endPoint x: 381, endPoint y: 297, distance: 18.3
click at [369, 316] on div "Giao: Ng. 622 Đ. Hà Huy Tập, tt. Yên Viên, Gia Lâ ..." at bounding box center [353, 332] width 72 height 32
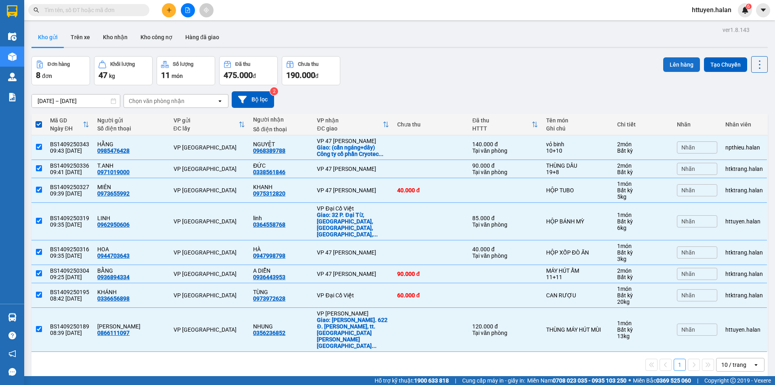
click at [666, 60] on button "Lên hàng" at bounding box center [681, 64] width 37 height 15
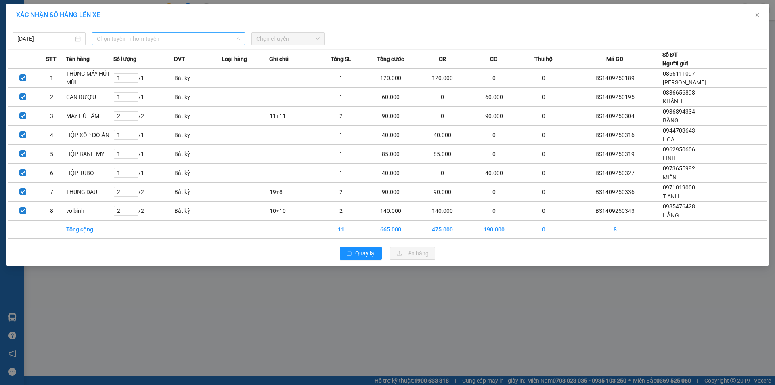
click at [210, 37] on span "Chọn tuyến - nhóm tuyến" at bounding box center [168, 39] width 143 height 12
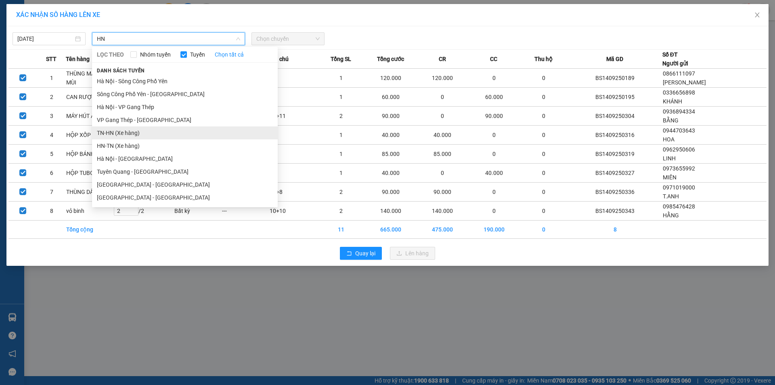
click at [137, 135] on li "TN-HN (Xe hàng)" at bounding box center [185, 132] width 186 height 13
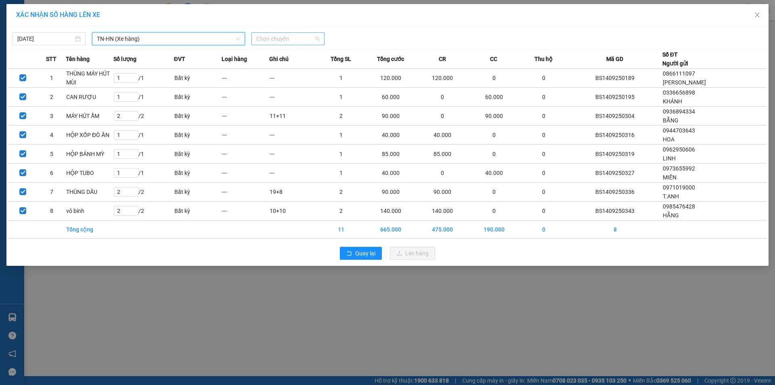
click at [280, 34] on span "Chọn chuyến" at bounding box center [287, 39] width 63 height 12
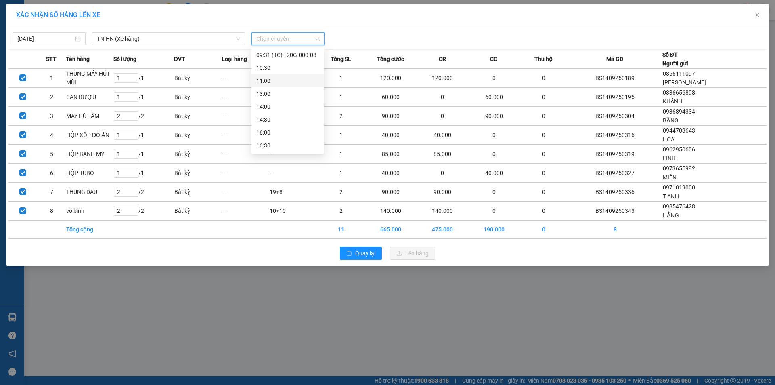
scroll to position [76, 0]
click at [281, 80] on div "09:30 - 20G-000.01" at bounding box center [287, 82] width 63 height 9
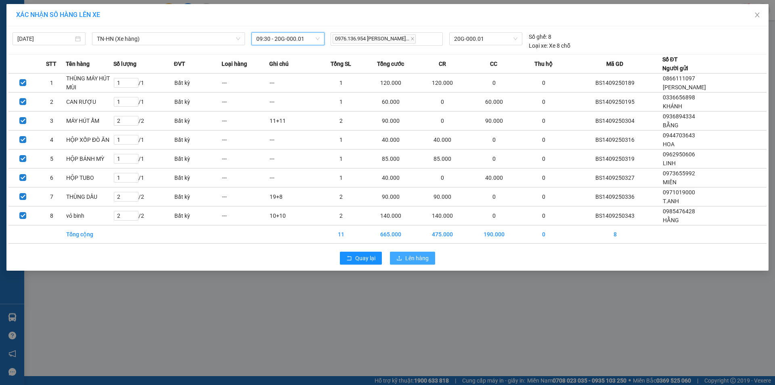
click at [407, 255] on span "Lên hàng" at bounding box center [416, 257] width 23 height 9
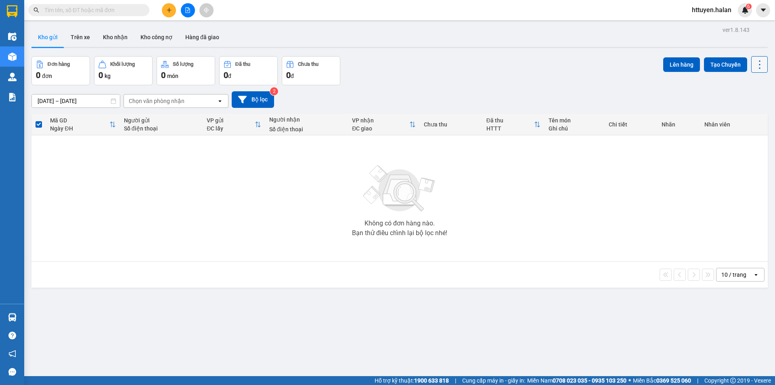
click at [754, 63] on icon at bounding box center [759, 64] width 11 height 11
click at [746, 118] on span "Làm mới" at bounding box center [742, 115] width 22 height 8
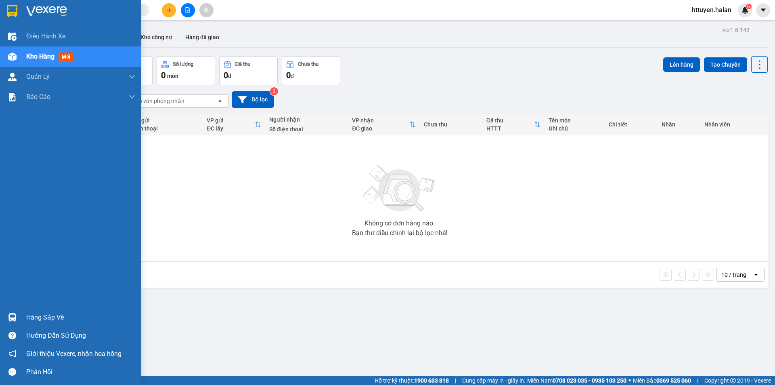
click at [23, 314] on div "Hàng sắp về" at bounding box center [70, 317] width 141 height 18
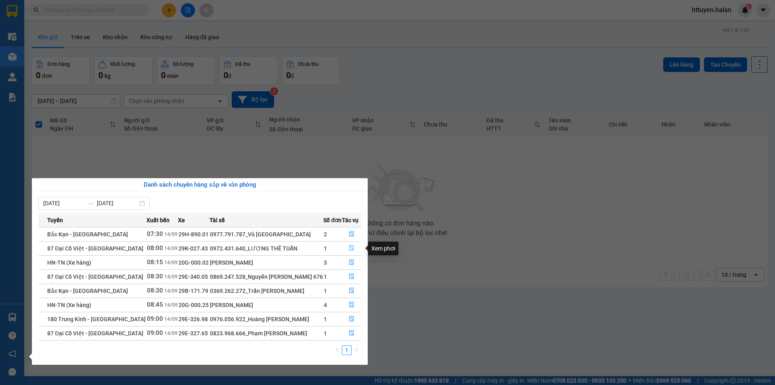
click at [352, 248] on icon "file-done" at bounding box center [352, 248] width 6 height 6
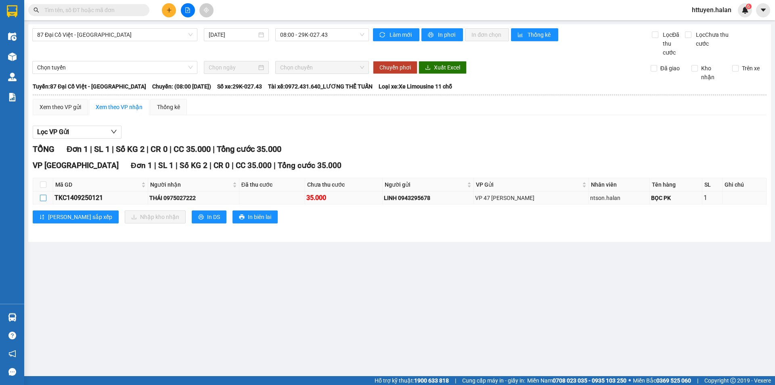
click at [42, 201] on input "checkbox" at bounding box center [43, 198] width 6 height 6
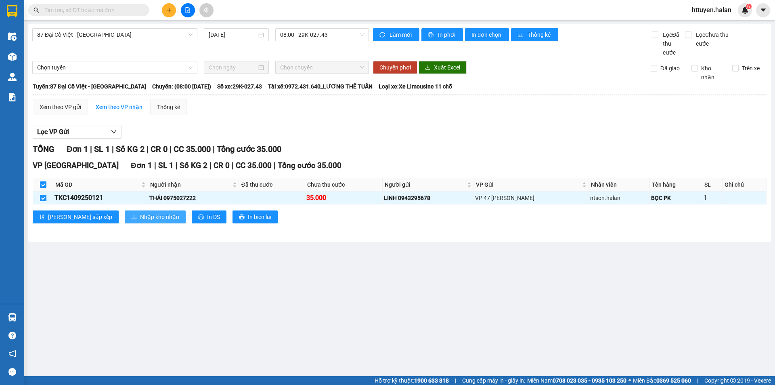
click at [140, 217] on span "Nhập kho nhận" at bounding box center [159, 216] width 39 height 9
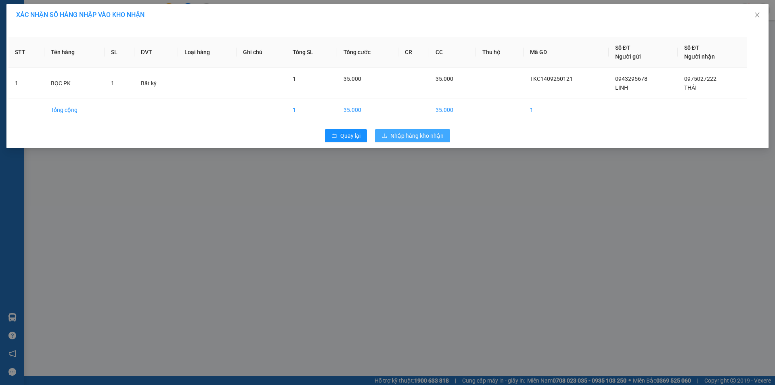
click at [416, 138] on span "Nhập hàng kho nhận" at bounding box center [416, 135] width 53 height 9
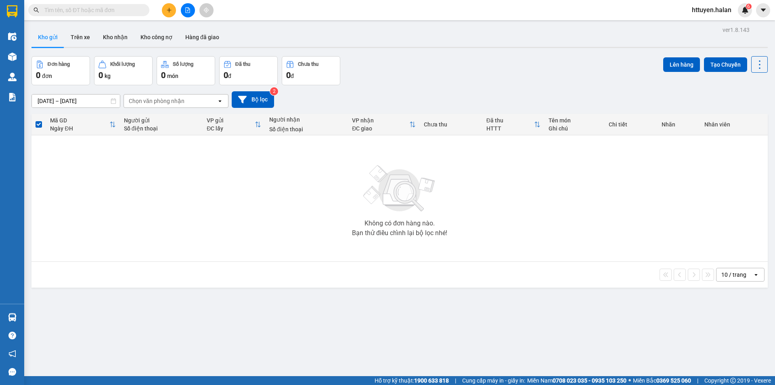
click at [91, 11] on input "text" at bounding box center [91, 10] width 95 height 9
click at [92, 11] on input "text" at bounding box center [91, 10] width 95 height 9
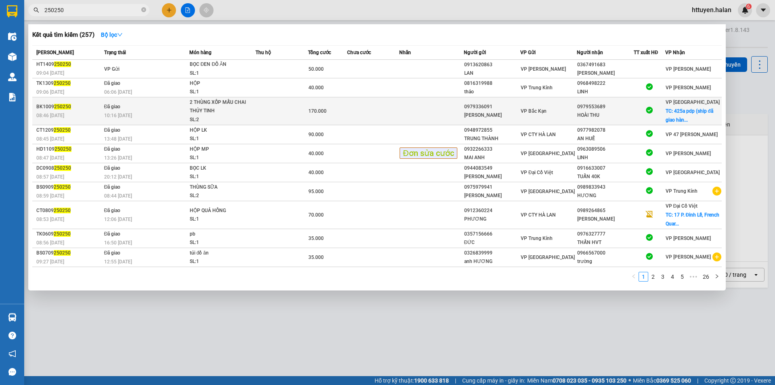
click at [146, 118] on td "Đã giao 10:16 - 13/09" at bounding box center [145, 111] width 87 height 28
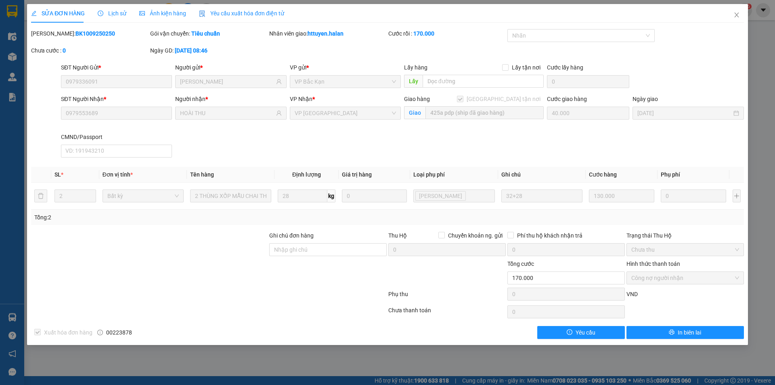
click at [116, 13] on span "Lịch sử" at bounding box center [112, 13] width 29 height 6
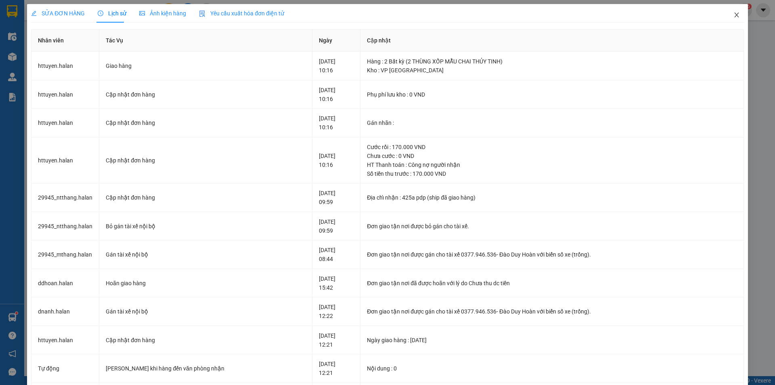
click at [733, 15] on icon "close" at bounding box center [736, 15] width 6 height 6
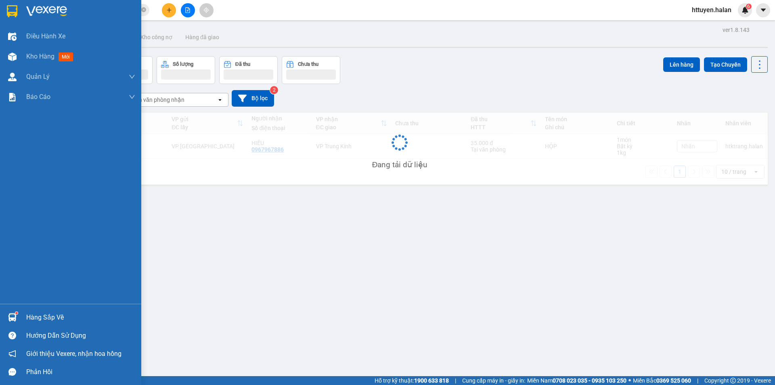
click at [30, 315] on div "Hàng sắp về" at bounding box center [80, 317] width 109 height 12
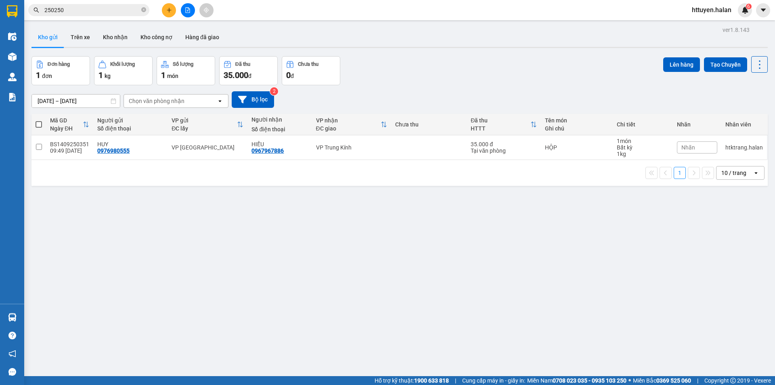
click at [148, 96] on section "Kết quả tìm kiếm ( 257 ) Bộ lọc Mã ĐH Trạng thái Món hàng Thu hộ Tổng cước Chưa…" at bounding box center [387, 192] width 775 height 385
click at [148, 100] on div "Chọn văn phòng nhận" at bounding box center [157, 101] width 56 height 8
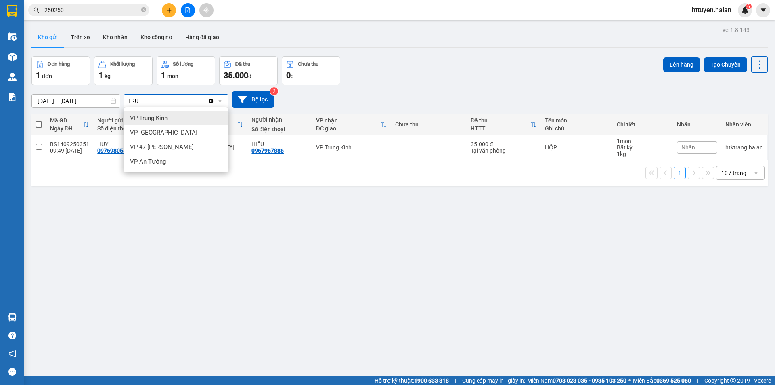
click at [142, 121] on span "VP Trung Kính" at bounding box center [149, 118] width 38 height 8
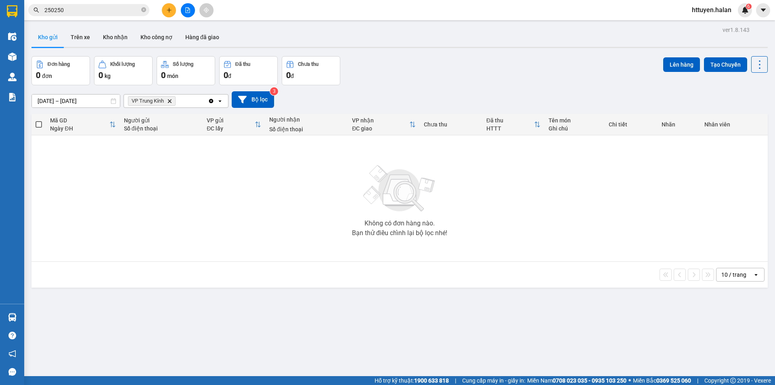
drag, startPoint x: 211, startPoint y: 103, endPoint x: 269, endPoint y: 108, distance: 58.7
click at [211, 103] on icon "Clear all" at bounding box center [211, 101] width 6 height 6
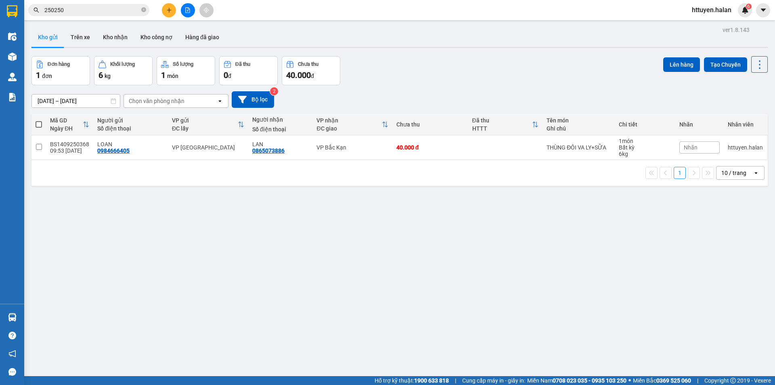
click at [68, 10] on input "250250" at bounding box center [91, 10] width 95 height 9
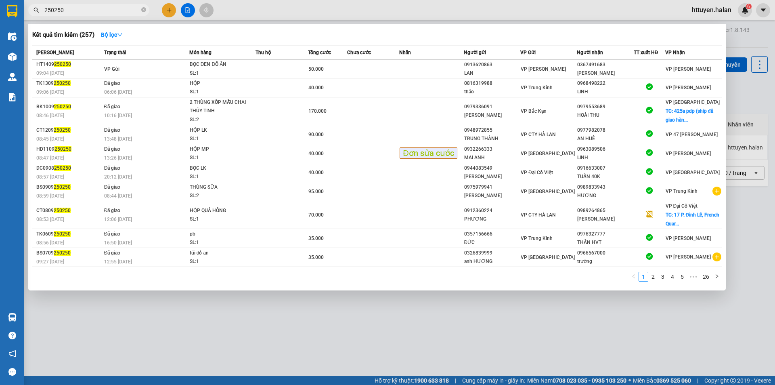
click at [68, 10] on input "250250" at bounding box center [91, 10] width 95 height 9
click at [170, 13] on div at bounding box center [387, 192] width 775 height 385
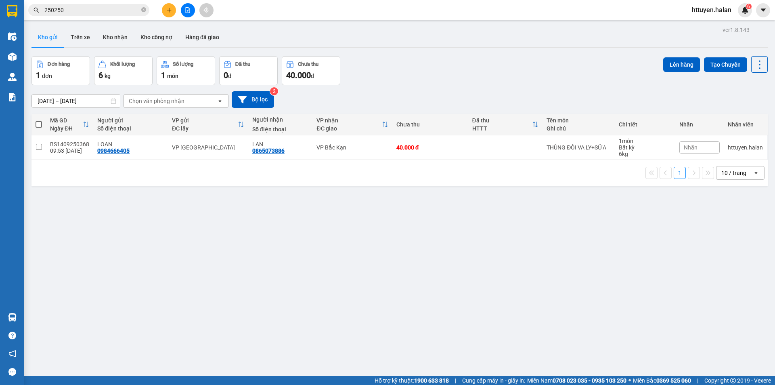
click at [170, 13] on icon "plus" at bounding box center [169, 10] width 6 height 6
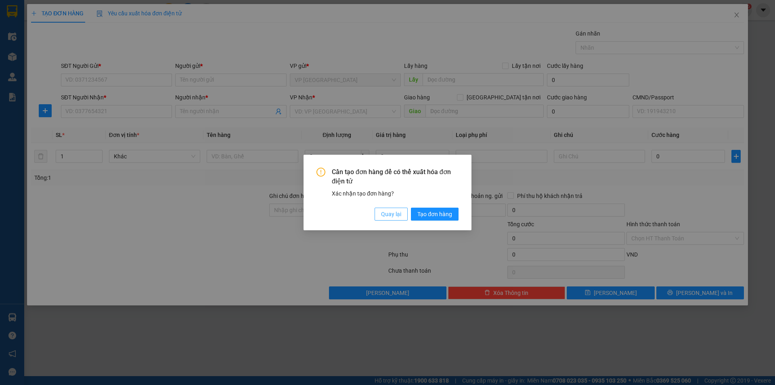
click at [389, 216] on span "Quay lại" at bounding box center [391, 213] width 20 height 9
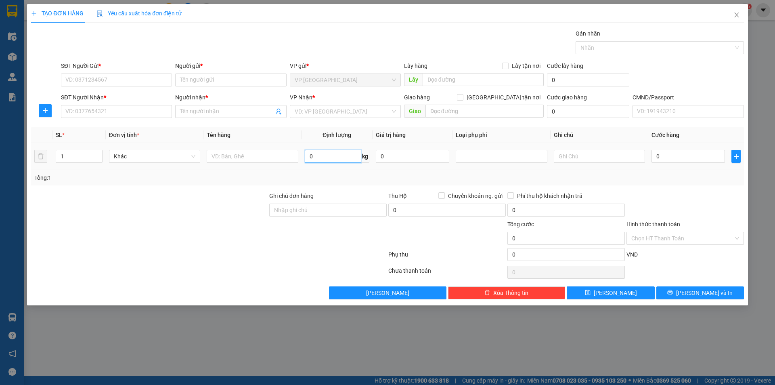
click at [327, 159] on input "0" at bounding box center [333, 156] width 57 height 13
click at [223, 158] on input "text" at bounding box center [252, 156] width 91 height 13
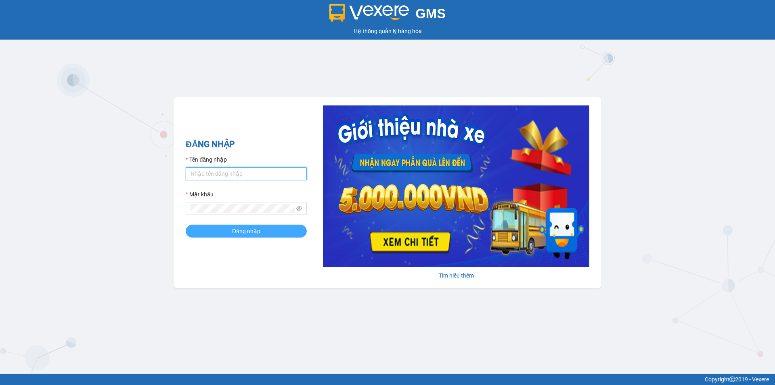
type input "httuyen.halan"
click at [222, 230] on button "Đăng nhập" at bounding box center [246, 230] width 121 height 13
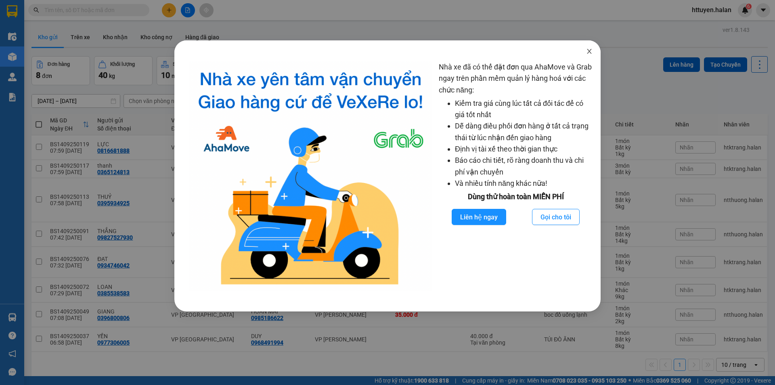
click at [590, 54] on icon "close" at bounding box center [589, 51] width 6 height 6
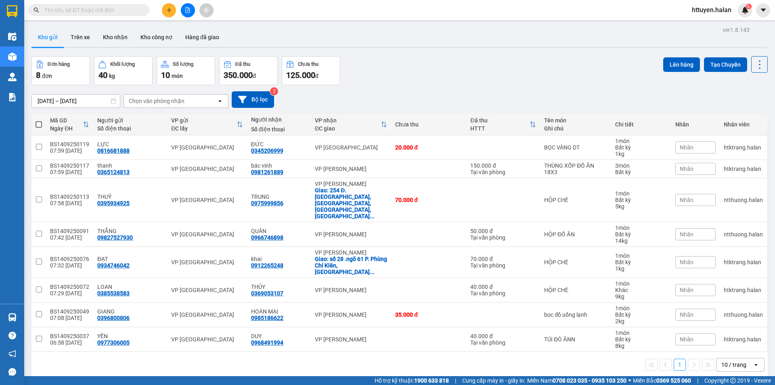
paste input "0966722024"
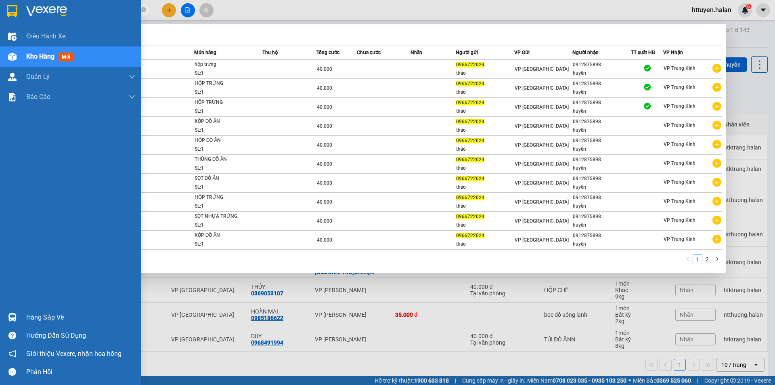
click at [68, 310] on div "Hàng sắp về" at bounding box center [70, 317] width 141 height 18
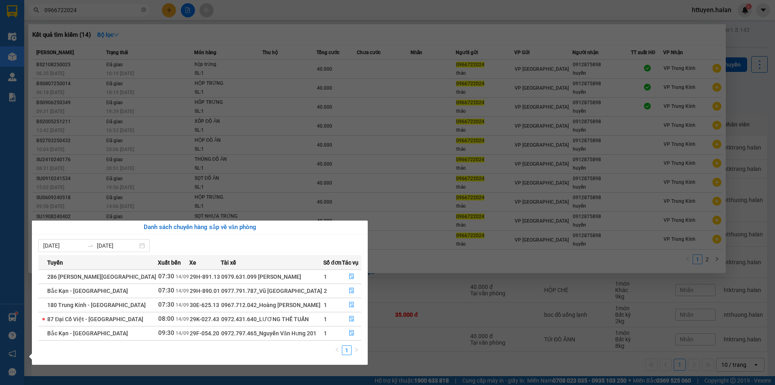
click at [79, 10] on section "Kết quả tìm kiếm ( 14 ) Bộ lọc Mã ĐH Trạng thái Món hàng Thu hộ Tổng cước Chưa …" at bounding box center [387, 192] width 775 height 385
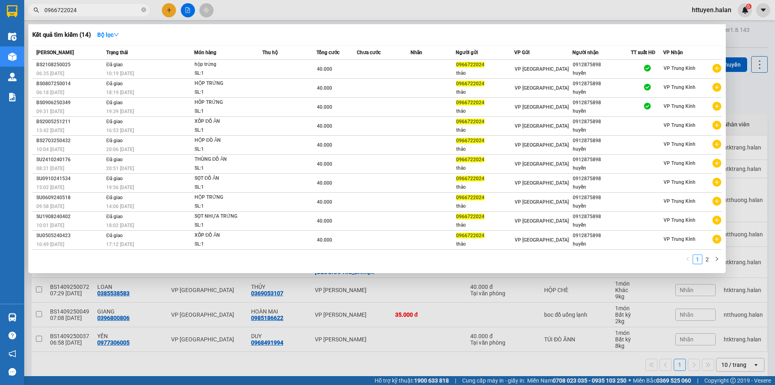
click at [79, 10] on input "0966722024" at bounding box center [91, 10] width 95 height 9
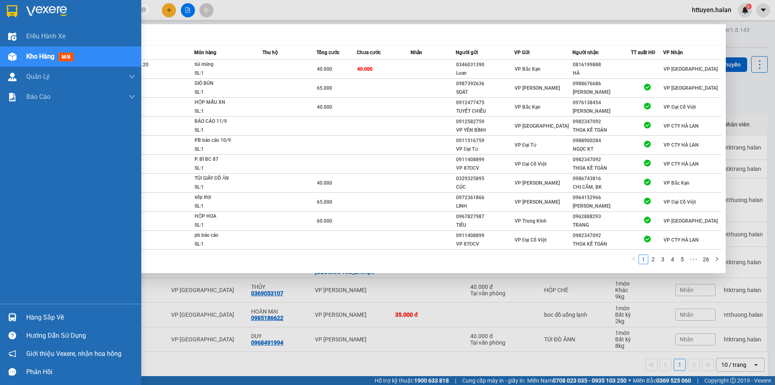
type input "250004"
drag, startPoint x: 30, startPoint y: 320, endPoint x: 82, endPoint y: 300, distance: 56.4
click at [31, 320] on div "Hàng sắp về" at bounding box center [80, 317] width 109 height 12
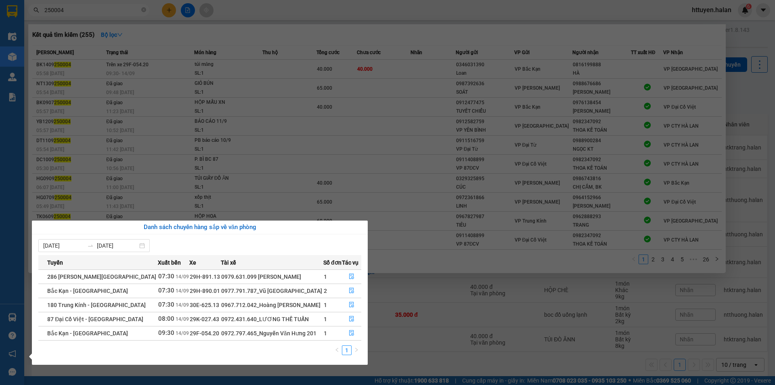
click at [82, 70] on section "Kết quả tìm kiếm ( 255 ) Bộ lọc Mã ĐH Trạng thái Món hàng Thu hộ Tổng cước Chưa…" at bounding box center [387, 192] width 775 height 385
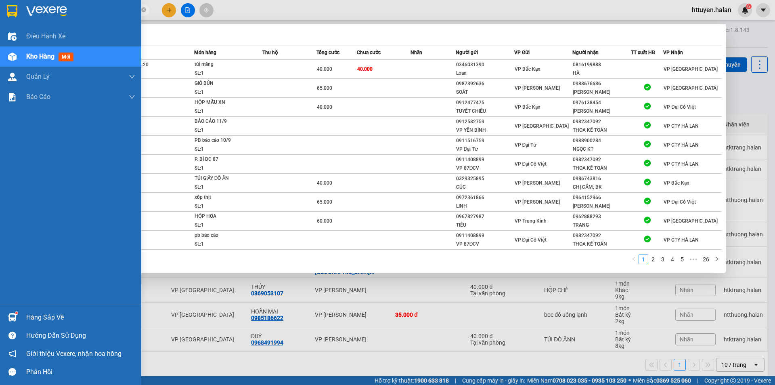
click at [35, 320] on div "Hàng sắp về" at bounding box center [80, 317] width 109 height 12
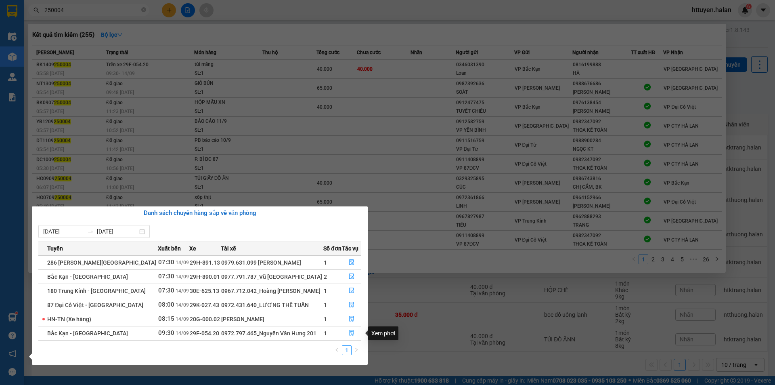
click at [349, 333] on icon "file-done" at bounding box center [352, 333] width 6 height 6
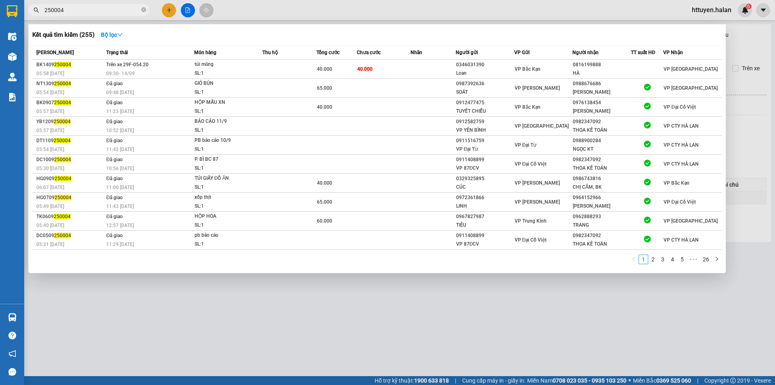
click at [755, 39] on div at bounding box center [387, 192] width 775 height 385
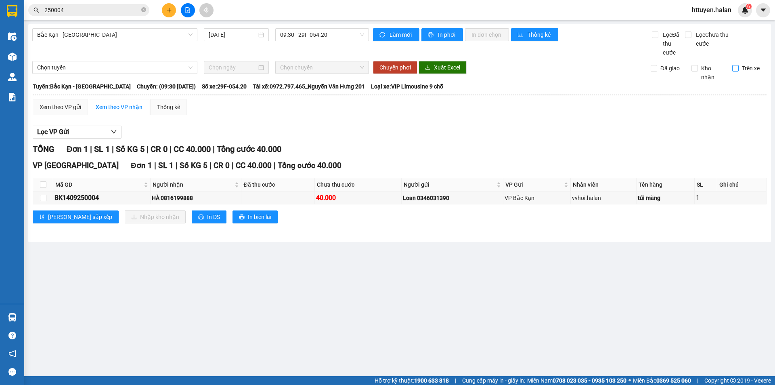
click at [734, 66] on input "Trên xe" at bounding box center [735, 68] width 6 height 6
checkbox input "true"
click at [173, 9] on button at bounding box center [169, 10] width 14 height 14
click at [173, 9] on body "Kết quả tìm kiếm ( 255 ) Bộ lọc Mã ĐH Trạng thái Món hàng Thu hộ Tổng cước Chưa…" at bounding box center [387, 192] width 775 height 385
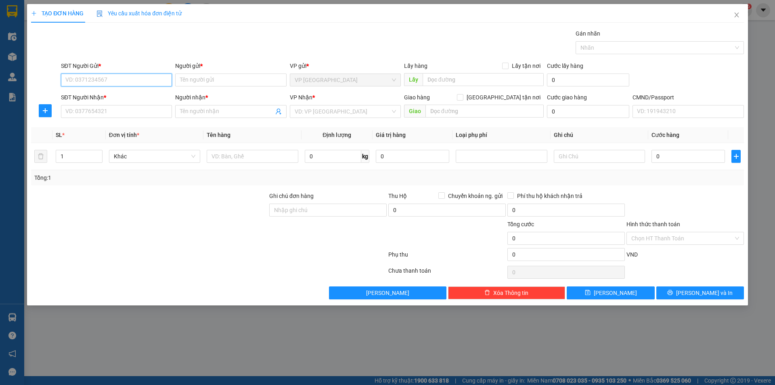
click at [146, 82] on input "SĐT Người Gửi *" at bounding box center [116, 79] width 111 height 13
click at [146, 80] on input "SĐT Người Gửi *" at bounding box center [116, 79] width 111 height 13
type input "0345888996"
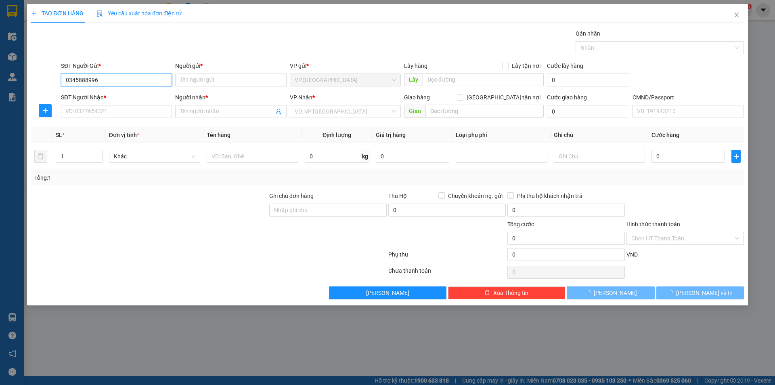
click at [146, 80] on input "0345888996" at bounding box center [116, 79] width 111 height 13
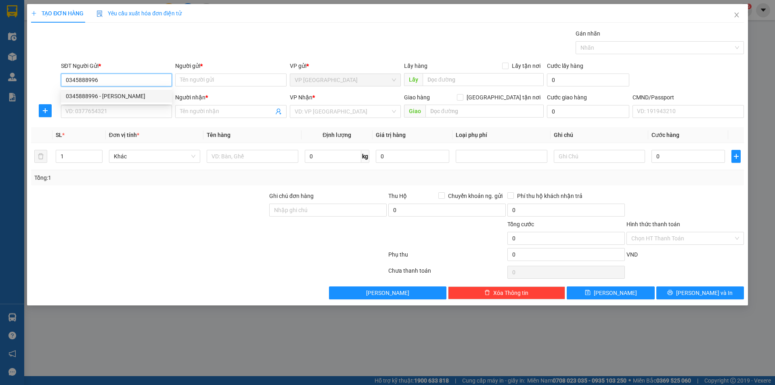
click at [123, 94] on div "0345888996 - VŨ HOÀNG" at bounding box center [116, 96] width 101 height 9
type input "VŨ HOÀNG"
type input "0345888996"
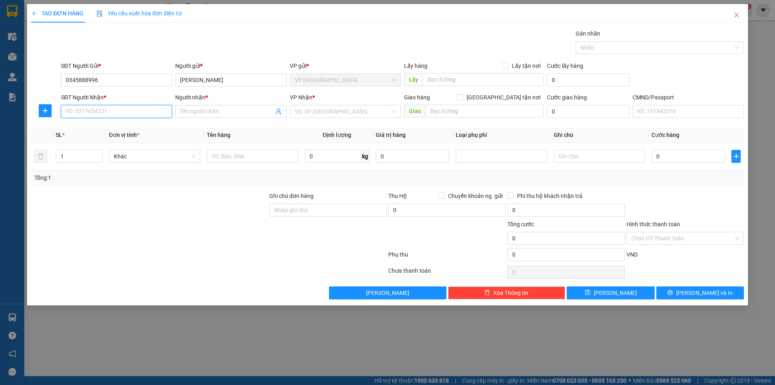
click at [115, 108] on input "SĐT Người Nhận *" at bounding box center [116, 111] width 111 height 13
click at [104, 141] on div "0975109804 - THẮNG" at bounding box center [116, 140] width 101 height 9
type input "0975109804"
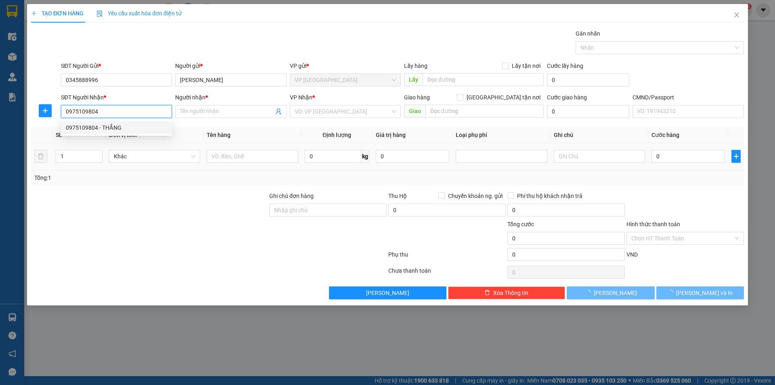
type input "THẮNG"
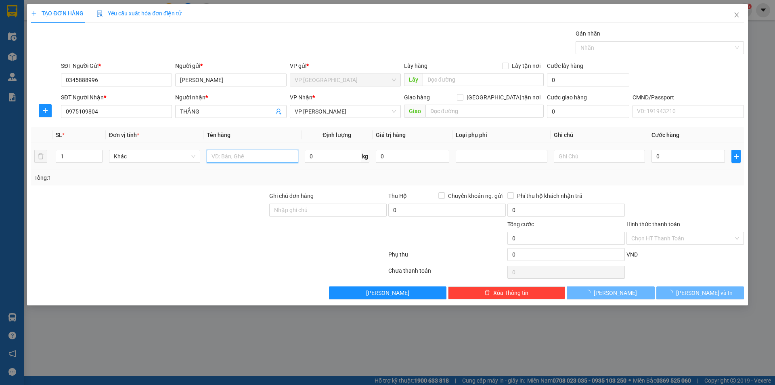
click at [226, 158] on input "text" at bounding box center [252, 156] width 91 height 13
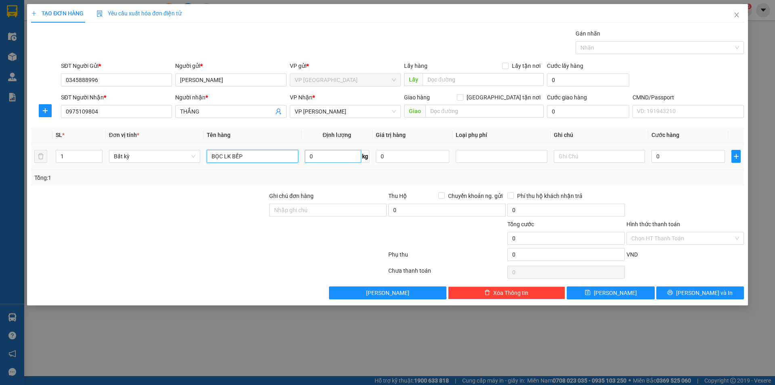
type input "BỌC LK BẾP"
click at [342, 155] on input "0" at bounding box center [333, 156] width 57 height 13
type input "1"
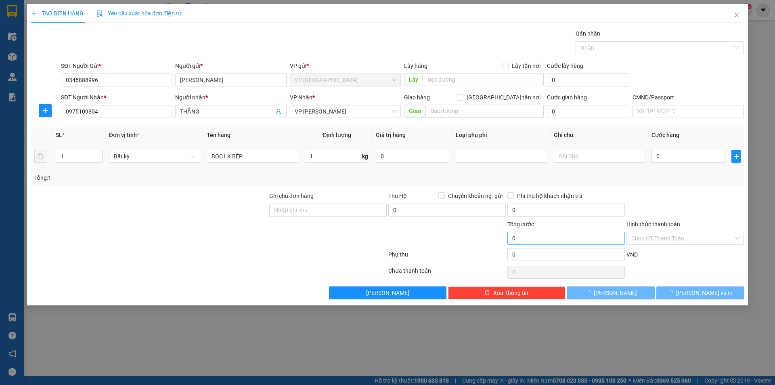
type input "35.000"
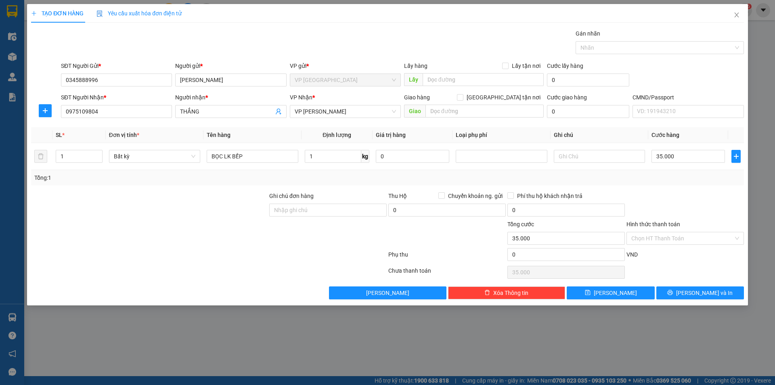
click at [667, 224] on label "Hình thức thanh toán" at bounding box center [653, 224] width 54 height 6
click at [667, 232] on input "Hình thức thanh toán" at bounding box center [682, 238] width 102 height 12
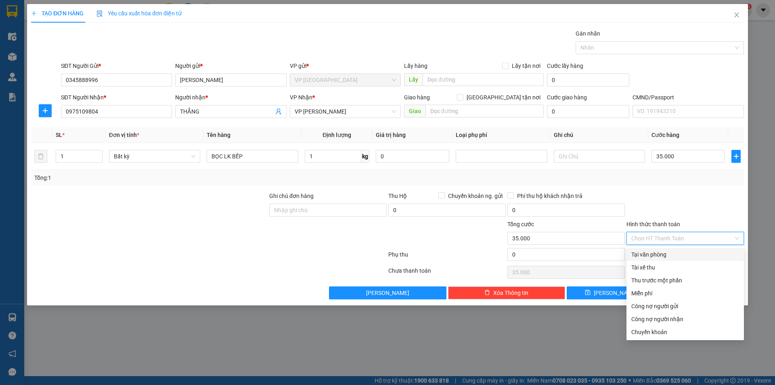
click at [647, 253] on div "Tại văn phòng" at bounding box center [685, 254] width 108 height 9
type input "0"
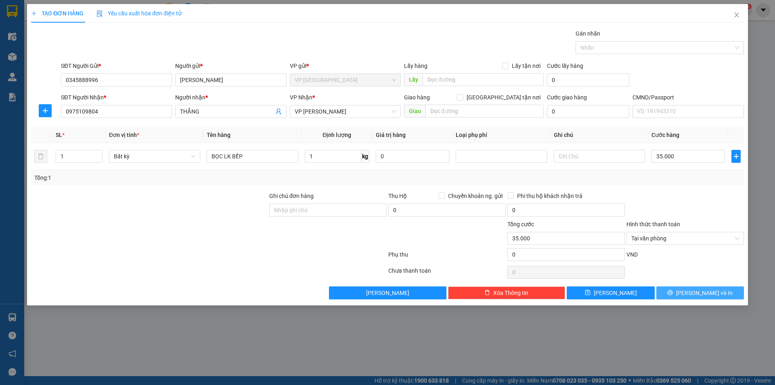
click at [675, 294] on button "[PERSON_NAME] và In" at bounding box center [700, 292] width 88 height 13
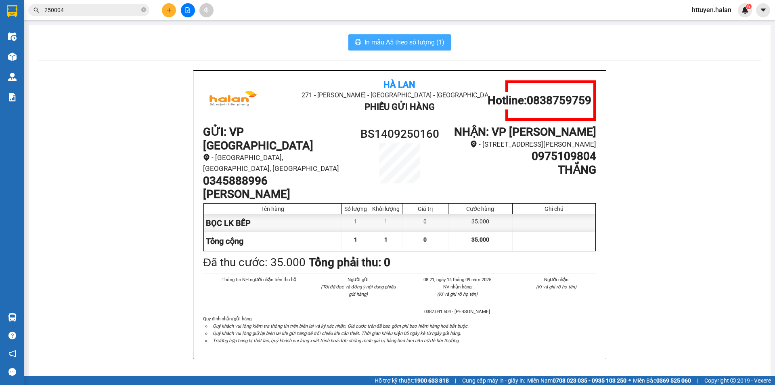
click at [415, 43] on span "In mẫu A5 theo số lượng (1)" at bounding box center [404, 42] width 80 height 10
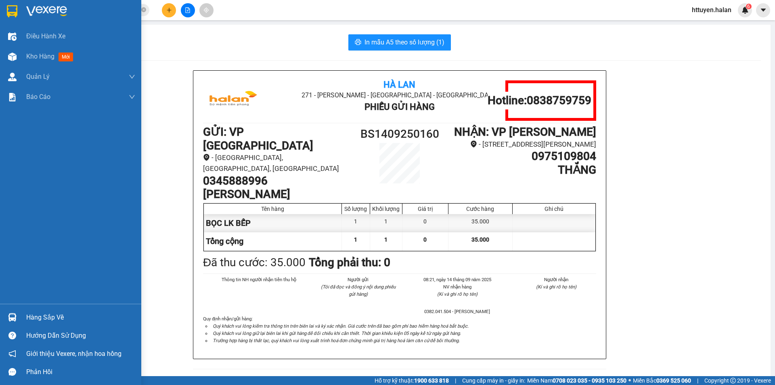
click at [54, 317] on div "Hàng sắp về" at bounding box center [80, 317] width 109 height 12
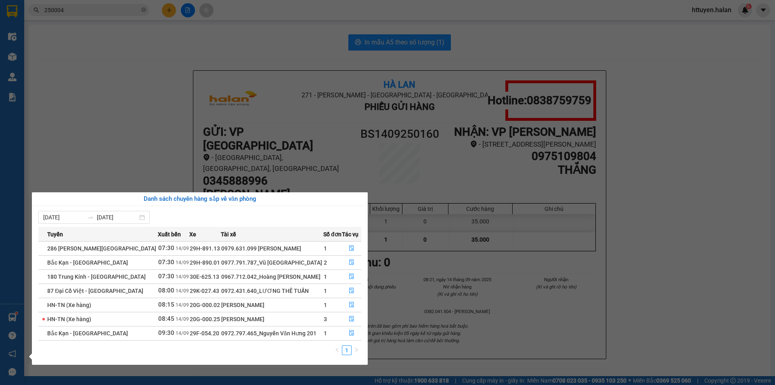
click at [132, 151] on section "Kết quả tìm kiếm ( 255 ) Bộ lọc Mã ĐH Trạng thái Món hàng Thu hộ Tổng cước Chưa…" at bounding box center [387, 192] width 775 height 385
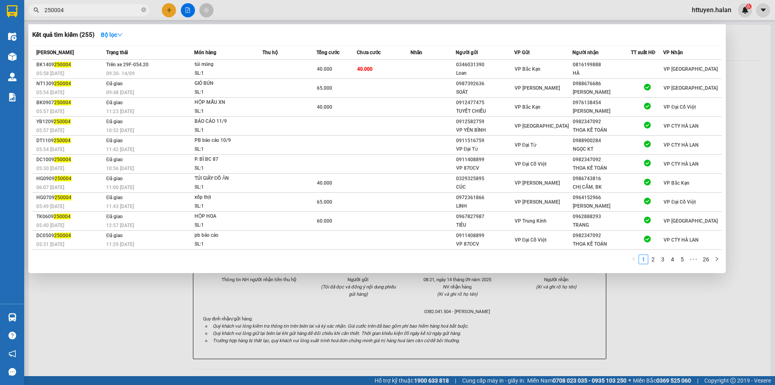
click at [92, 12] on input "250004" at bounding box center [91, 10] width 95 height 9
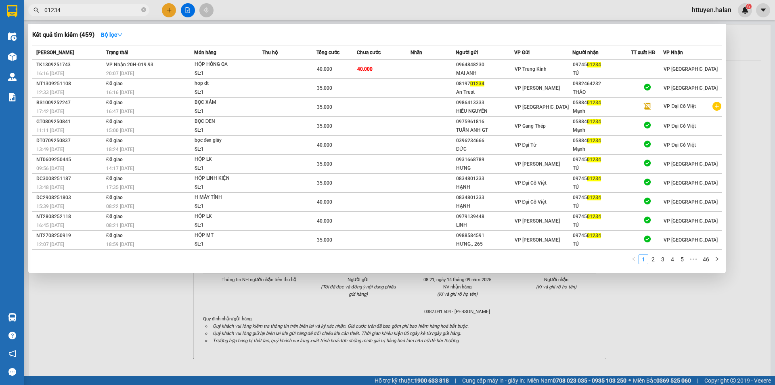
type input "01234"
click at [739, 40] on div at bounding box center [387, 192] width 775 height 385
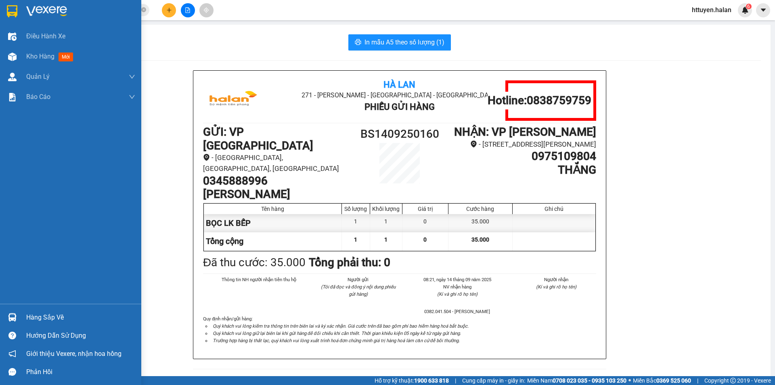
click at [38, 312] on div "Hàng sắp về" at bounding box center [80, 317] width 109 height 12
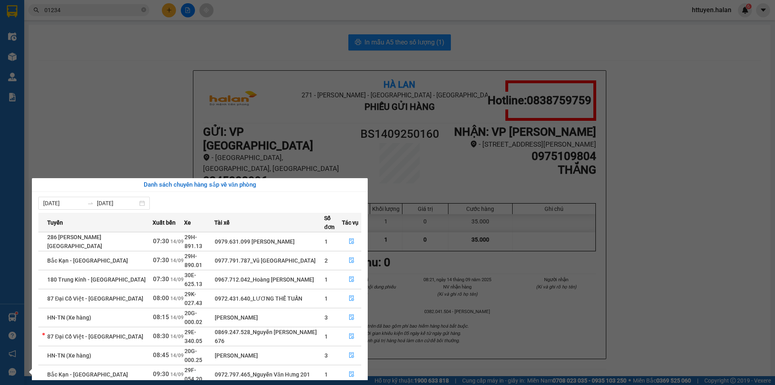
click at [113, 47] on section "Kết quả tìm kiếm ( 459 ) Bộ lọc Mã ĐH Trạng thái Món hàng Thu hộ Tổng cước Chưa…" at bounding box center [387, 192] width 775 height 385
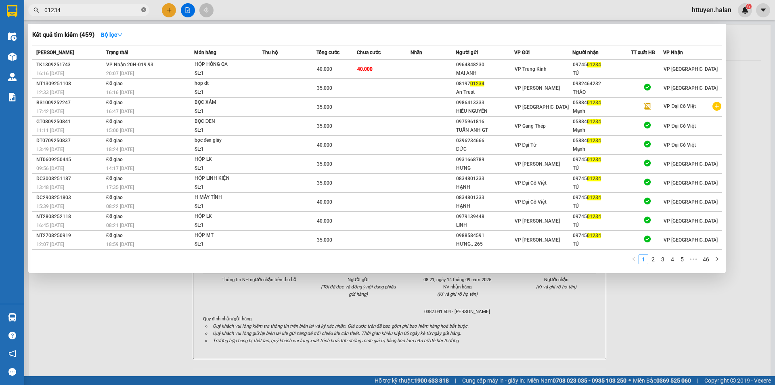
click at [144, 11] on icon "close-circle" at bounding box center [143, 9] width 5 height 5
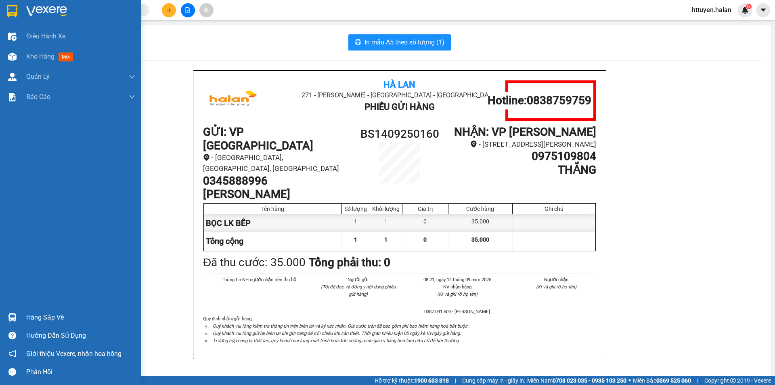
click at [49, 320] on div "Hàng sắp về" at bounding box center [80, 317] width 109 height 12
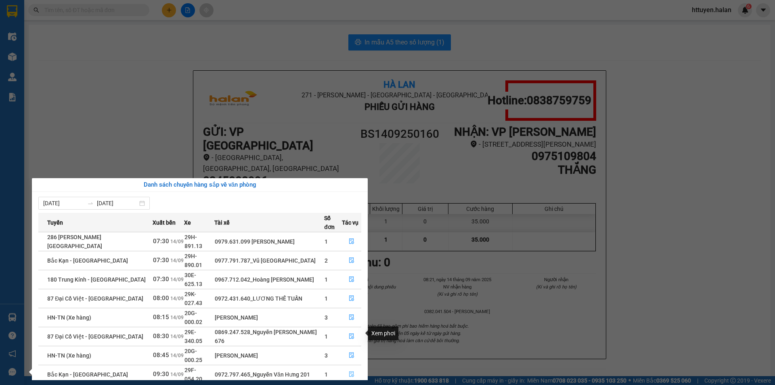
click at [350, 371] on icon "file-done" at bounding box center [352, 374] width 6 height 6
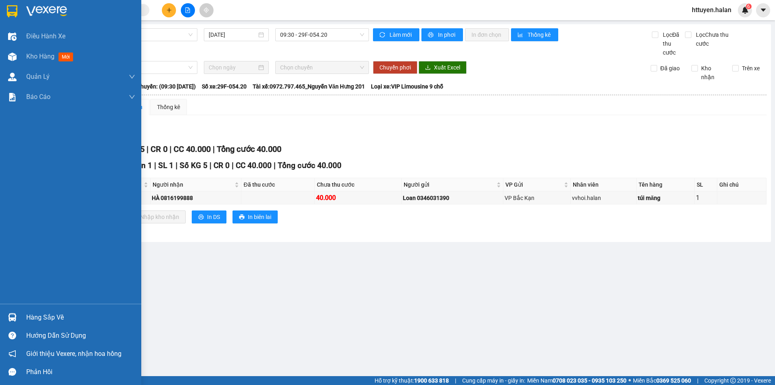
click at [40, 315] on div "Hàng sắp về" at bounding box center [80, 317] width 109 height 12
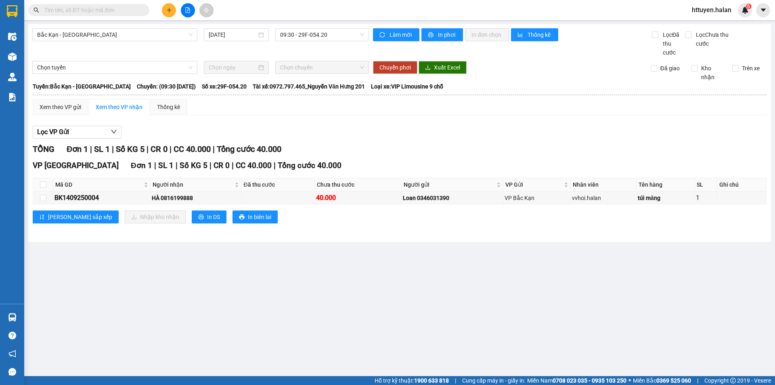
click at [369, 134] on section "Kết quả tìm kiếm ( 459 ) Bộ lọc Mã ĐH Trạng thái Món hàng Thu hộ Tổng cước Chưa…" at bounding box center [387, 192] width 775 height 385
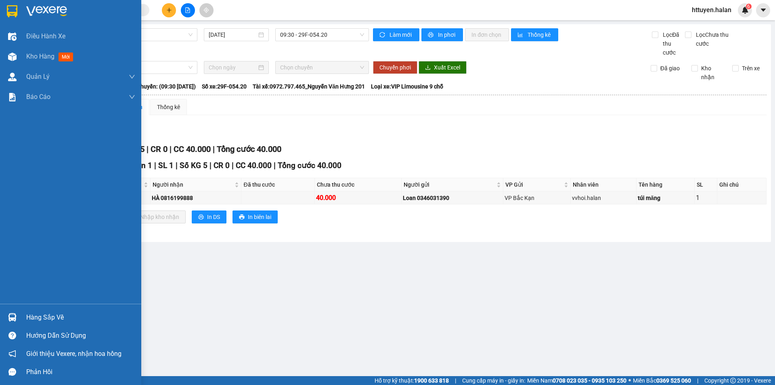
click at [37, 314] on div "Hàng sắp về" at bounding box center [80, 317] width 109 height 12
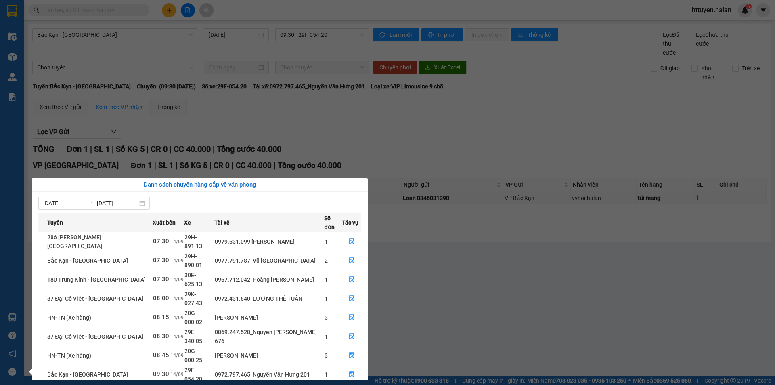
click at [440, 132] on section "Kết quả tìm kiếm ( 459 ) Bộ lọc Mã ĐH Trạng thái Món hàng Thu hộ Tổng cước Chưa…" at bounding box center [387, 192] width 775 height 385
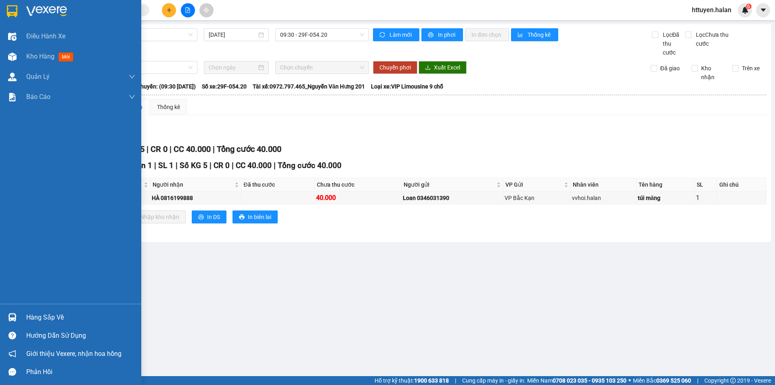
click at [31, 312] on div "Hàng sắp về" at bounding box center [80, 317] width 109 height 12
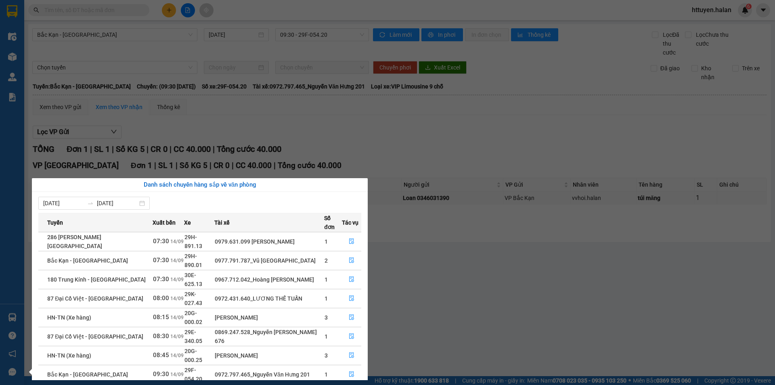
click at [403, 147] on section "Kết quả tìm kiếm ( 459 ) Bộ lọc Mã ĐH Trạng thái Món hàng Thu hộ Tổng cước Chưa…" at bounding box center [387, 192] width 775 height 385
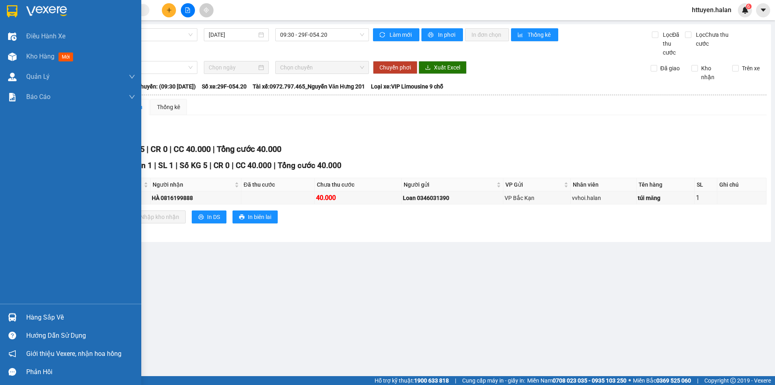
click at [37, 317] on div "Hàng sắp về" at bounding box center [80, 317] width 109 height 12
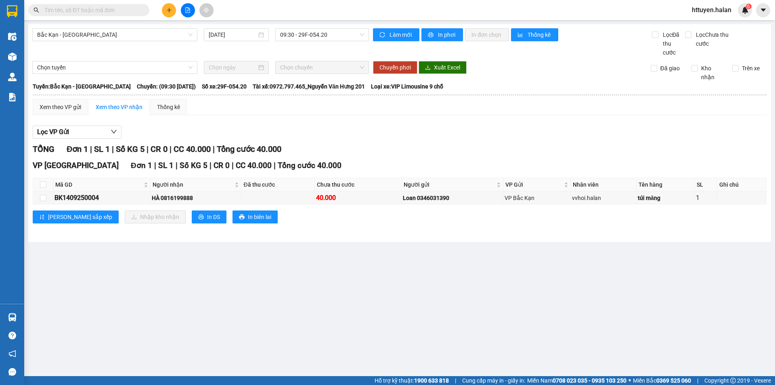
click at [468, 284] on section "Kết quả tìm kiếm ( 459 ) Bộ lọc Mã ĐH Trạng thái Món hàng Thu hộ Tổng cước Chưa…" at bounding box center [387, 192] width 775 height 385
click at [108, 10] on input "text" at bounding box center [91, 10] width 95 height 9
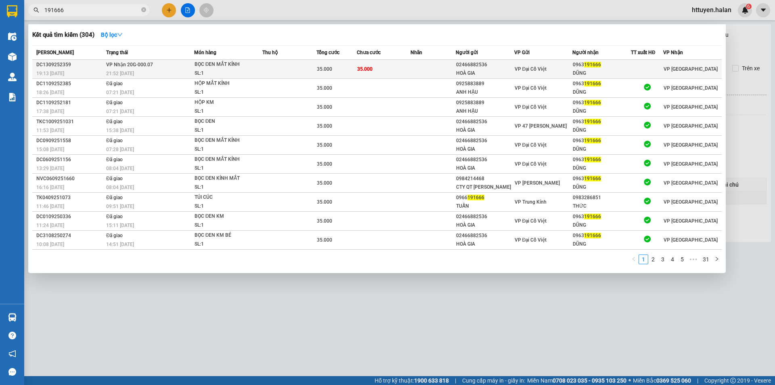
type input "191666"
click at [140, 65] on span "VP Nhận 20G-000.07" at bounding box center [129, 65] width 47 height 6
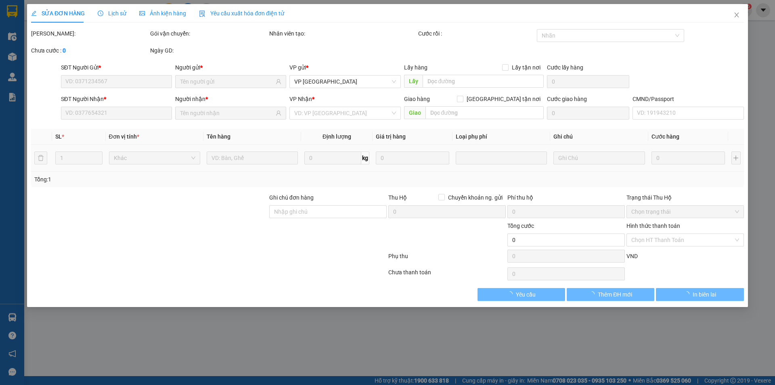
type input "02466882536"
type input "HOÀ GIA"
type input "0963191666"
type input "DŨNG"
type input "35.000"
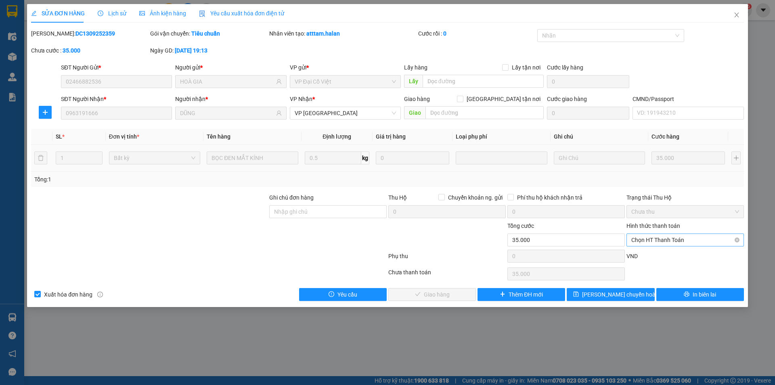
click at [649, 239] on span "Chọn HT Thanh Toán" at bounding box center [685, 240] width 108 height 12
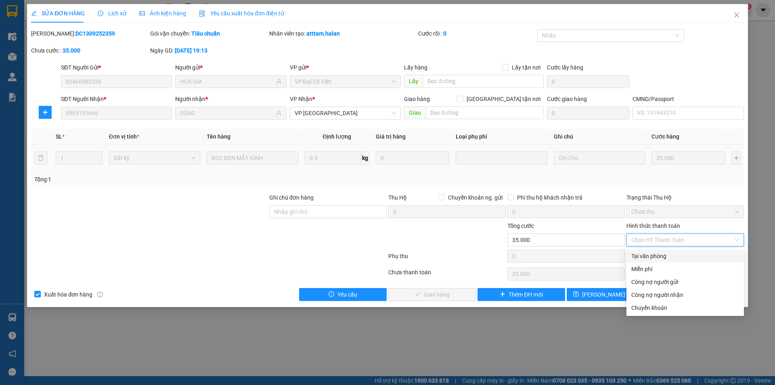
click at [641, 255] on div "Tại văn phòng" at bounding box center [685, 255] width 108 height 9
type input "0"
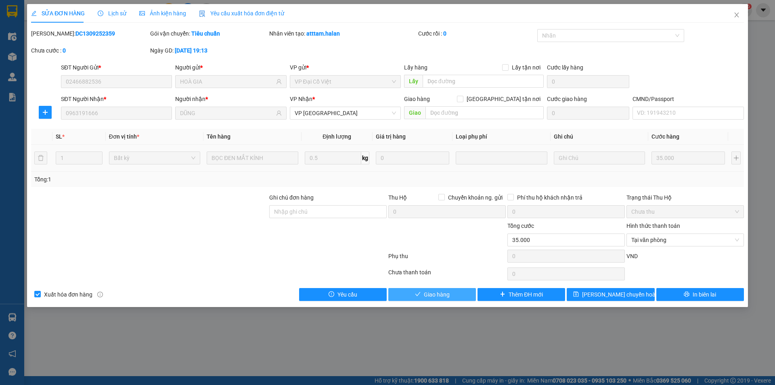
click at [426, 295] on span "Giao hàng" at bounding box center [437, 294] width 26 height 9
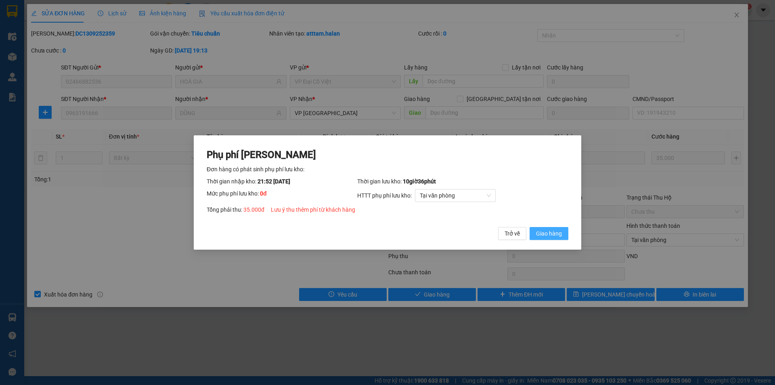
click at [553, 235] on span "Giao hàng" at bounding box center [549, 233] width 26 height 9
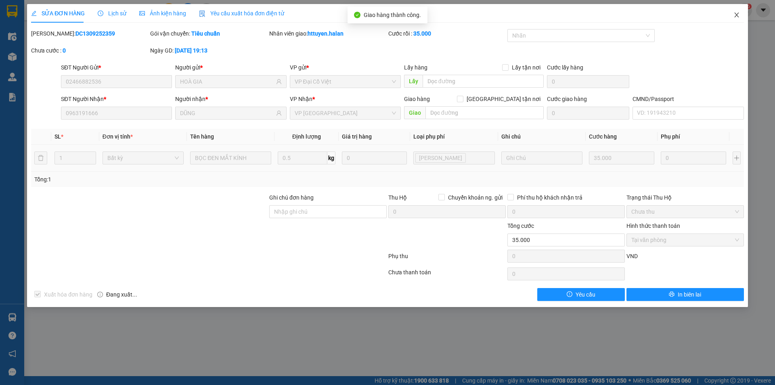
drag, startPoint x: 736, startPoint y: 13, endPoint x: 740, endPoint y: 13, distance: 4.5
click at [740, 13] on span "Close" at bounding box center [736, 15] width 23 height 23
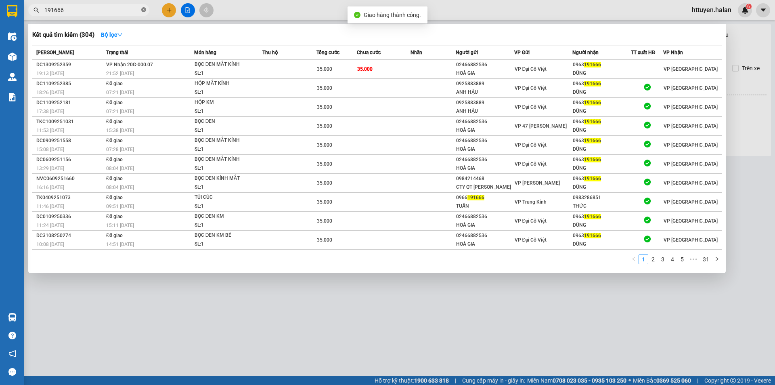
click at [144, 9] on icon "close-circle" at bounding box center [143, 9] width 5 height 5
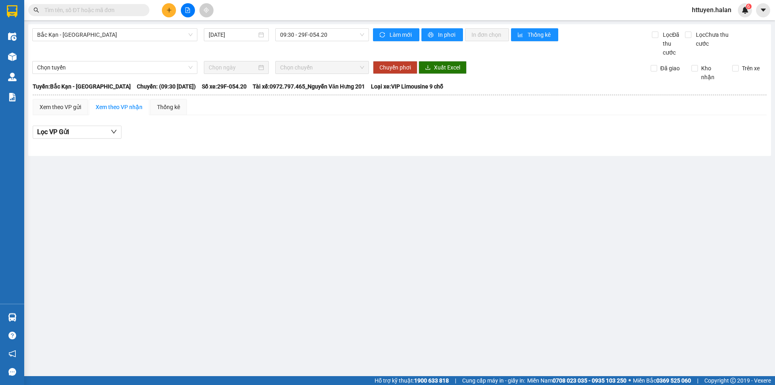
click at [116, 10] on input "text" at bounding box center [91, 10] width 95 height 9
click at [167, 8] on icon "plus" at bounding box center [169, 10] width 6 height 6
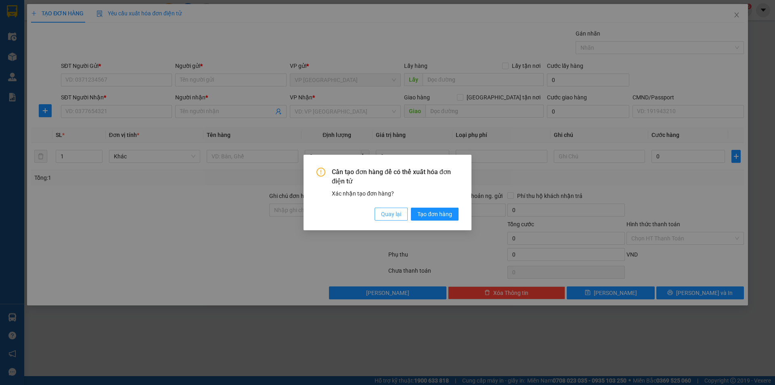
click at [396, 212] on span "Quay lại" at bounding box center [391, 213] width 20 height 9
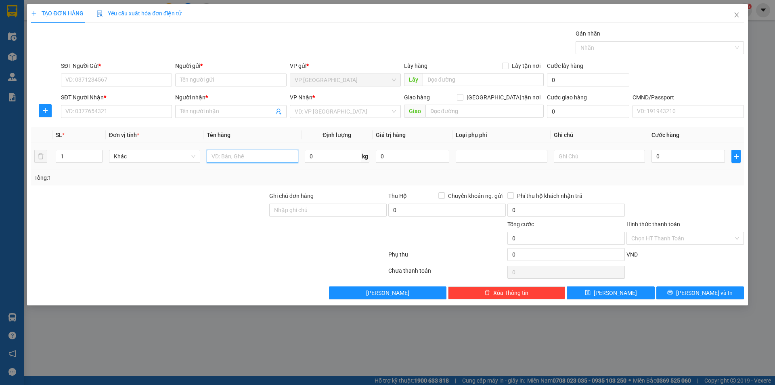
click at [278, 158] on input "text" at bounding box center [252, 156] width 91 height 13
type input "BỌC THUỐC"
click at [319, 159] on input "0" at bounding box center [333, 156] width 57 height 13
type input "6"
click at [69, 79] on input "SĐT Người Gửi *" at bounding box center [116, 79] width 111 height 13
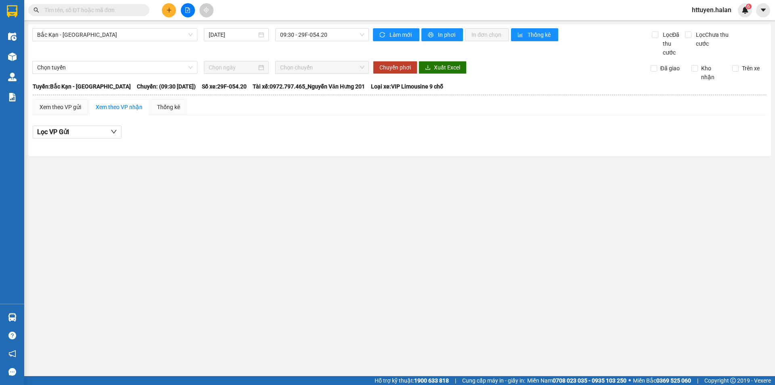
click at [167, 9] on icon "plus" at bounding box center [169, 10] width 6 height 6
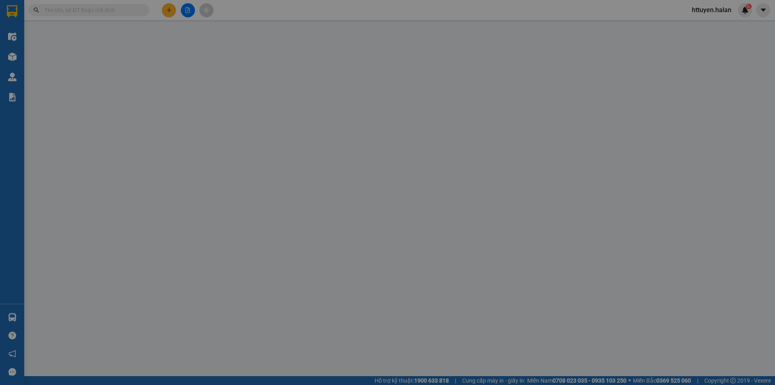
click at [167, 9] on div "TẠO ĐƠN HÀNG Yêu cầu xuất hóa đơn điện tử Transit Pickup Surcharge Ids Transit …" at bounding box center [387, 151] width 713 height 295
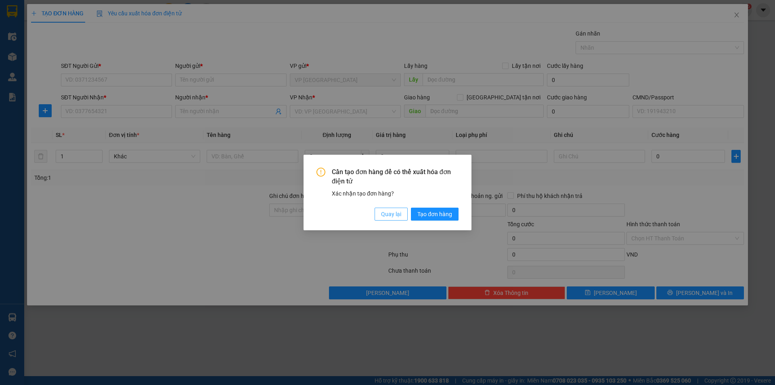
click at [384, 214] on span "Quay lại" at bounding box center [391, 213] width 20 height 9
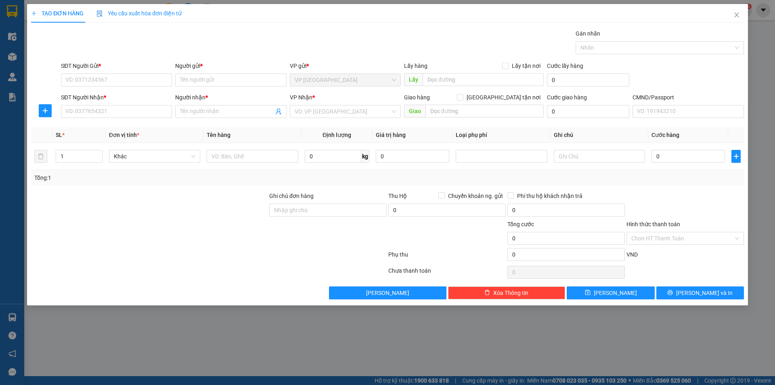
click at [154, 73] on div "SĐT Người Gửi *" at bounding box center [116, 67] width 111 height 12
click at [151, 77] on input "SĐT Người Gửi *" at bounding box center [116, 79] width 111 height 13
type input "0964367976"
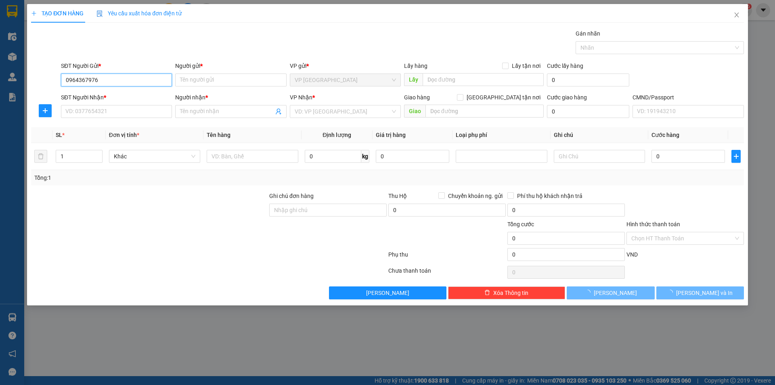
click at [152, 77] on input "0964367976" at bounding box center [116, 79] width 111 height 13
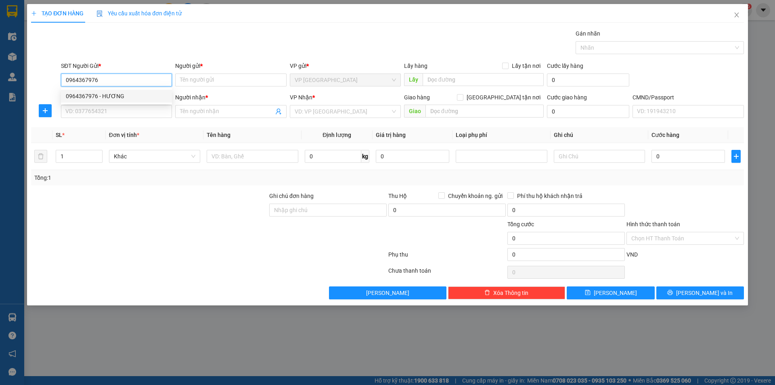
click at [130, 92] on div "0964367976 - HƯƠNG" at bounding box center [116, 96] width 101 height 9
type input "HƯƠNG"
type input "0964367976"
click at [112, 110] on input "SĐT Người Nhận *" at bounding box center [116, 111] width 111 height 13
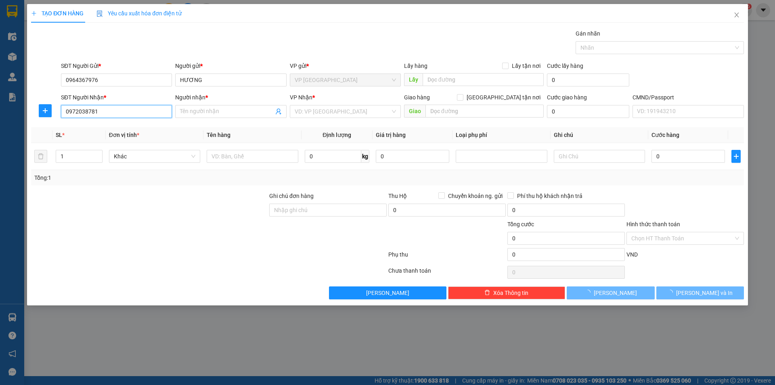
click at [112, 111] on input "0972038781" at bounding box center [116, 111] width 111 height 13
type input "0972038781"
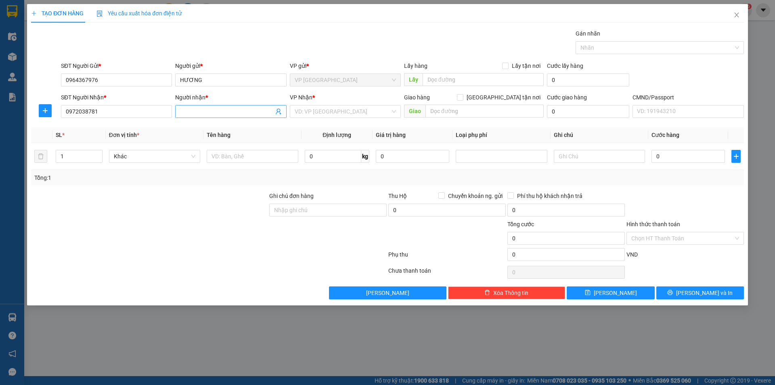
click at [206, 108] on input "Người nhận *" at bounding box center [226, 111] width 93 height 9
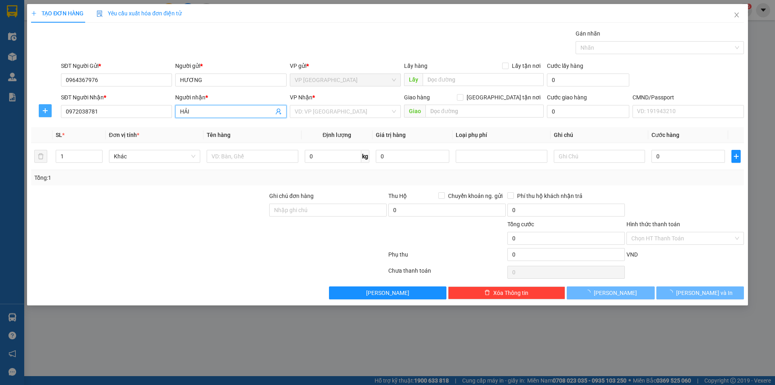
type input "HẢI"
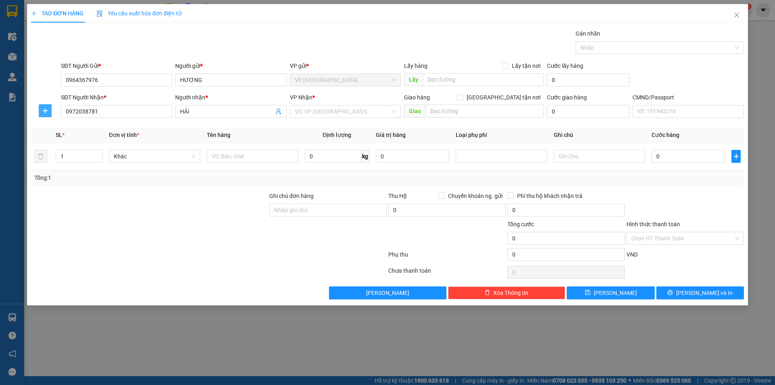
click at [45, 109] on icon "plus" at bounding box center [45, 110] width 0 height 5
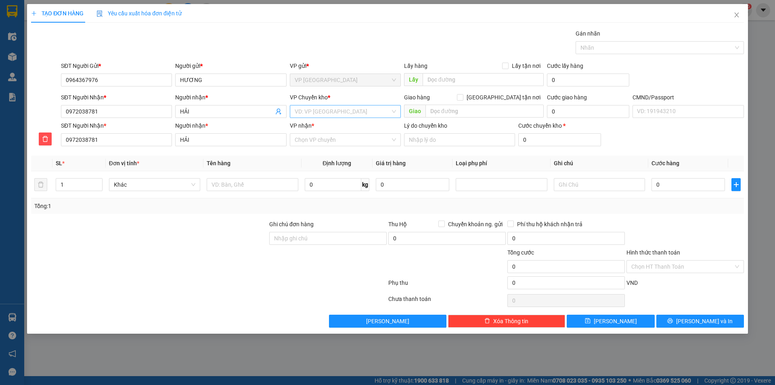
click at [312, 110] on input "search" at bounding box center [343, 111] width 96 height 12
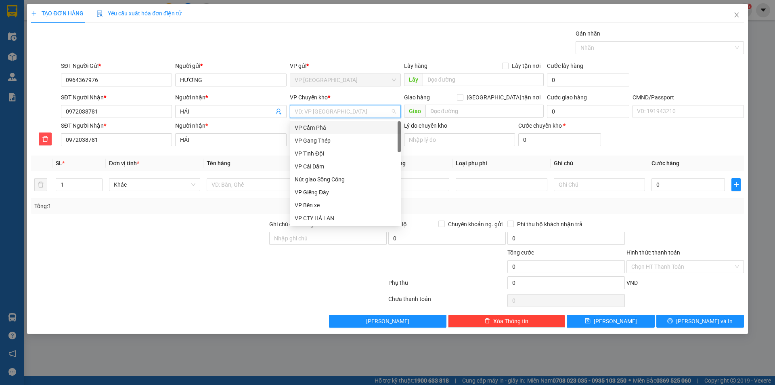
type input "A"
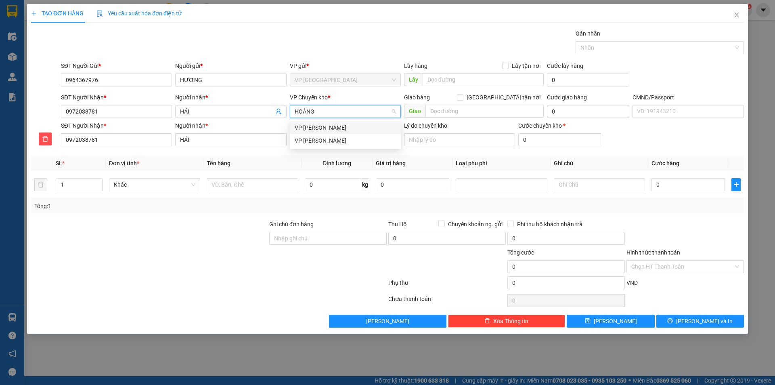
type input "HOÀNG"
click at [311, 138] on div "VP [PERSON_NAME]" at bounding box center [345, 140] width 101 height 9
click at [312, 138] on input "VP nhận *" at bounding box center [343, 140] width 96 height 12
type input "AN TƯỜNG"
click at [314, 157] on div "VP An Tường" at bounding box center [345, 155] width 101 height 9
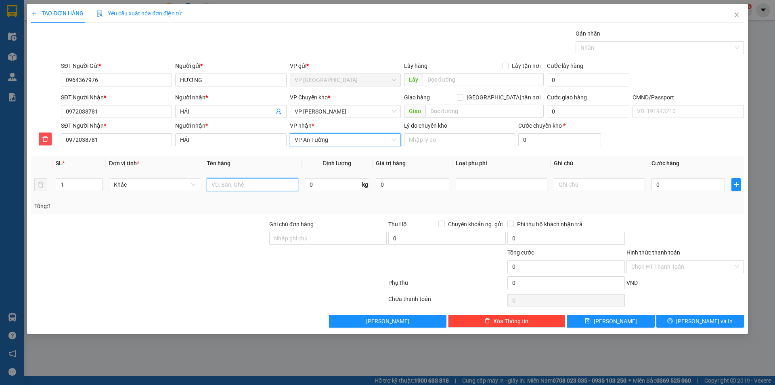
click at [258, 183] on input "text" at bounding box center [252, 184] width 91 height 13
type input "BỌC THUỐC"
click at [320, 186] on input "0" at bounding box center [333, 184] width 57 height 13
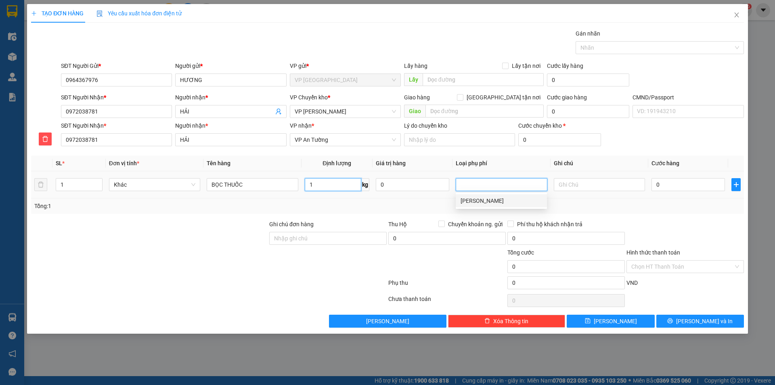
click at [316, 189] on input "1" at bounding box center [333, 184] width 57 height 13
type input "6"
click at [673, 185] on input "0" at bounding box center [687, 184] width 73 height 13
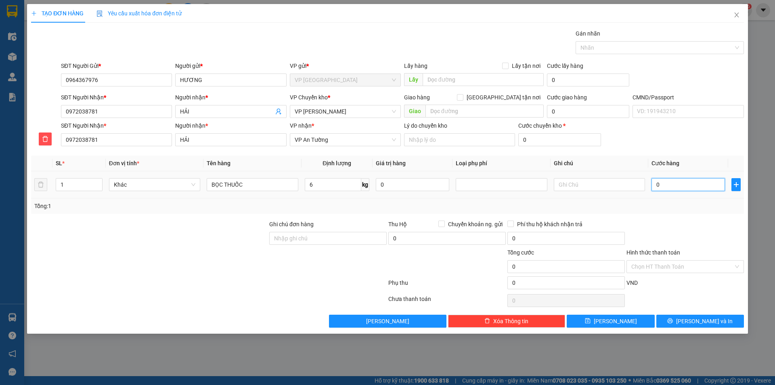
type input "4"
type input "40"
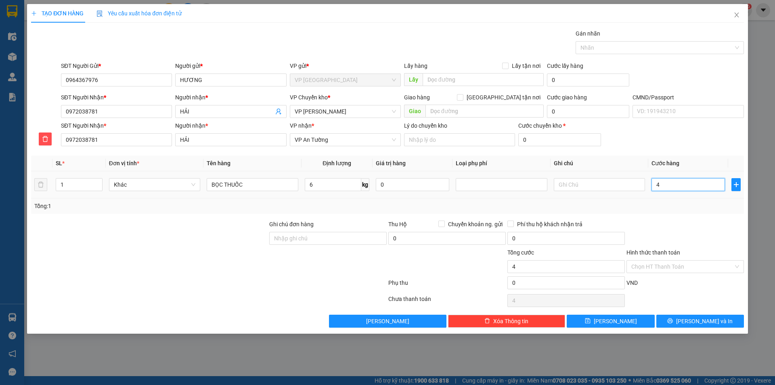
type input "40"
type input "40.000"
click at [664, 198] on td "40.000" at bounding box center [688, 184] width 80 height 27
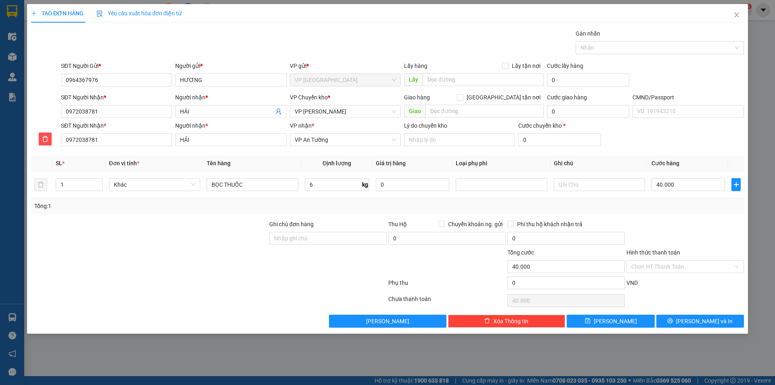
click at [646, 249] on label "Hình thức thanh toán" at bounding box center [653, 252] width 54 height 6
click at [646, 260] on input "Hình thức thanh toán" at bounding box center [682, 266] width 102 height 12
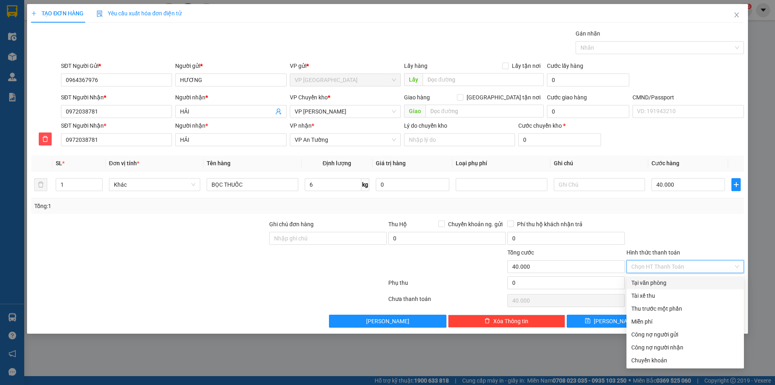
click at [643, 281] on div "Tại văn phòng" at bounding box center [685, 282] width 108 height 9
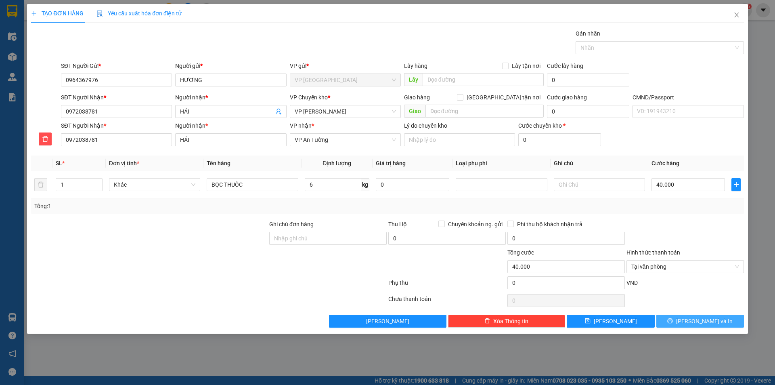
click at [670, 321] on button "[PERSON_NAME] và In" at bounding box center [700, 320] width 88 height 13
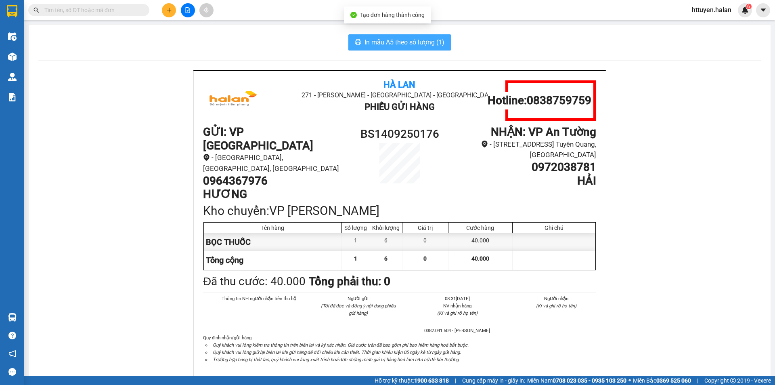
click at [408, 39] on span "In mẫu A5 theo số lượng (1)" at bounding box center [404, 42] width 80 height 10
click at [92, 11] on input "text" at bounding box center [91, 10] width 95 height 9
click at [91, 11] on input "text" at bounding box center [91, 10] width 95 height 9
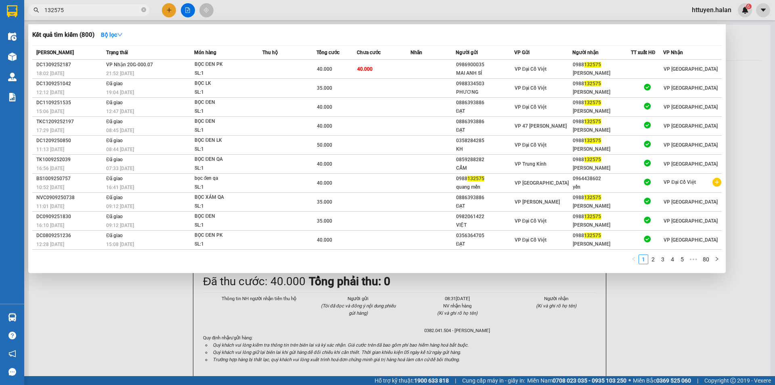
type input "132575"
click at [744, 146] on div at bounding box center [387, 192] width 775 height 385
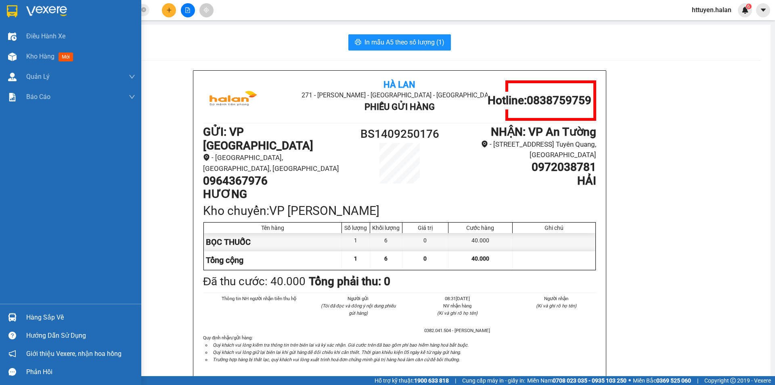
click at [39, 315] on div "Hàng sắp về" at bounding box center [80, 317] width 109 height 12
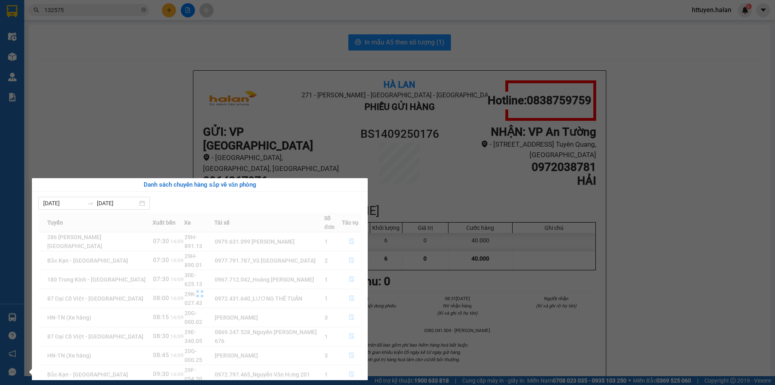
click at [159, 105] on section "Kết quả tìm kiếm ( 800 ) Bộ lọc Mã ĐH Trạng thái Món hàng Thu hộ Tổng cước Chưa…" at bounding box center [387, 192] width 775 height 385
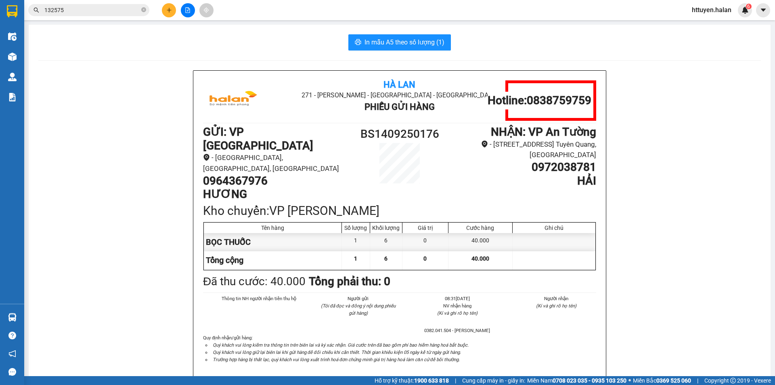
click at [164, 12] on button at bounding box center [169, 10] width 14 height 14
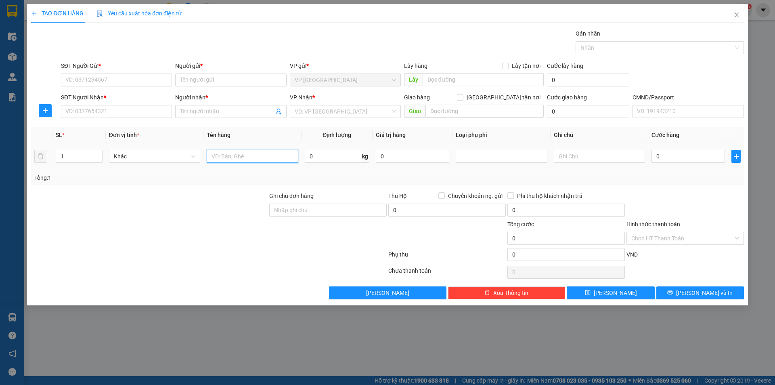
click at [239, 155] on input "text" at bounding box center [252, 156] width 91 height 13
type input "THÙNG"
click at [323, 160] on input "0" at bounding box center [333, 156] width 57 height 13
type input "13"
click at [273, 157] on input "THÙNG" at bounding box center [252, 156] width 91 height 13
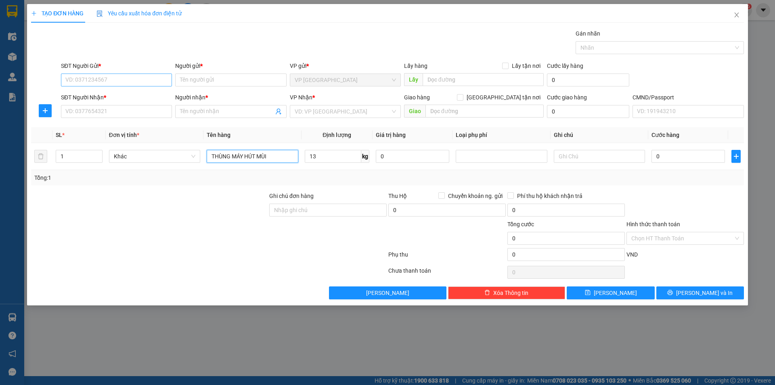
type input "THÙNG MÁY HÚT MÙI"
click at [88, 75] on input "SĐT Người Gửi *" at bounding box center [116, 79] width 111 height 13
click at [72, 80] on input "SĐT Người Gửi *" at bounding box center [116, 79] width 111 height 13
drag, startPoint x: 504, startPoint y: 96, endPoint x: 490, endPoint y: 113, distance: 21.8
click at [463, 96] on input "[GEOGRAPHIC_DATA] tận nơi" at bounding box center [460, 97] width 6 height 6
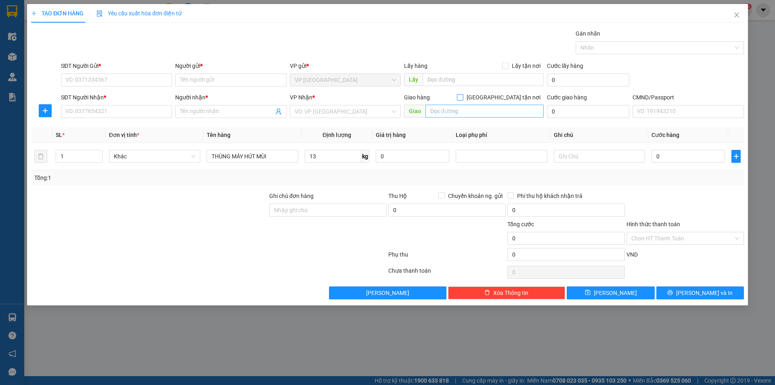
checkbox input "true"
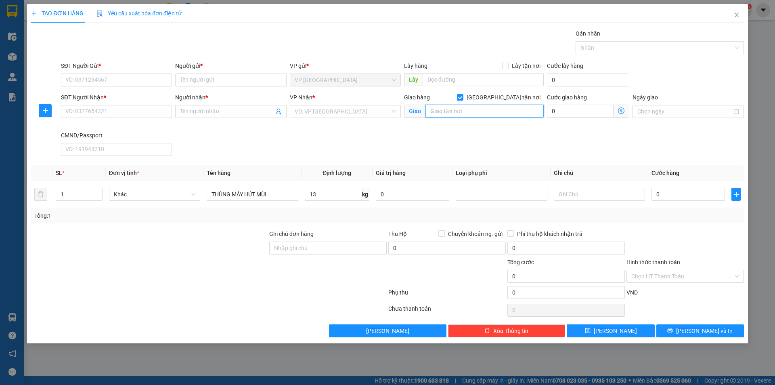
click at [471, 111] on input "text" at bounding box center [484, 111] width 118 height 13
click at [471, 111] on input "NGÕ 622 HÀ HUY TẬP YÊN VIEN GIA LÂM" at bounding box center [484, 111] width 118 height 13
type input "NGÕ 622 HÀ HUY TẬP YÊN VIEN GIA LÂM"
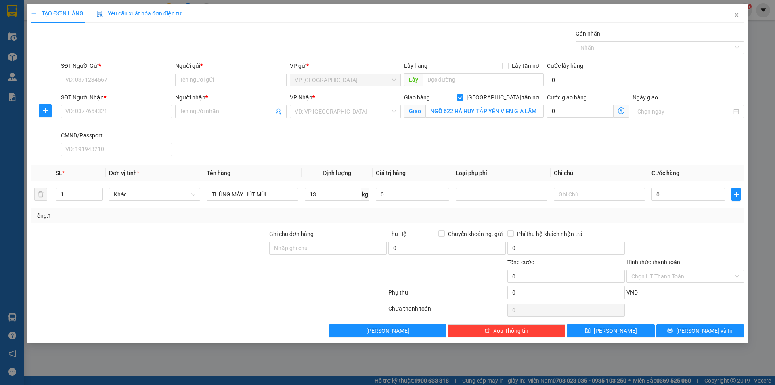
click at [196, 125] on div "Người nhận * Tên người nhận" at bounding box center [231, 112] width 114 height 38
click at [157, 80] on input "SĐT Người Gửi *" at bounding box center [116, 79] width 111 height 13
type input "0866111097"
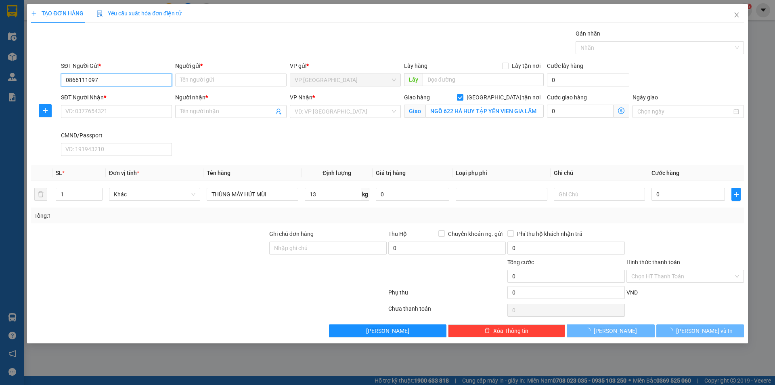
click at [154, 77] on input "0866111097" at bounding box center [116, 79] width 111 height 13
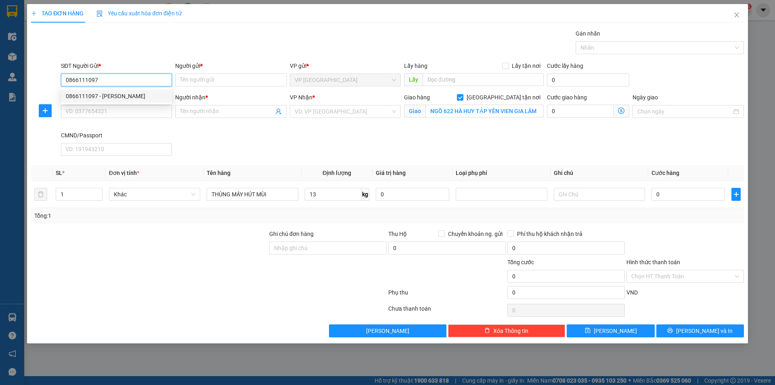
click at [117, 92] on div "0866111097 - LỆ PHƯƠNG" at bounding box center [116, 96] width 101 height 9
type input "LỆ PHƯƠNG"
type input "0866111097"
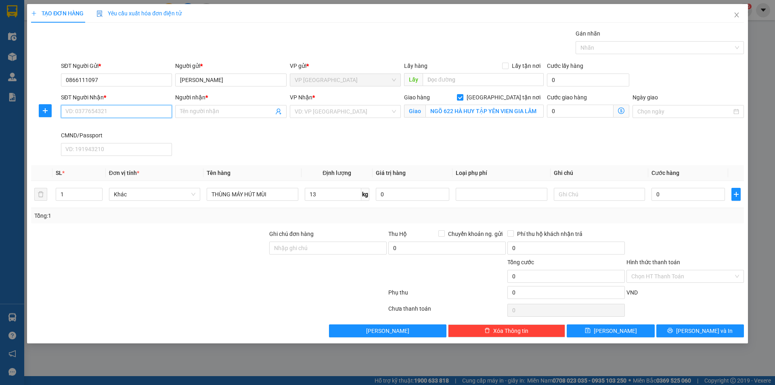
click at [114, 111] on input "SĐT Người Nhận *" at bounding box center [116, 111] width 111 height 13
click at [116, 111] on input "0356236852" at bounding box center [116, 111] width 111 height 13
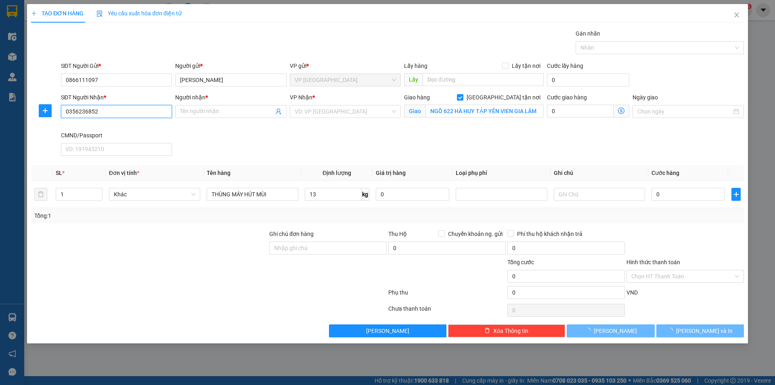
click at [116, 111] on input "0356236852" at bounding box center [116, 111] width 111 height 13
click at [117, 111] on input "0356236852" at bounding box center [116, 111] width 111 height 13
click at [117, 112] on input "0356236852" at bounding box center [116, 111] width 111 height 13
click at [116, 112] on input "0356236852" at bounding box center [116, 111] width 111 height 13
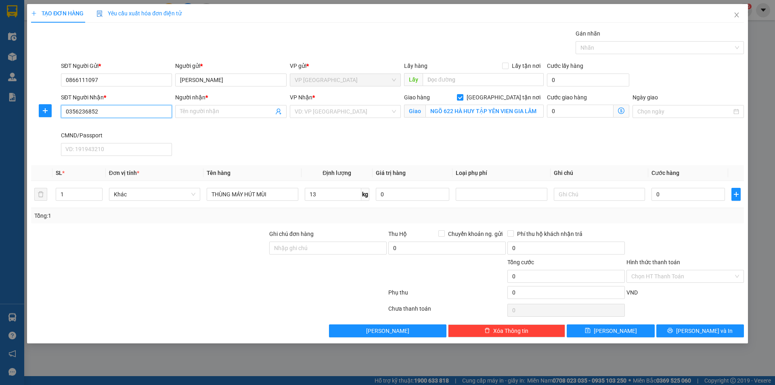
click at [116, 112] on input "0356236852" at bounding box center [116, 111] width 111 height 13
type input "0356236852"
click at [196, 111] on input "Người nhận *" at bounding box center [226, 111] width 93 height 9
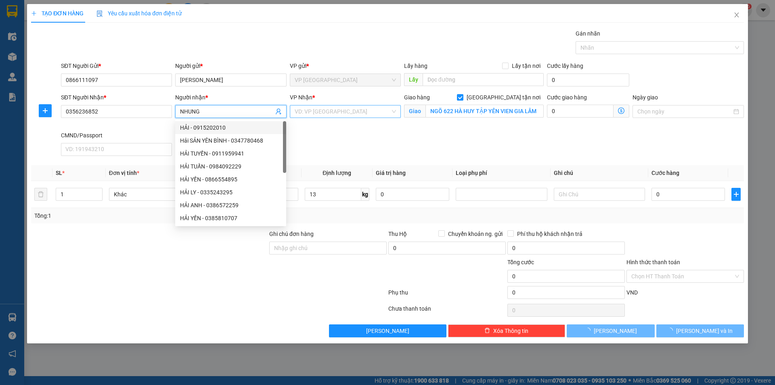
type input "NHUNG"
click at [304, 113] on input "search" at bounding box center [343, 111] width 96 height 12
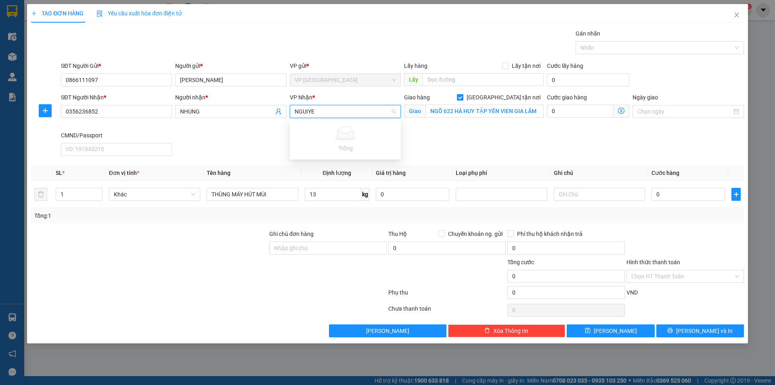
click at [329, 113] on input "NGUIYE" at bounding box center [343, 111] width 96 height 12
type input "NGUYỄN"
click at [329, 141] on div "VP [PERSON_NAME]" at bounding box center [345, 140] width 101 height 9
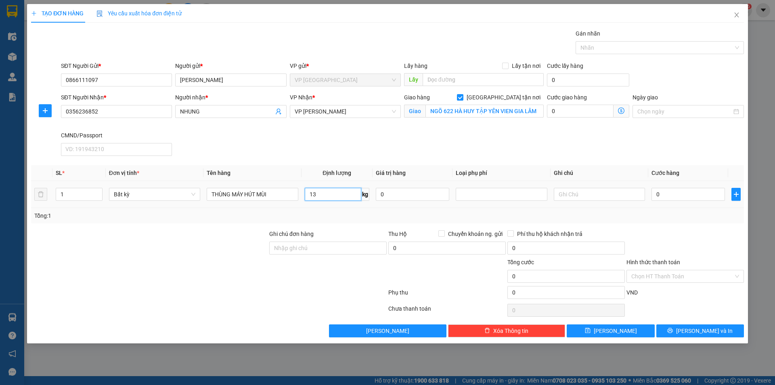
click at [325, 191] on input "13" at bounding box center [333, 194] width 57 height 13
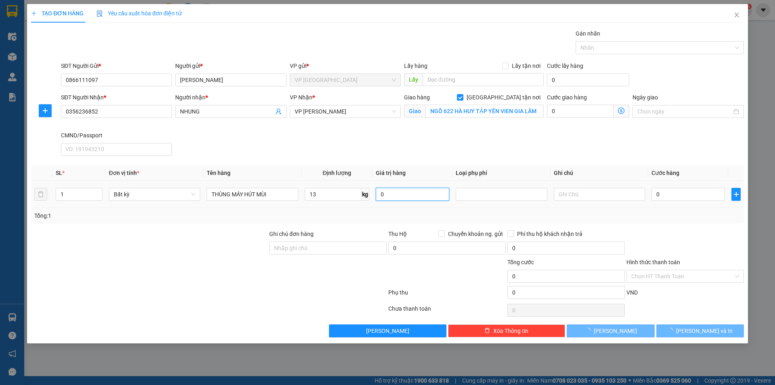
type input "50.000"
click at [488, 110] on input "NGÕ 622 HÀ HUY TẬP YÊN VIEN GIA LÂM" at bounding box center [484, 111] width 118 height 13
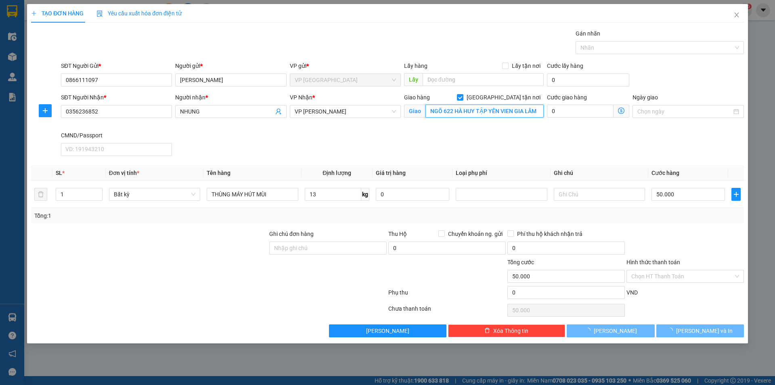
click at [488, 110] on input "NGÕ 622 HÀ HUY TẬP YÊN VIEN GIA LÂM" at bounding box center [484, 111] width 118 height 13
paste input "g. 622 Đ. Hà Huy Tập, tt. Yên Viên, Gia Lâm, Hà Nội, Việt Nam"
type input "Ng. 622 Đ. Hà Huy Tập, tt. Yên Viên, Gia Lâm, Hà Nội, Việt Nam"
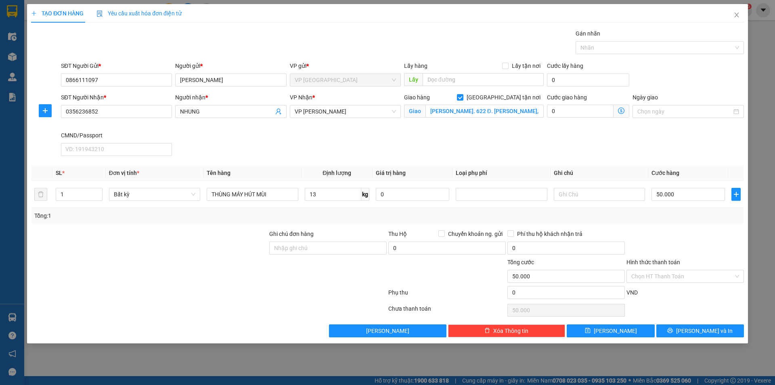
click at [621, 109] on icon "dollar-circle" at bounding box center [621, 110] width 6 height 6
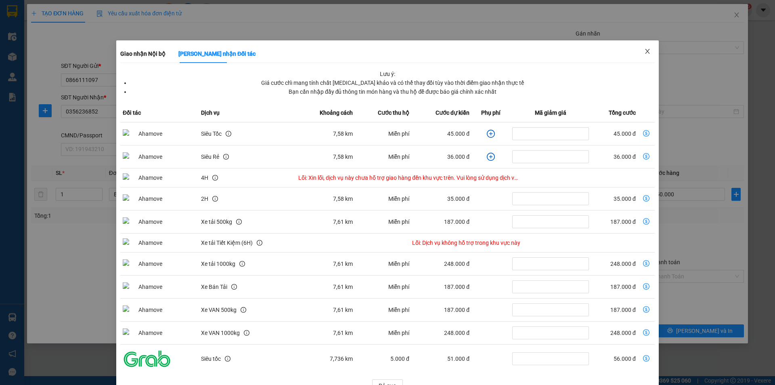
click at [644, 51] on icon "close" at bounding box center [647, 51] width 6 height 6
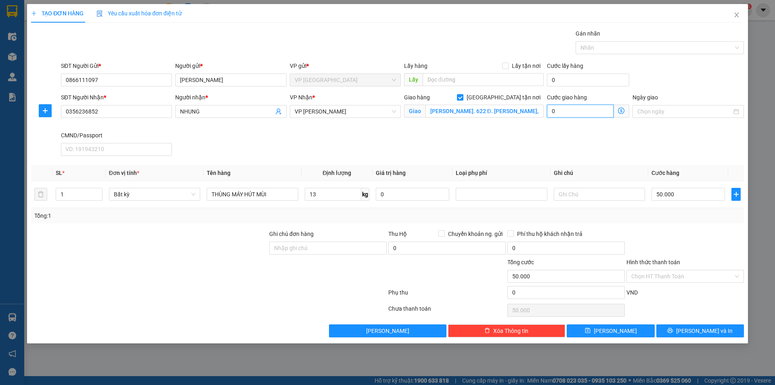
click at [568, 107] on input "0" at bounding box center [580, 111] width 67 height 13
type input "50.007"
type input "70"
type input "50.070"
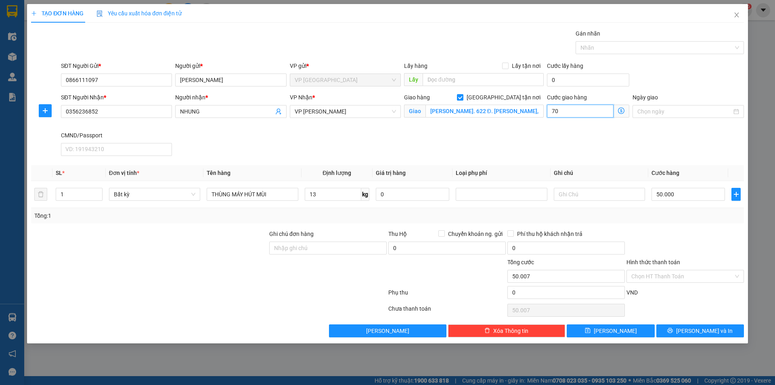
type input "50.070"
type input "70.000"
type input "120.000"
click at [542, 128] on div "Giao hàng Giao tận nơi Giao Ng. 622 Đ. Hà Huy Tập, tt. Yên Viên, Gia Lâm, Hà Nộ…" at bounding box center [473, 112] width 143 height 38
click at [436, 109] on input "Ng. 622 Đ. Hà Huy Tập, tt. Yên Viên, Gia Lâm, Hà Nội, Việt Nam" at bounding box center [484, 111] width 118 height 13
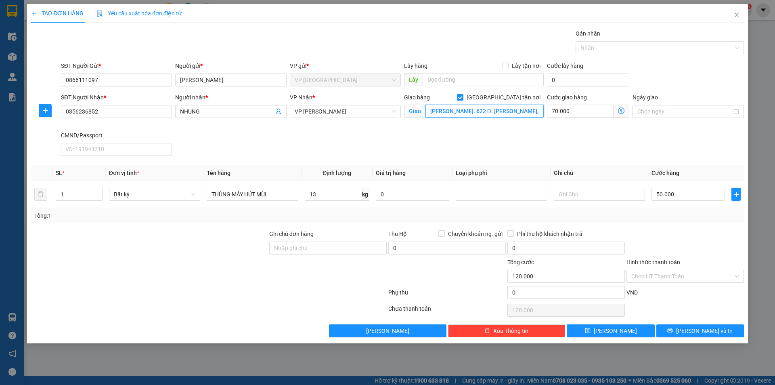
click at [437, 109] on input "Ng. 622 Đ. Hà Huy Tập, tt. Yên Viên, Gia Lâm, Hà Nội, Việt Nam" at bounding box center [484, 111] width 118 height 13
click at [597, 139] on div "SĐT Người Nhận * 0356236852 Người nhận * NHUNG VP Nhận * VP Nguyễn Văn Cừ Giao …" at bounding box center [402, 126] width 686 height 66
click at [654, 259] on label "Hình thức thanh toán" at bounding box center [653, 262] width 54 height 6
click at [654, 270] on input "Hình thức thanh toán" at bounding box center [682, 276] width 102 height 12
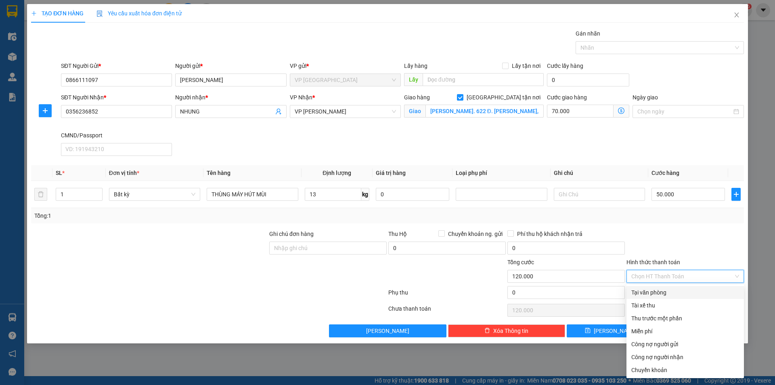
click at [658, 290] on div "Tại văn phòng" at bounding box center [685, 292] width 108 height 9
type input "0"
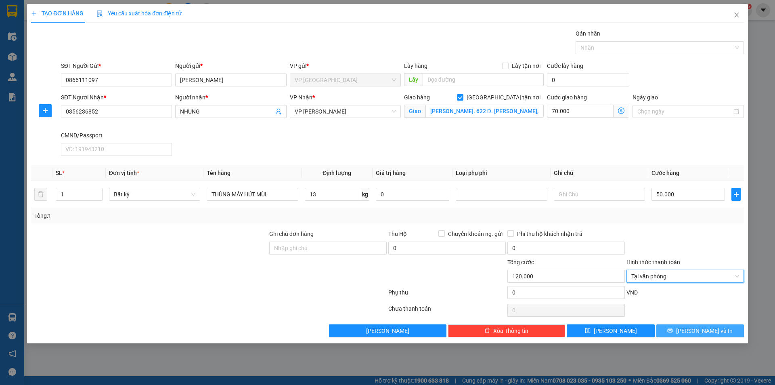
click at [676, 333] on button "[PERSON_NAME] và In" at bounding box center [700, 330] width 88 height 13
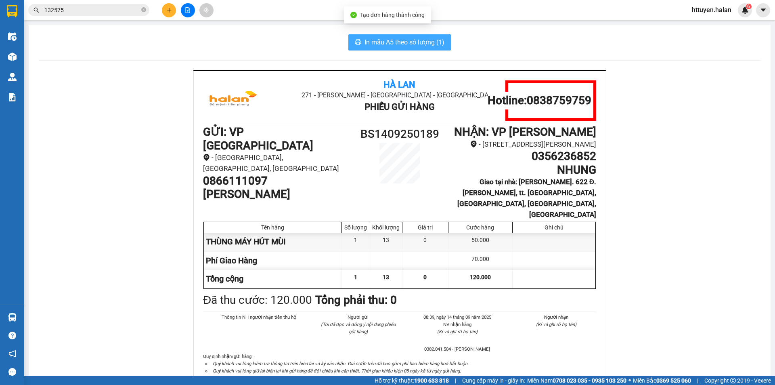
click at [388, 41] on span "In mẫu A5 theo số lượng (1)" at bounding box center [404, 42] width 80 height 10
click at [107, 12] on input "132575" at bounding box center [91, 10] width 95 height 9
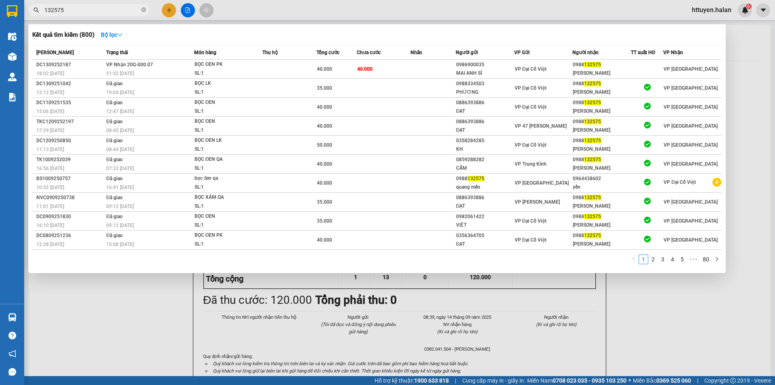
click at [87, 11] on input "132575" at bounding box center [91, 10] width 95 height 9
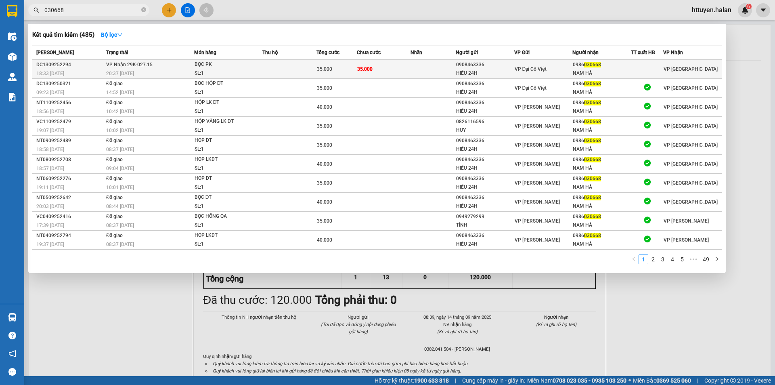
type input "030668"
click at [247, 68] on div "BỌC PK" at bounding box center [225, 64] width 61 height 9
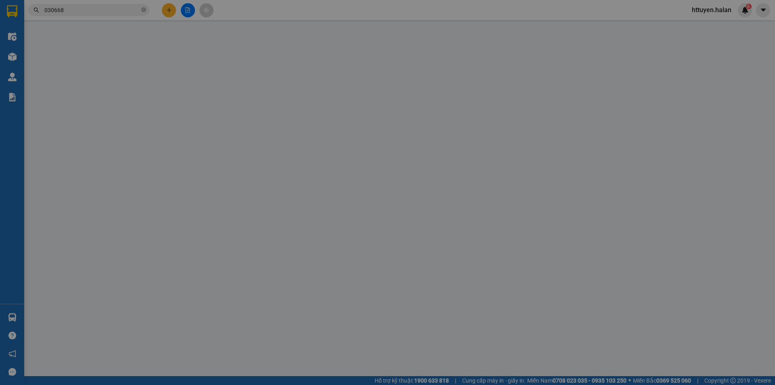
type input "0908463336"
type input "HIẾU 24H"
type input "0986030668"
type input "NAM HÀ"
type input "35.000"
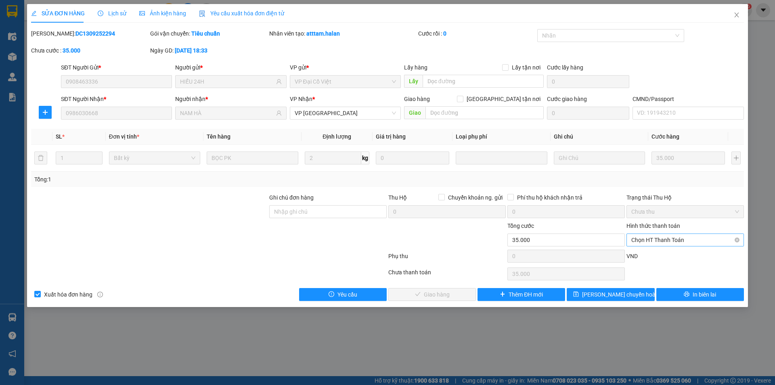
click at [650, 239] on span "Chọn HT Thanh Toán" at bounding box center [685, 240] width 108 height 12
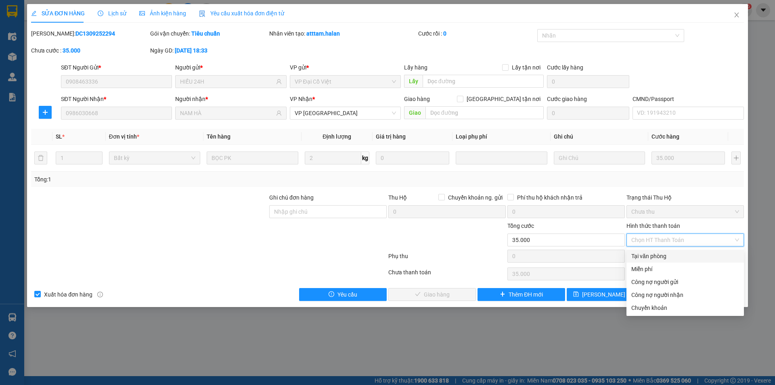
click at [645, 255] on div "Tại văn phòng" at bounding box center [685, 255] width 108 height 9
type input "0"
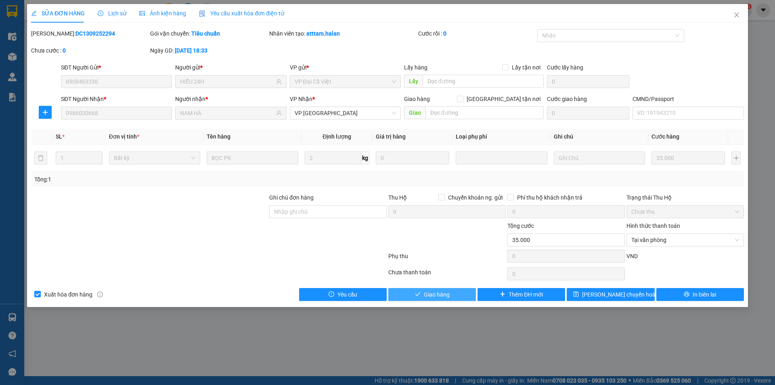
click at [448, 298] on span "Giao hàng" at bounding box center [437, 294] width 26 height 9
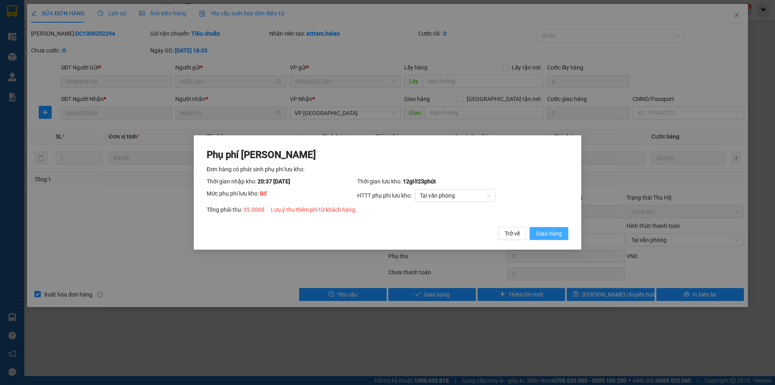
click at [544, 233] on span "Giao hàng" at bounding box center [549, 233] width 26 height 9
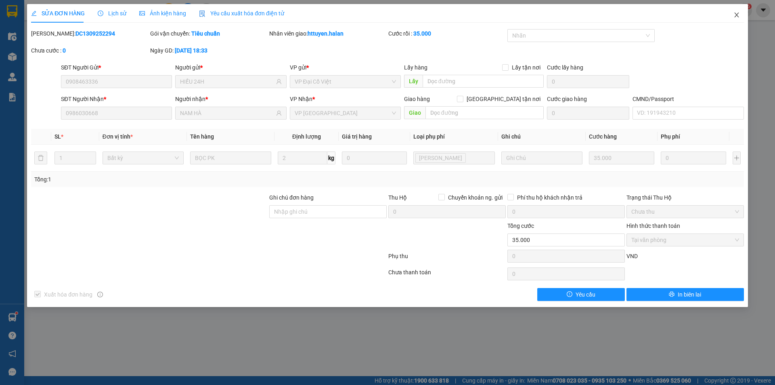
click at [737, 14] on icon "close" at bounding box center [736, 15] width 4 height 5
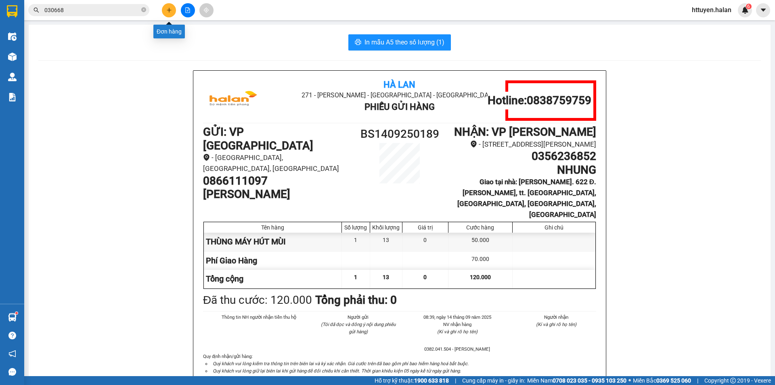
click at [169, 13] on icon "plus" at bounding box center [169, 10] width 6 height 6
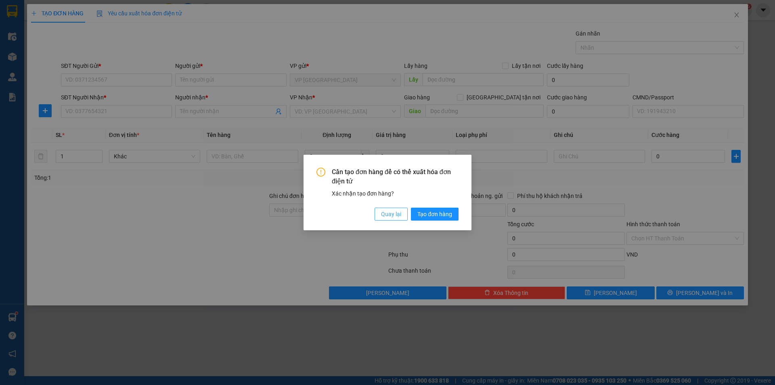
drag, startPoint x: 389, startPoint y: 216, endPoint x: 357, endPoint y: 171, distance: 55.3
click at [389, 213] on span "Quay lại" at bounding box center [391, 213] width 20 height 9
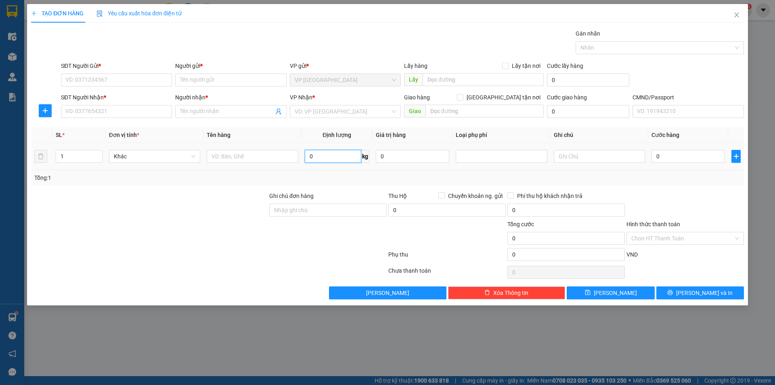
click at [338, 158] on input "0" at bounding box center [333, 156] width 57 height 13
type input "5"
click at [266, 156] on input "text" at bounding box center [252, 156] width 91 height 13
type input "HỘP QUẢ HỒNG"
click at [133, 80] on input "SĐT Người Gửi *" at bounding box center [116, 79] width 111 height 13
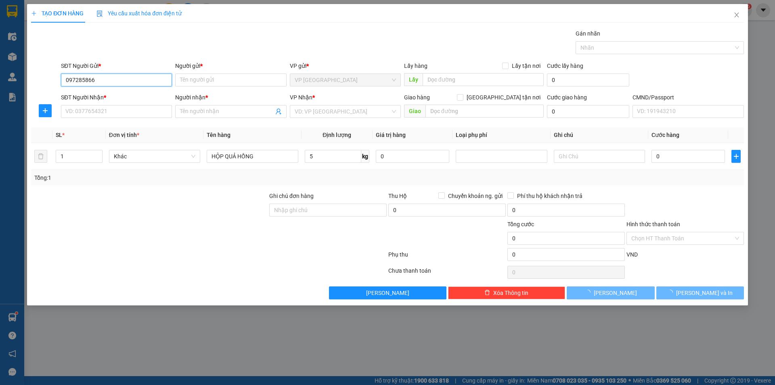
type input "0972858664"
click at [133, 80] on input "0972858664" at bounding box center [116, 79] width 111 height 13
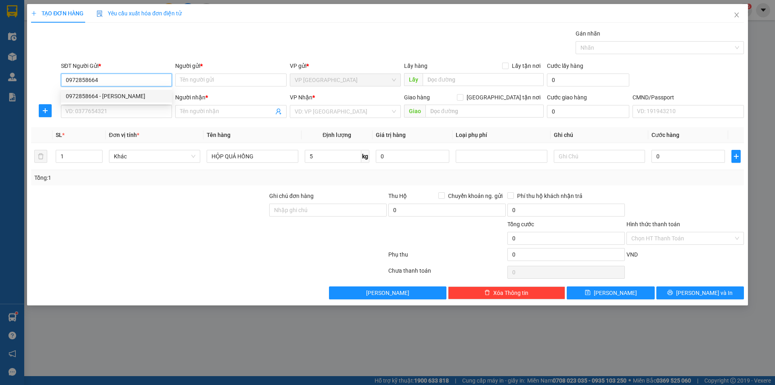
click at [116, 92] on div "0972858664 - CƯỜNG" at bounding box center [116, 96] width 101 height 9
type input "CƯỜNG"
type input "0972858664"
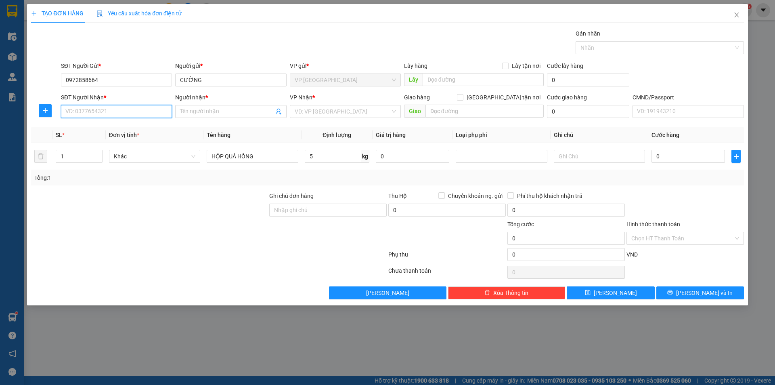
click at [103, 112] on input "SĐT Người Nhận *" at bounding box center [116, 111] width 111 height 13
type input "0904716668"
click at [94, 126] on div "0904716668 - HUỆ" at bounding box center [116, 127] width 101 height 9
type input "HUỆ"
type input "0904716668"
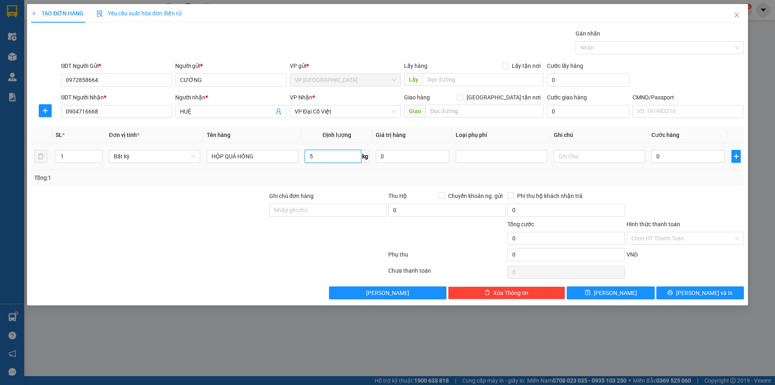
click at [325, 160] on input "5" at bounding box center [333, 156] width 57 height 13
click at [669, 223] on label "Hình thức thanh toán" at bounding box center [653, 224] width 54 height 6
click at [669, 232] on input "Hình thức thanh toán" at bounding box center [682, 238] width 102 height 12
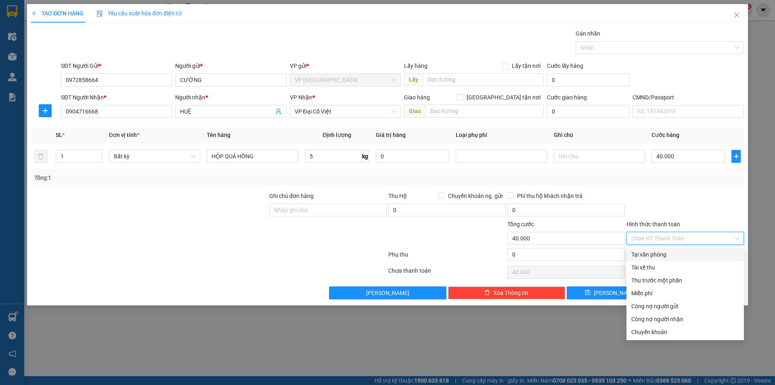
click at [646, 256] on div "Tại văn phòng" at bounding box center [685, 254] width 108 height 9
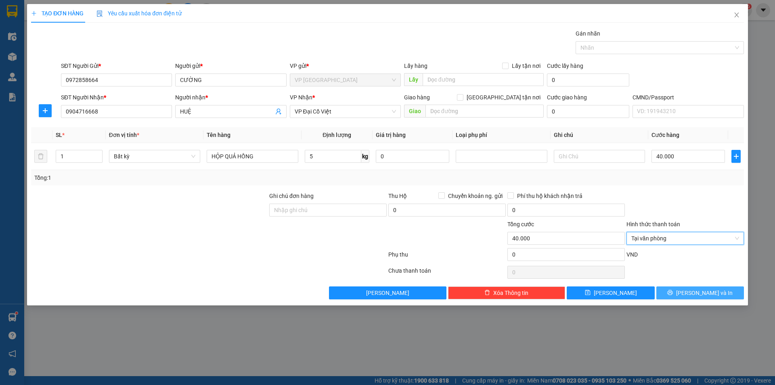
click at [672, 293] on button "[PERSON_NAME] và In" at bounding box center [700, 292] width 88 height 13
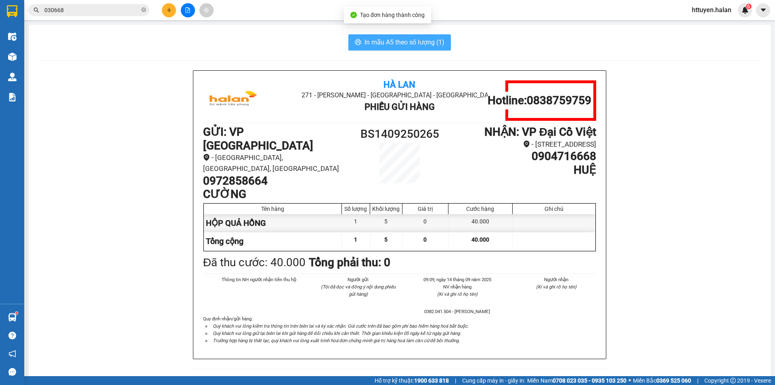
click at [414, 43] on span "In mẫu A5 theo số lượng (1)" at bounding box center [404, 42] width 80 height 10
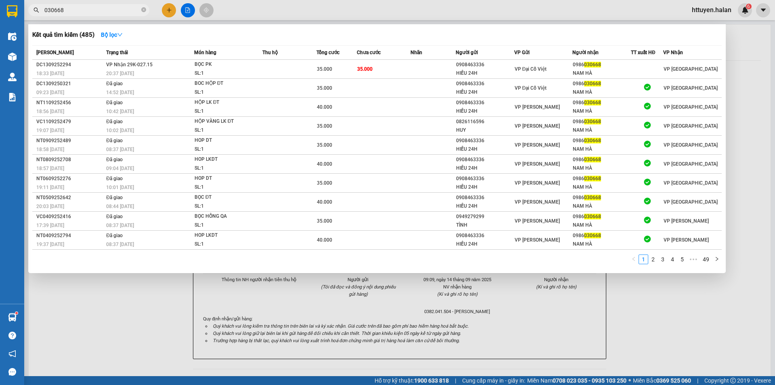
click at [105, 10] on input "030668" at bounding box center [91, 10] width 95 height 9
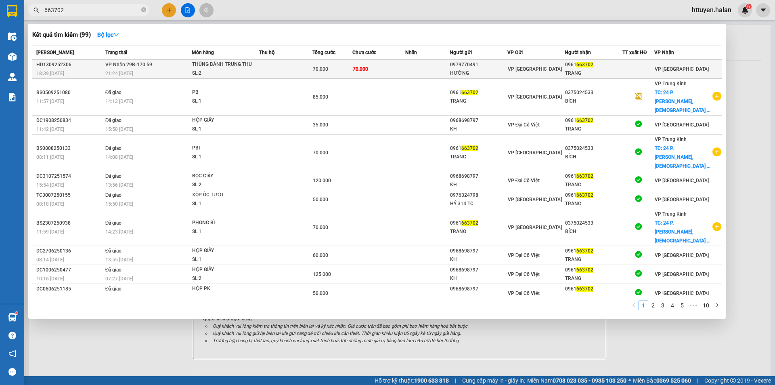
type input "663702"
click at [157, 65] on td "VP Nhận 29B-170.59 21:24 - 13/09" at bounding box center [147, 69] width 89 height 19
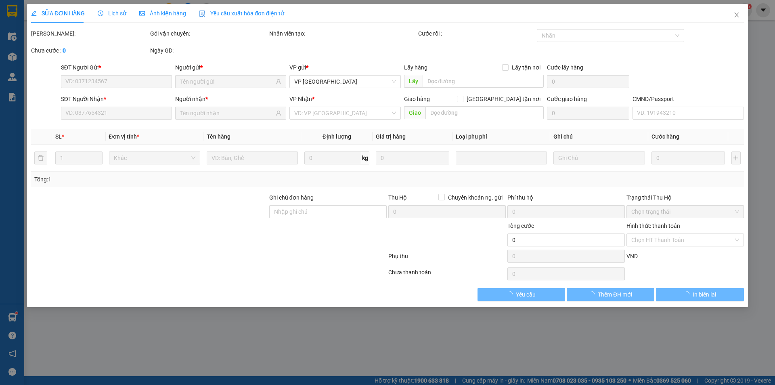
type input "0979770491"
type input "HƯỜNG"
type input "0961663702"
type input "TRANG"
type input "70.000"
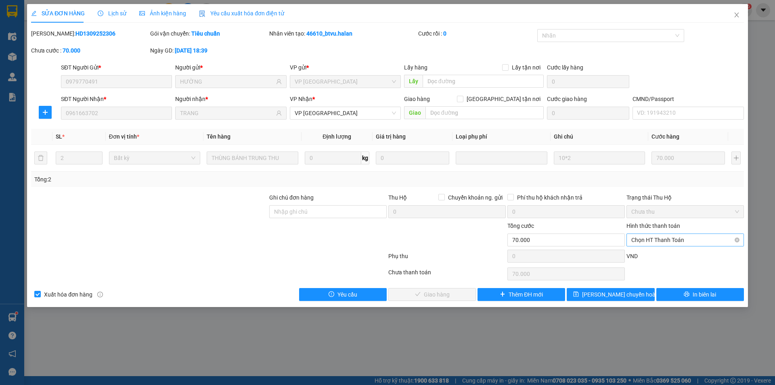
click at [671, 239] on span "Chọn HT Thanh Toán" at bounding box center [685, 240] width 108 height 12
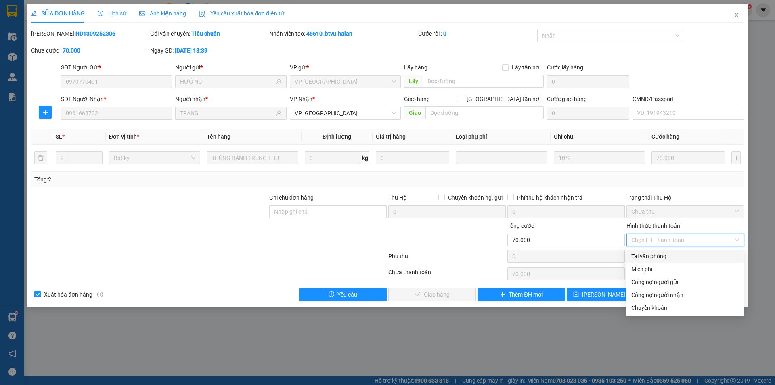
click at [657, 254] on div "Tại văn phòng" at bounding box center [685, 255] width 108 height 9
type input "0"
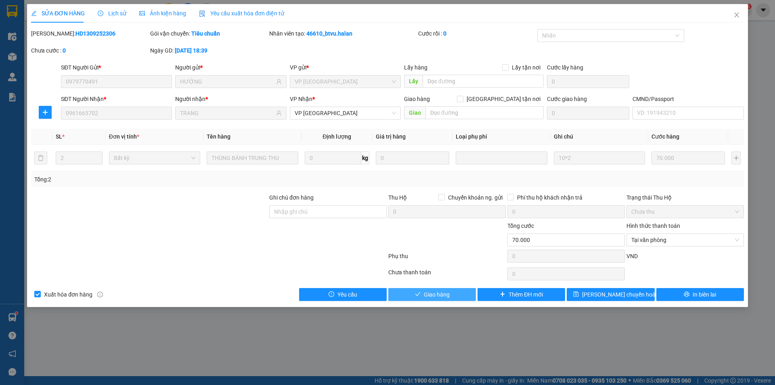
click at [461, 295] on button "Giao hàng" at bounding box center [432, 294] width 88 height 13
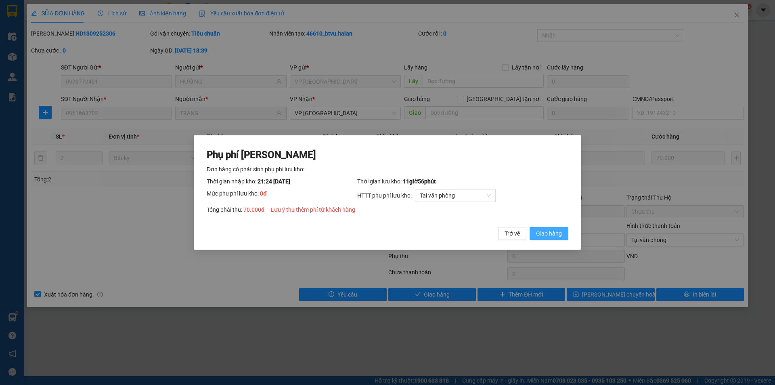
click at [544, 231] on span "Giao hàng" at bounding box center [549, 233] width 26 height 9
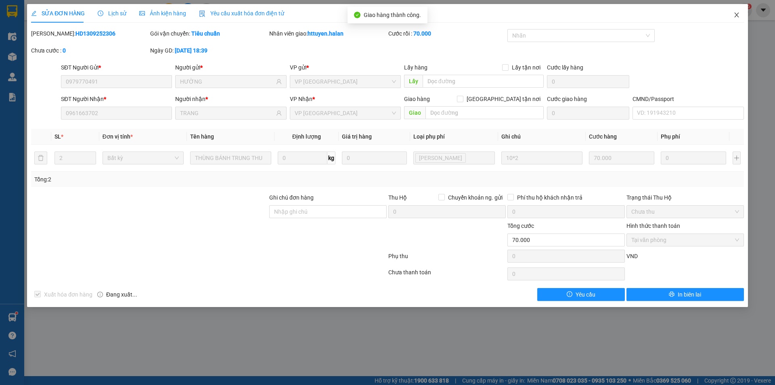
click at [734, 14] on icon "close" at bounding box center [736, 15] width 6 height 6
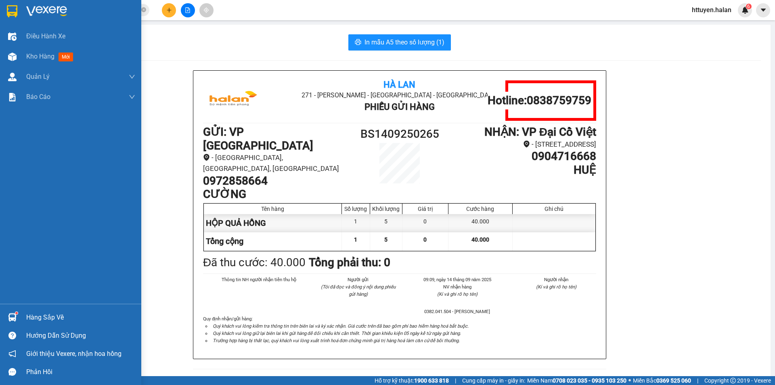
click at [26, 314] on div "Hàng sắp về" at bounding box center [70, 317] width 141 height 18
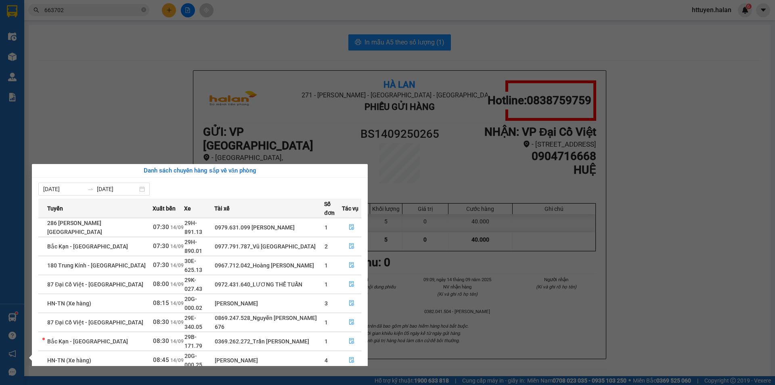
click at [168, 10] on section "Kết quả tìm kiếm ( 99 ) Bộ lọc Mã ĐH Trạng thái Món hàng Thu hộ Tổng cước Chưa …" at bounding box center [387, 192] width 775 height 385
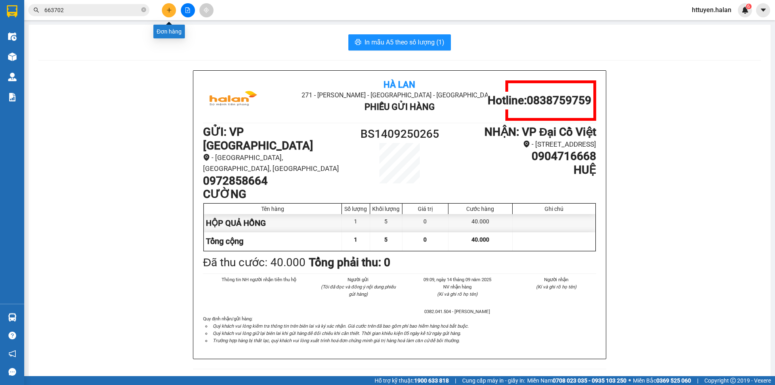
click at [170, 10] on icon "plus" at bounding box center [169, 10] width 6 height 6
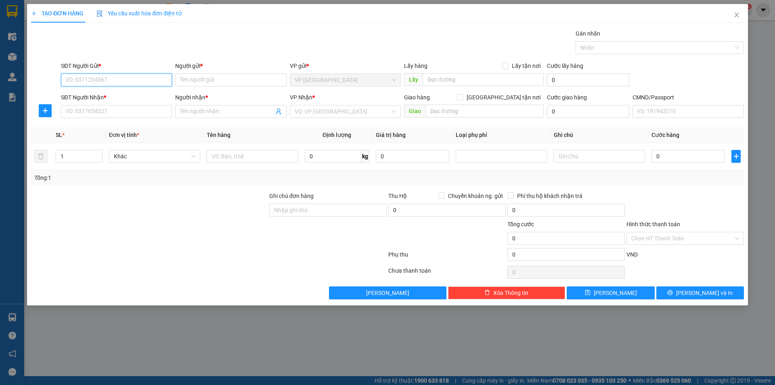
click at [130, 82] on input "SĐT Người Gửi *" at bounding box center [116, 79] width 111 height 13
type input "0936872820"
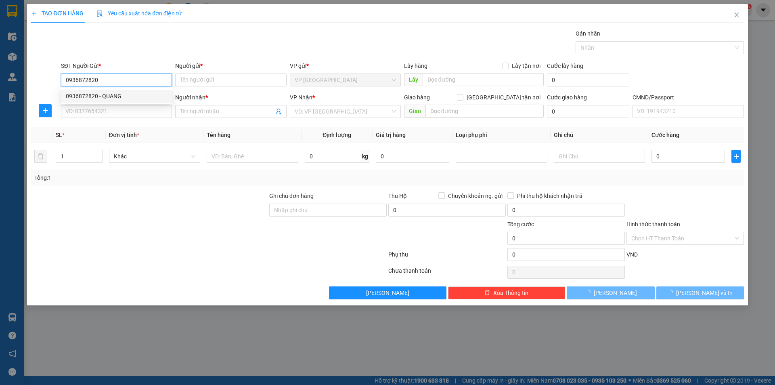
click at [111, 96] on div "0936872820 - QUANG" at bounding box center [116, 96] width 101 height 9
type input "QUANG"
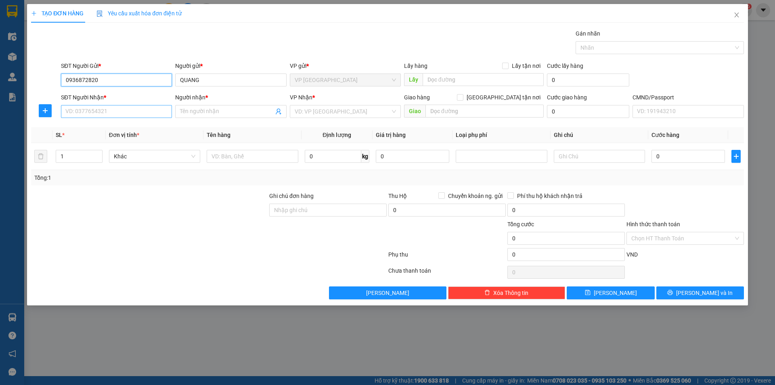
type input "0936872820"
click at [106, 112] on input "SĐT Người Nhận *" at bounding box center [116, 111] width 111 height 13
type input "0988703982"
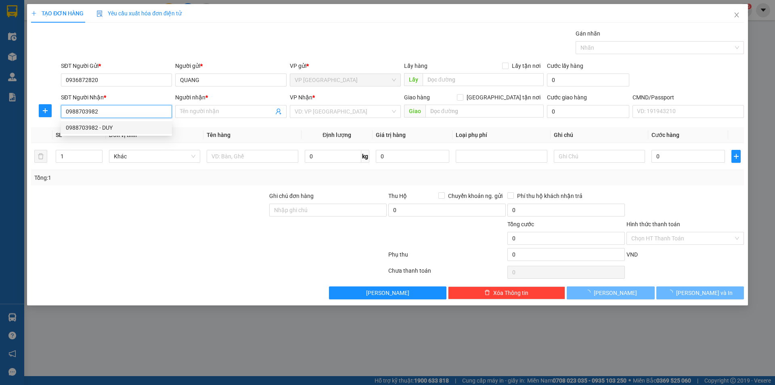
click at [106, 126] on div "0988703982 - DUY" at bounding box center [116, 127] width 101 height 9
type input "DUY"
type input "0988703982"
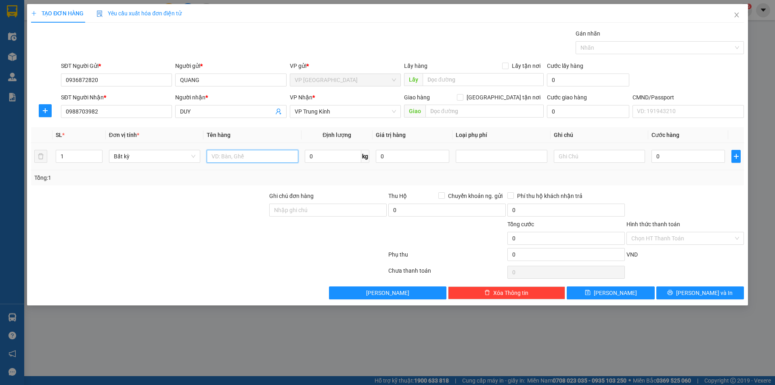
click at [251, 158] on input "text" at bounding box center [252, 156] width 91 height 13
click at [335, 108] on span "VP Trung Kính" at bounding box center [345, 111] width 101 height 12
type input "PB"
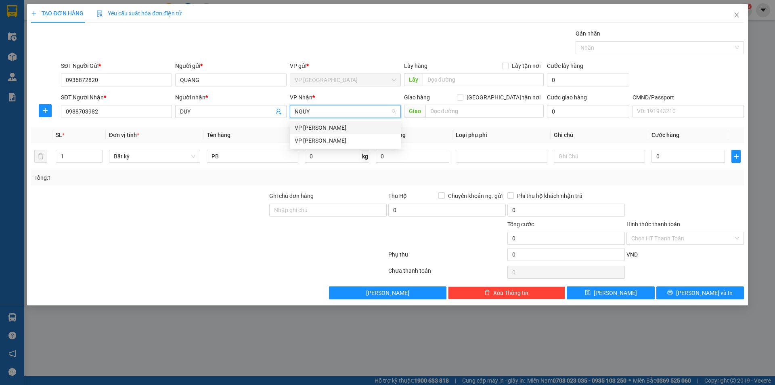
type input "NGUYE"
click at [326, 128] on div "VP [PERSON_NAME]" at bounding box center [345, 127] width 101 height 9
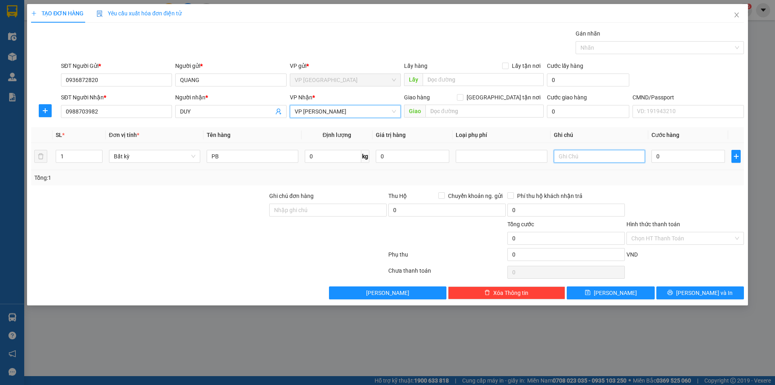
drag, startPoint x: 558, startPoint y: 157, endPoint x: 542, endPoint y: 161, distance: 17.0
click at [558, 157] on input "text" at bounding box center [599, 156] width 91 height 13
type input "YC 286"
click at [250, 159] on input "PB" at bounding box center [252, 156] width 91 height 13
click at [321, 158] on input "0" at bounding box center [333, 156] width 57 height 13
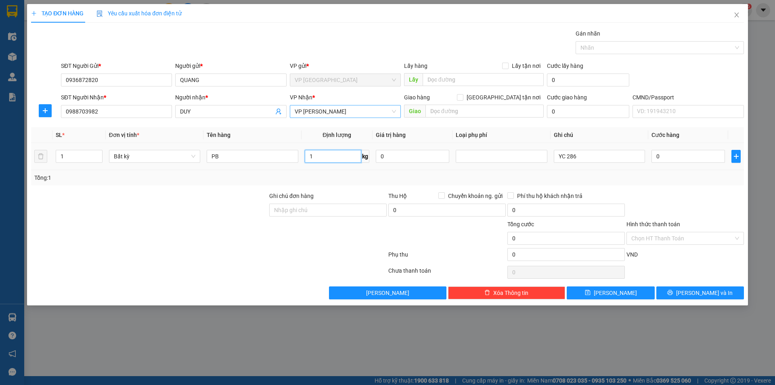
type input "1"
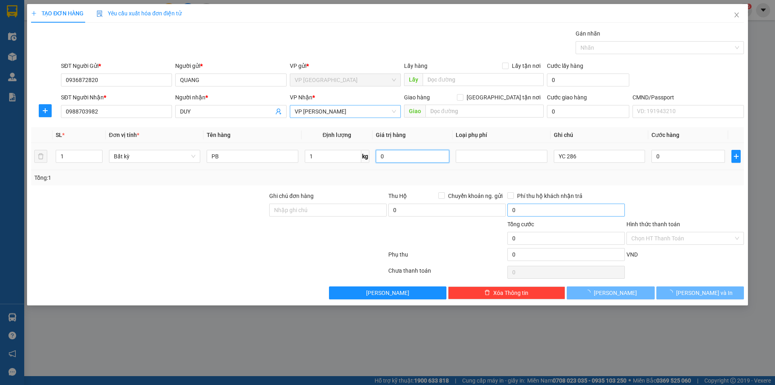
type input "35.000"
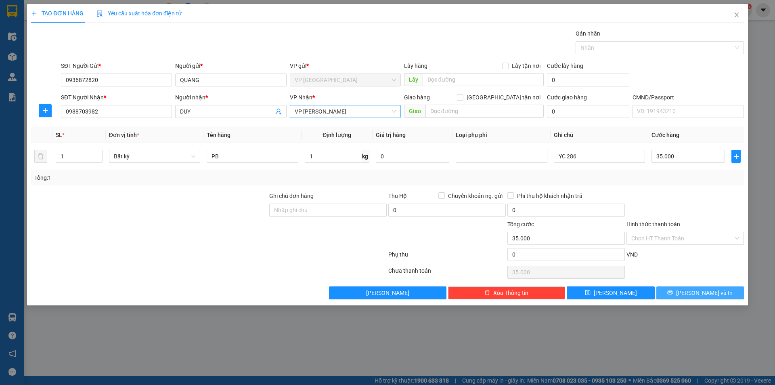
click at [673, 293] on button "[PERSON_NAME] và In" at bounding box center [700, 292] width 88 height 13
click at [673, 295] on span "printer" at bounding box center [670, 292] width 6 height 6
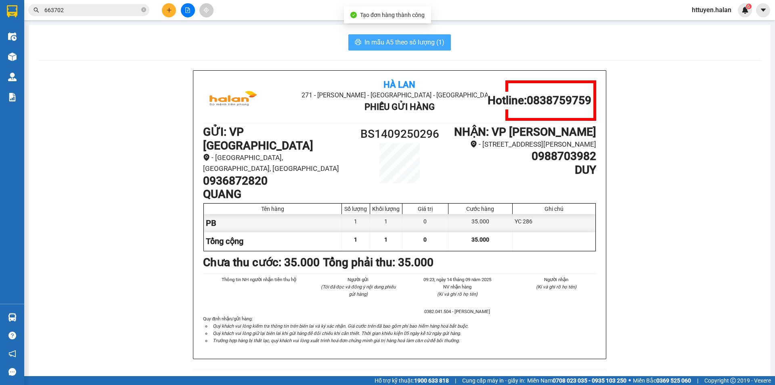
click at [401, 43] on span "In mẫu A5 theo số lượng (1)" at bounding box center [404, 42] width 80 height 10
click at [111, 8] on input "663702" at bounding box center [91, 10] width 95 height 9
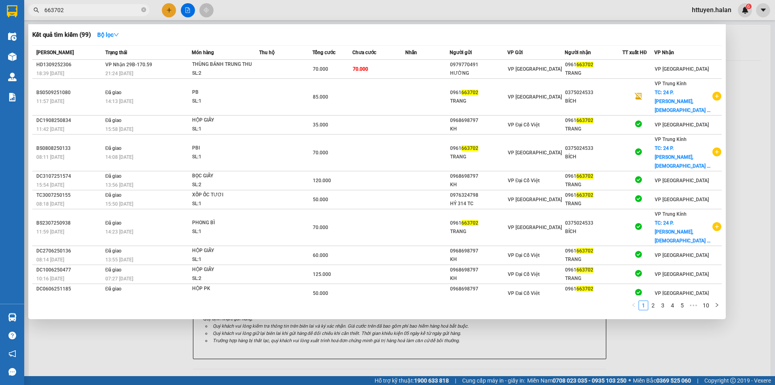
click at [111, 8] on input "663702" at bounding box center [91, 10] width 95 height 9
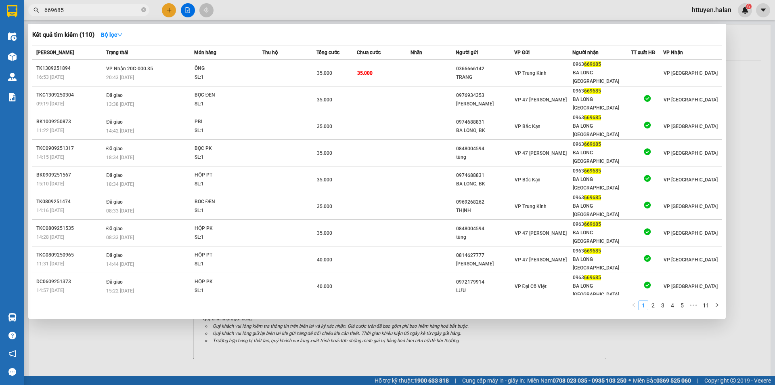
type input "669685"
click at [163, 6] on div at bounding box center [387, 192] width 775 height 385
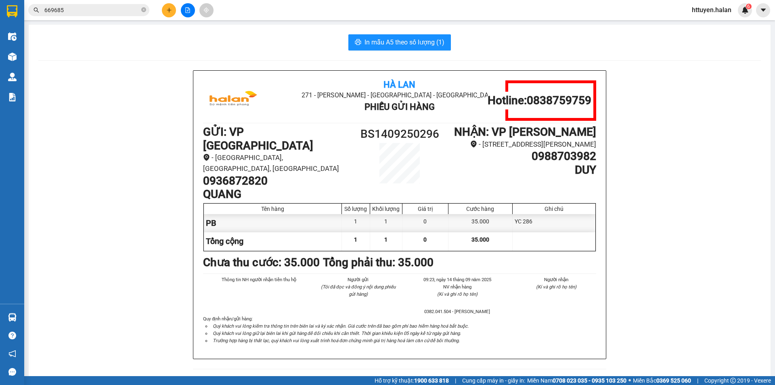
click at [163, 6] on button at bounding box center [169, 10] width 14 height 14
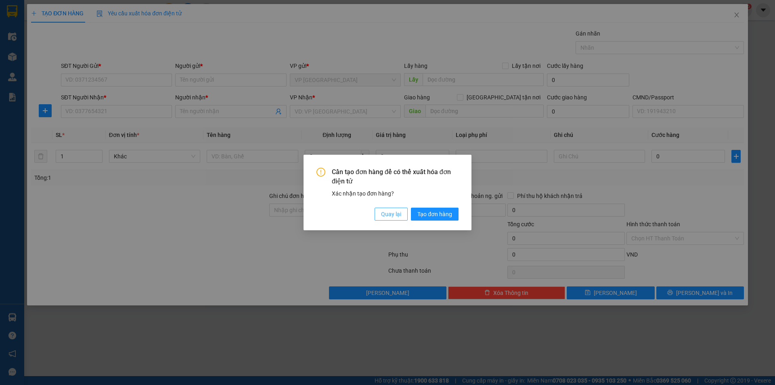
drag, startPoint x: 390, startPoint y: 219, endPoint x: 357, endPoint y: 183, distance: 49.4
click at [391, 218] on button "Quay lại" at bounding box center [391, 213] width 33 height 13
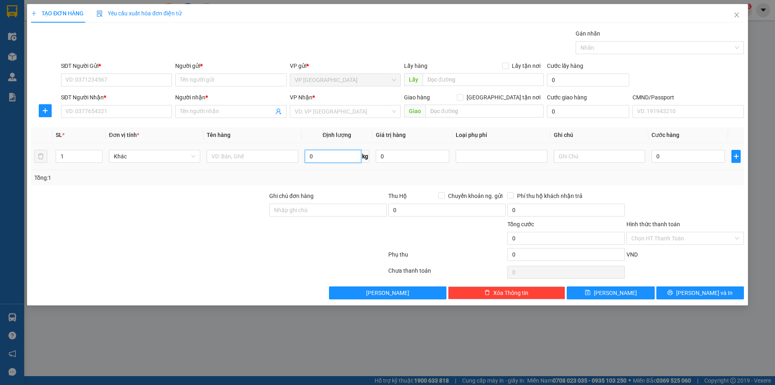
click at [335, 160] on input "0" at bounding box center [333, 156] width 57 height 13
type input "23"
click at [256, 158] on input "text" at bounding box center [252, 156] width 91 height 13
type input "XỐP ĐỒ ĂN"
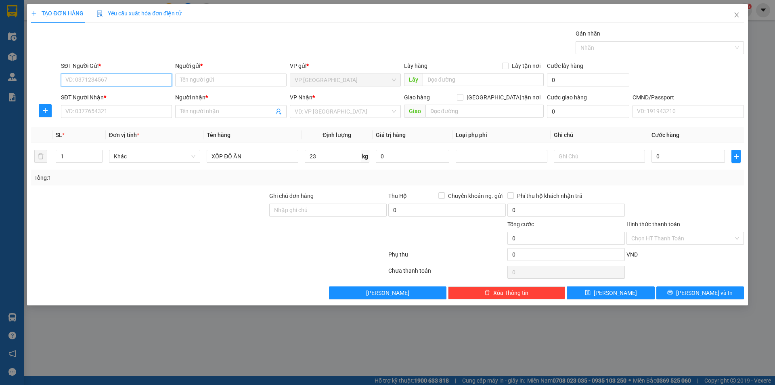
click at [132, 79] on input "SĐT Người Gửi *" at bounding box center [116, 79] width 111 height 13
type input "0395555320"
click at [115, 93] on div "0395555320 - LUYẾN" at bounding box center [116, 96] width 101 height 9
type input "LUYẾN"
type input "0395555320"
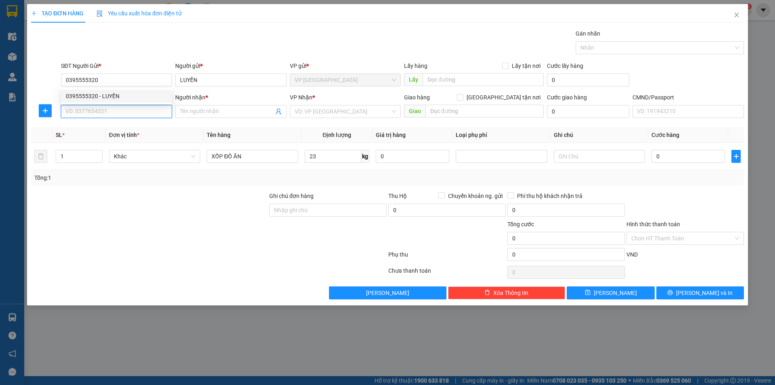
click at [111, 114] on input "SĐT Người Nhận *" at bounding box center [116, 111] width 111 height 13
type input "0965324691"
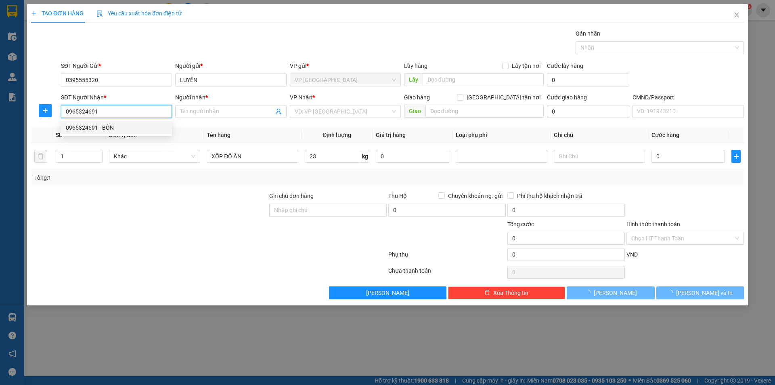
click at [106, 126] on div "0965324691 - BỐN" at bounding box center [116, 127] width 101 height 9
type input "BỐN"
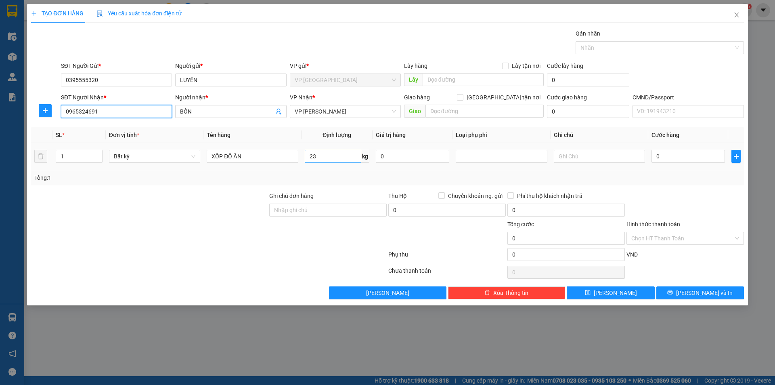
type input "0965324691"
click at [335, 157] on input "23" at bounding box center [333, 156] width 57 height 13
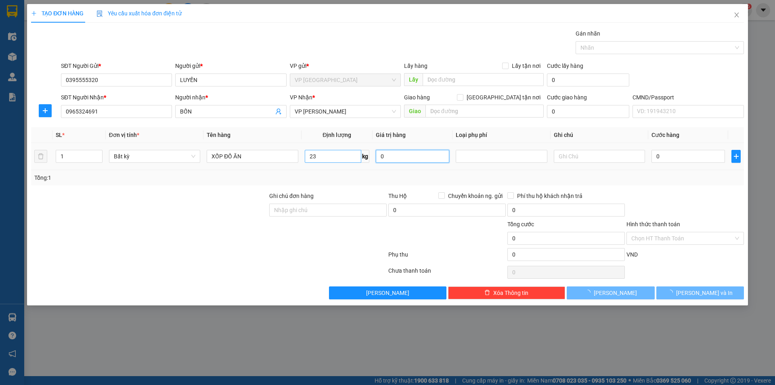
type input "65.000"
click at [665, 293] on button "[PERSON_NAME] và In" at bounding box center [700, 292] width 88 height 13
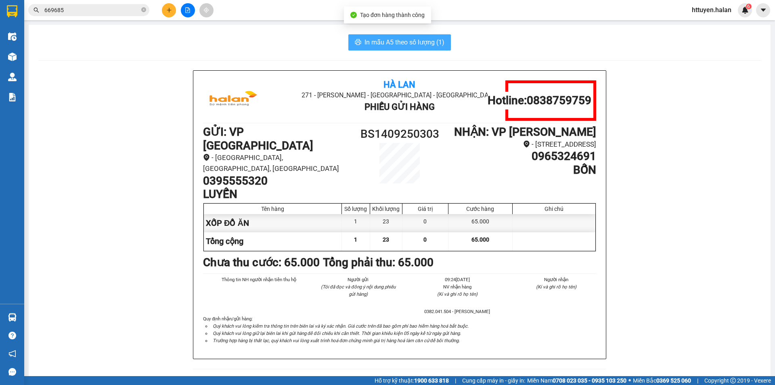
click at [408, 42] on span "In mẫu A5 theo số lượng (1)" at bounding box center [404, 42] width 80 height 10
click at [110, 9] on input "669685" at bounding box center [91, 10] width 95 height 9
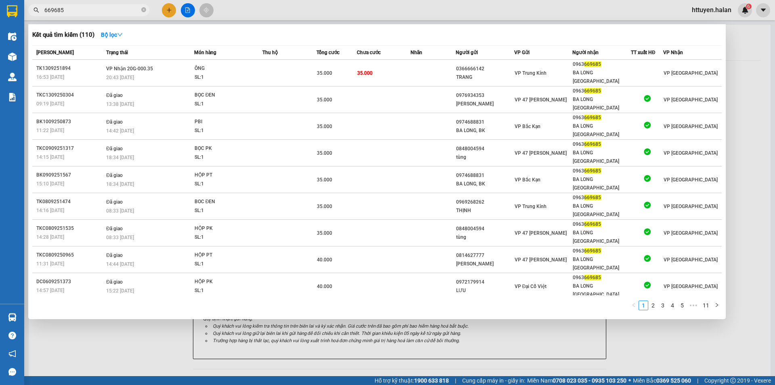
click at [110, 9] on input "669685" at bounding box center [91, 10] width 95 height 9
click at [71, 7] on input "669685" at bounding box center [91, 10] width 95 height 9
click at [71, 8] on input "669685" at bounding box center [91, 10] width 95 height 9
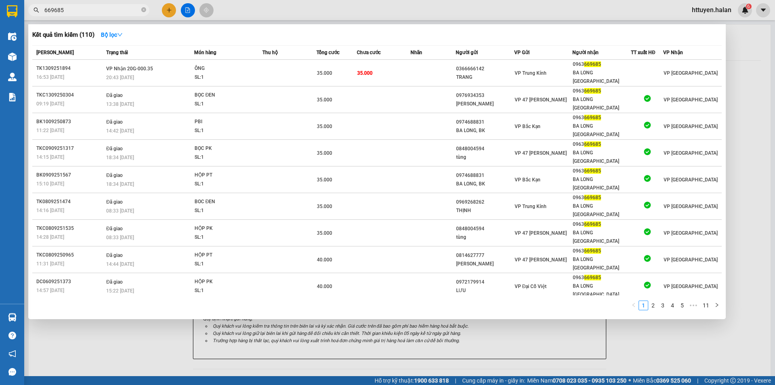
click at [71, 8] on input "669685" at bounding box center [91, 10] width 95 height 9
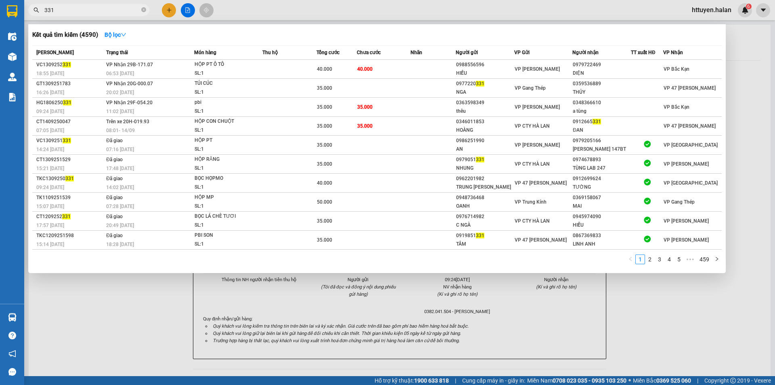
click at [80, 10] on input "331" at bounding box center [91, 10] width 95 height 9
click at [80, 11] on input "331" at bounding box center [91, 10] width 95 height 9
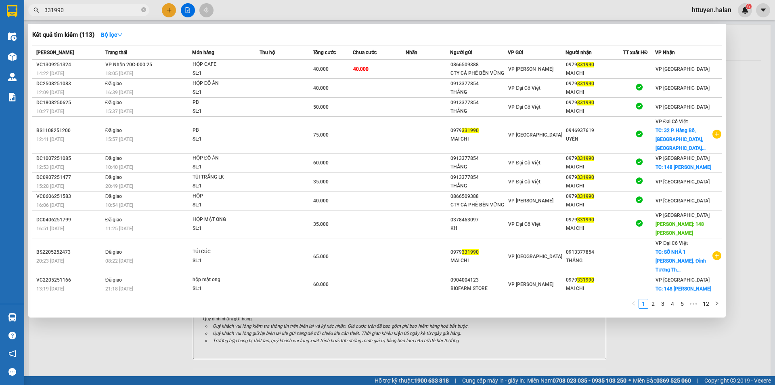
type input "331990"
click at [735, 71] on div at bounding box center [387, 192] width 775 height 385
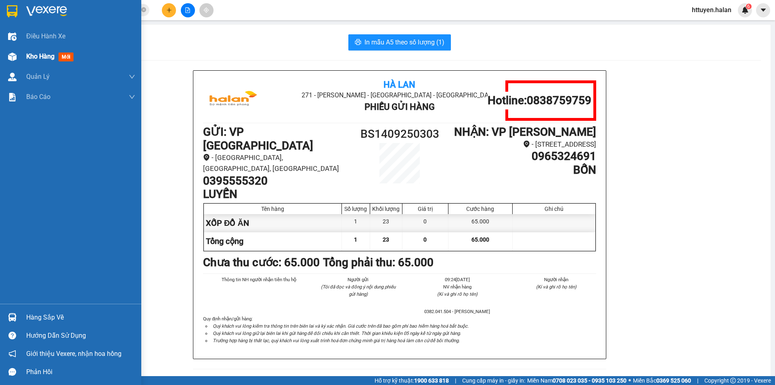
click at [68, 58] on span "mới" at bounding box center [66, 56] width 15 height 9
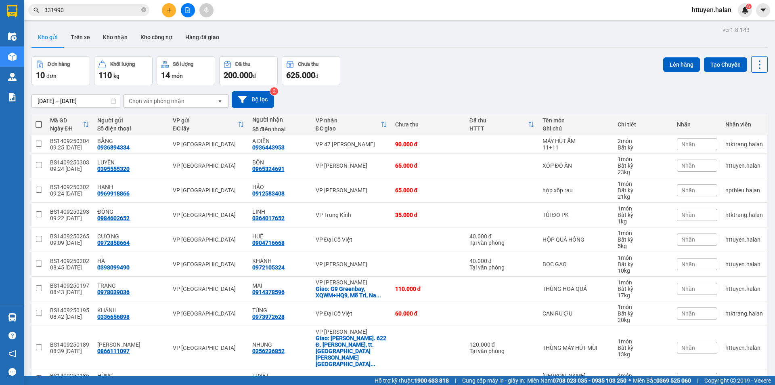
click at [757, 59] on icon at bounding box center [759, 64] width 11 height 11
click at [745, 108] on li "Làm mới" at bounding box center [738, 115] width 61 height 15
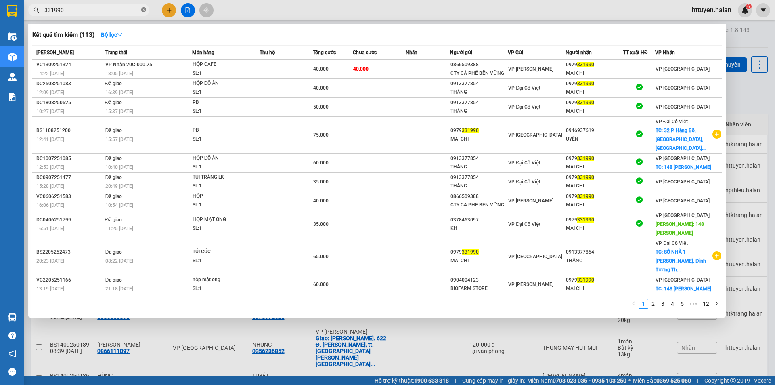
click at [143, 10] on icon "close-circle" at bounding box center [143, 9] width 5 height 5
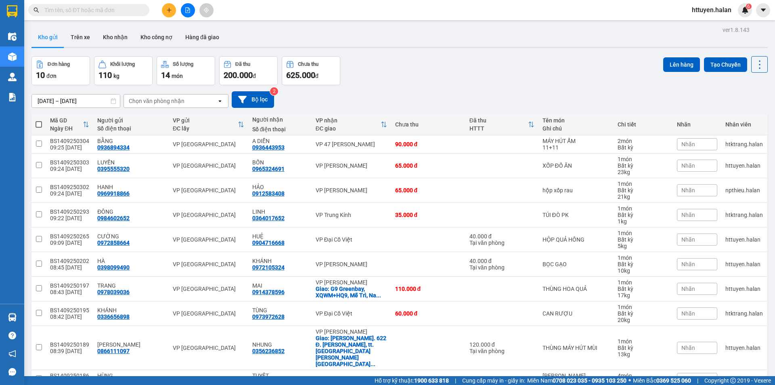
click at [463, 89] on div "01/08/2025 – 14/09/2025 Press the down arrow key to interact with the calendar …" at bounding box center [399, 99] width 736 height 29
click at [754, 67] on icon at bounding box center [759, 64] width 11 height 11
click at [747, 114] on span "Làm mới" at bounding box center [742, 115] width 22 height 8
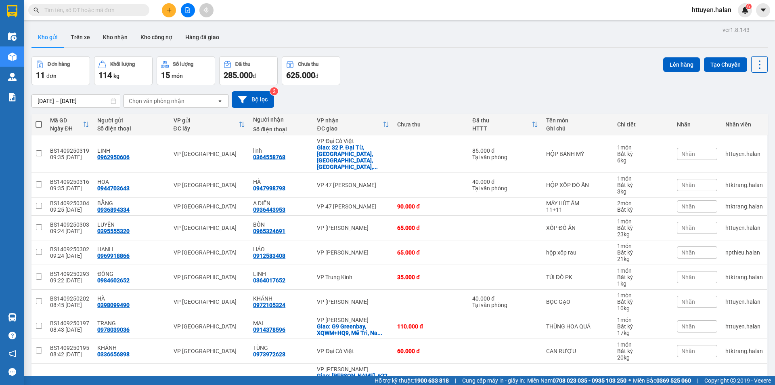
click at [754, 69] on icon at bounding box center [759, 64] width 11 height 11
click at [736, 114] on span "Làm mới" at bounding box center [742, 115] width 22 height 8
click at [737, 363] on div "100 / trang" at bounding box center [734, 370] width 48 height 15
click at [119, 8] on input "text" at bounding box center [91, 10] width 95 height 9
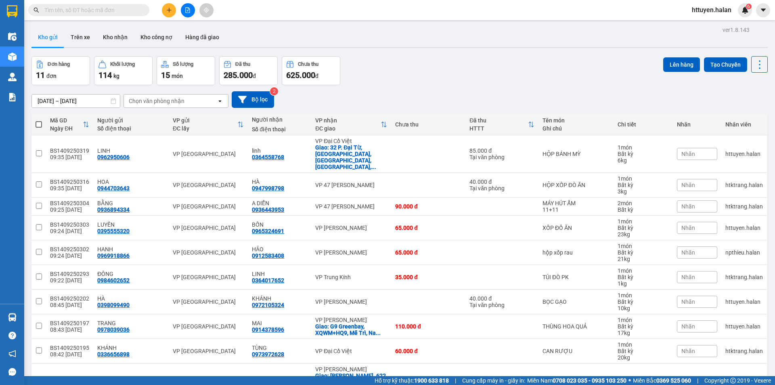
click at [119, 8] on input "text" at bounding box center [91, 10] width 95 height 9
click at [74, 5] on span at bounding box center [88, 10] width 121 height 12
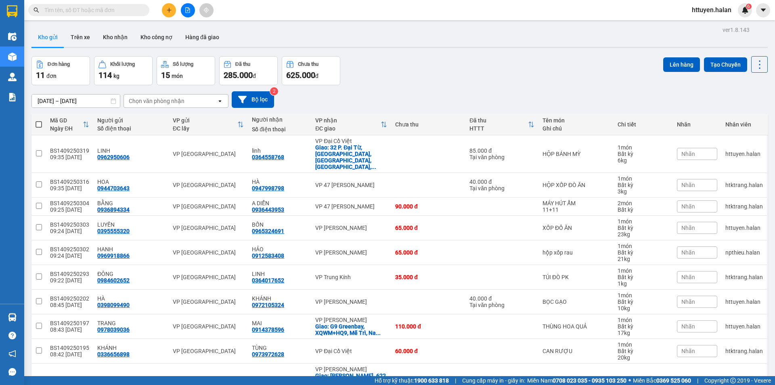
click at [74, 5] on span at bounding box center [88, 10] width 121 height 12
click at [77, 10] on input "text" at bounding box center [91, 10] width 95 height 9
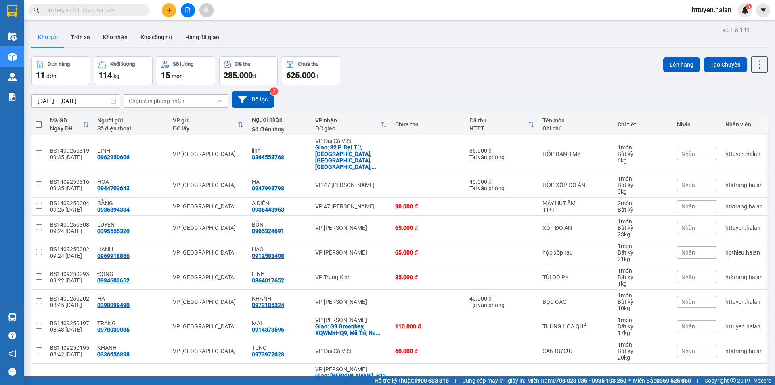
click at [77, 10] on input "text" at bounding box center [91, 10] width 95 height 9
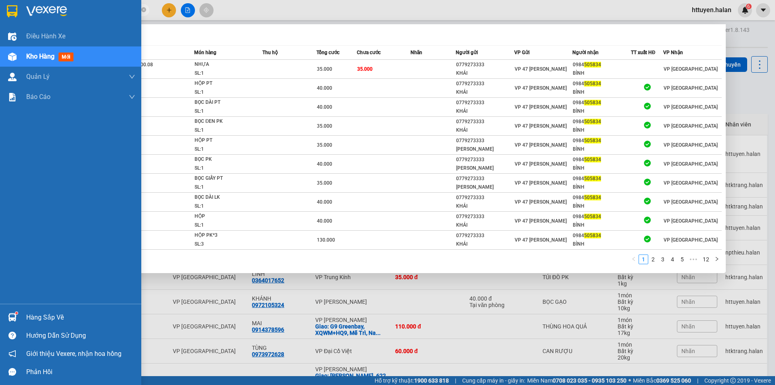
type input "505834"
click at [35, 313] on div "Hàng sắp về" at bounding box center [80, 317] width 109 height 12
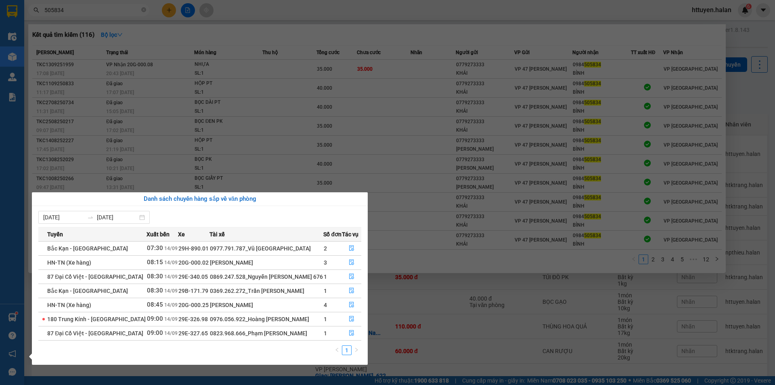
click at [166, 9] on section "Kết quả tìm kiếm ( 116 ) Bộ lọc Mã ĐH Trạng thái Món hàng Thu hộ Tổng cước Chưa…" at bounding box center [387, 192] width 775 height 385
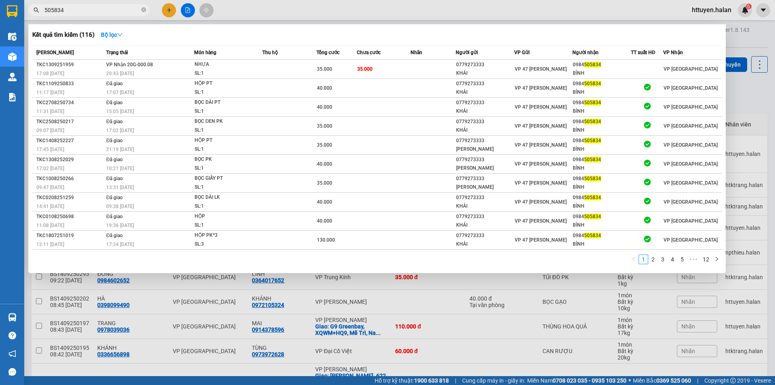
click at [166, 9] on div at bounding box center [387, 192] width 775 height 385
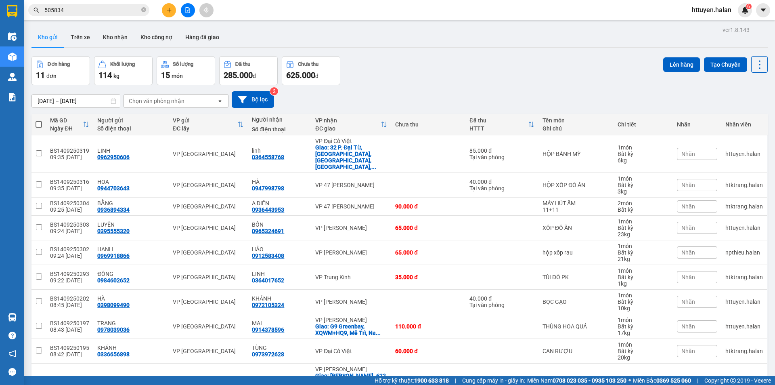
click at [171, 9] on icon "plus" at bounding box center [169, 10] width 6 height 6
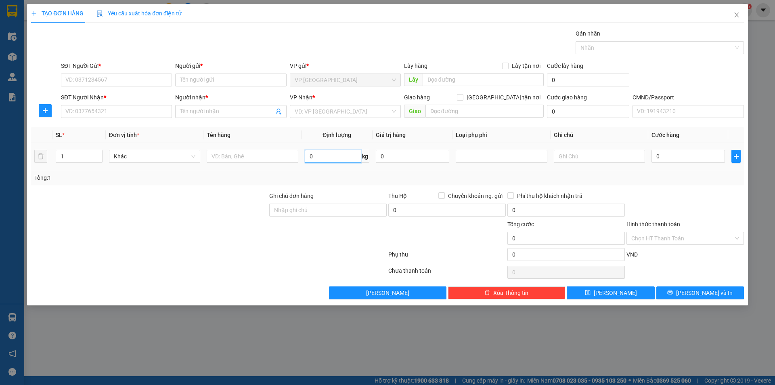
click at [327, 157] on input "0" at bounding box center [333, 156] width 57 height 13
click at [338, 156] on input "THÙNG ĐÔI" at bounding box center [333, 156] width 57 height 13
type input "6"
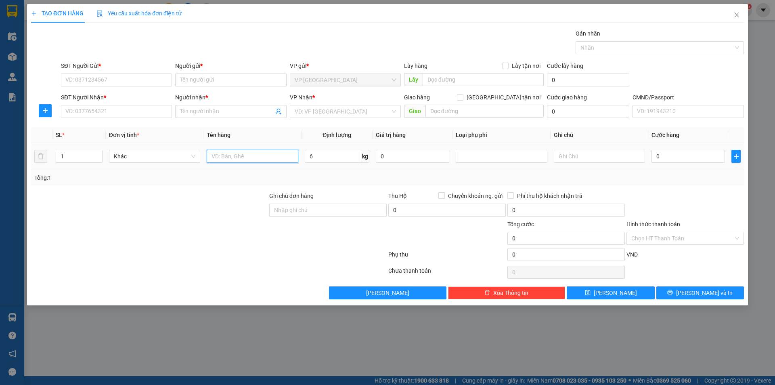
click at [262, 158] on input "text" at bounding box center [252, 156] width 91 height 13
click at [129, 79] on input "SĐT Người Gửi *" at bounding box center [116, 79] width 111 height 13
click at [281, 159] on input "THÙNG ĐÔI" at bounding box center [252, 156] width 91 height 13
type input "THÙNG ĐÔI VA LY+SỮA"
click at [126, 80] on input "SĐT Người Gửi *" at bounding box center [116, 79] width 111 height 13
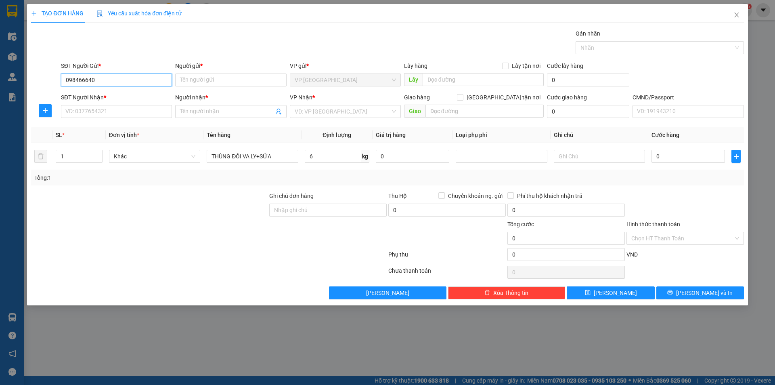
type input "0984666405"
click at [126, 81] on input "0984666405" at bounding box center [116, 79] width 111 height 13
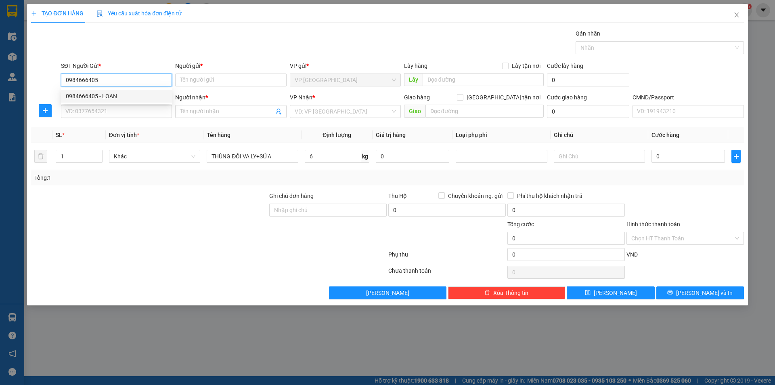
click at [113, 94] on div "0984666405 - LOAN" at bounding box center [116, 96] width 101 height 9
type input "LOAN"
type input "0984666405"
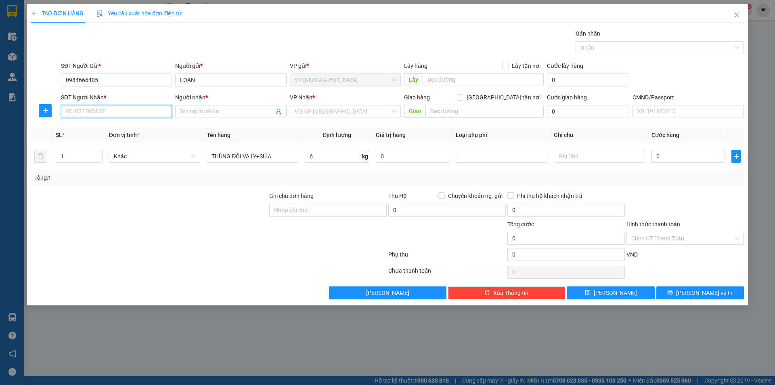
click at [106, 109] on input "SĐT Người Nhận *" at bounding box center [116, 111] width 111 height 13
type input "0865073886"
drag, startPoint x: 102, startPoint y: 123, endPoint x: 275, endPoint y: 157, distance: 176.5
click at [102, 123] on div "0865073886 - LAN" at bounding box center [116, 127] width 111 height 13
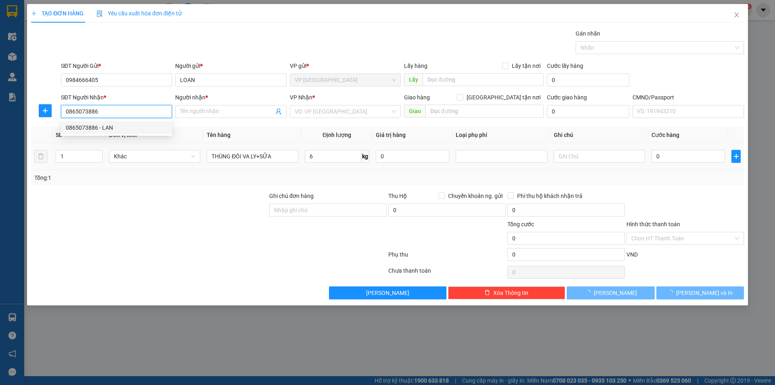
type input "LAN"
type input "0865073886"
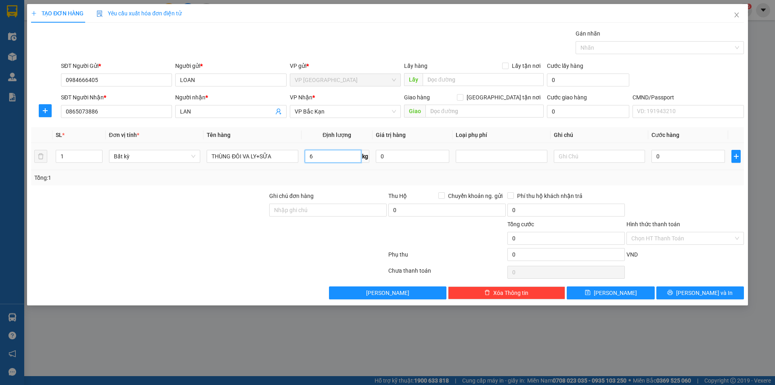
click at [333, 162] on input "6" at bounding box center [333, 156] width 57 height 13
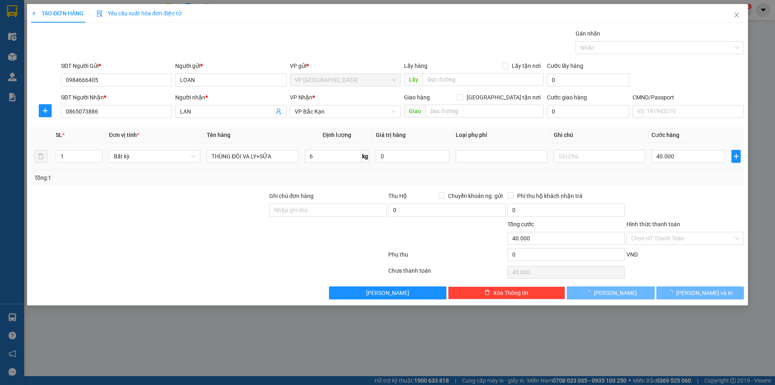
type input "40.000"
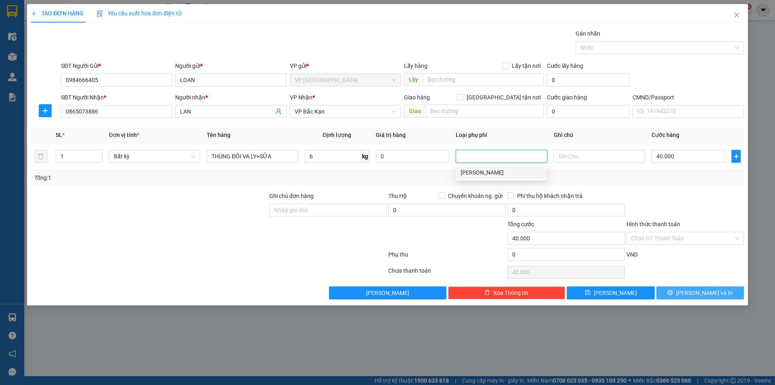
click at [674, 291] on button "[PERSON_NAME] và In" at bounding box center [700, 292] width 88 height 13
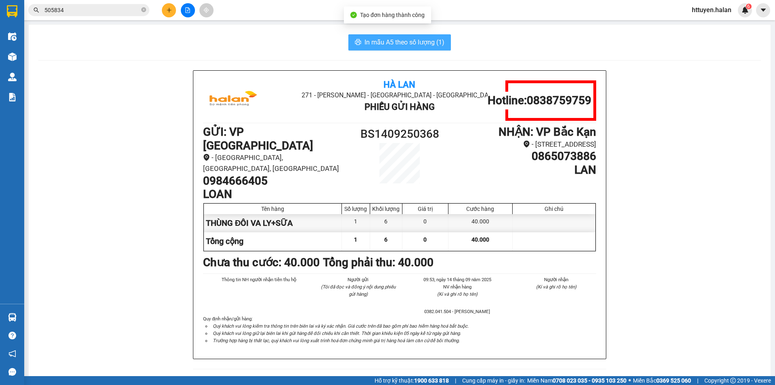
click at [390, 44] on span "In mẫu A5 theo số lượng (1)" at bounding box center [404, 42] width 80 height 10
click at [86, 9] on input "505834" at bounding box center [91, 10] width 95 height 9
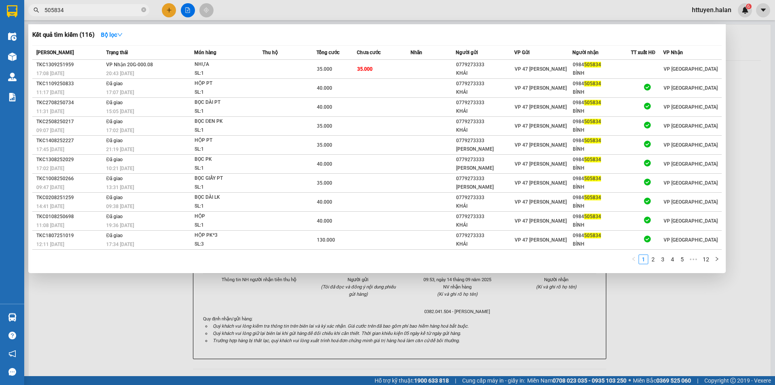
click at [86, 9] on input "505834" at bounding box center [91, 10] width 95 height 9
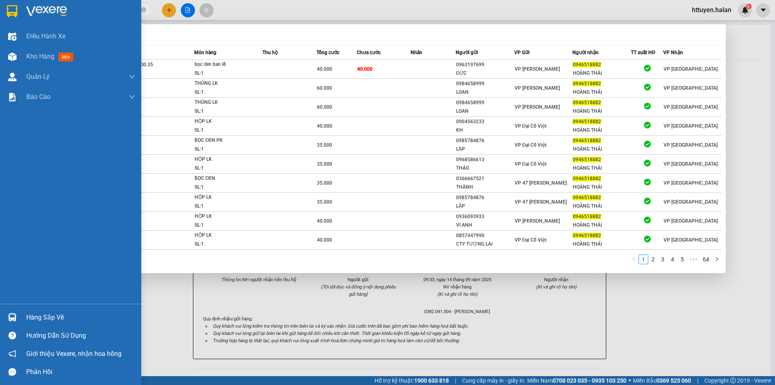
type input "0946518882"
drag, startPoint x: 50, startPoint y: 316, endPoint x: 60, endPoint y: 308, distance: 12.0
click at [51, 316] on div "Hàng sắp về" at bounding box center [80, 317] width 109 height 12
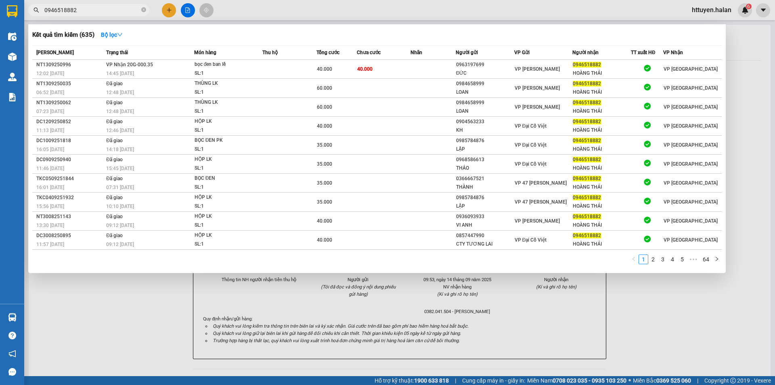
click at [170, 8] on section "Kết quả tìm kiếm ( 635 ) Bộ lọc Mã ĐH Trạng thái Món hàng Thu hộ Tổng cước Chưa…" at bounding box center [387, 192] width 775 height 385
click at [170, 8] on div at bounding box center [387, 192] width 775 height 385
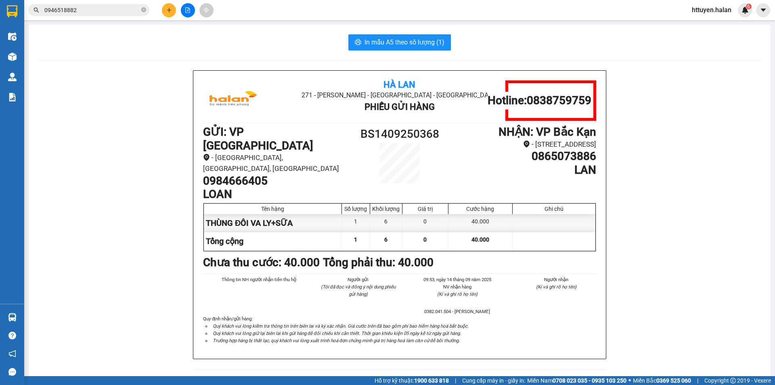
click at [170, 8] on icon "plus" at bounding box center [169, 10] width 6 height 6
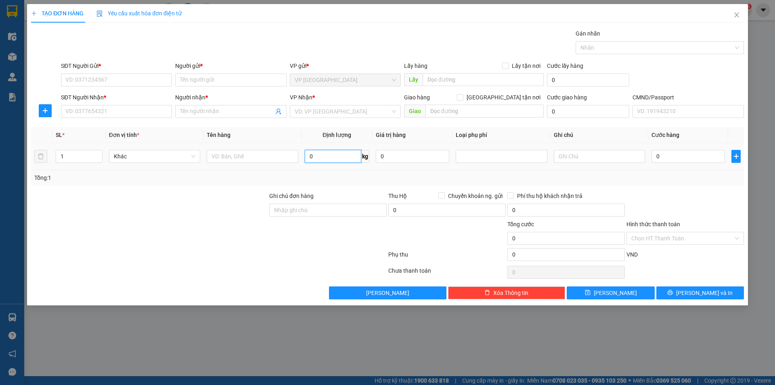
click at [326, 157] on input "0" at bounding box center [333, 156] width 57 height 13
type input "14"
click at [252, 154] on input "text" at bounding box center [252, 156] width 91 height 13
type input "THÙNG QA"
click at [129, 81] on input "SĐT Người Gửi *" at bounding box center [116, 79] width 111 height 13
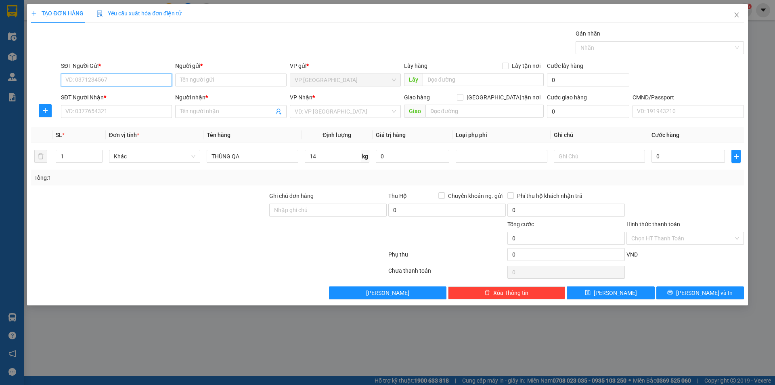
click at [129, 80] on input "SĐT Người Gửi *" at bounding box center [116, 79] width 111 height 13
click at [128, 80] on input "SĐT Người Gửi *" at bounding box center [116, 79] width 111 height 13
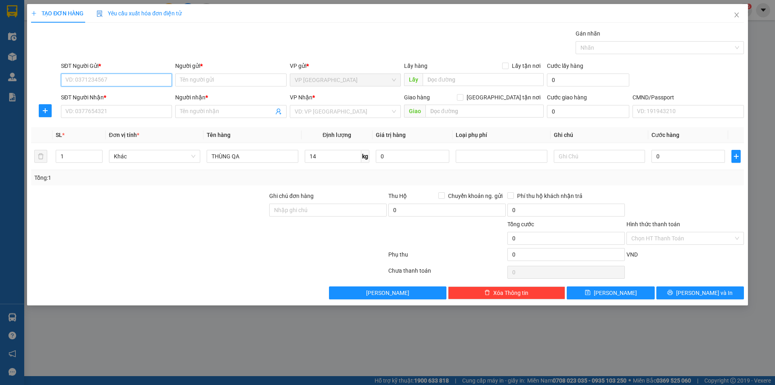
click at [128, 80] on input "SĐT Người Gửi *" at bounding box center [116, 79] width 111 height 13
click at [101, 78] on input "SĐT Người Gửi *" at bounding box center [116, 79] width 111 height 13
click at [100, 79] on input "SĐT Người Gửi *" at bounding box center [116, 79] width 111 height 13
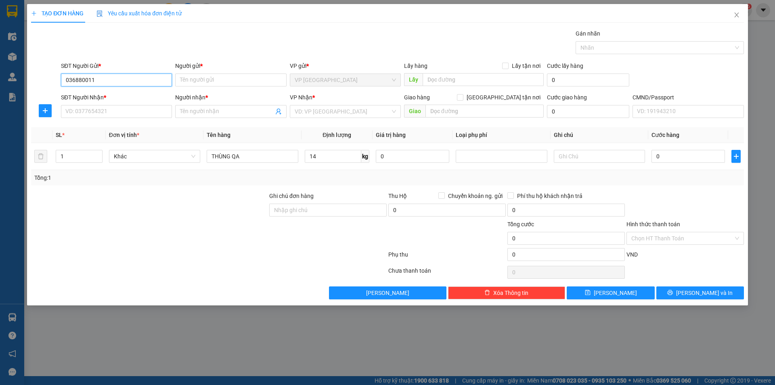
type input "0368800111"
click at [100, 79] on input "0368800111" at bounding box center [116, 79] width 111 height 13
click at [102, 94] on div "0368800111 - A TUỆ" at bounding box center [116, 96] width 101 height 9
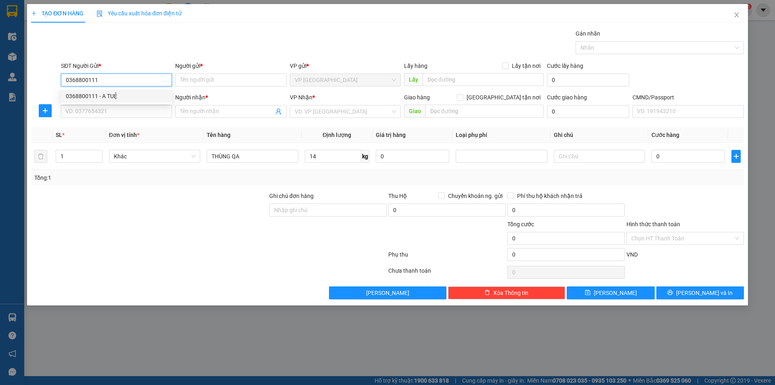
type input "A TUỆ"
type input "0368800111"
click at [102, 102] on div "SĐT Người Nhận *" at bounding box center [116, 99] width 111 height 12
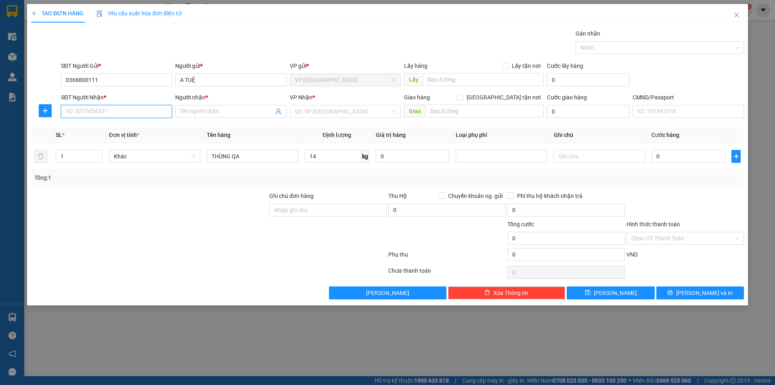
click at [99, 110] on input "SĐT Người Nhận *" at bounding box center [116, 111] width 111 height 13
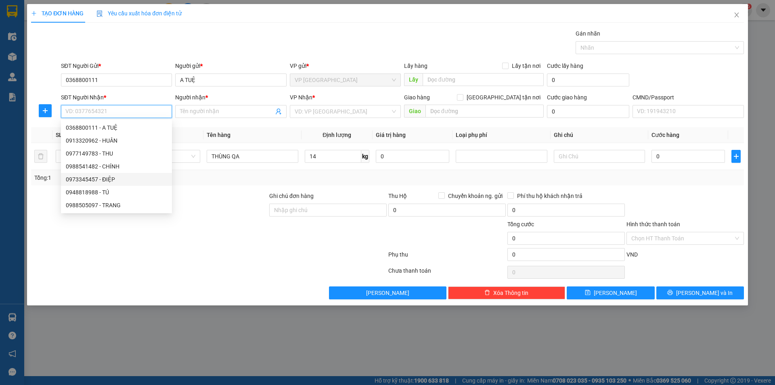
click at [95, 178] on div "0973345457 - ĐIỆP" at bounding box center [116, 179] width 101 height 9
type input "0973345457"
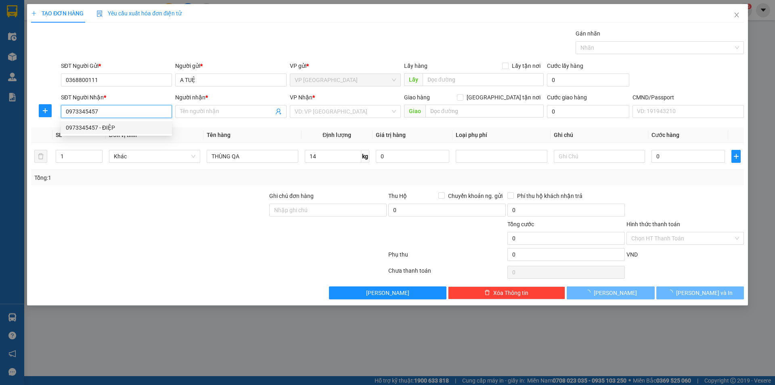
type input "ĐIỆP"
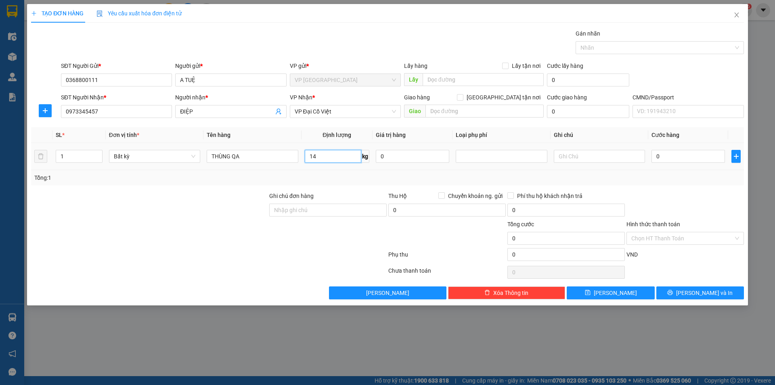
click at [321, 157] on input "14" at bounding box center [333, 156] width 57 height 13
type input "50.000"
drag, startPoint x: 682, startPoint y: 199, endPoint x: 670, endPoint y: 216, distance: 21.3
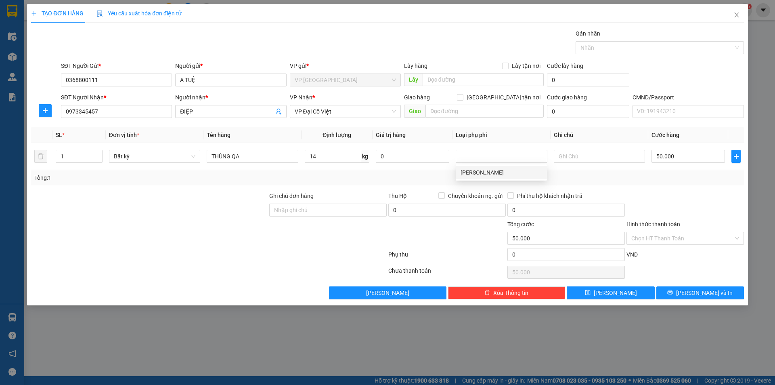
click at [682, 198] on div at bounding box center [685, 205] width 119 height 28
click at [661, 223] on label "Hình thức thanh toán" at bounding box center [653, 224] width 54 height 6
click at [661, 232] on input "Hình thức thanh toán" at bounding box center [682, 238] width 102 height 12
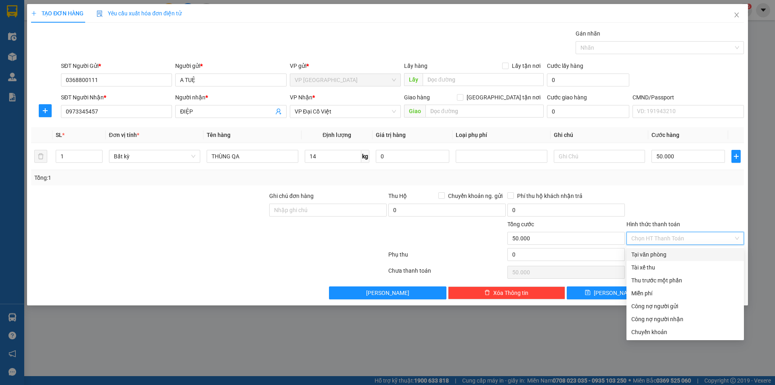
click at [650, 257] on div "Tại văn phòng" at bounding box center [685, 254] width 108 height 9
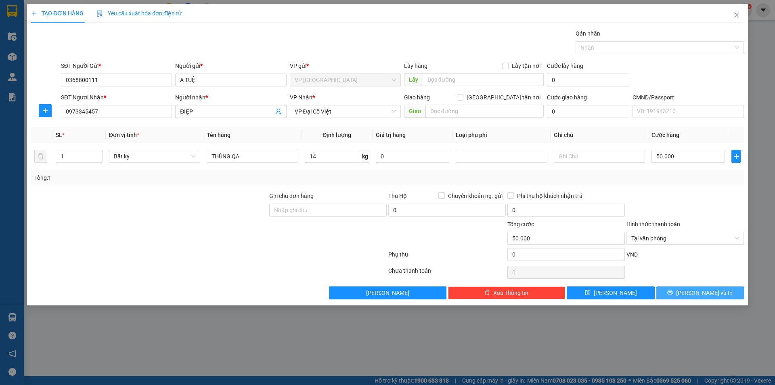
click at [673, 297] on button "[PERSON_NAME] và In" at bounding box center [700, 292] width 88 height 13
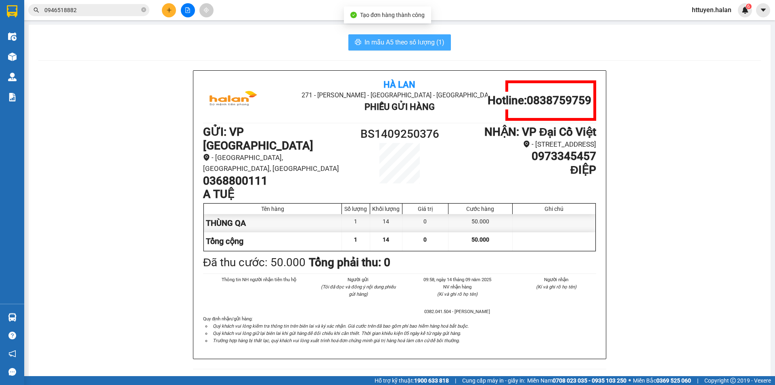
click at [399, 46] on span "In mẫu A5 theo số lượng (1)" at bounding box center [404, 42] width 80 height 10
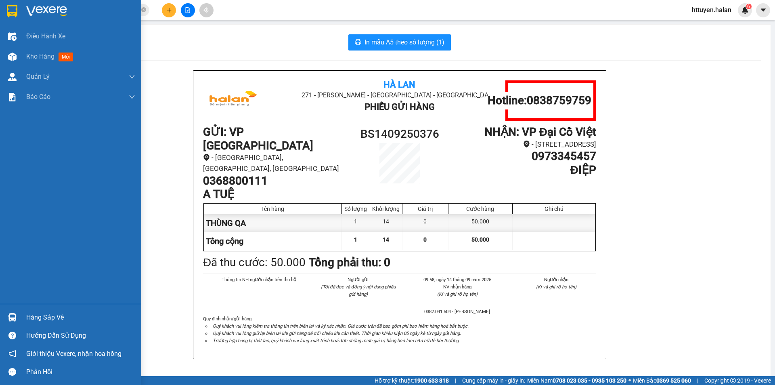
drag, startPoint x: 39, startPoint y: 318, endPoint x: 40, endPoint y: 311, distance: 6.7
click at [40, 315] on div "Hàng sắp về" at bounding box center [80, 317] width 109 height 12
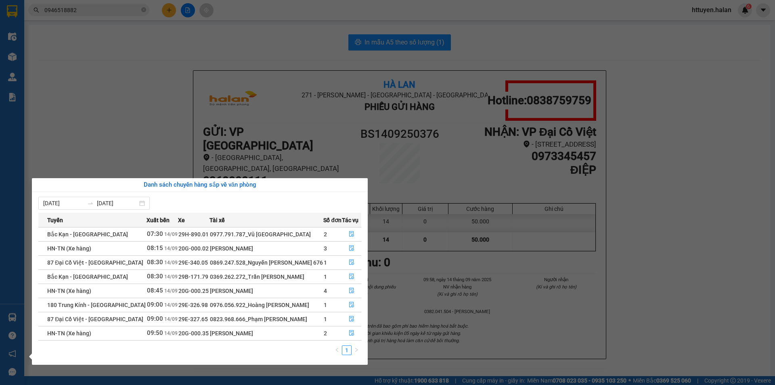
click at [97, 107] on section "Kết quả tìm kiếm ( 635 ) Bộ lọc Mã ĐH Trạng thái Món hàng Thu hộ Tổng cước Chưa…" at bounding box center [387, 192] width 775 height 385
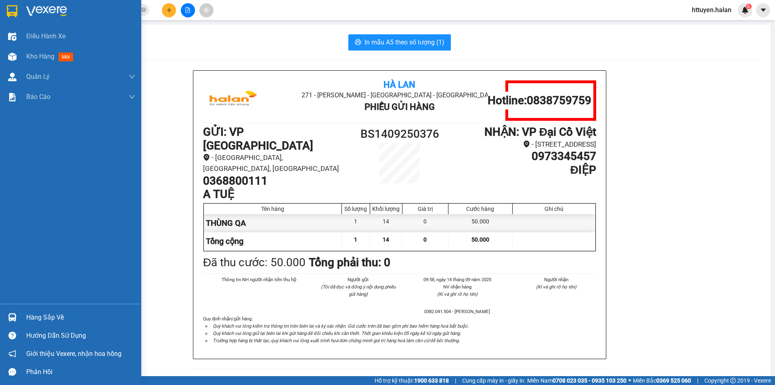
drag, startPoint x: 27, startPoint y: 314, endPoint x: 39, endPoint y: 301, distance: 17.2
click at [29, 314] on div "Hàng sắp về" at bounding box center [80, 317] width 109 height 12
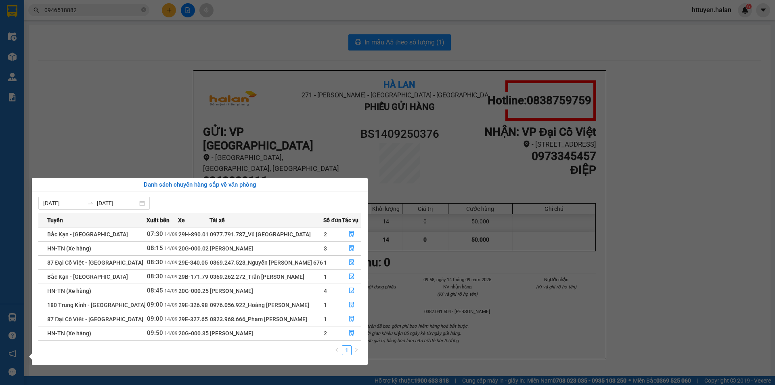
click at [82, 4] on section "Kết quả tìm kiếm ( 635 ) Bộ lọc Mã ĐH Trạng thái Món hàng Thu hộ Tổng cước Chưa…" at bounding box center [387, 192] width 775 height 385
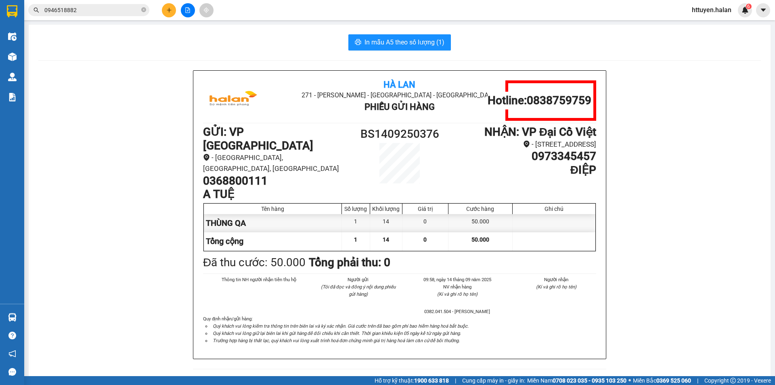
click at [82, 8] on input "0946518882" at bounding box center [91, 10] width 95 height 9
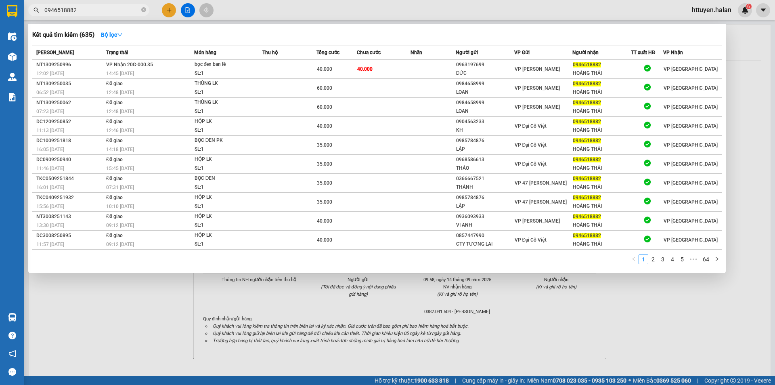
click at [82, 8] on input "0946518882" at bounding box center [91, 10] width 95 height 9
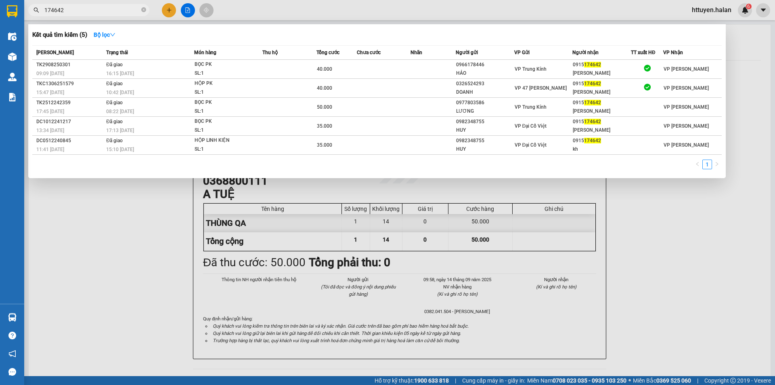
click at [152, 198] on div at bounding box center [387, 192] width 775 height 385
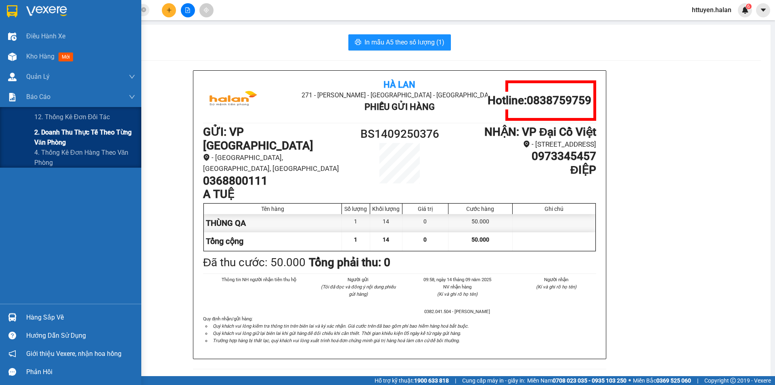
click at [54, 133] on span "2. Doanh thu thực tế theo từng văn phòng" at bounding box center [84, 137] width 101 height 20
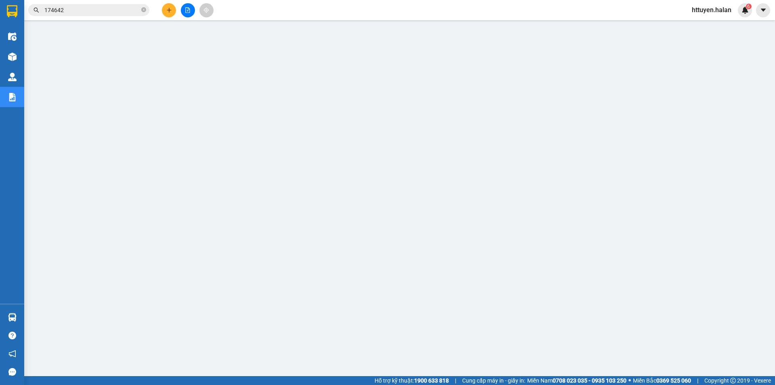
click at [87, 11] on input "174642" at bounding box center [91, 10] width 95 height 9
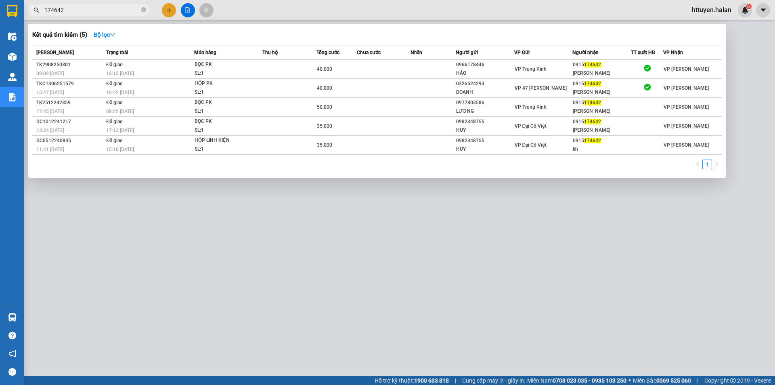
click at [87, 11] on input "174642" at bounding box center [91, 10] width 95 height 9
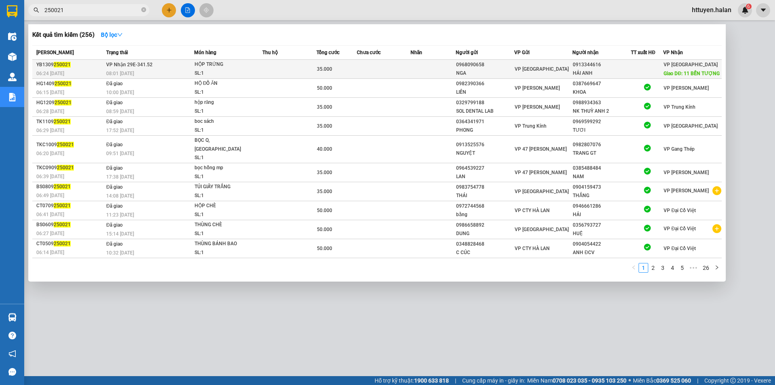
type input "250021"
click at [154, 69] on td "VP Nhận 29E-341.52 08:01 - 13/09" at bounding box center [149, 69] width 90 height 19
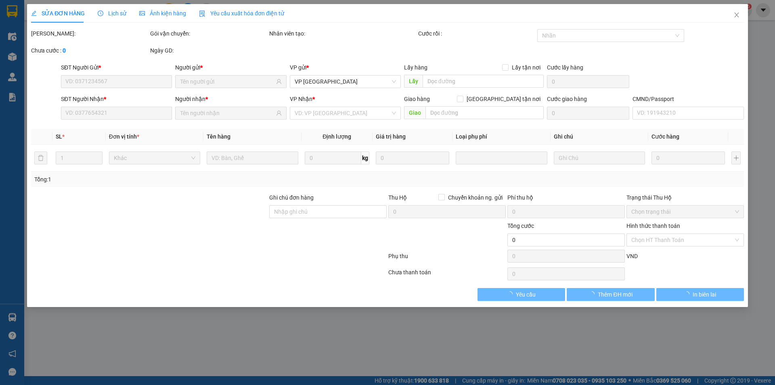
type input "0968090658"
type input "NGA"
type input "0913344616"
type input "HẢI ANH"
type input "11 BẾN TƯỢNG"
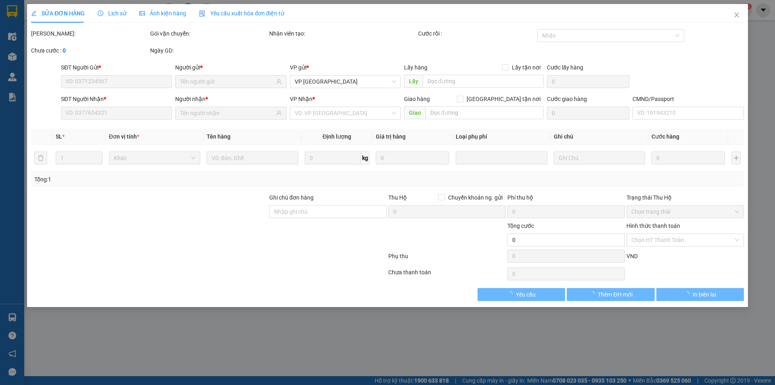
type input "15.000"
type input "35.000"
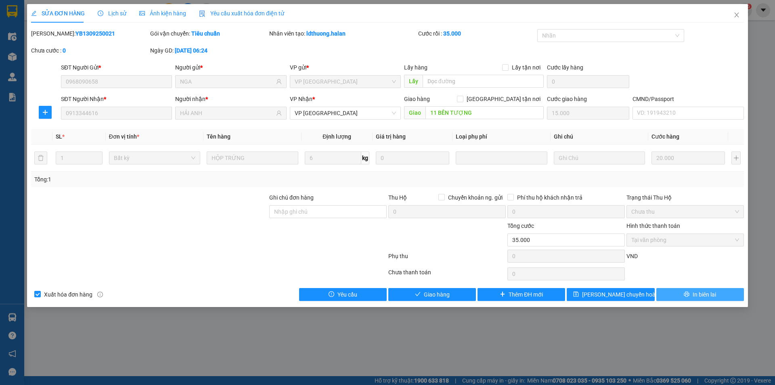
click at [668, 295] on button "In biên lai" at bounding box center [700, 294] width 88 height 13
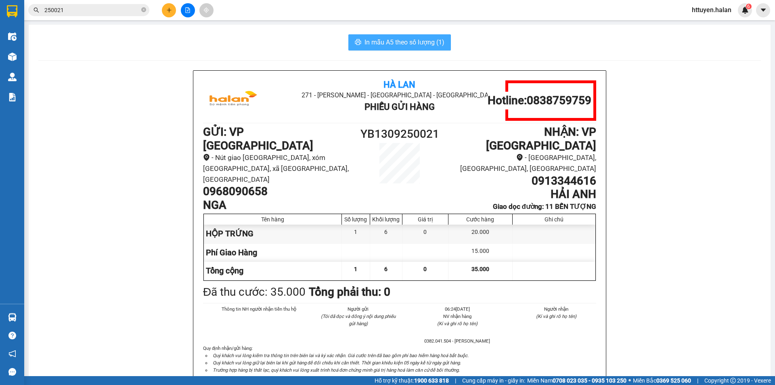
click at [375, 43] on span "In mẫu A5 theo số lượng (1)" at bounding box center [404, 42] width 80 height 10
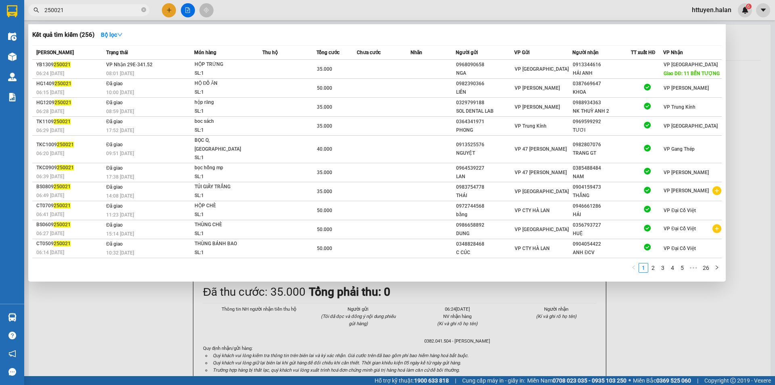
click at [119, 8] on input "250021" at bounding box center [91, 10] width 95 height 9
click at [148, 75] on div "08:01 - 13/09" at bounding box center [150, 73] width 88 height 9
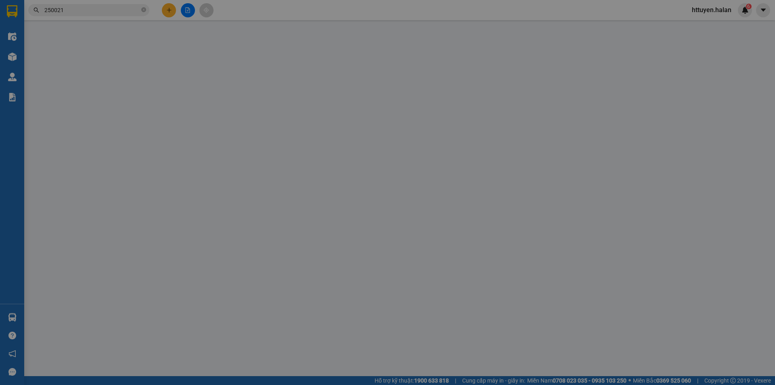
type input "0968090658"
type input "NGA"
type input "0913344616"
type input "HẢI ANH"
type input "11 BẾN TƯỢNG"
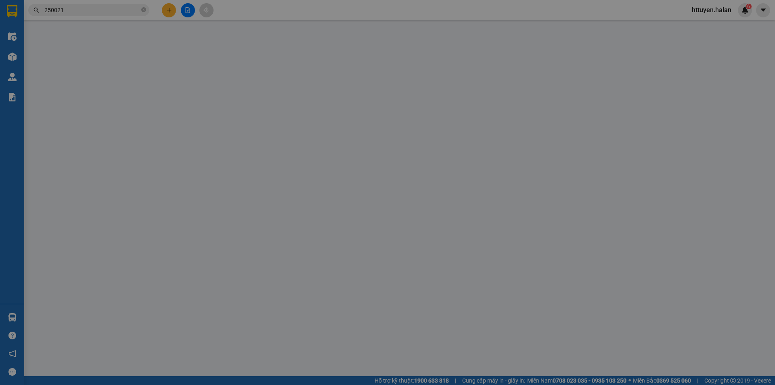
type input "15.000"
type input "35.000"
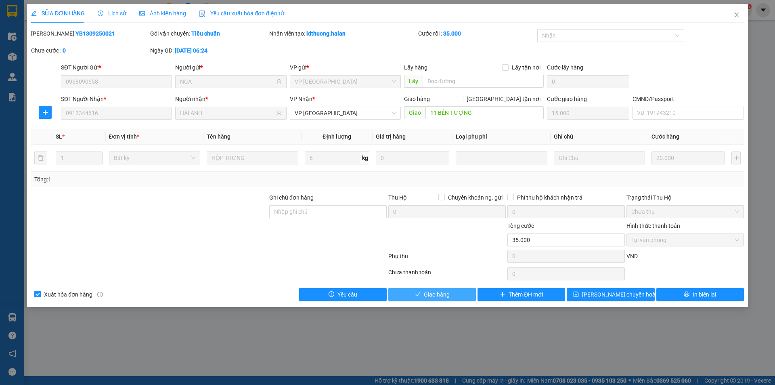
click at [445, 294] on span "Giao hàng" at bounding box center [437, 294] width 26 height 9
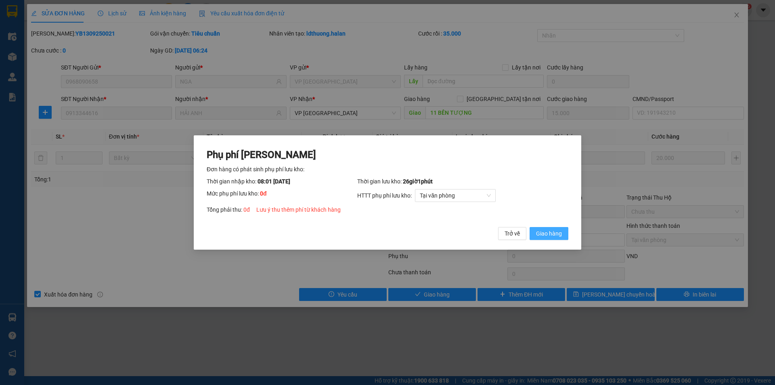
click at [542, 235] on span "Giao hàng" at bounding box center [549, 233] width 26 height 9
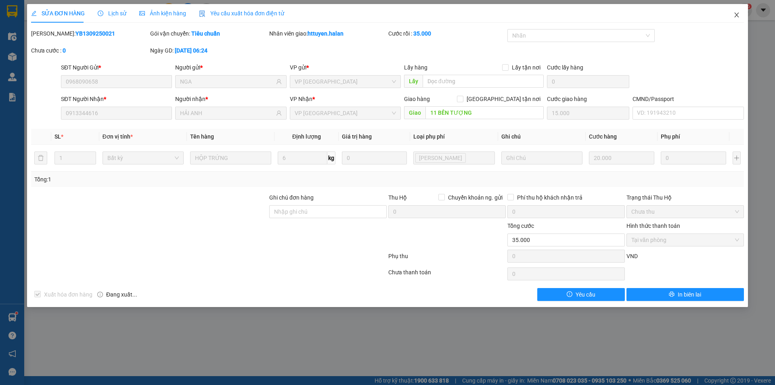
click at [738, 15] on icon "close" at bounding box center [736, 15] width 6 height 6
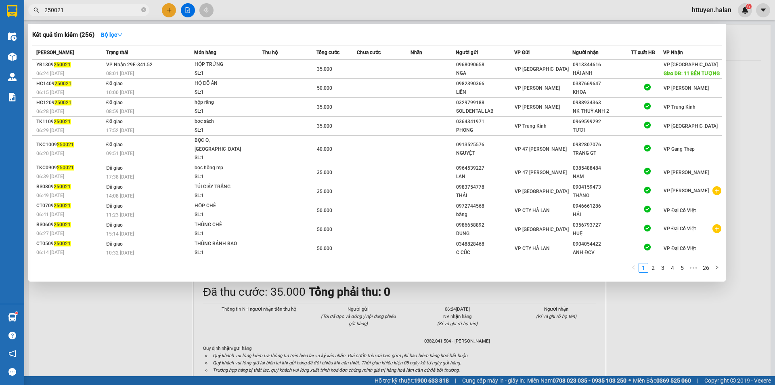
click at [115, 7] on input "250021" at bounding box center [91, 10] width 95 height 9
click at [114, 7] on input "250021" at bounding box center [91, 10] width 95 height 9
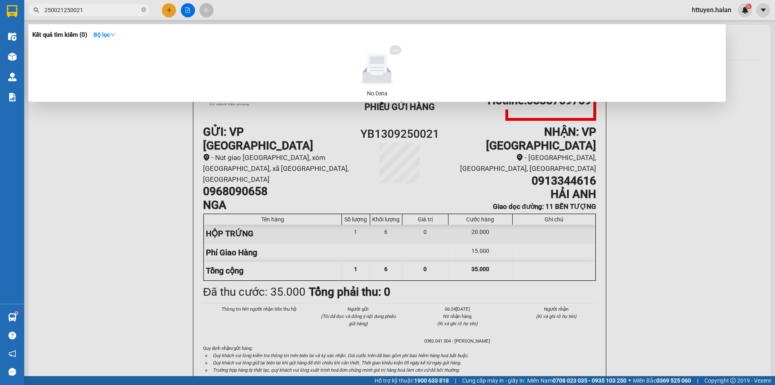
click at [114, 8] on input "250021250021" at bounding box center [91, 10] width 95 height 9
click at [114, 9] on input "250021250021" at bounding box center [91, 10] width 95 height 9
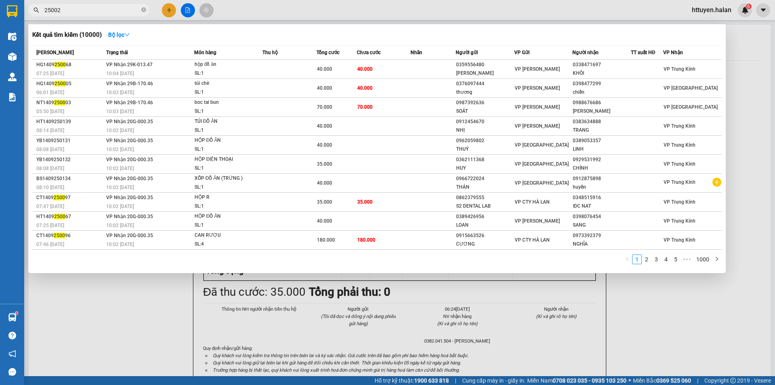
type input "250021"
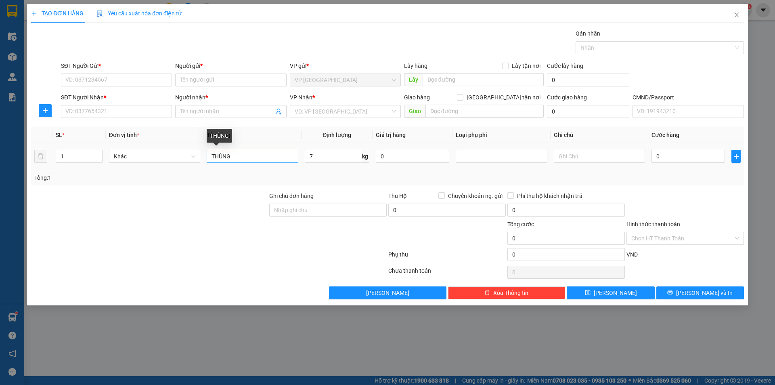
click at [212, 154] on input "THÙNG" at bounding box center [252, 156] width 91 height 13
click at [254, 156] on input "BỌC THÙNG" at bounding box center [252, 156] width 91 height 13
type input "BỌC THÙNG ĐỒ ĂN"
click at [130, 76] on input "SĐT Người Gửi *" at bounding box center [116, 79] width 111 height 13
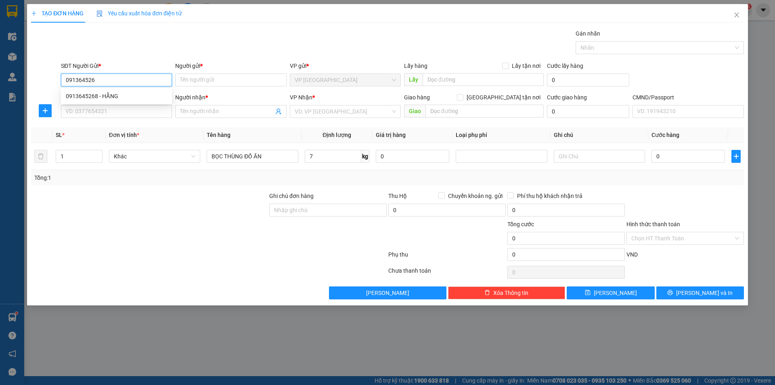
type input "0913645268"
click at [110, 95] on div "0913645268 - HẰNG" at bounding box center [116, 96] width 101 height 9
type input "HẰNG"
type input "0913645268"
click at [103, 112] on input "SĐT Người Nhận *" at bounding box center [116, 111] width 111 height 13
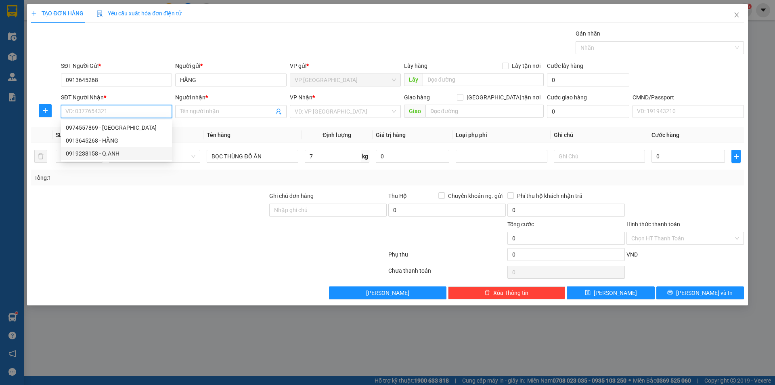
click at [97, 153] on div "0919238158 - Q.ANH" at bounding box center [116, 153] width 101 height 9
type input "0919238158"
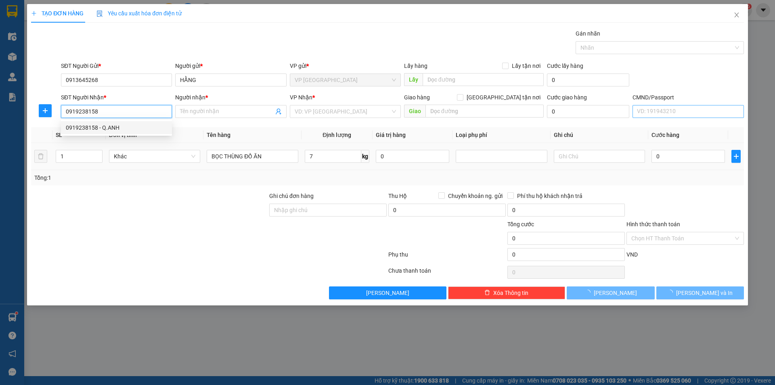
type input "Q.ANH"
checkbox input "true"
type input "nhà 6a6 KHU TẬP THỂ THÀNH CÔNG, [GEOGRAPHIC_DATA], [GEOGRAPHIC_DATA], [GEOGRAPH…"
type input "40.000"
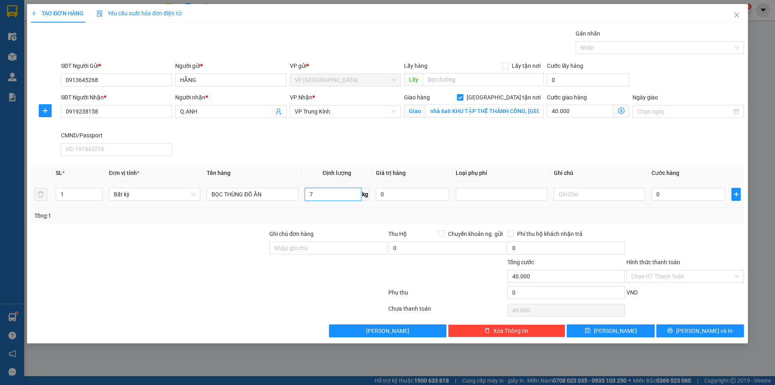
click at [324, 199] on input "7" at bounding box center [333, 194] width 57 height 13
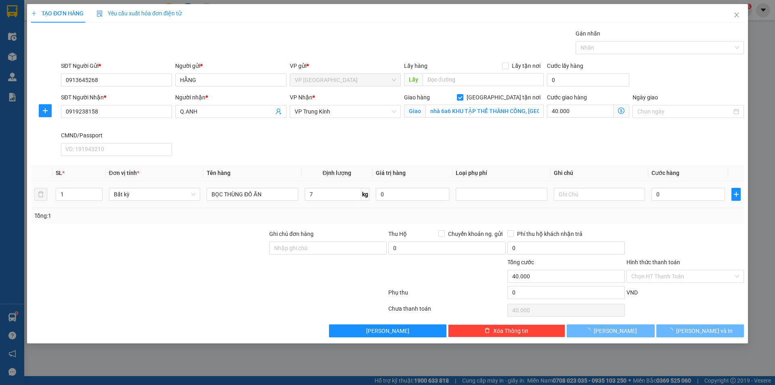
type input "40.000"
type input "80.000"
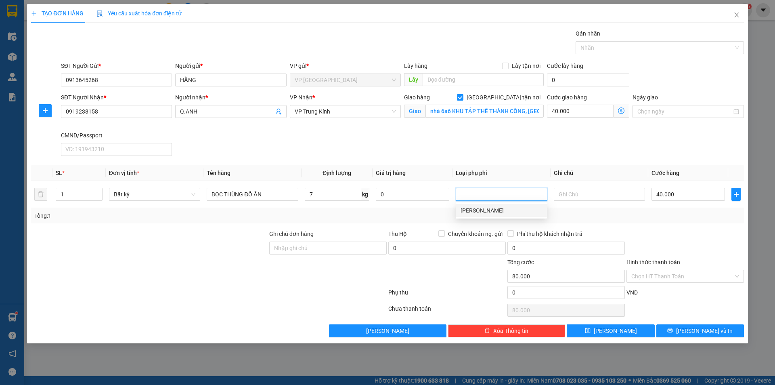
click at [621, 110] on icon "dollar-circle" at bounding box center [621, 110] width 6 height 6
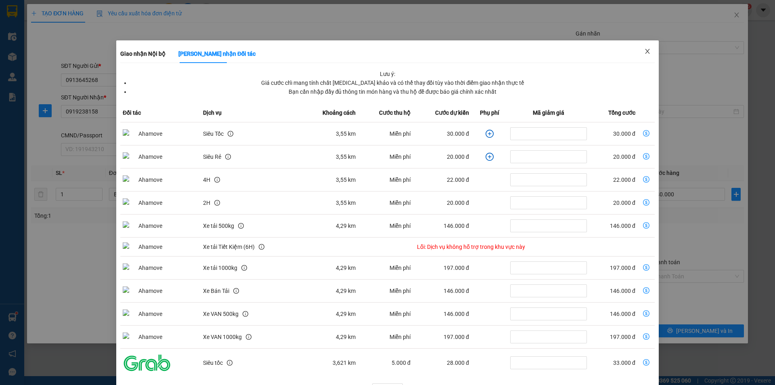
click at [644, 51] on icon "close" at bounding box center [647, 51] width 6 height 6
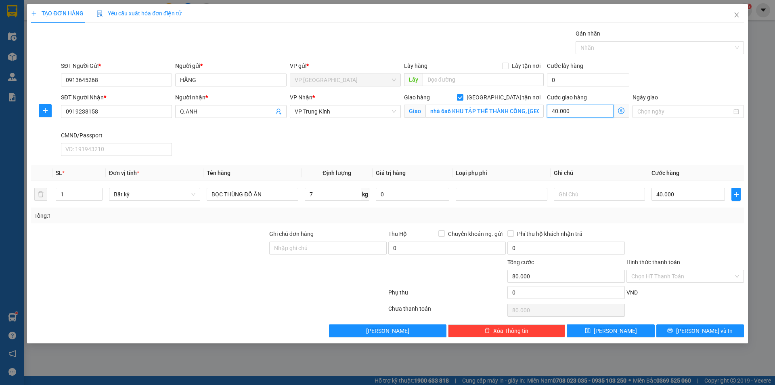
click at [578, 113] on input "40.000" at bounding box center [580, 111] width 67 height 13
type input "40.004"
type input "4"
type input "40.045"
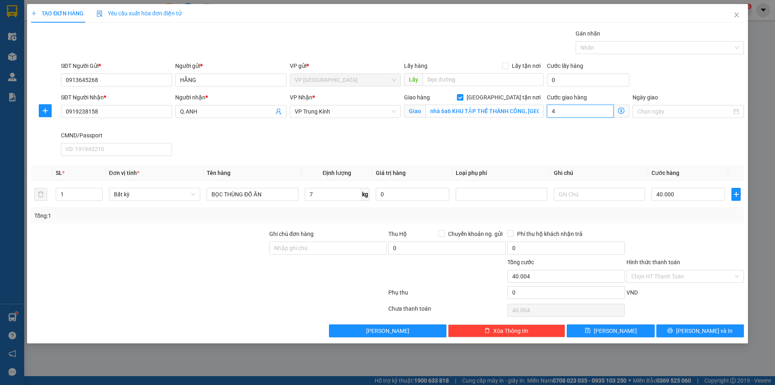
type input "40.045"
type input "45.000"
type input "85.000"
click at [511, 138] on div "SĐT Người Nhận * 0919238158 Người nhận * Q.ANH VP Nhận * VP Trung Kính Giao hàn…" at bounding box center [402, 126] width 686 height 66
click at [662, 261] on label "Hình thức thanh toán" at bounding box center [653, 262] width 54 height 6
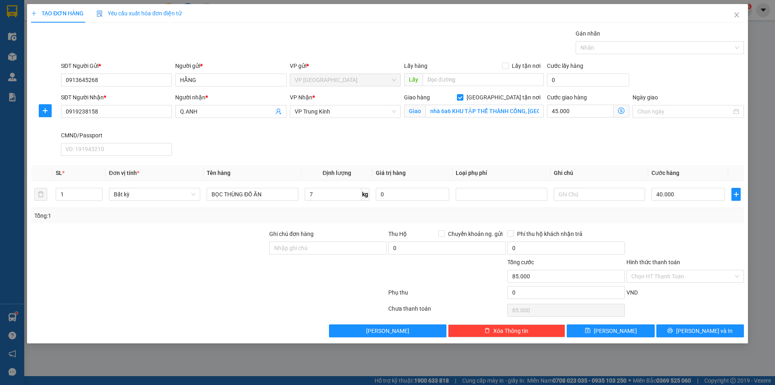
click at [662, 270] on input "Hình thức thanh toán" at bounding box center [682, 276] width 102 height 12
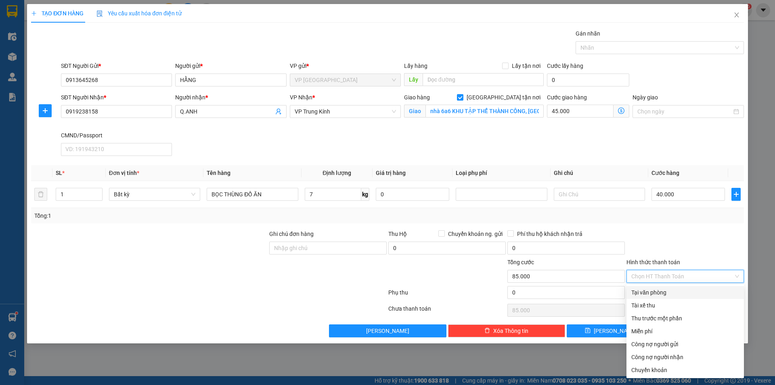
click at [647, 294] on div "Tại văn phòng" at bounding box center [685, 292] width 108 height 9
type input "0"
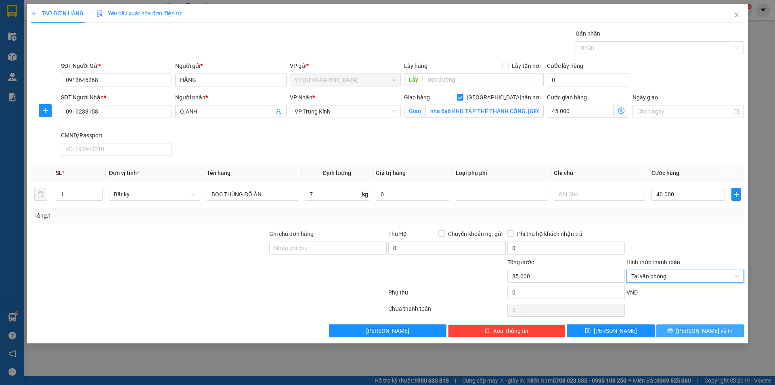
click at [672, 330] on button "[PERSON_NAME] và In" at bounding box center [700, 330] width 88 height 13
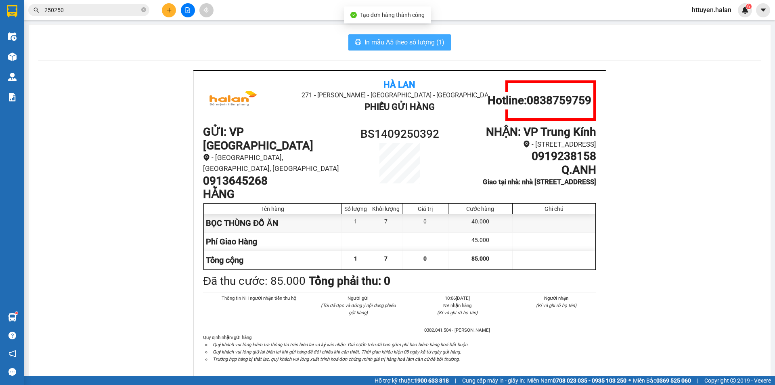
click at [413, 42] on span "In mẫu A5 theo số lượng (1)" at bounding box center [404, 42] width 80 height 10
click at [121, 9] on input "250250" at bounding box center [91, 10] width 95 height 9
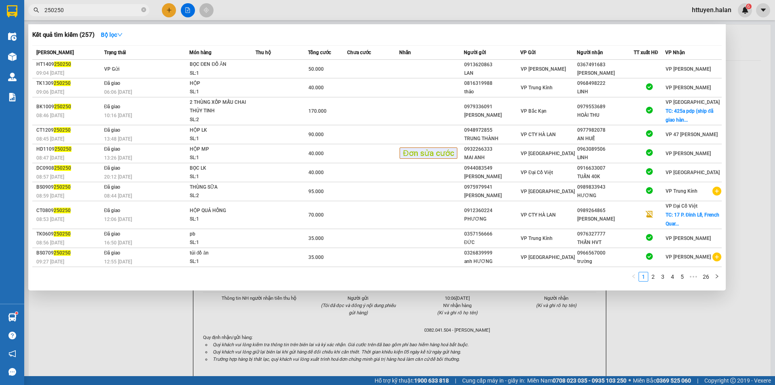
click at [121, 9] on input "250250" at bounding box center [91, 10] width 95 height 9
click at [120, 10] on input "250250" at bounding box center [91, 10] width 95 height 9
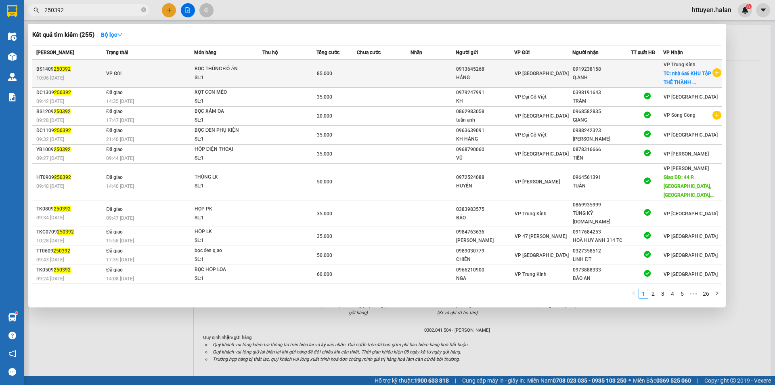
type input "250392"
click at [134, 73] on td "VP Gửi" at bounding box center [149, 74] width 90 height 28
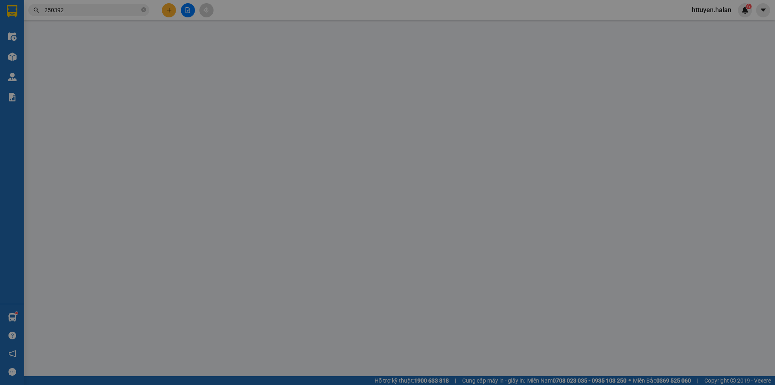
type input "0913645268"
type input "0919238158"
checkbox input "true"
type input "nhà 6a6 KHU TẬP THỂ THÀNH CÔNG, [GEOGRAPHIC_DATA], [GEOGRAPHIC_DATA], [GEOGRAPH…"
type input "85.000"
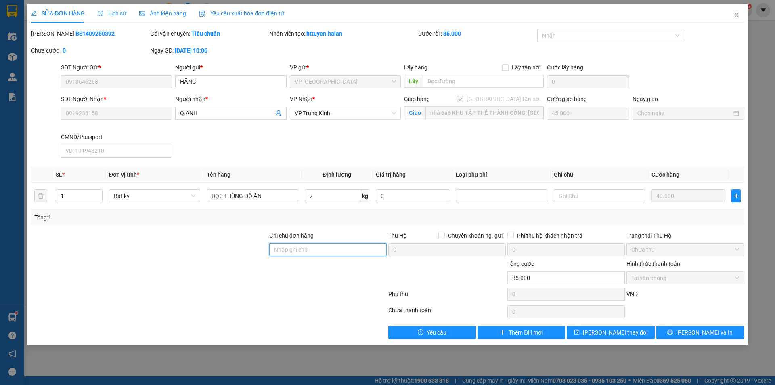
click at [293, 250] on input "Ghi chú đơn hàng" at bounding box center [327, 249] width 117 height 13
type input "SHIP LUÔN"
click at [606, 335] on span "[PERSON_NAME] thay đổi" at bounding box center [615, 332] width 65 height 9
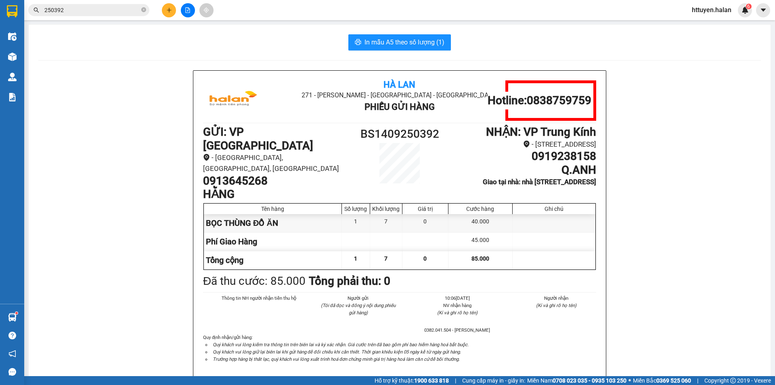
drag, startPoint x: 125, startPoint y: 40, endPoint x: 164, endPoint y: 9, distance: 50.0
click at [164, 9] on button at bounding box center [169, 10] width 14 height 14
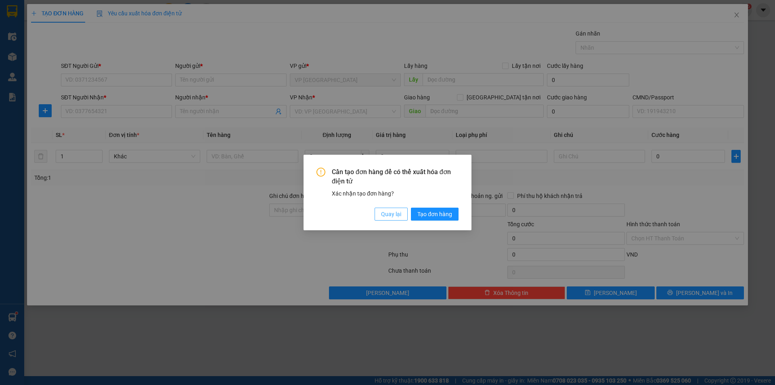
click at [388, 214] on span "Quay lại" at bounding box center [391, 213] width 20 height 9
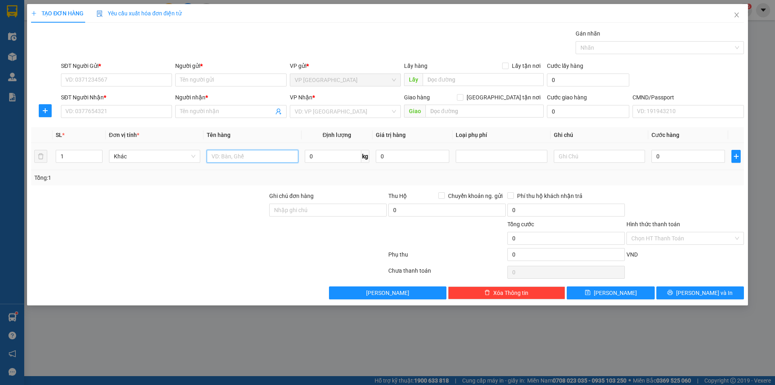
click at [273, 157] on input "text" at bounding box center [252, 156] width 91 height 13
type input "HỘP LK"
click at [314, 157] on input "0" at bounding box center [333, 156] width 57 height 13
type input "1.3"
click at [94, 82] on input "SĐT Người Gửi *" at bounding box center [116, 79] width 111 height 13
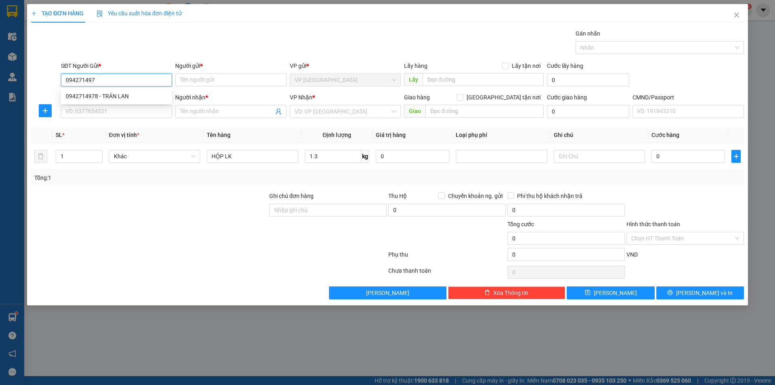
type input "0942714978"
click at [96, 91] on div "0942714978 - TRÂN LAN" at bounding box center [116, 96] width 111 height 13
type input "TRÂN LAN"
type input "0942714978"
click at [86, 112] on input "SĐT Người Nhận *" at bounding box center [116, 111] width 111 height 13
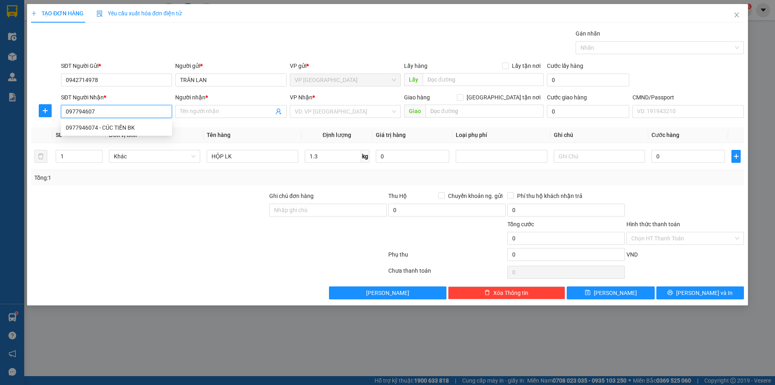
type input "0977946074"
click at [115, 123] on div "0977946074 - CÚC TIẾN BK" at bounding box center [116, 127] width 101 height 9
type input "CÚC TIẾN BK"
type input "0977946074"
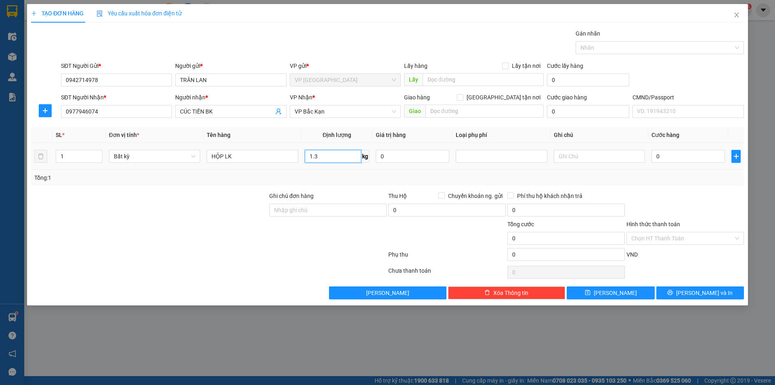
click at [332, 155] on input "1.3" at bounding box center [333, 156] width 57 height 13
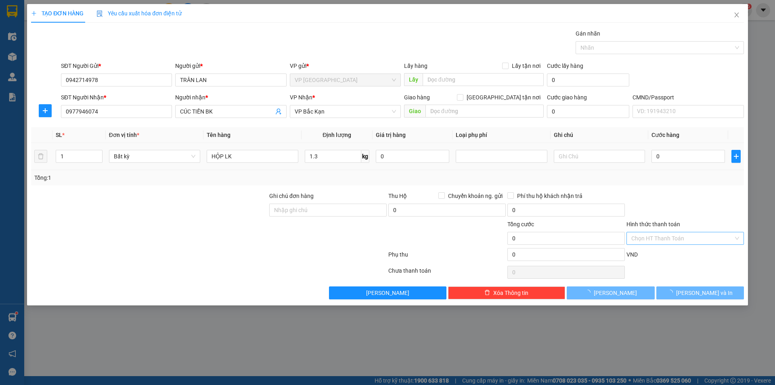
type input "35.000"
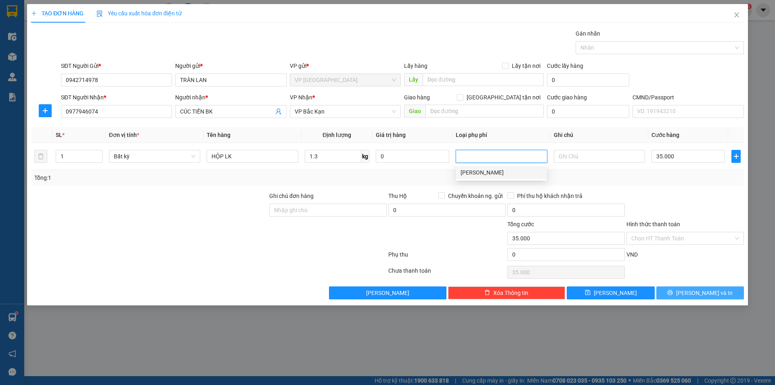
click at [668, 291] on button "[PERSON_NAME] và In" at bounding box center [700, 292] width 88 height 13
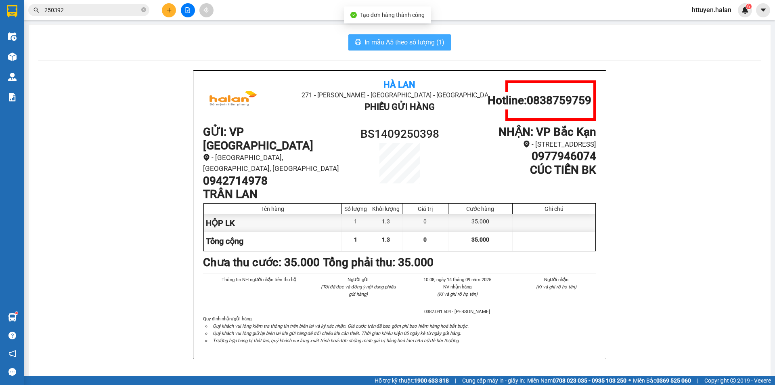
click at [427, 44] on span "In mẫu A5 theo số lượng (1)" at bounding box center [404, 42] width 80 height 10
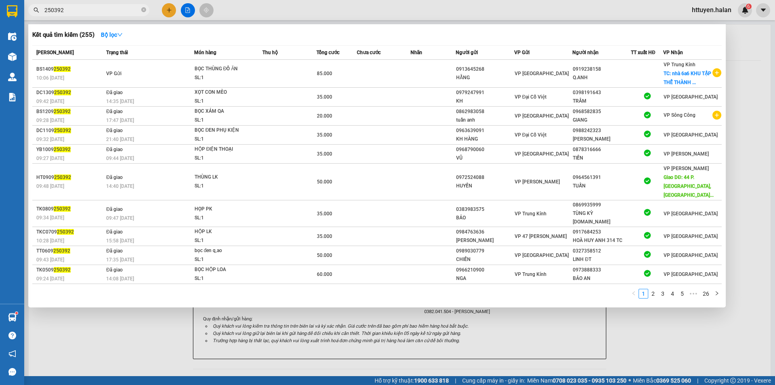
click at [126, 14] on input "250392" at bounding box center [91, 10] width 95 height 9
click at [126, 13] on input "250392" at bounding box center [91, 10] width 95 height 9
click at [126, 12] on input "250392" at bounding box center [91, 10] width 95 height 9
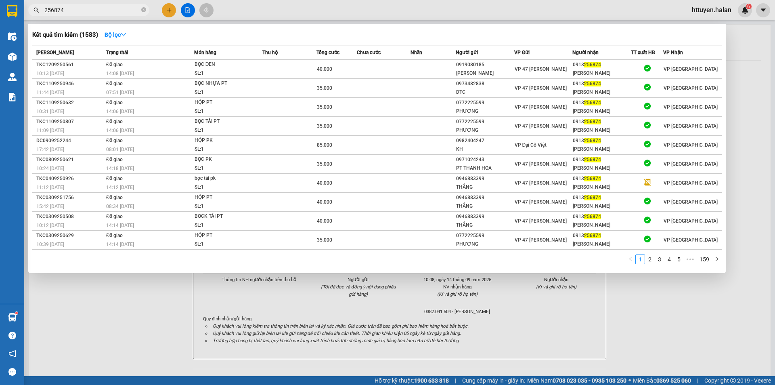
click at [126, 12] on input "256874" at bounding box center [91, 10] width 95 height 9
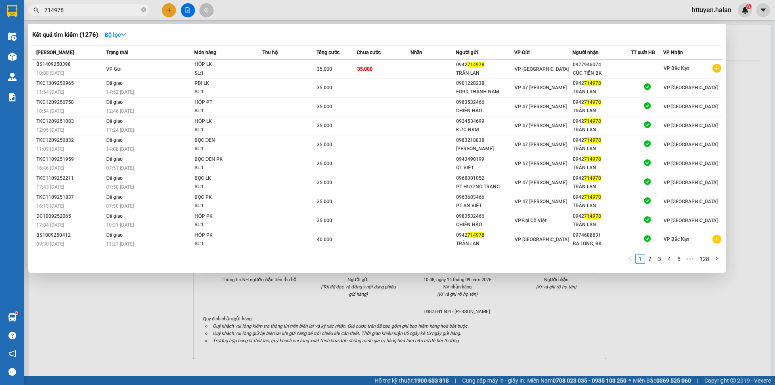
click at [119, 9] on input "714978" at bounding box center [91, 10] width 95 height 9
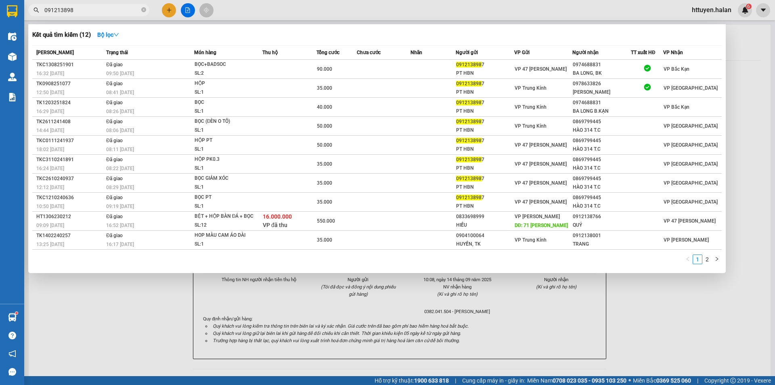
type input "0912138987"
